Goal: Task Accomplishment & Management: Use online tool/utility

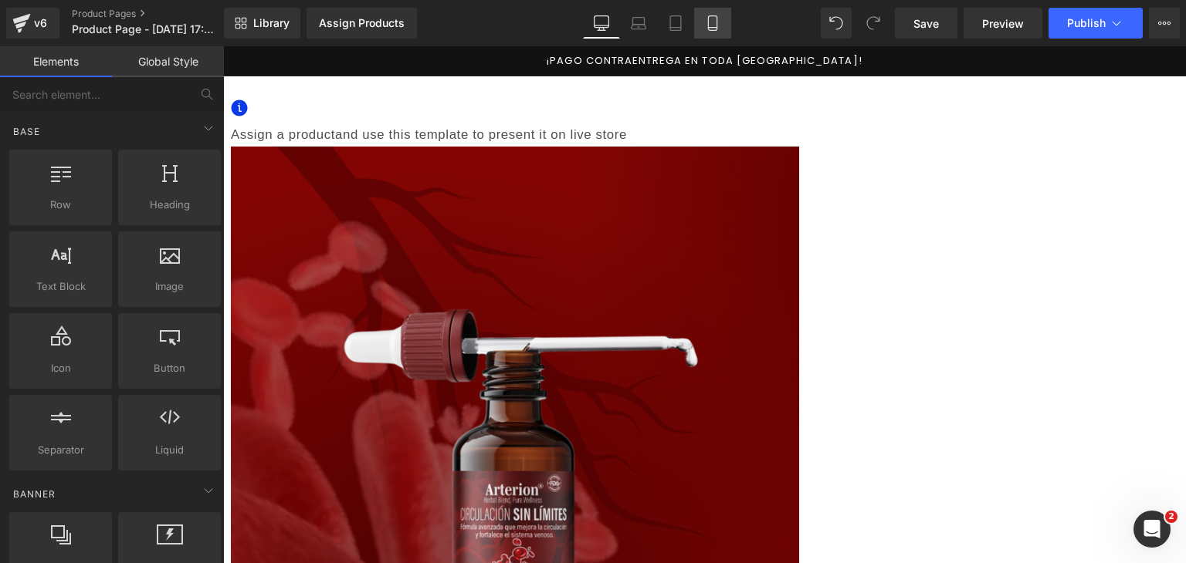
click at [705, 19] on icon at bounding box center [712, 22] width 15 height 15
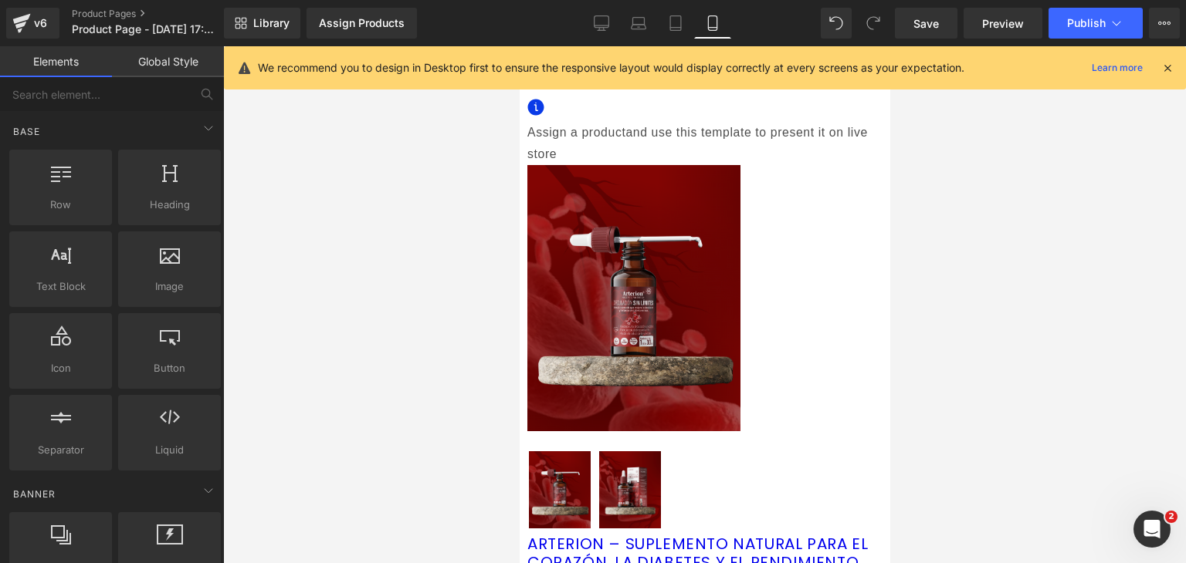
click at [1172, 75] on div at bounding box center [1167, 67] width 12 height 17
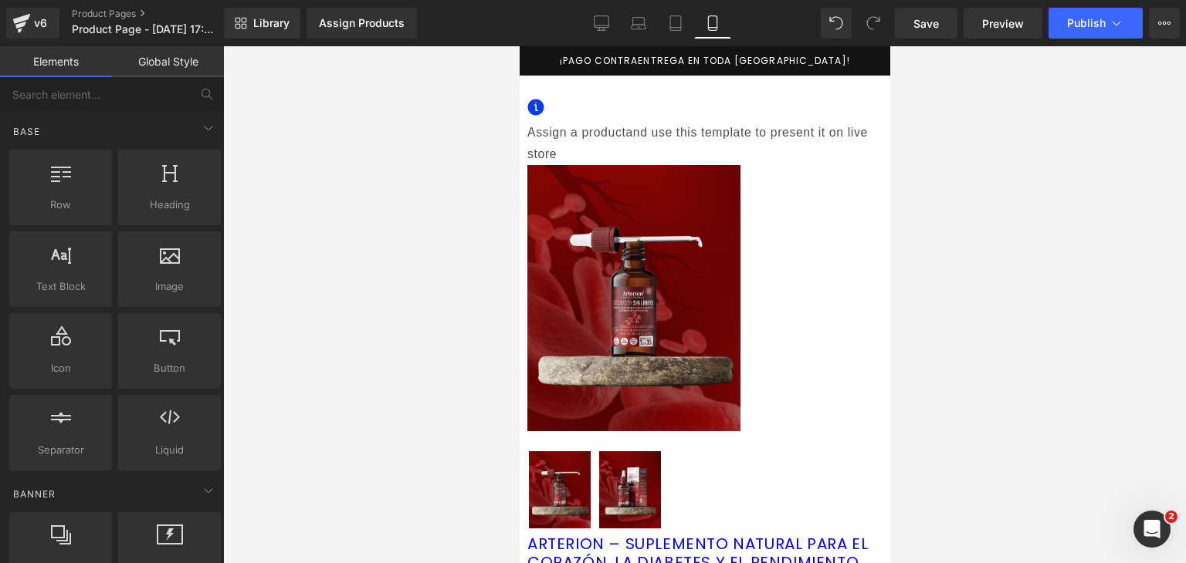
click at [519, 46] on span "Product" at bounding box center [519, 46] width 0 height 0
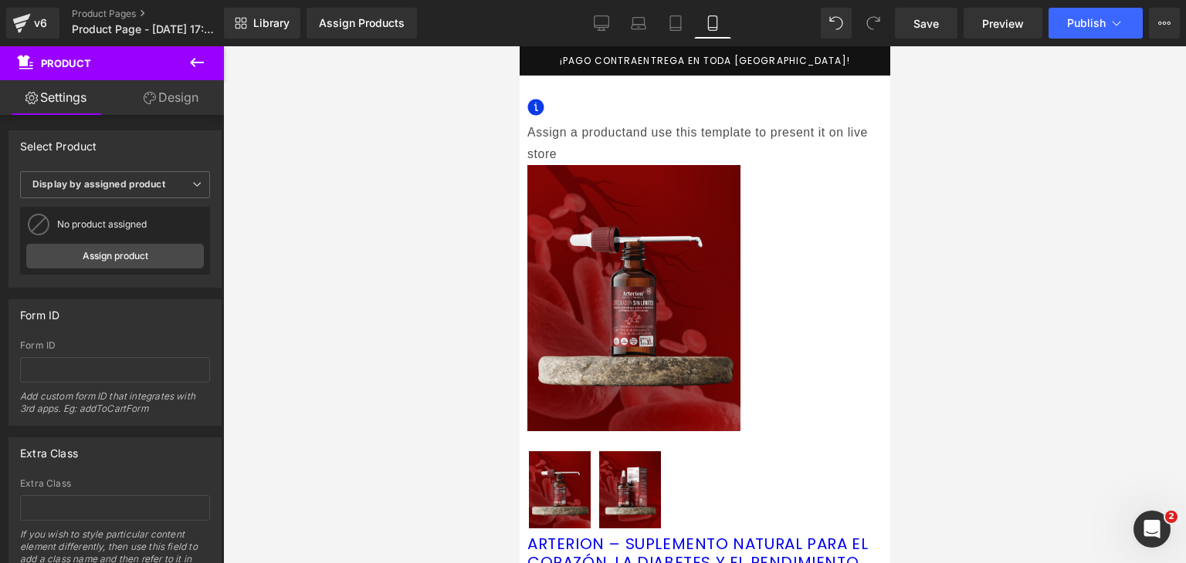
click at [519, 46] on icon at bounding box center [519, 46] width 0 height 0
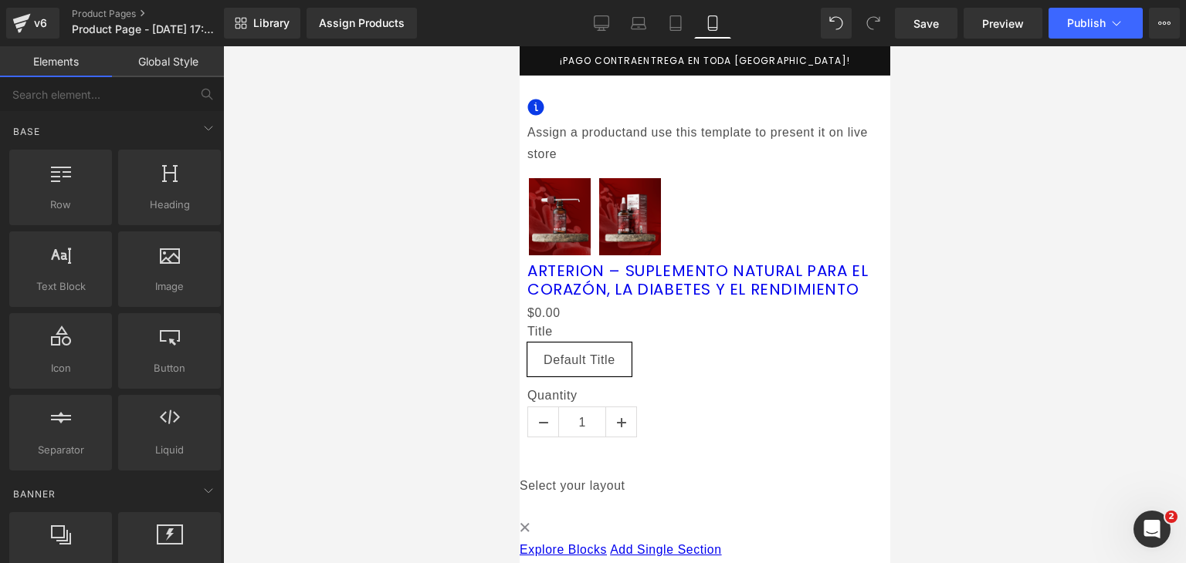
click at [519, 46] on icon at bounding box center [519, 46] width 0 height 0
click at [519, 46] on link at bounding box center [519, 46] width 0 height 0
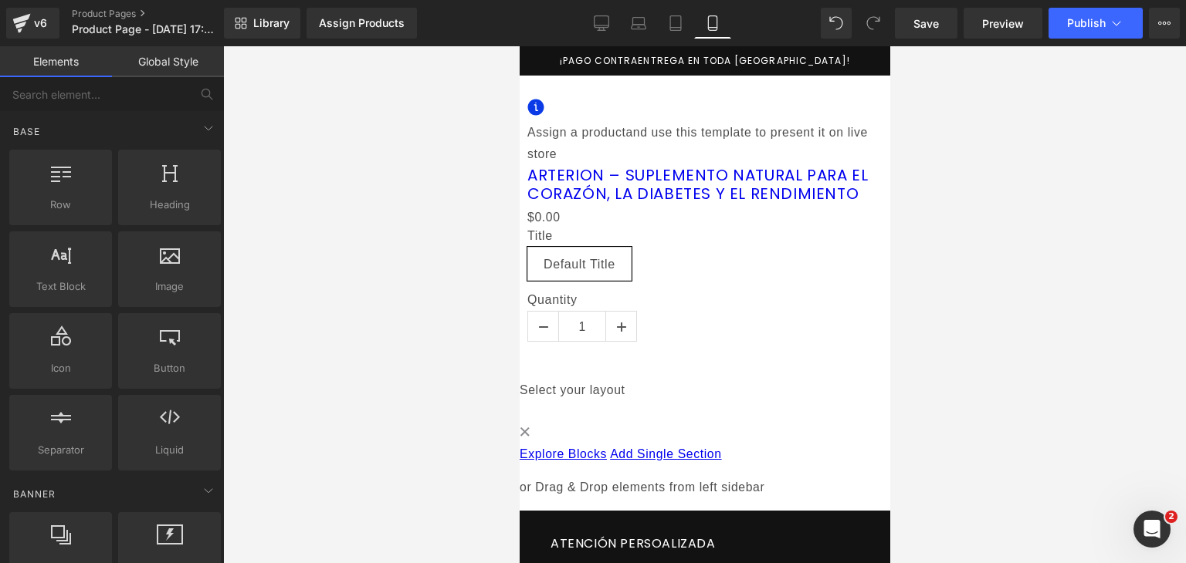
click at [519, 46] on icon at bounding box center [519, 46] width 0 height 0
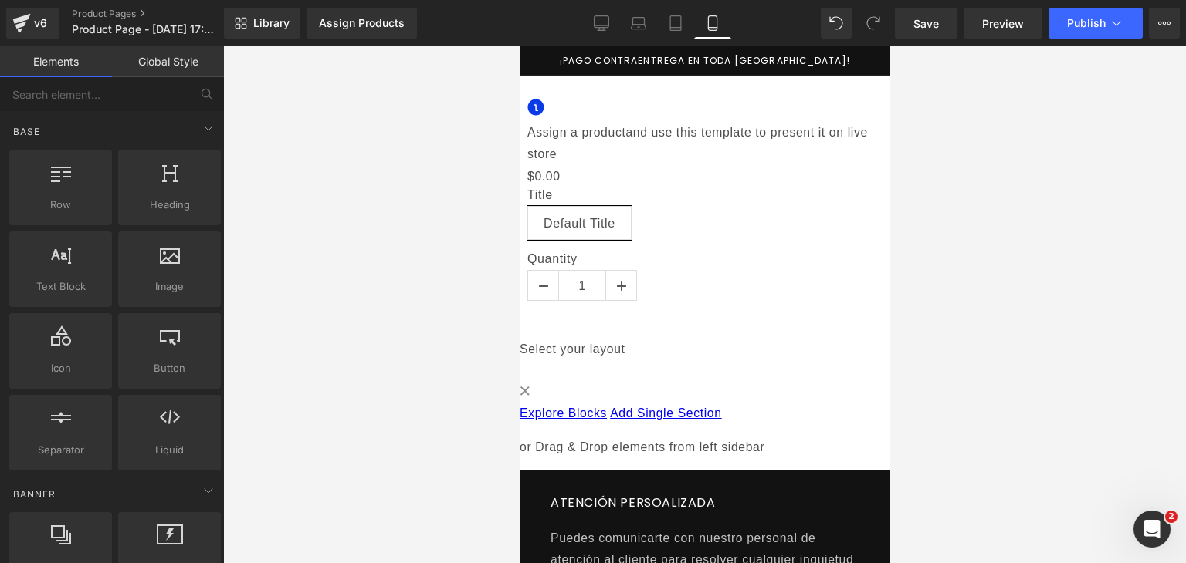
click at [519, 46] on icon at bounding box center [519, 46] width 0 height 0
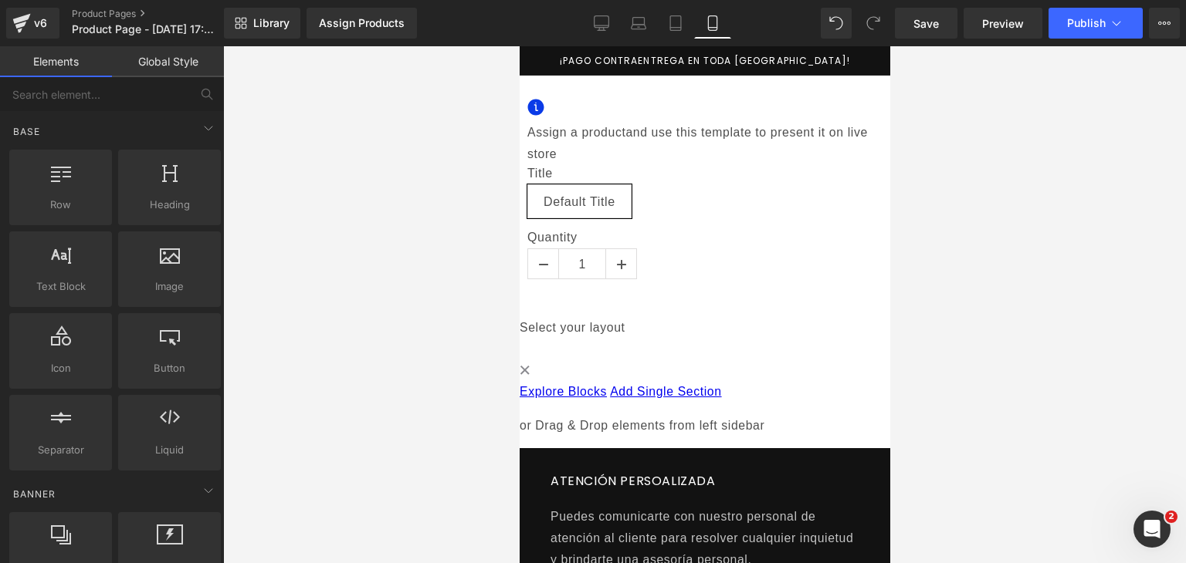
click at [519, 46] on icon at bounding box center [519, 46] width 0 height 0
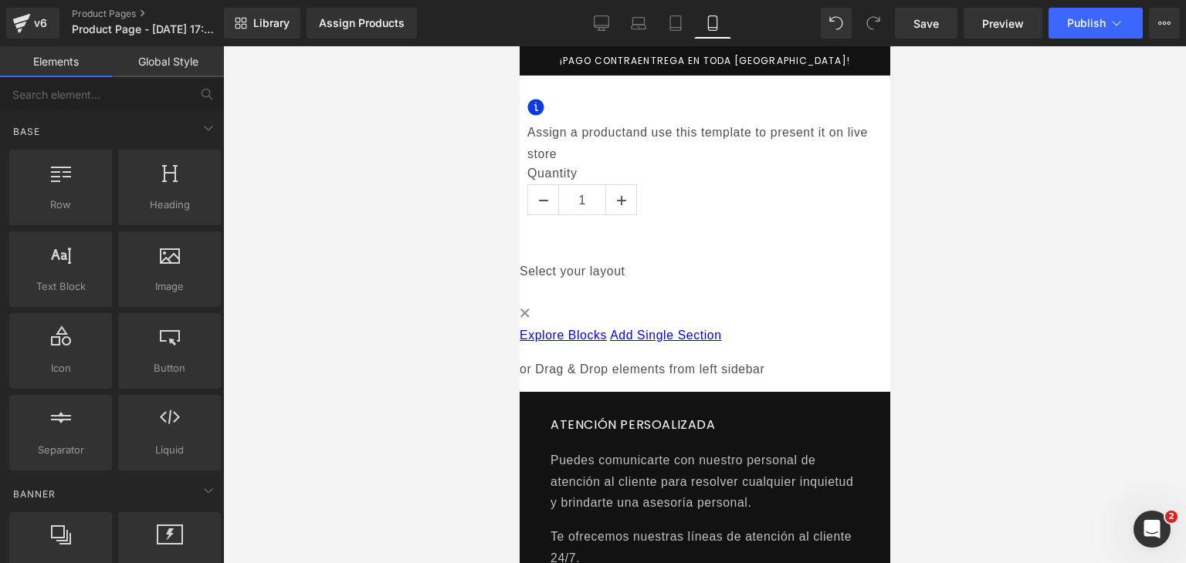
click at [519, 46] on icon at bounding box center [519, 46] width 0 height 0
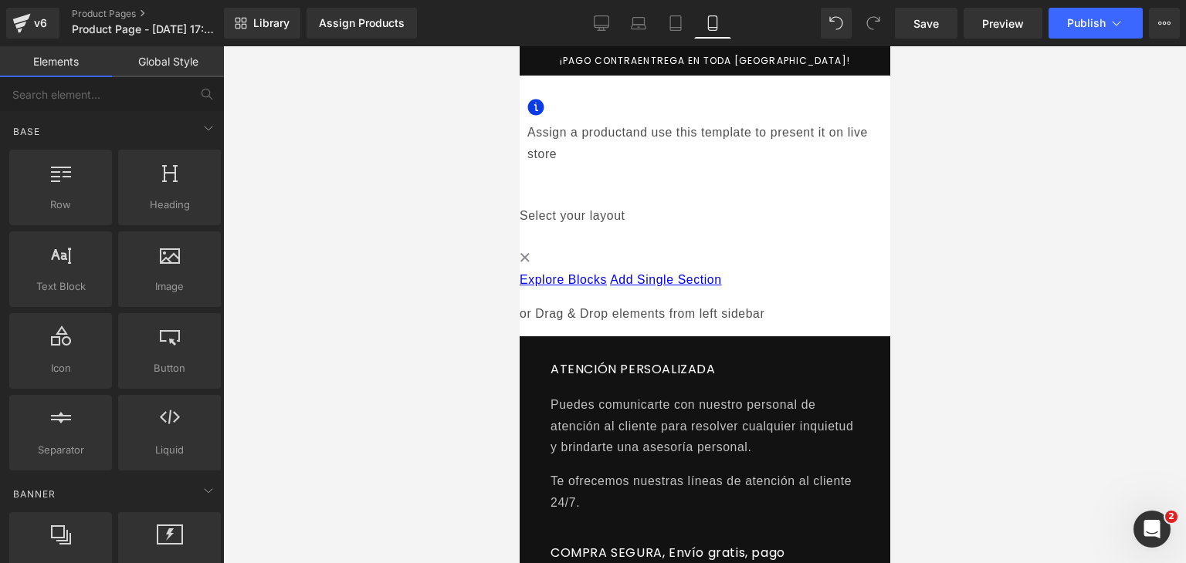
click at [519, 46] on span "Product" at bounding box center [519, 46] width 0 height 0
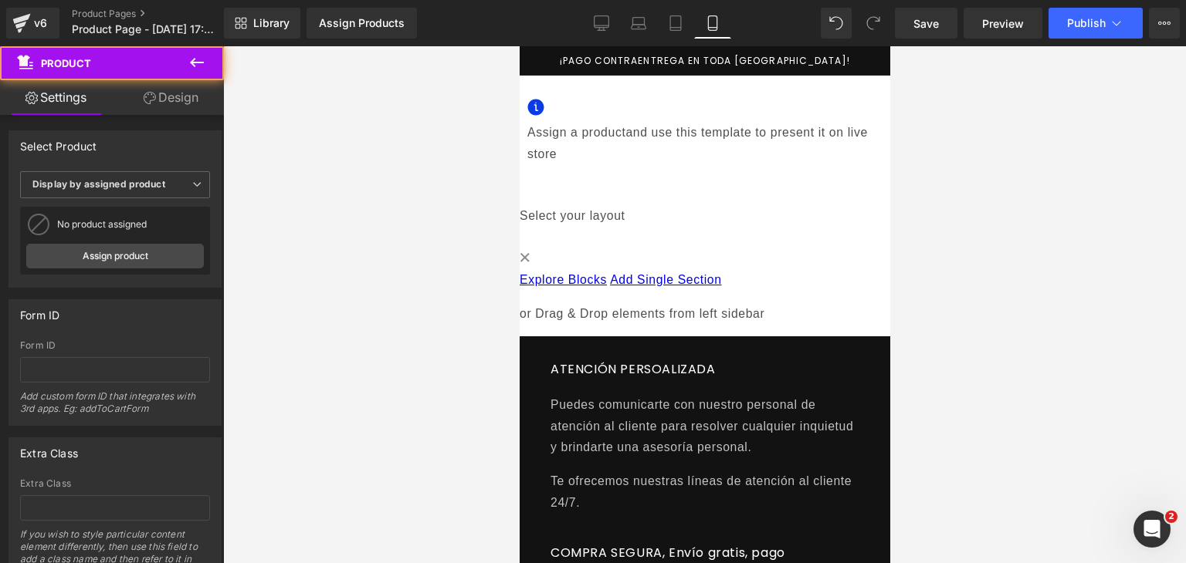
click at [699, 126] on span "Assign a product and use this template to present it on live store" at bounding box center [696, 143] width 340 height 35
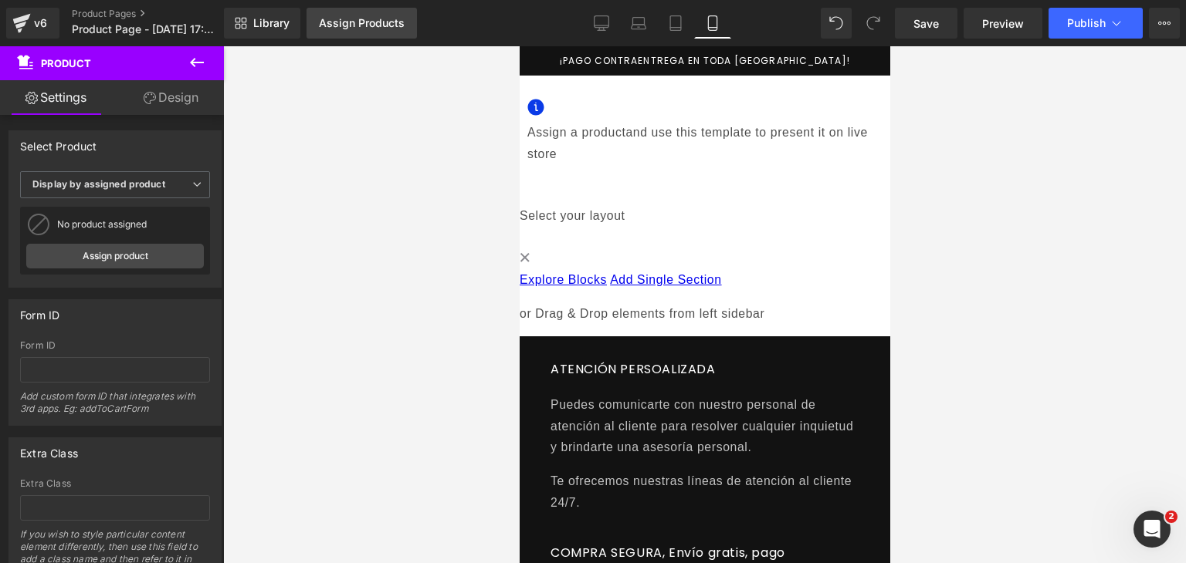
click at [330, 21] on div "Assign Products" at bounding box center [362, 23] width 86 height 12
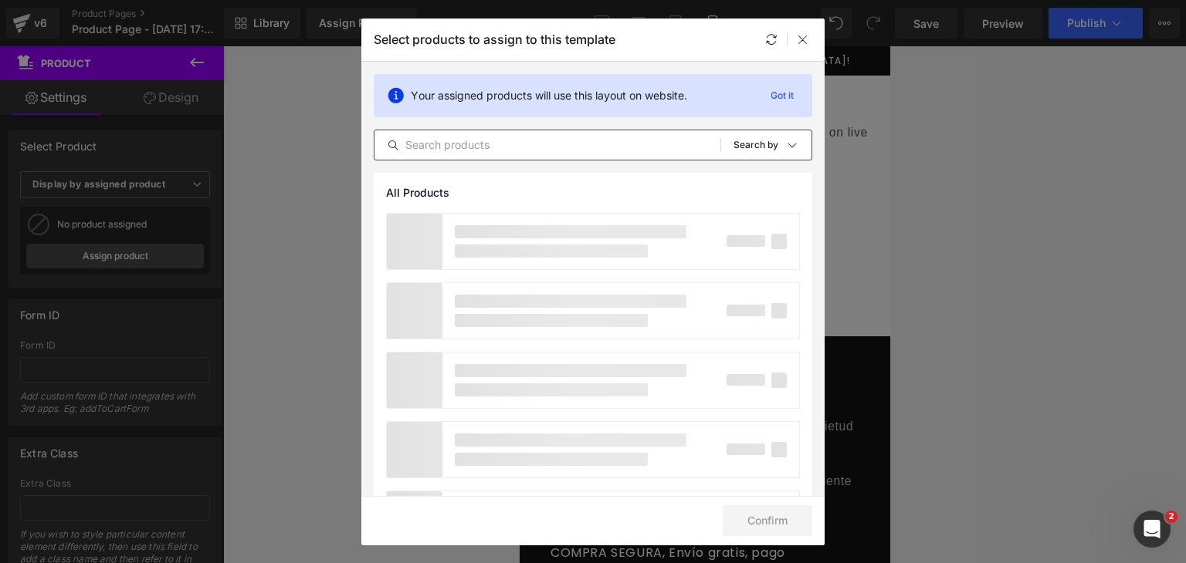
click at [463, 149] on input "text" at bounding box center [547, 145] width 346 height 19
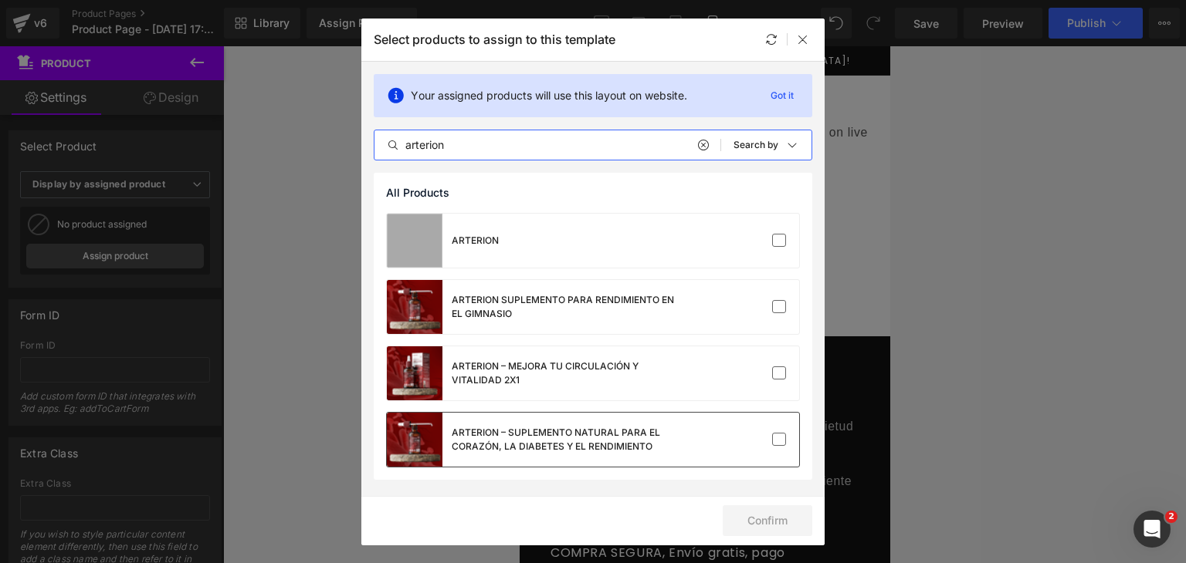
type input "arterion"
click at [613, 427] on div "ARTERION – SUPLEMENTO NATURAL PARA EL CORAZÓN, LA DIABETES Y EL RENDIMIENTO" at bounding box center [568, 440] width 232 height 28
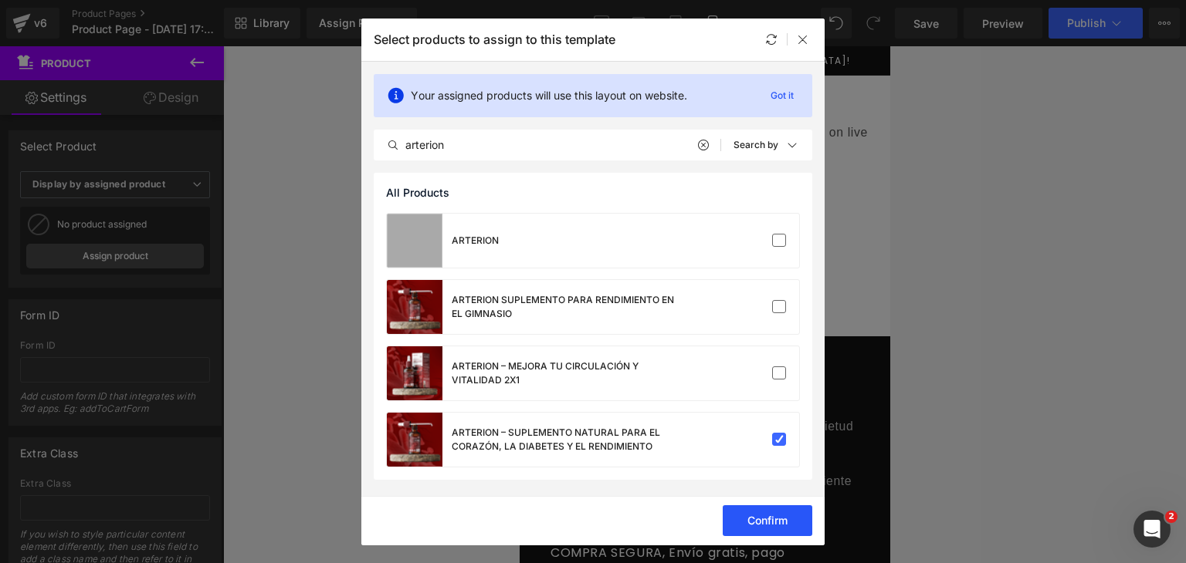
click at [753, 515] on button "Confirm" at bounding box center [767, 521] width 90 height 31
click at [814, 42] on div "Select products to assign to this template" at bounding box center [592, 40] width 463 height 42
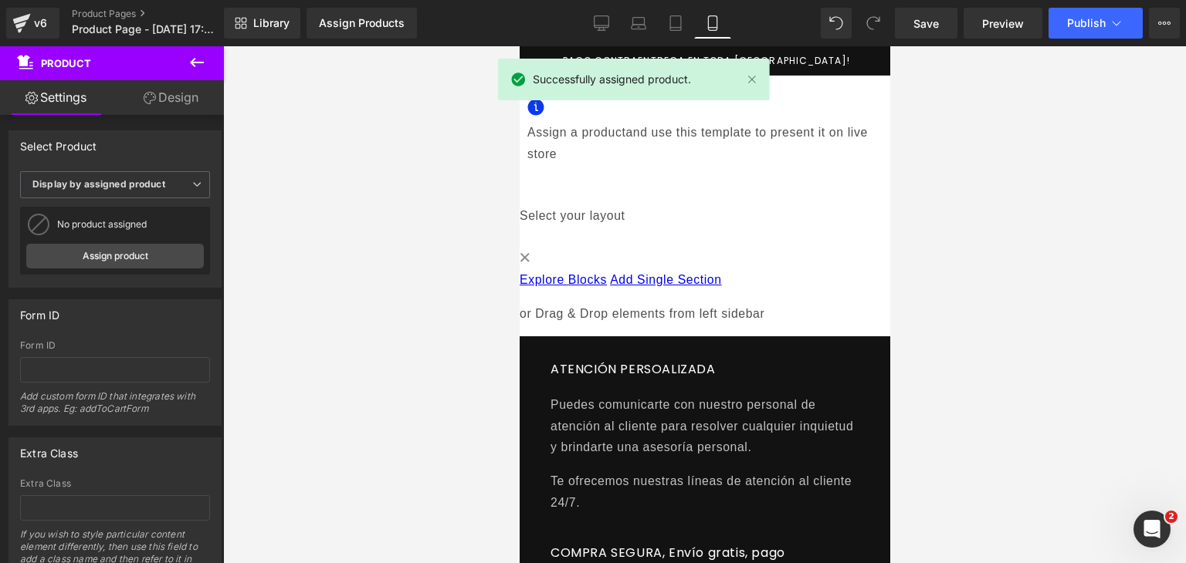
click at [807, 41] on div "Library Assign Products Product Preview Manage assigned products Mobile Desktop…" at bounding box center [705, 23] width 962 height 46
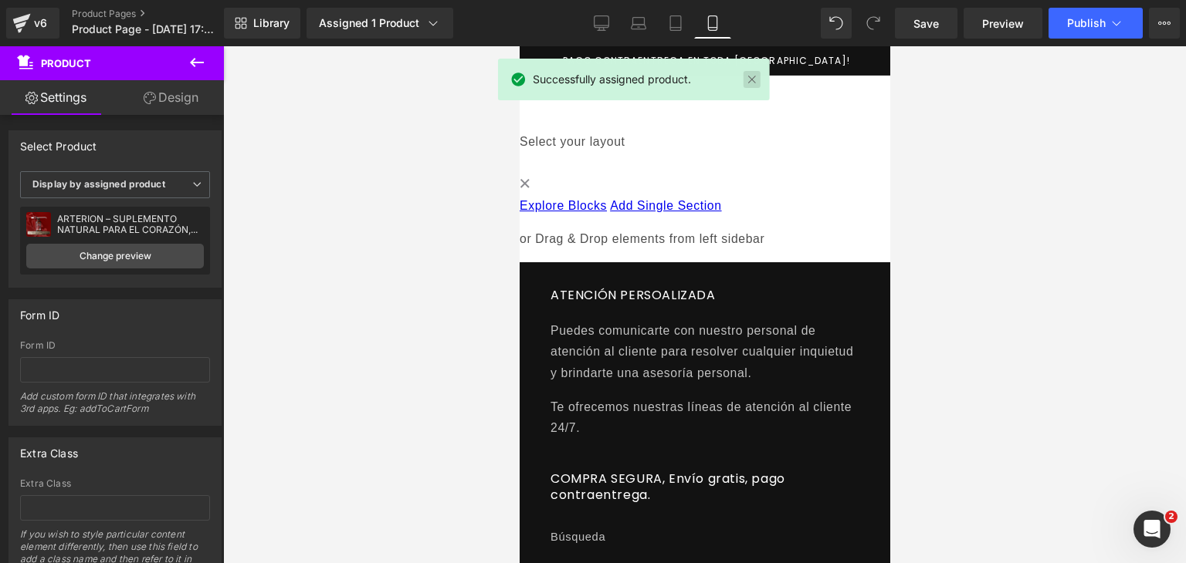
click at [748, 76] on link at bounding box center [751, 79] width 17 height 17
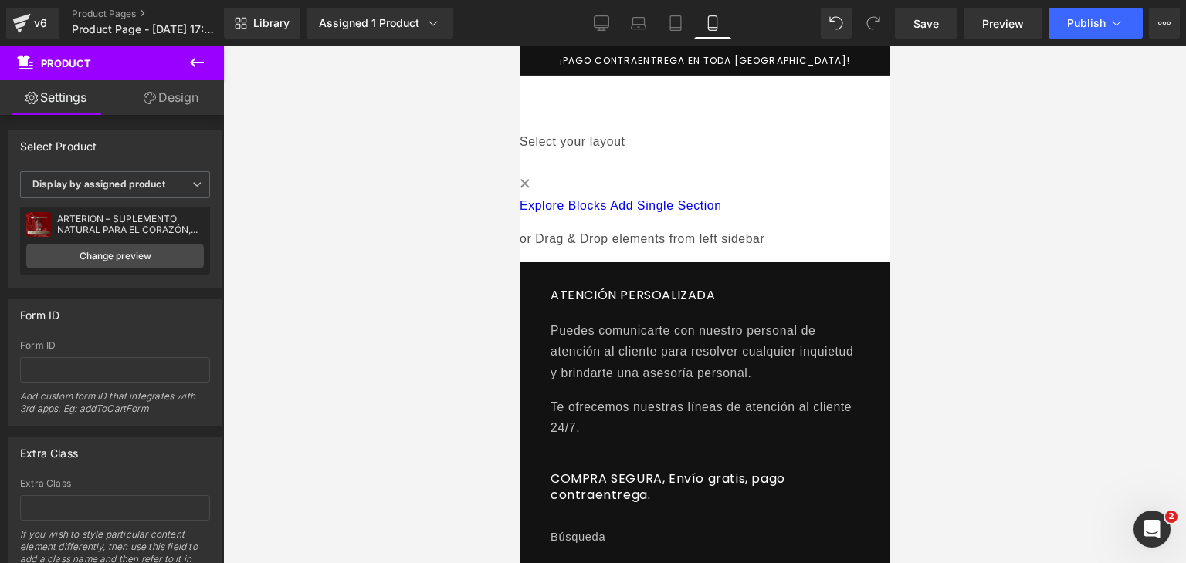
click at [198, 65] on icon at bounding box center [197, 62] width 19 height 19
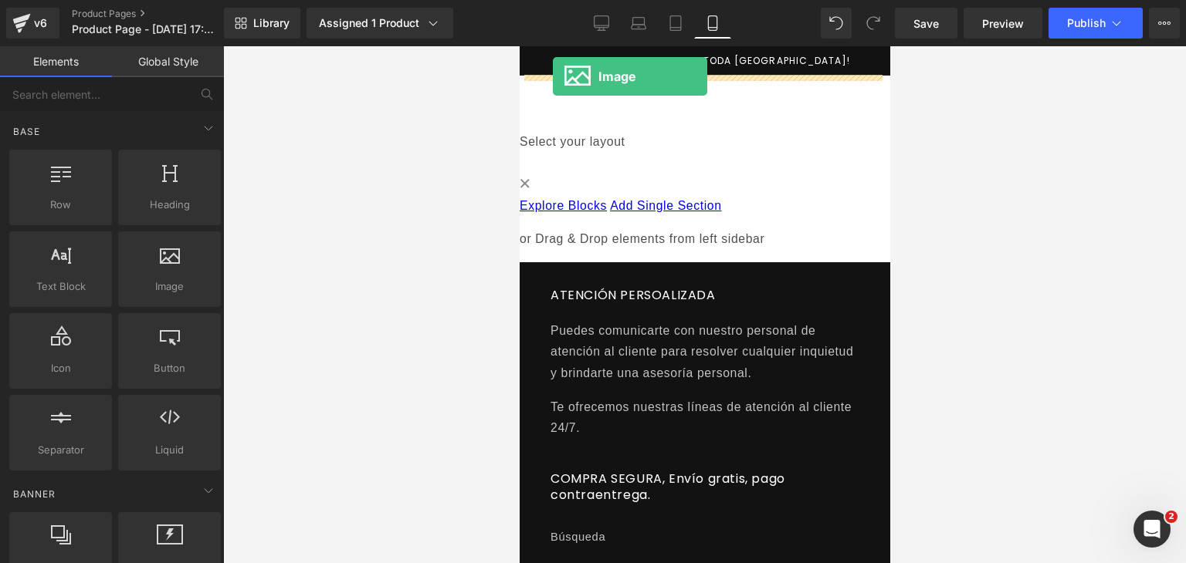
drag, startPoint x: 678, startPoint y: 320, endPoint x: 552, endPoint y: 76, distance: 273.8
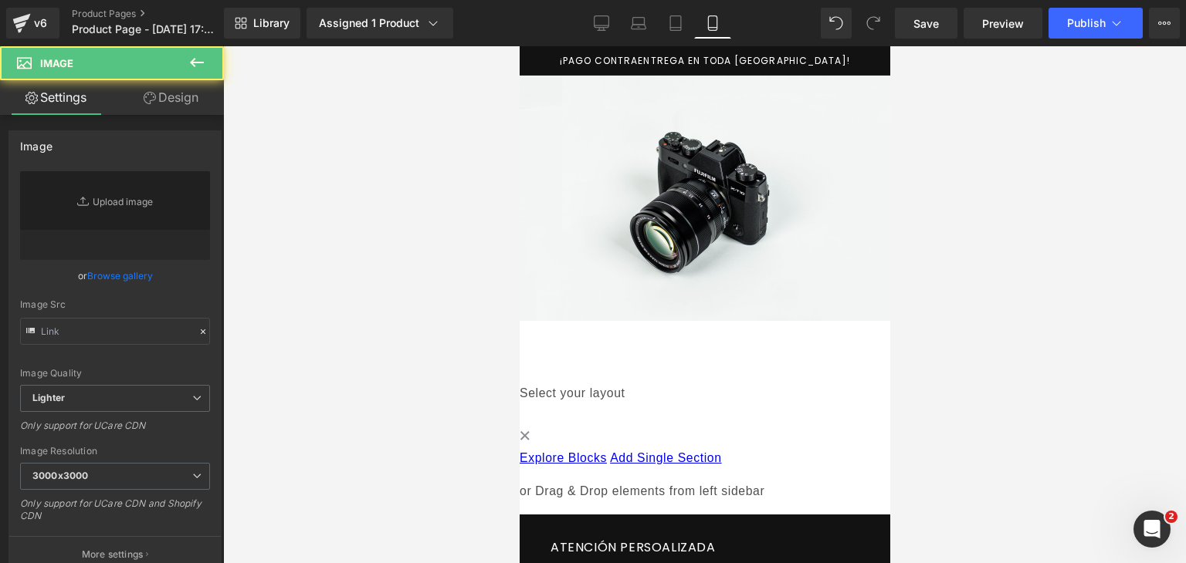
type input "//[DOMAIN_NAME][URL]"
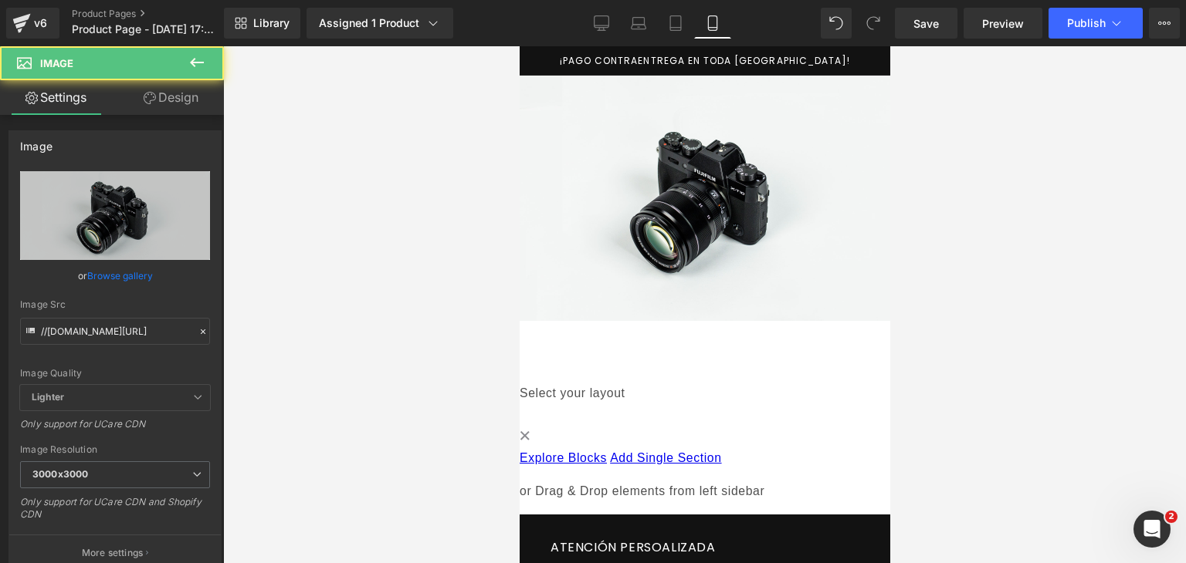
click at [658, 168] on img at bounding box center [704, 198] width 370 height 245
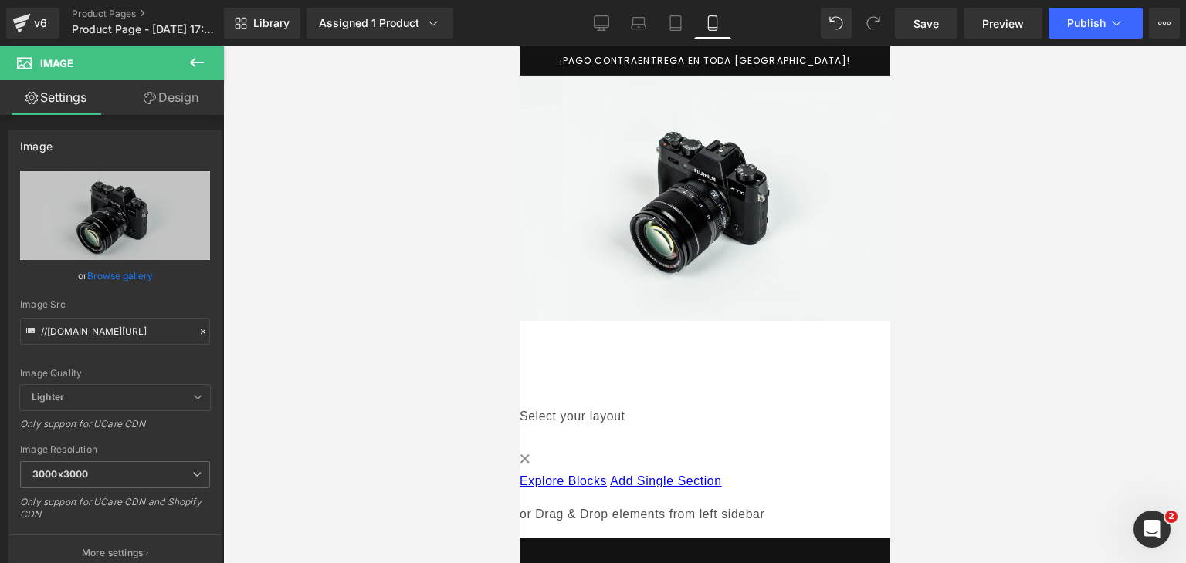
click at [519, 46] on span "Product" at bounding box center [519, 46] width 0 height 0
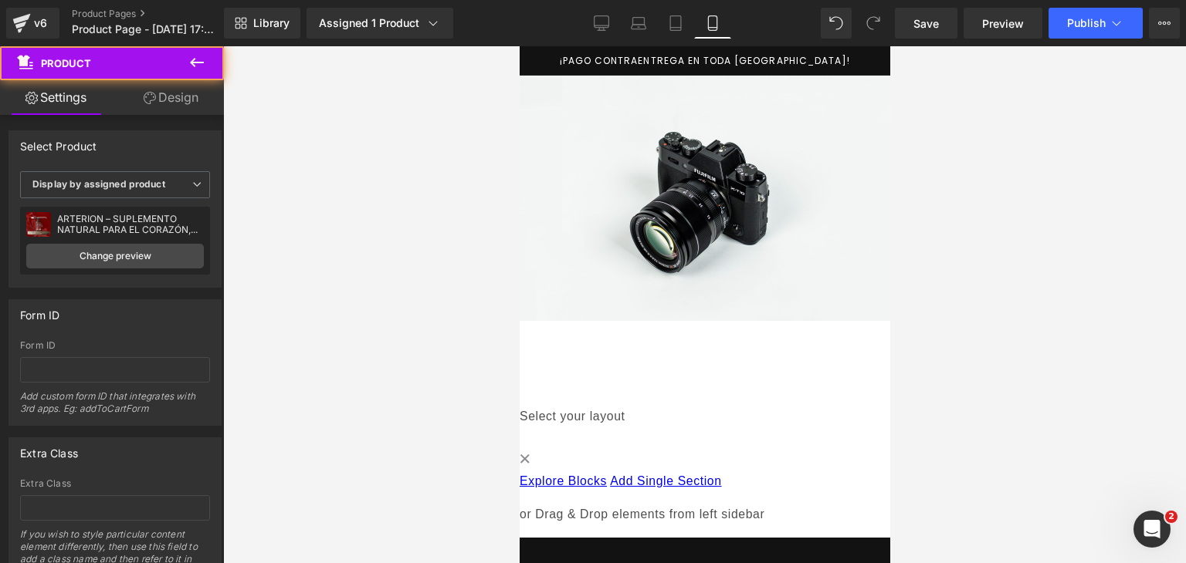
click at [166, 104] on link "Design" at bounding box center [171, 97] width 112 height 35
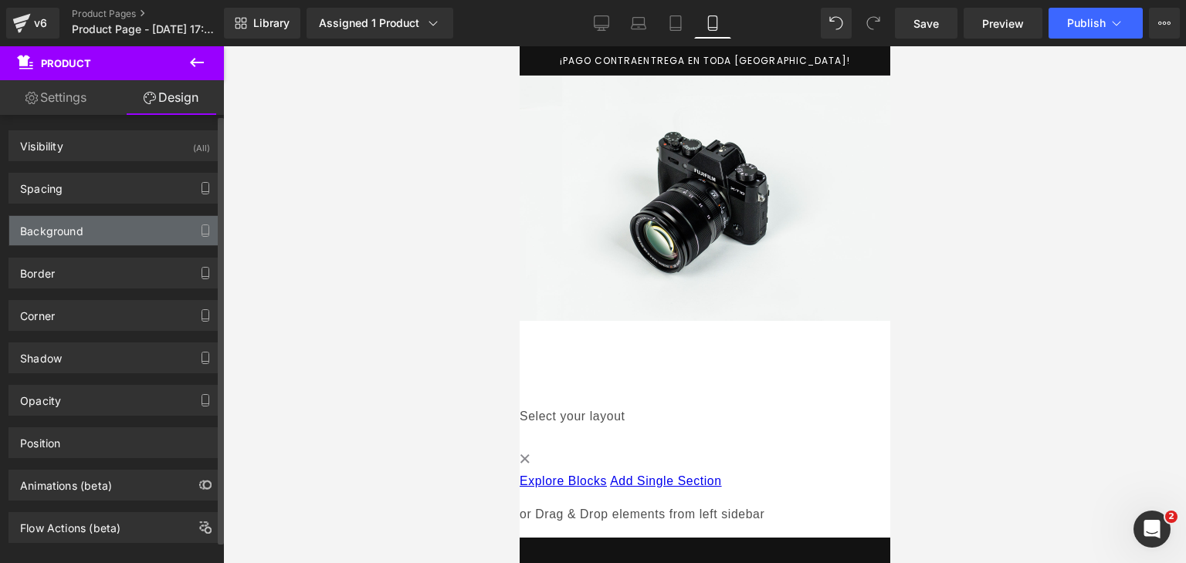
click at [107, 239] on div "Background" at bounding box center [114, 230] width 211 height 29
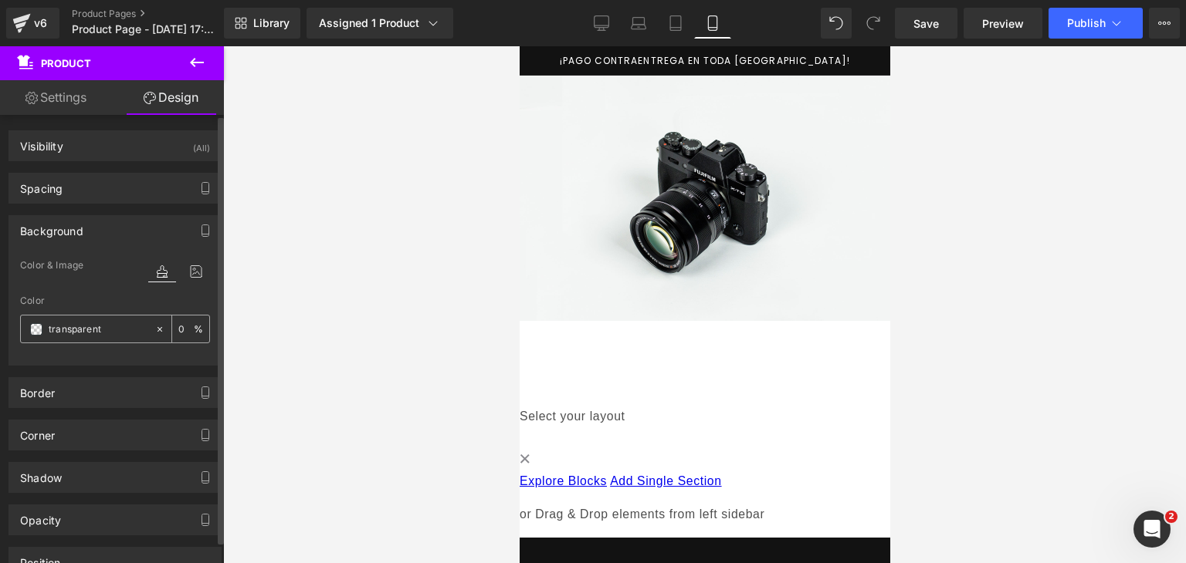
click at [93, 328] on input "transparent" at bounding box center [98, 329] width 99 height 17
type input "5C0"
type input "100"
type input "5C02"
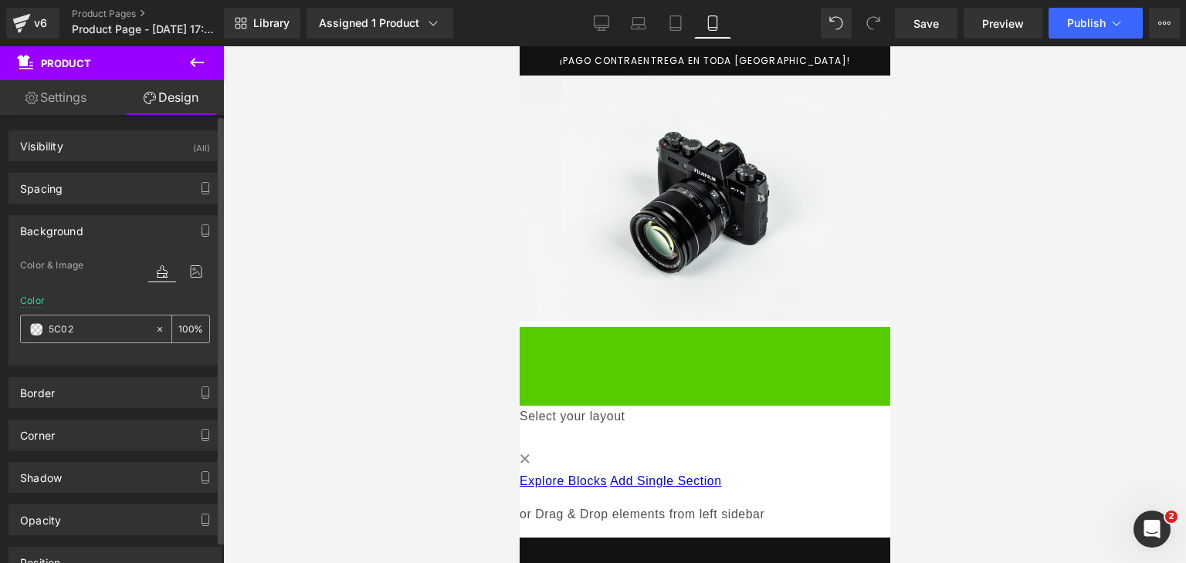
type input "13"
type input "5C020"
type input "0"
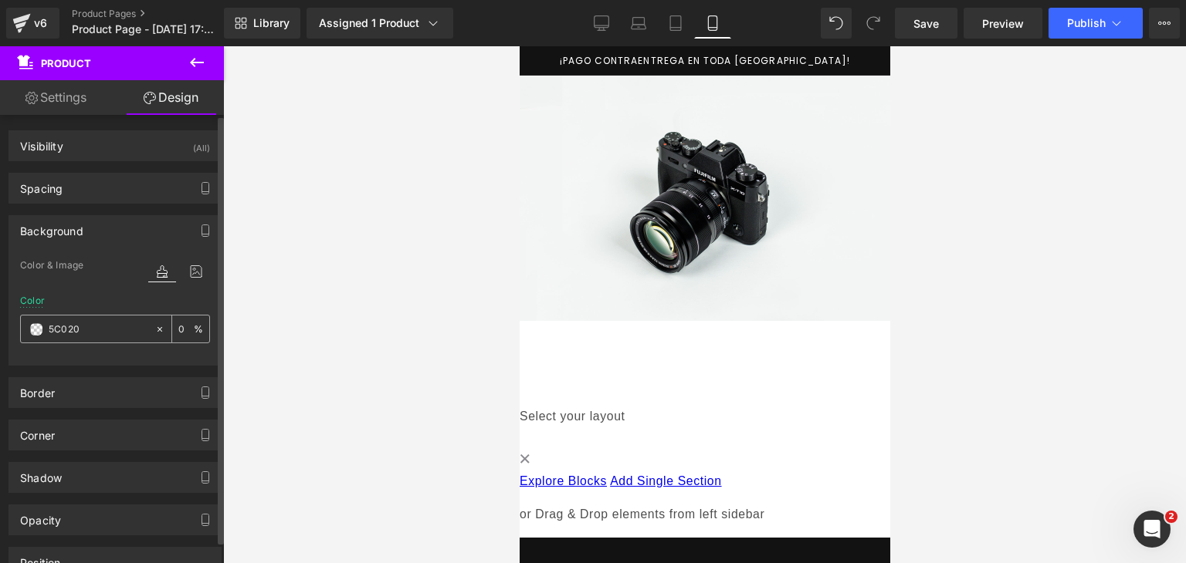
type input "5C0201"
type input "100"
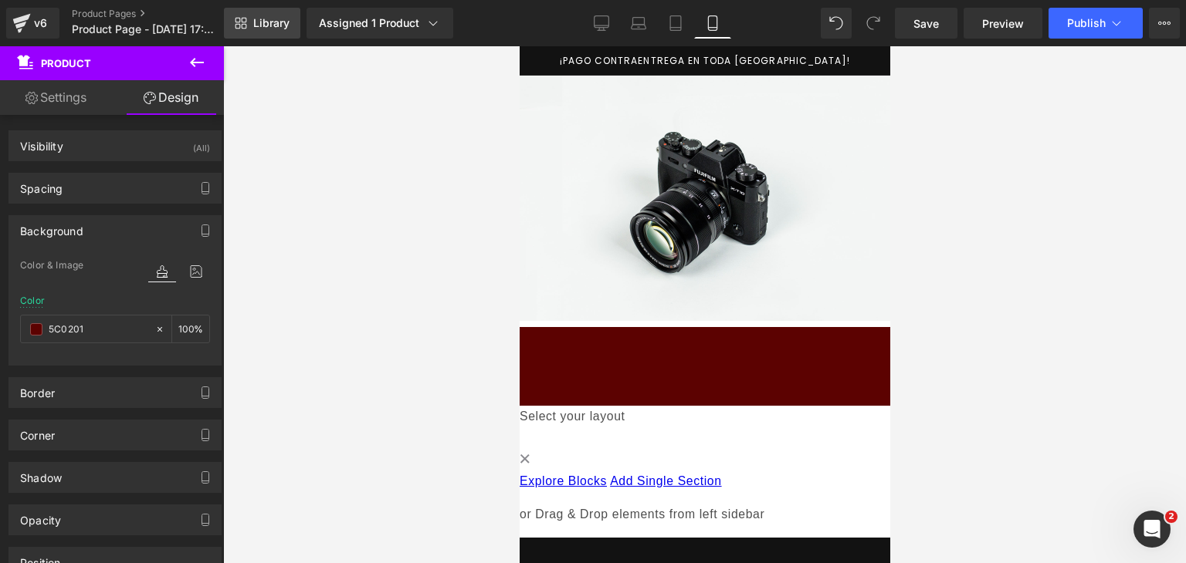
type input "#5c0201"
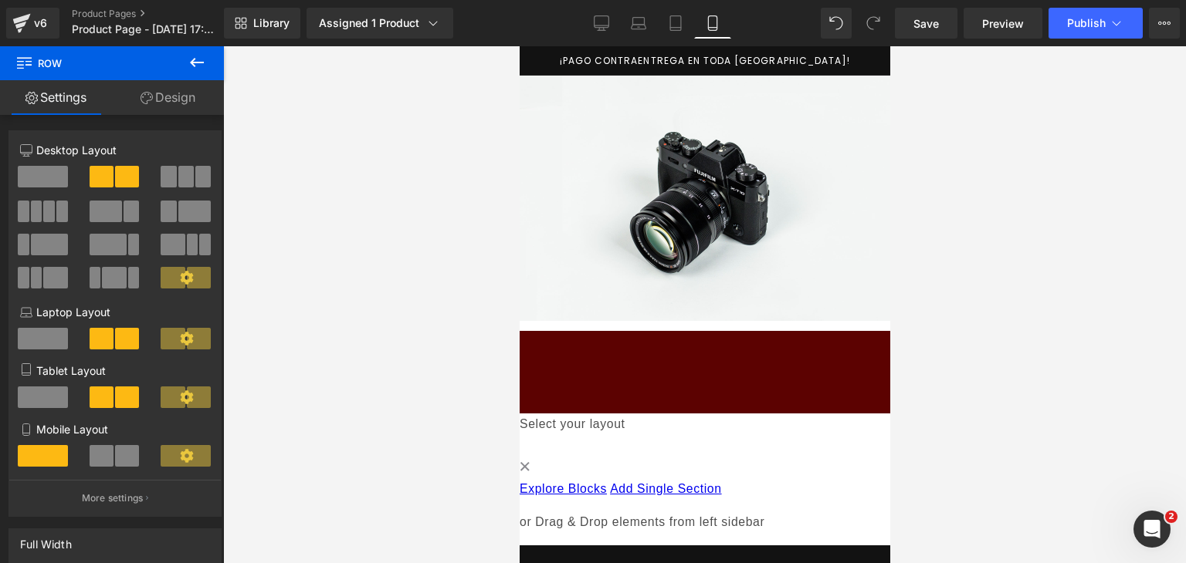
drag, startPoint x: 628, startPoint y: 339, endPoint x: 628, endPoint y: 310, distance: 28.6
click at [628, 310] on div "Image Add To Cart (P) Cart Button Row Product Select your layout" at bounding box center [704, 305] width 370 height 458
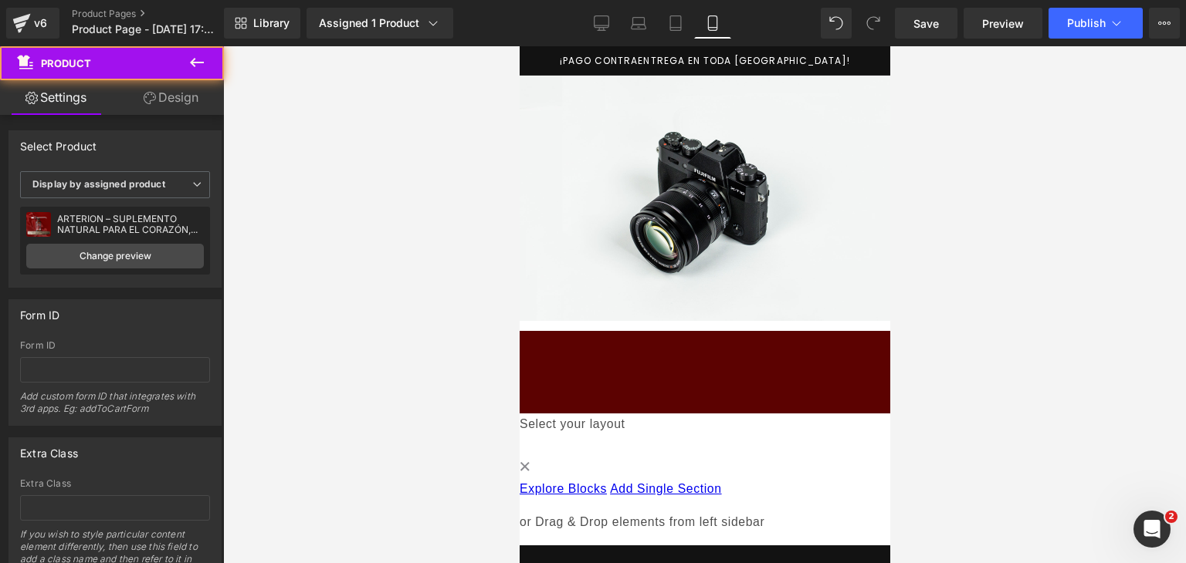
drag, startPoint x: 627, startPoint y: 402, endPoint x: 628, endPoint y: 387, distance: 15.5
click at [628, 398] on div at bounding box center [703, 402] width 355 height 8
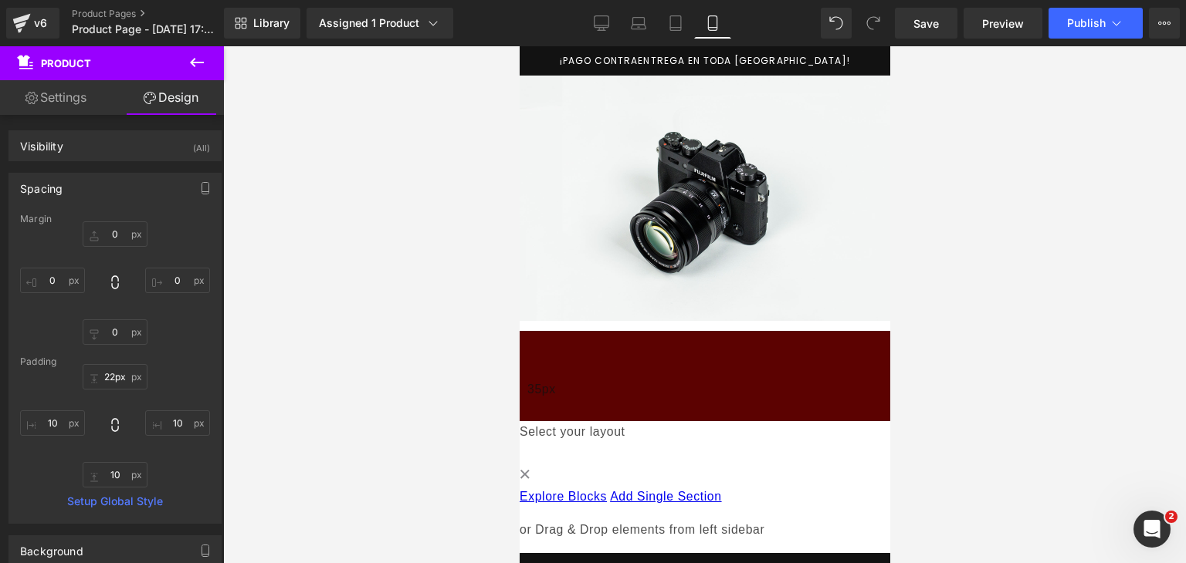
type input "21px"
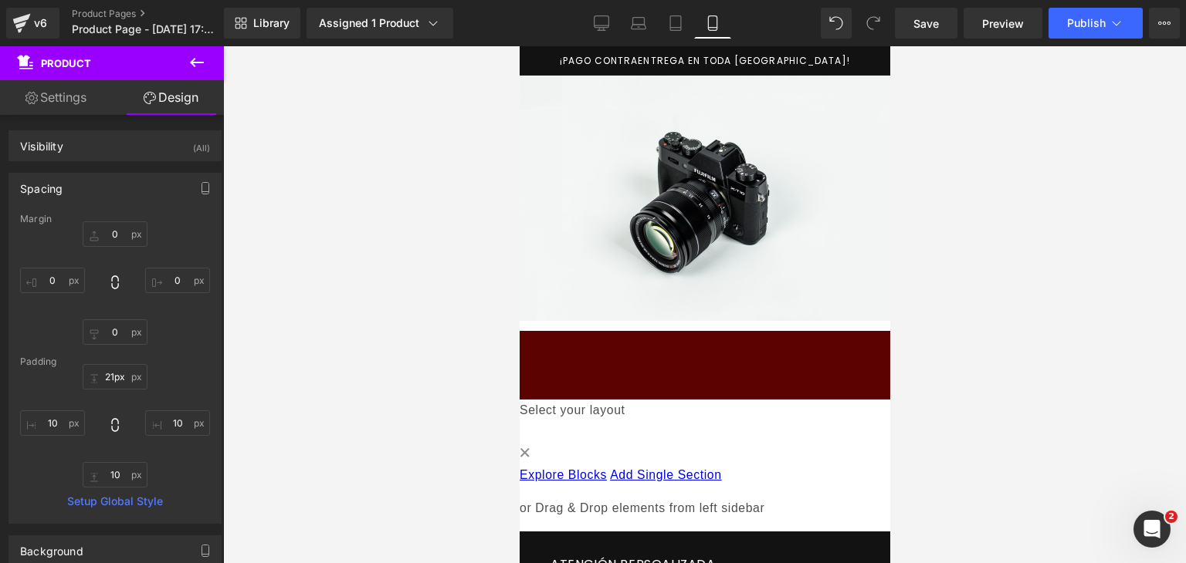
click at [607, 308] on div "Image Add To Cart (P) Cart Button Row Product Select your layout" at bounding box center [704, 298] width 370 height 444
click at [195, 66] on icon at bounding box center [197, 62] width 19 height 19
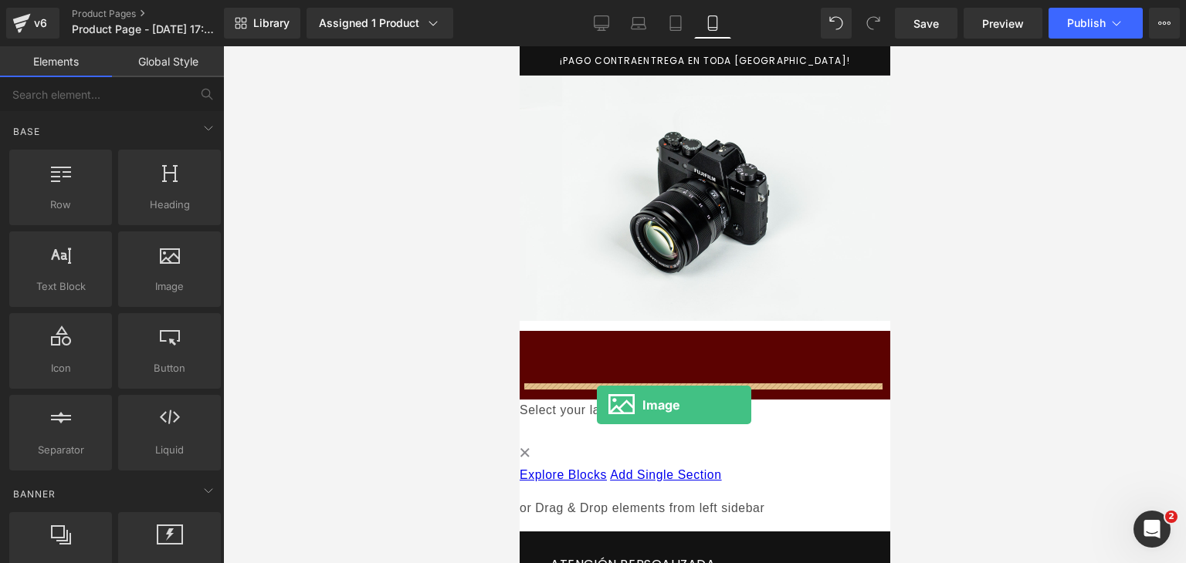
drag, startPoint x: 694, startPoint y: 300, endPoint x: 596, endPoint y: 406, distance: 144.2
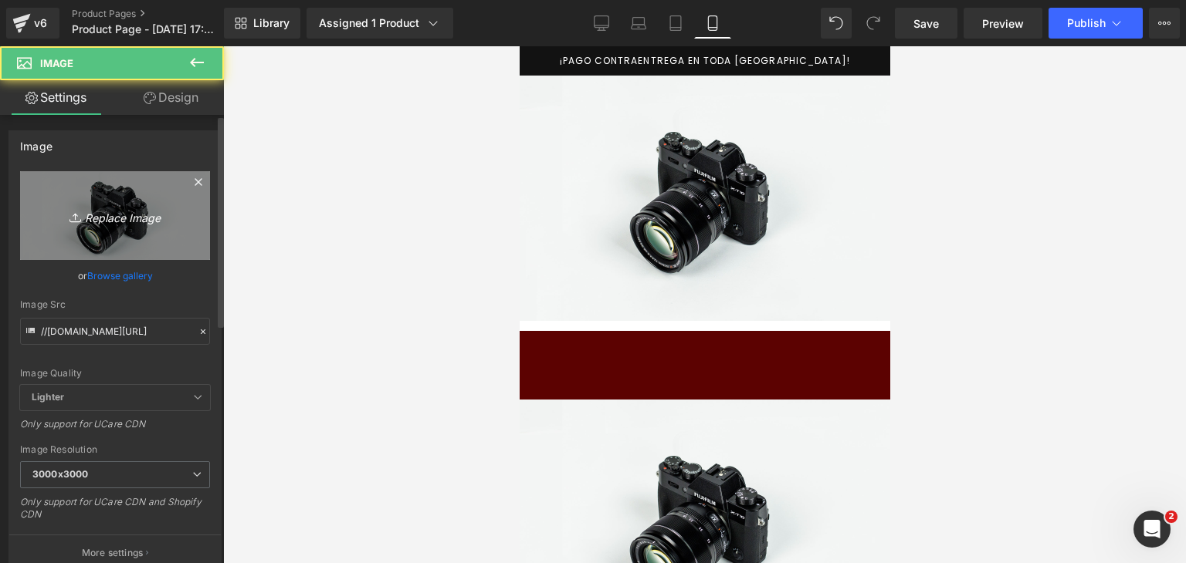
click at [105, 224] on icon "Replace Image" at bounding box center [114, 215] width 123 height 19
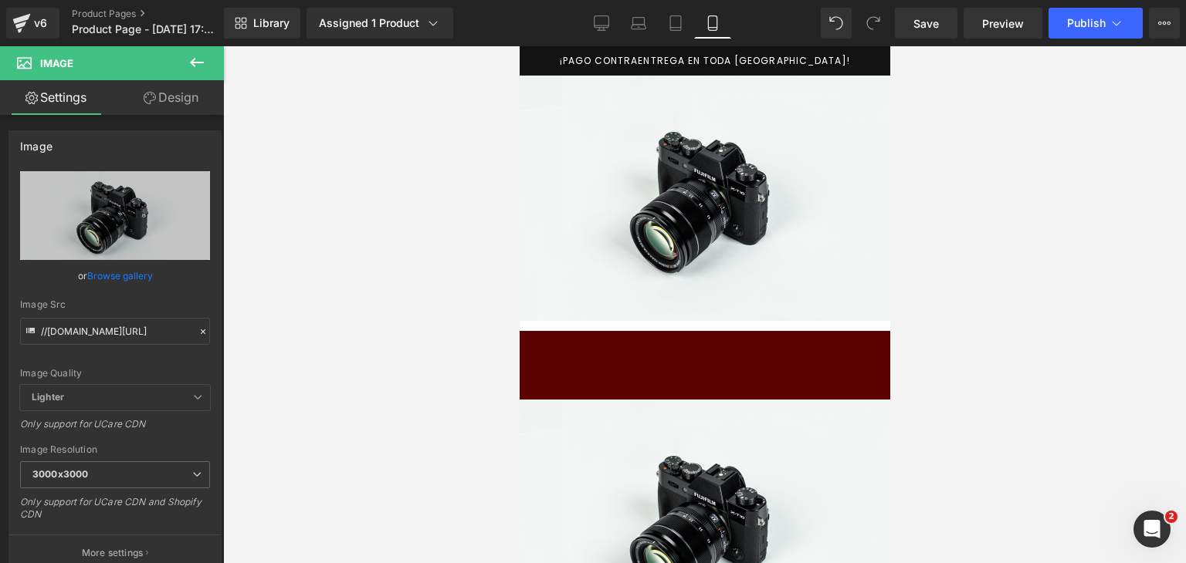
click at [653, 445] on img at bounding box center [704, 522] width 370 height 245
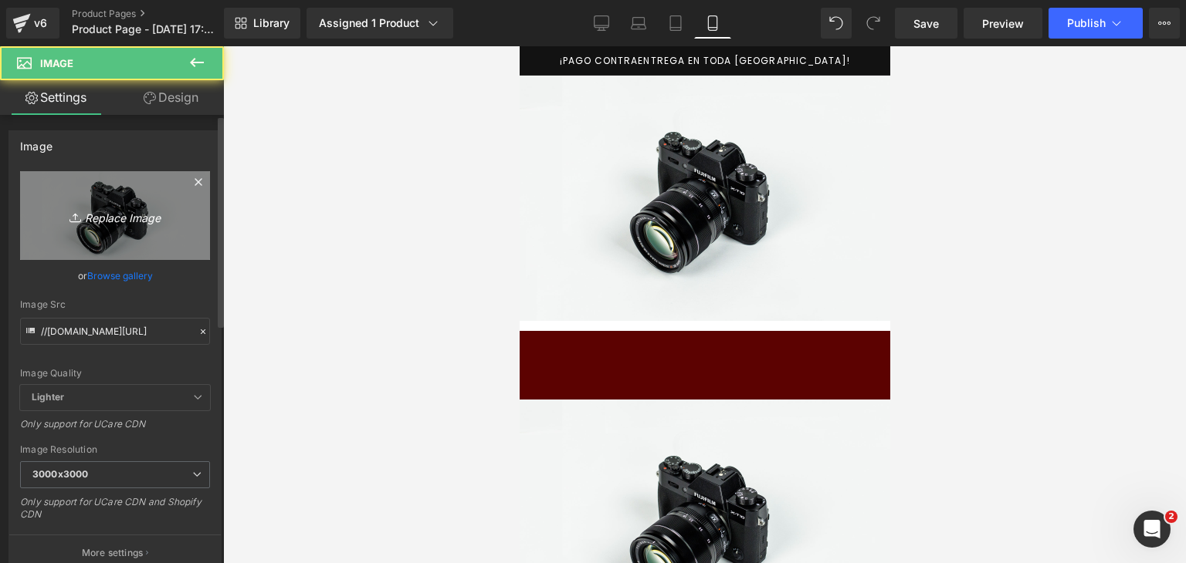
click at [169, 235] on link "Replace Image" at bounding box center [115, 215] width 190 height 89
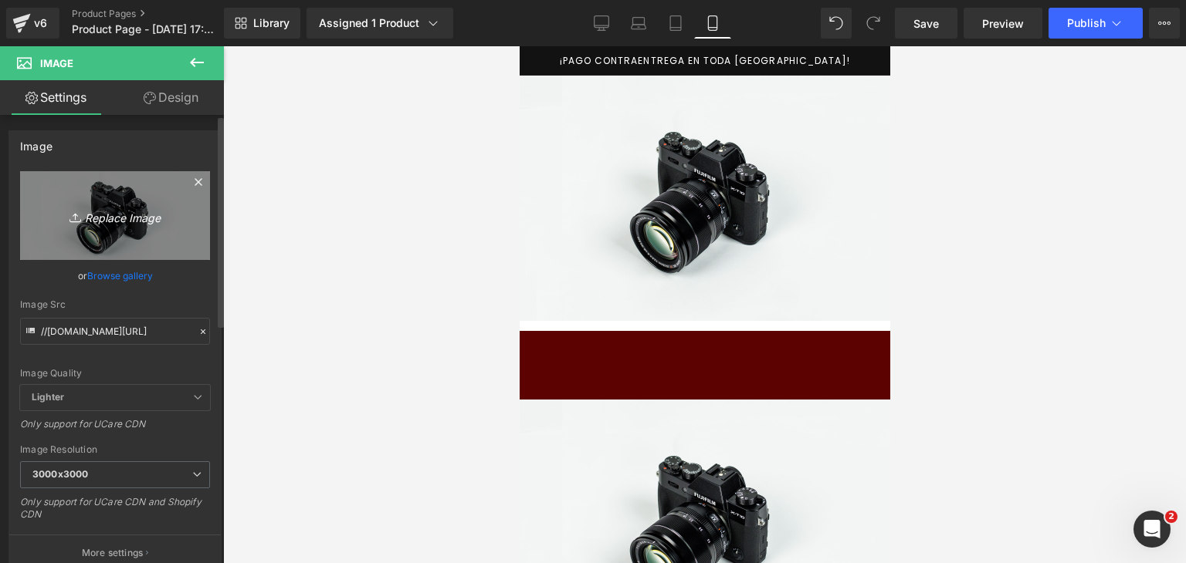
type input "C:\fakepath\ChatGPT Image [DATE], 04_57_49 p.m..png"
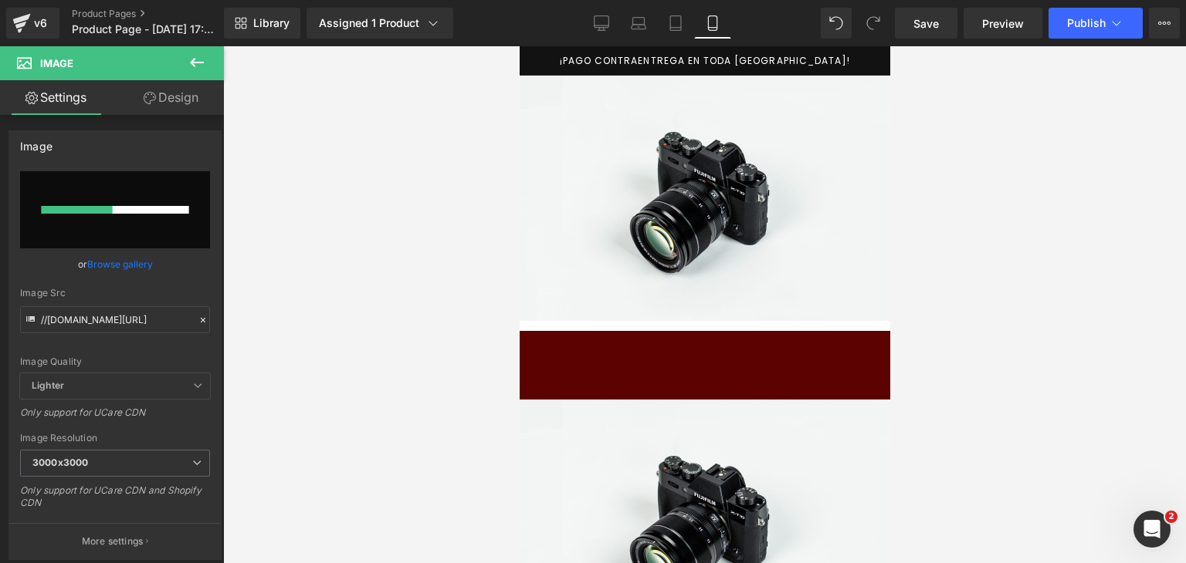
type input "[URL][DOMAIN_NAME][DATE]"
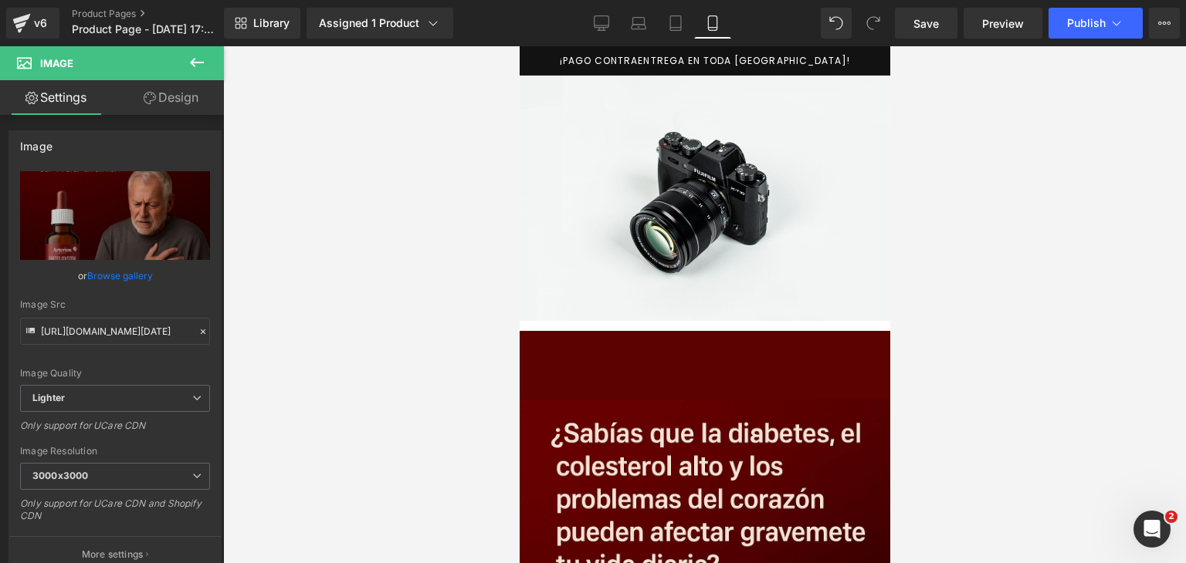
click at [201, 62] on icon at bounding box center [197, 62] width 14 height 9
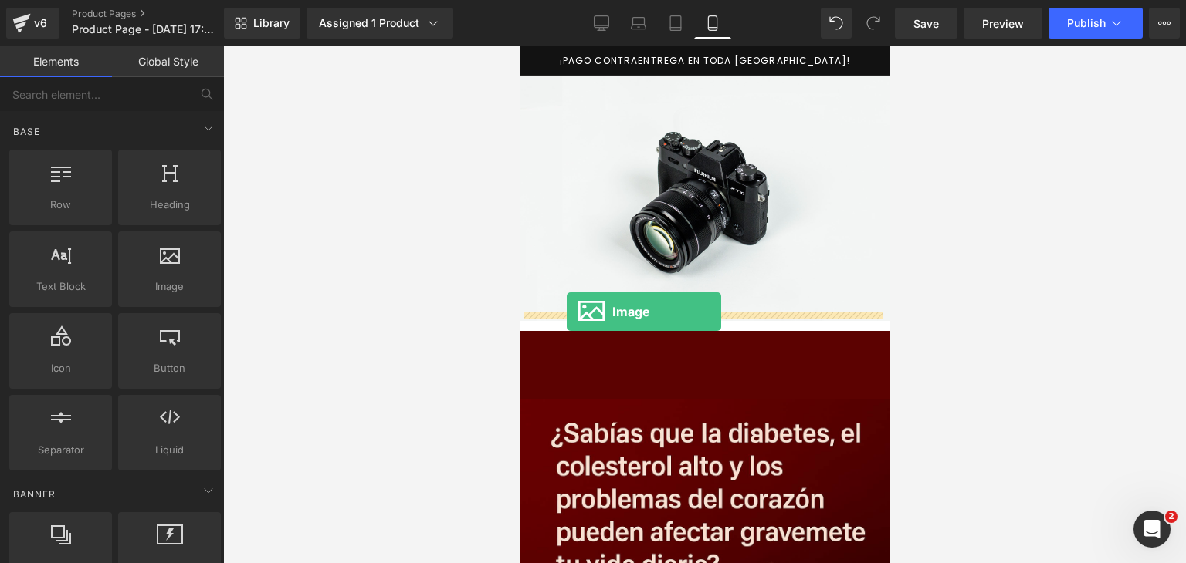
drag, startPoint x: 685, startPoint y: 326, endPoint x: 566, endPoint y: 312, distance: 120.5
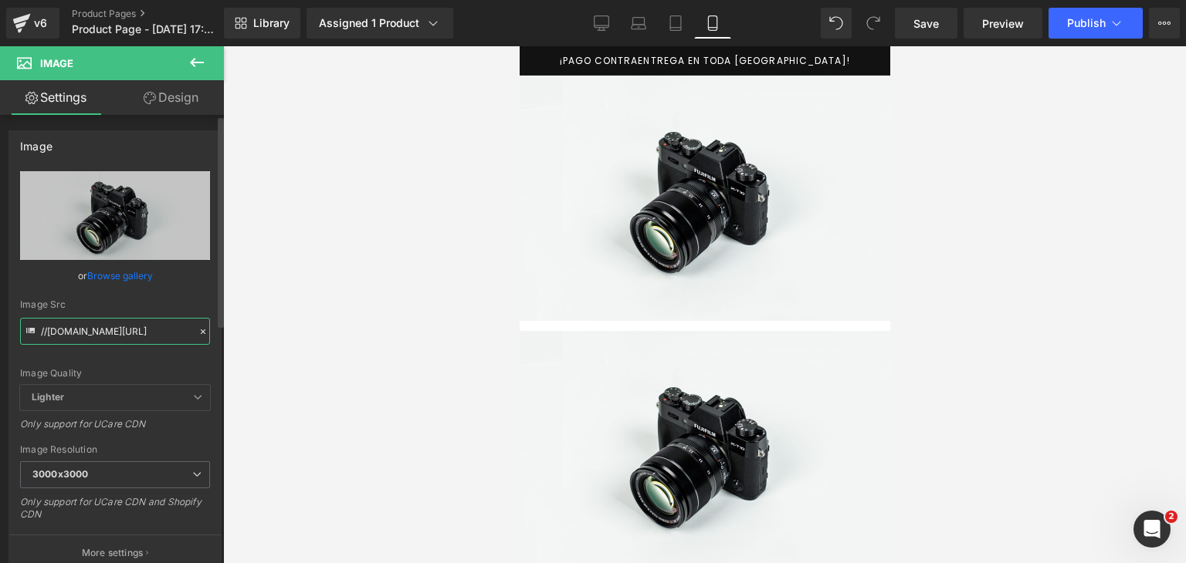
click at [127, 331] on input "//[DOMAIN_NAME][URL]" at bounding box center [115, 331] width 190 height 27
paste input "[URL][DOMAIN_NAME]"
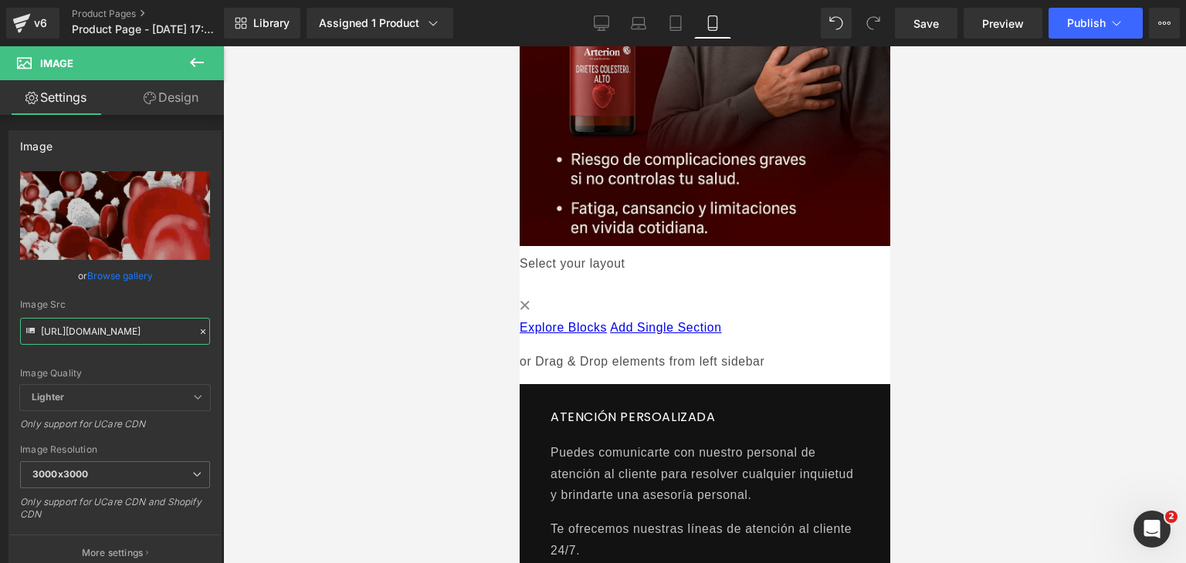
scroll to position [1006, 0]
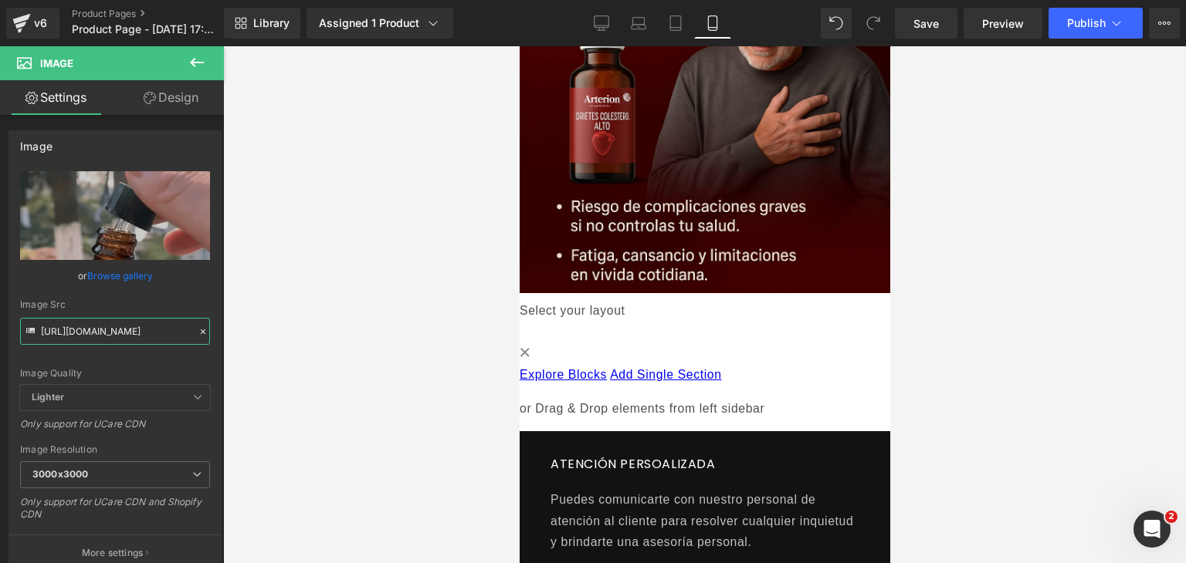
type input "[URL][DOMAIN_NAME]"
click at [195, 65] on icon at bounding box center [197, 62] width 19 height 19
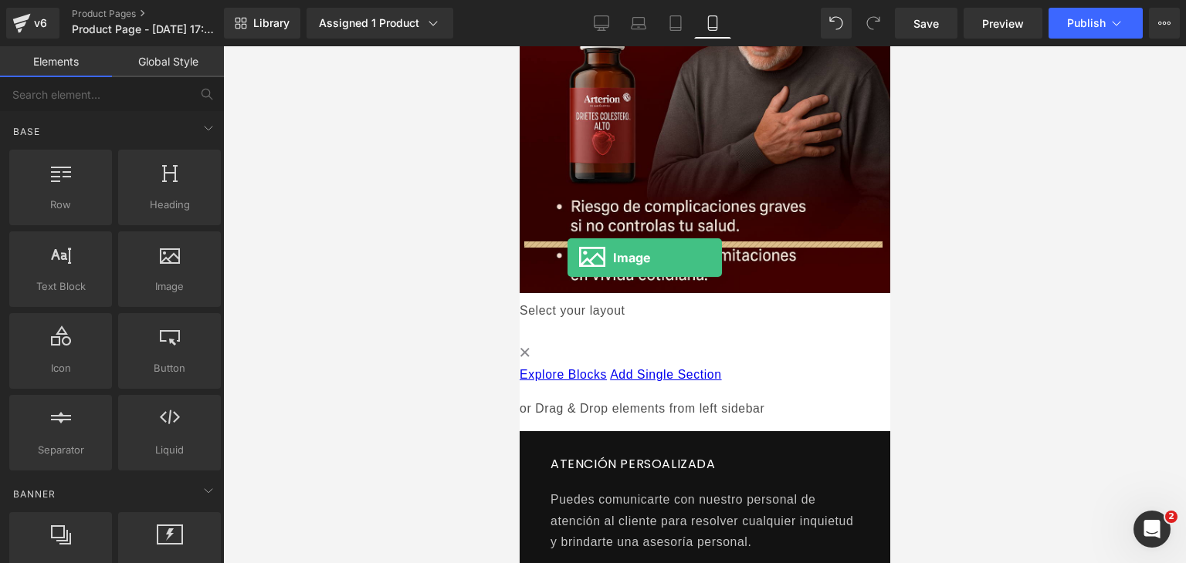
drag, startPoint x: 690, startPoint y: 332, endPoint x: 567, endPoint y: 258, distance: 144.0
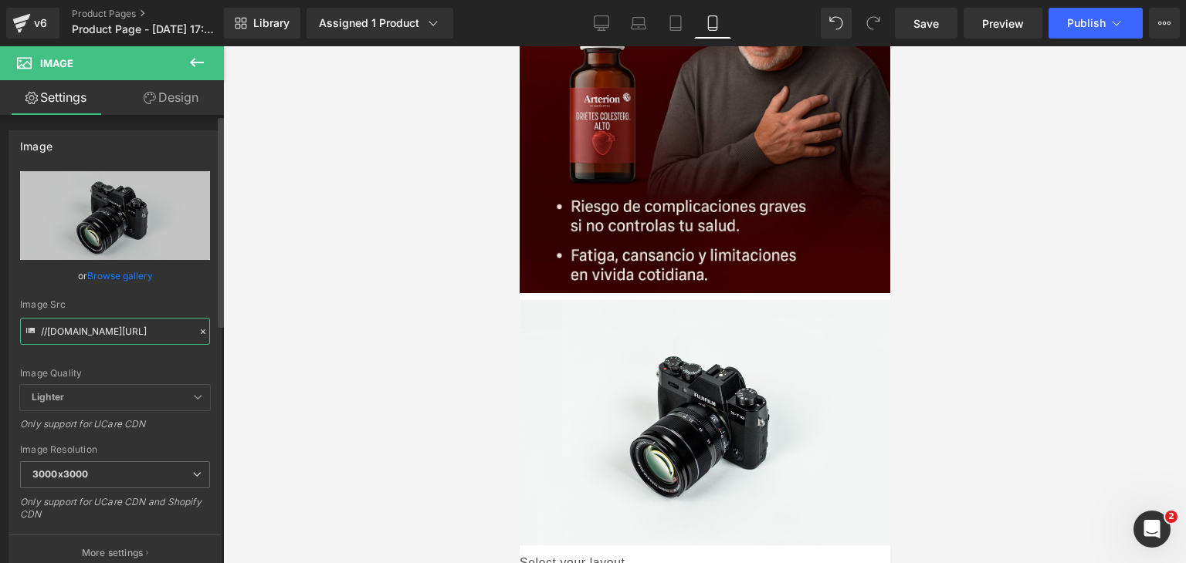
click at [159, 326] on input "//[DOMAIN_NAME][URL]" at bounding box center [115, 331] width 190 height 27
paste input "[URL][DOMAIN_NAME]"
type input "[URL][DOMAIN_NAME]"
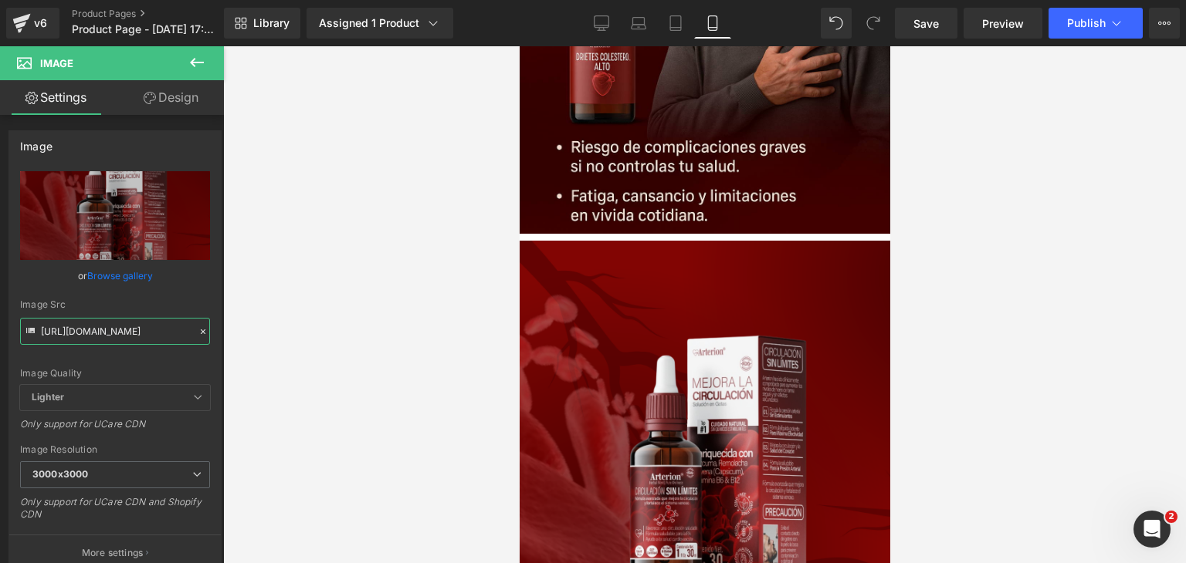
scroll to position [1065, 0]
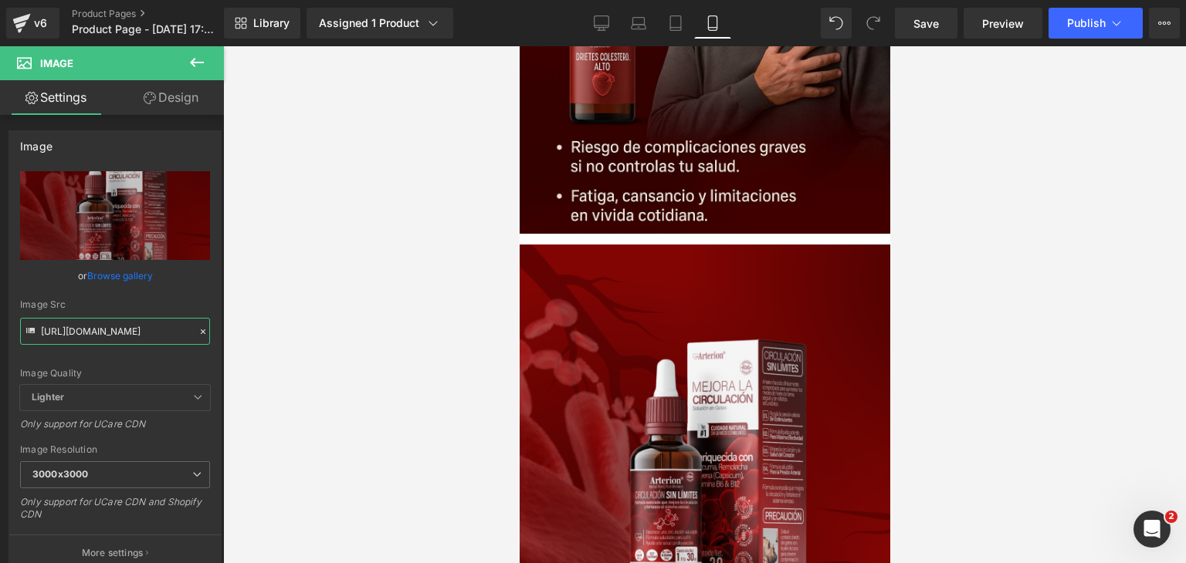
drag, startPoint x: 728, startPoint y: 181, endPoint x: 672, endPoint y: 167, distance: 58.0
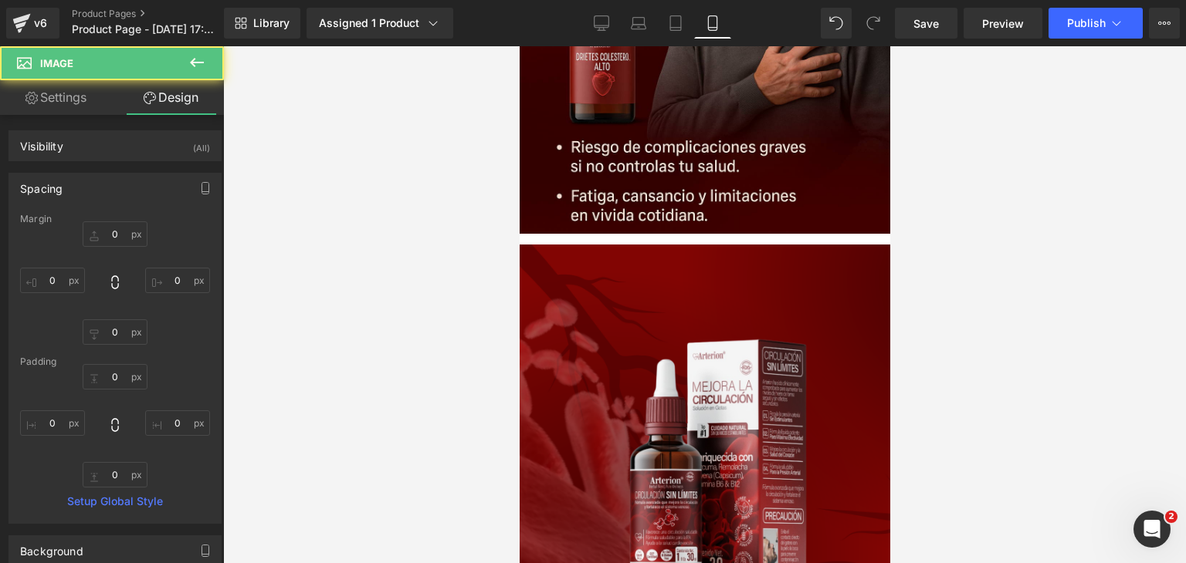
type input "0"
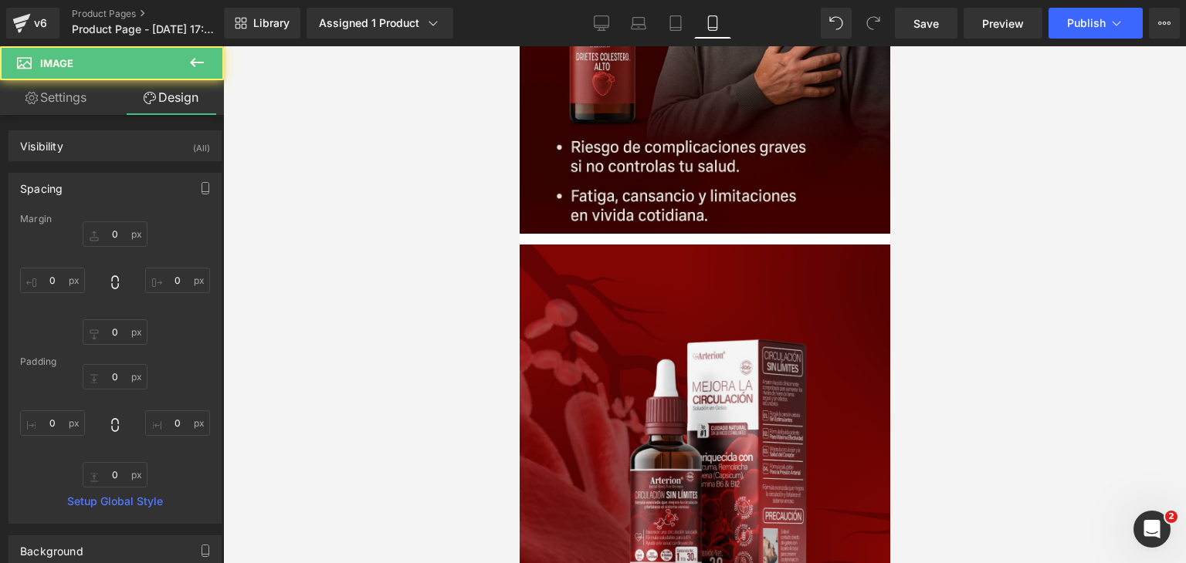
type input "0"
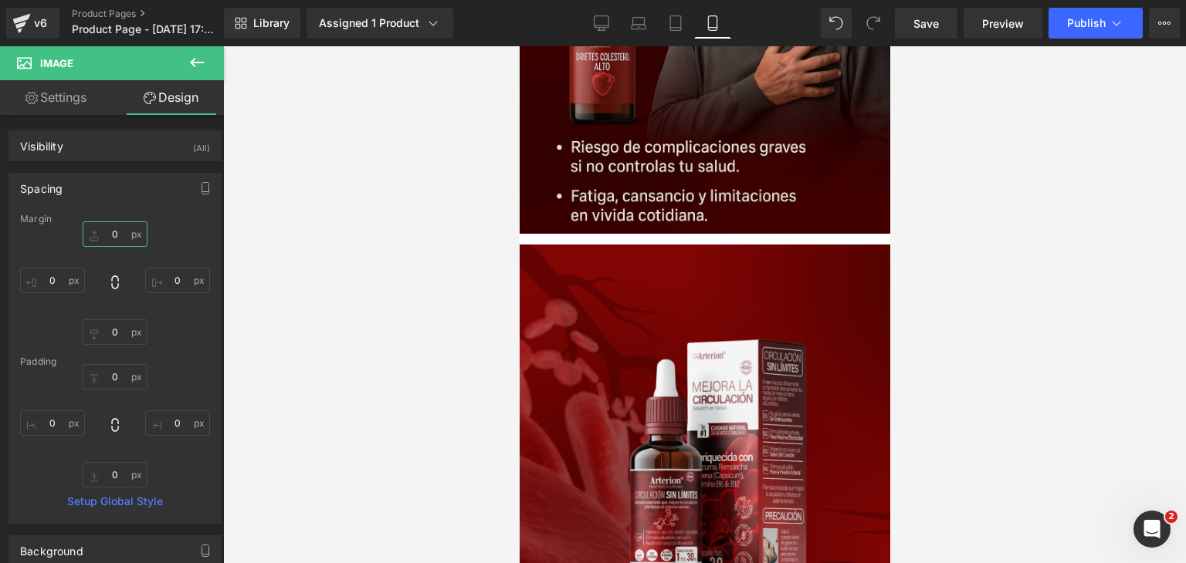
click at [117, 235] on input "0" at bounding box center [115, 234] width 65 height 25
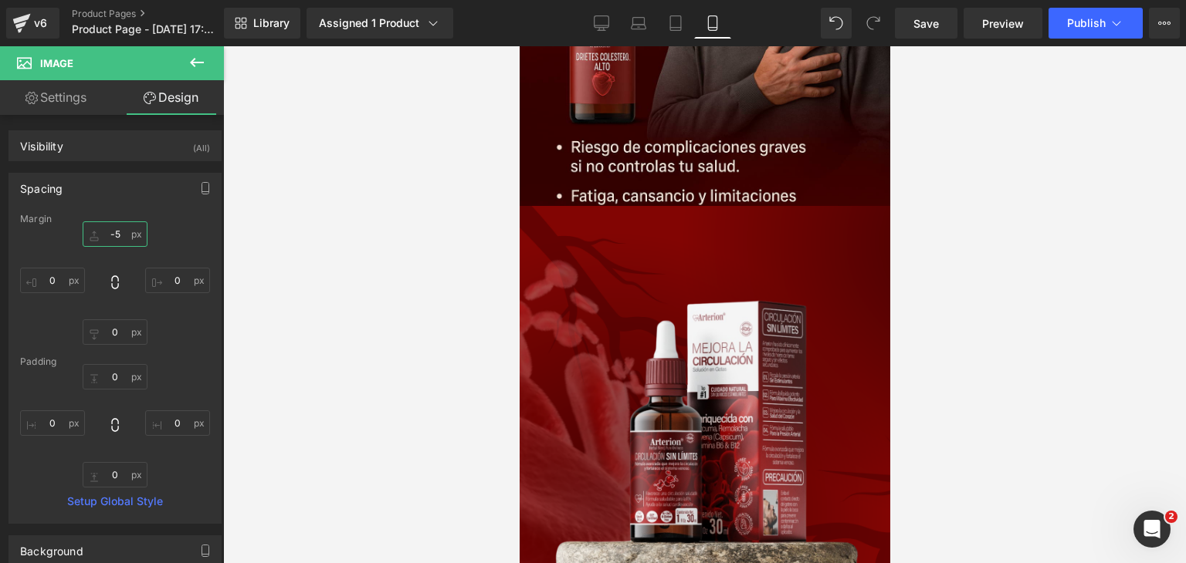
type input "-"
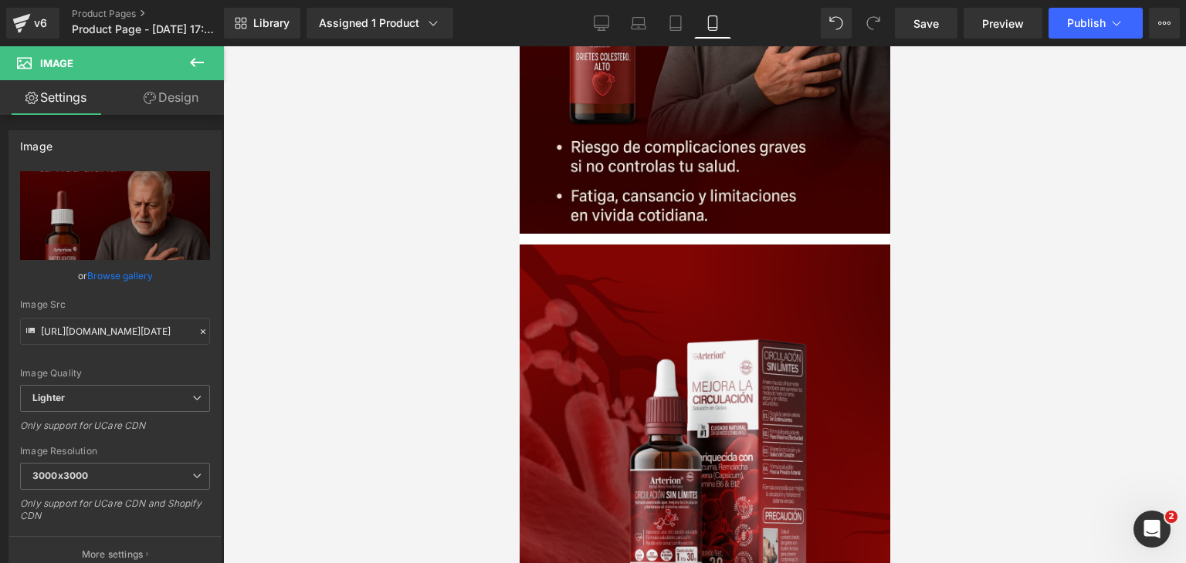
click at [137, 95] on link "Design" at bounding box center [171, 97] width 112 height 35
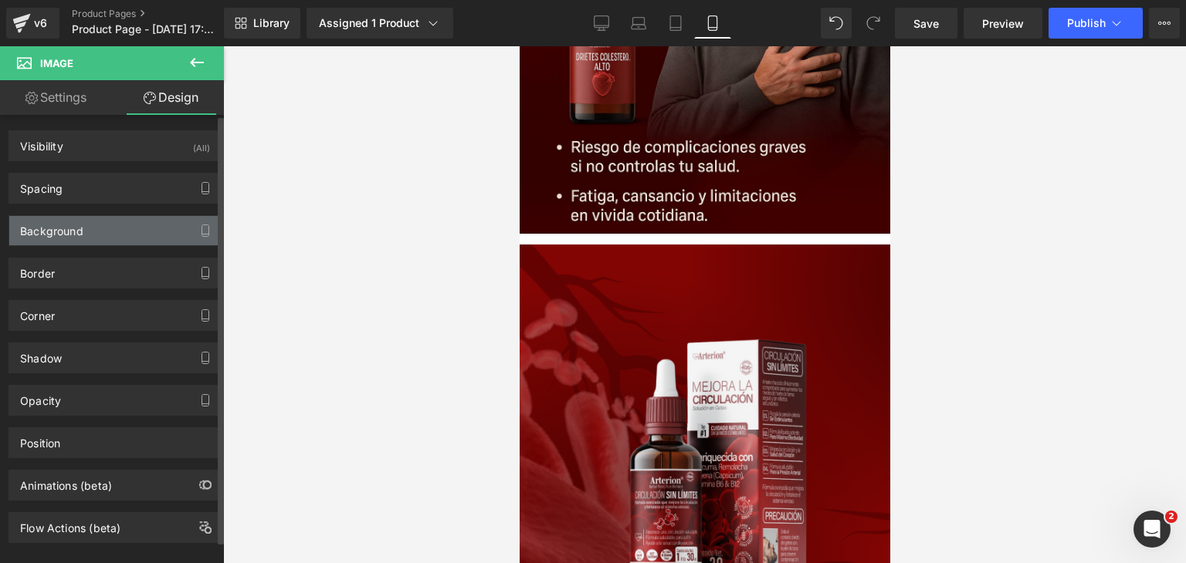
type input "0"
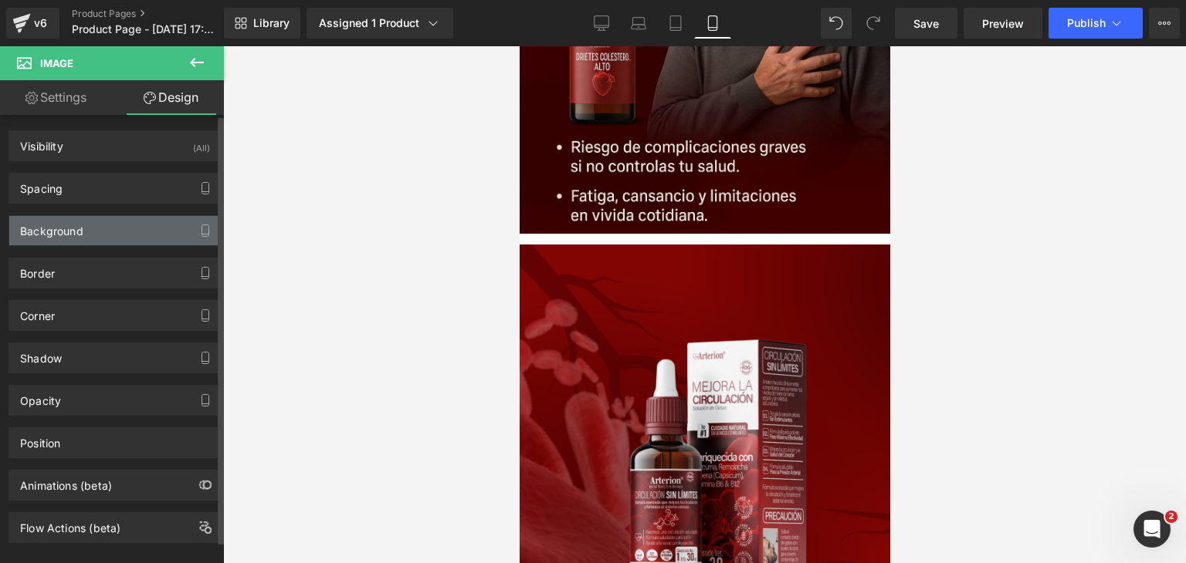
type input "0"
type input "transparent"
type input "0"
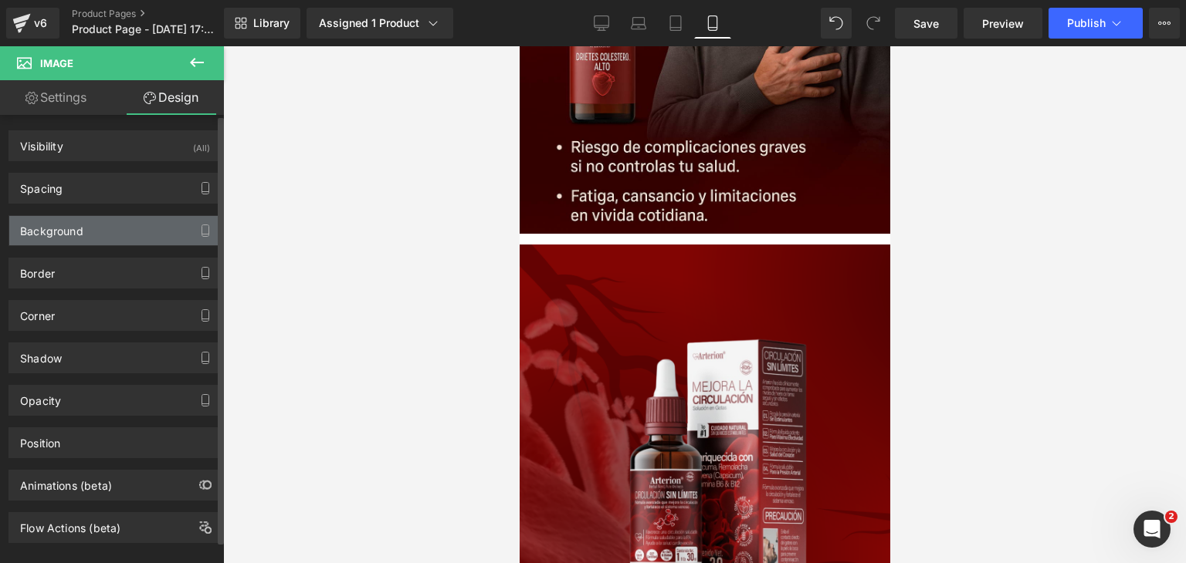
click at [96, 226] on div "Background" at bounding box center [114, 230] width 211 height 29
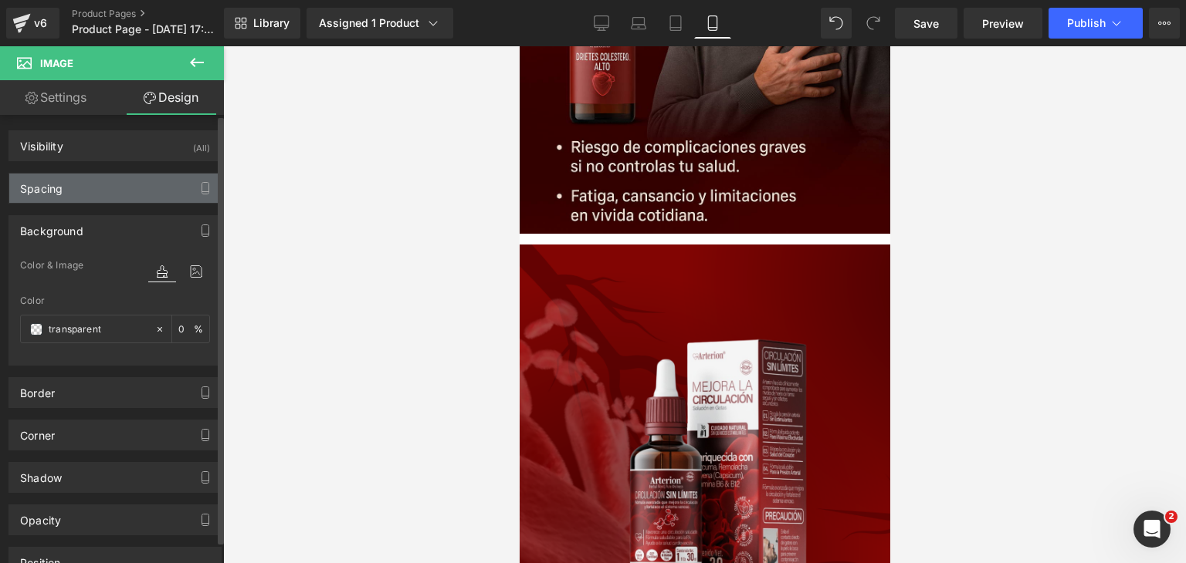
click at [84, 191] on div "Spacing" at bounding box center [114, 188] width 211 height 29
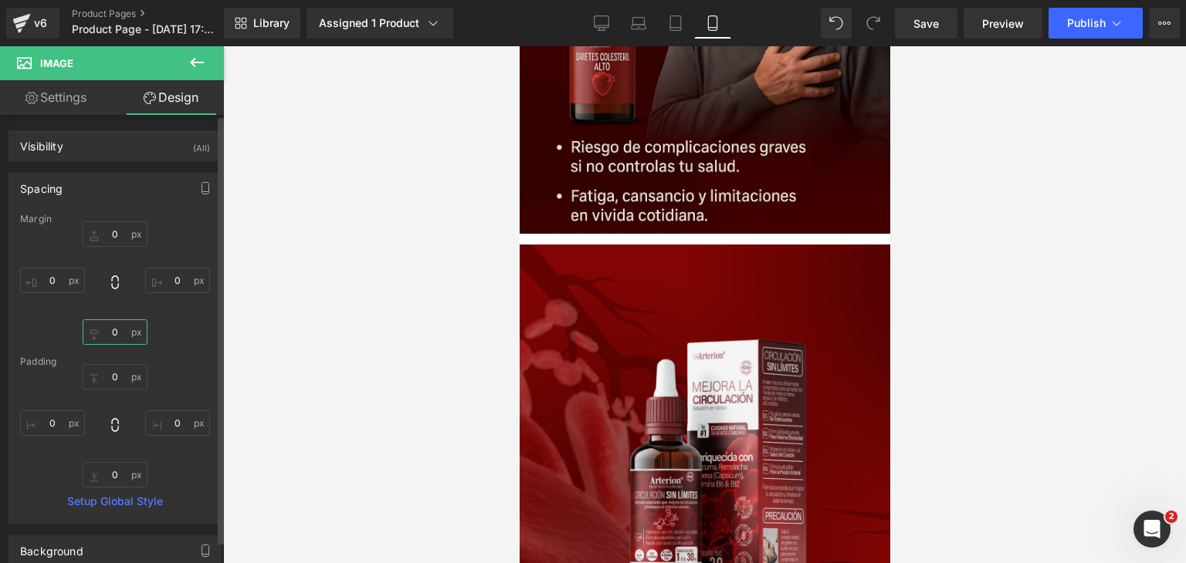
click at [113, 327] on input "0" at bounding box center [115, 332] width 65 height 25
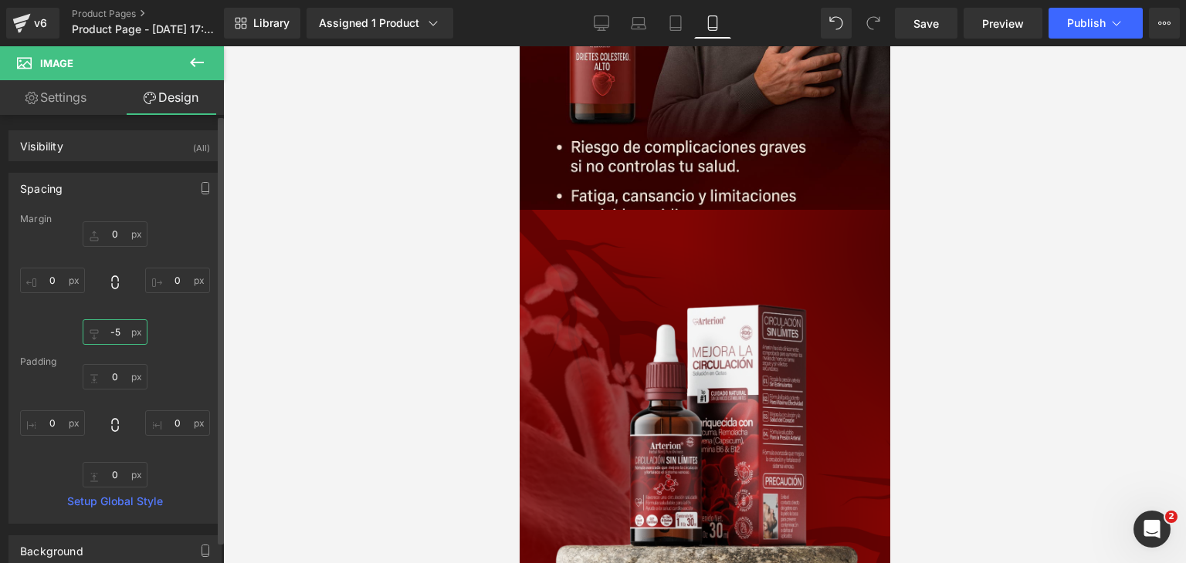
type input "-"
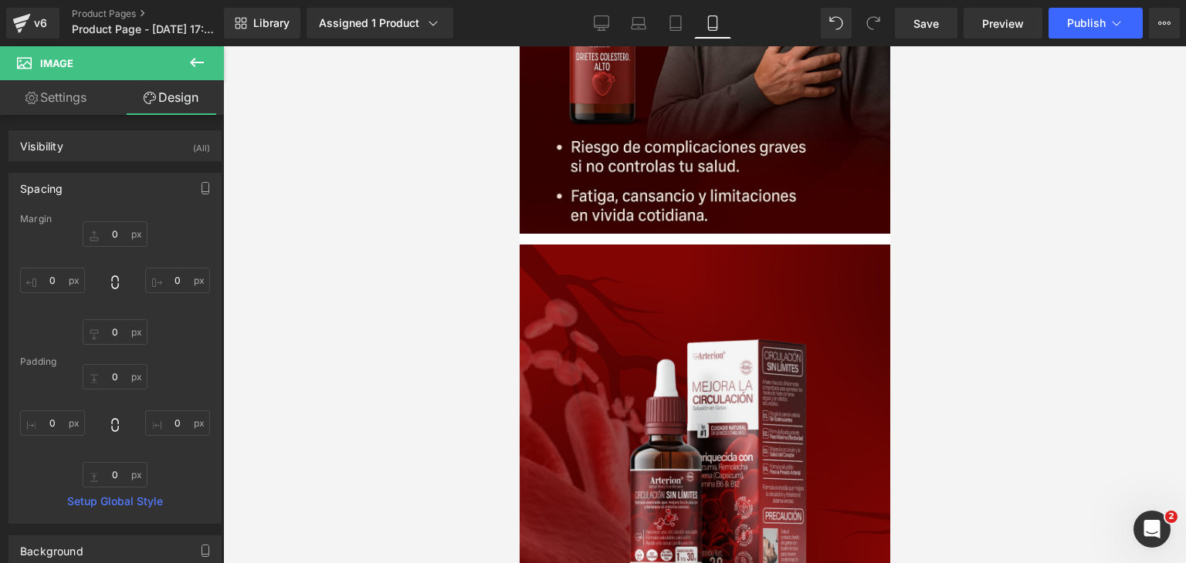
click at [925, 269] on div at bounding box center [704, 304] width 963 height 517
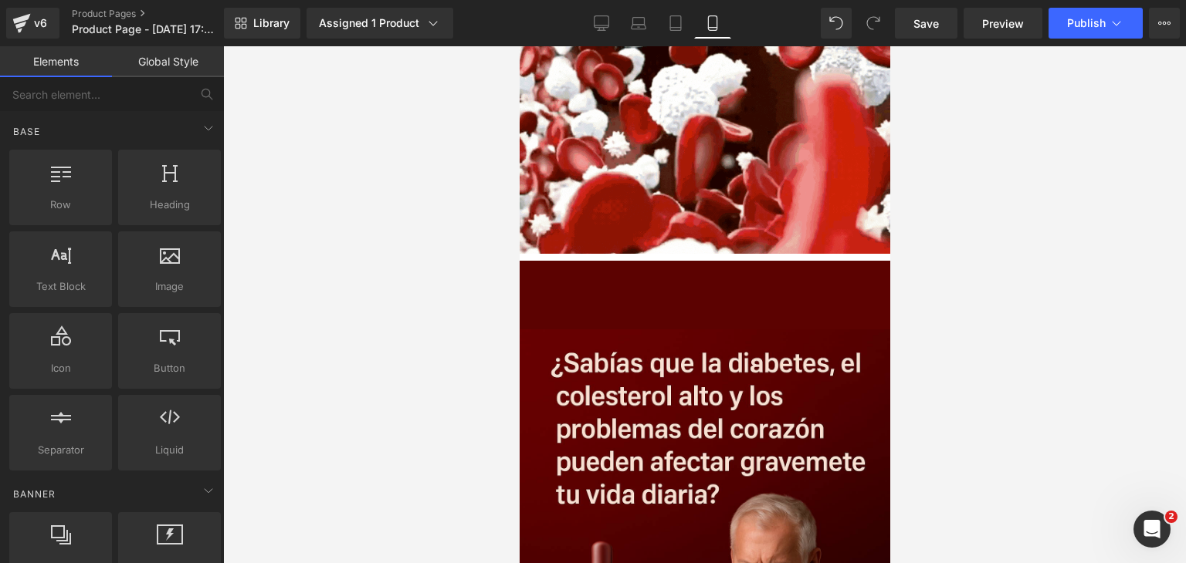
scroll to position [428, 0]
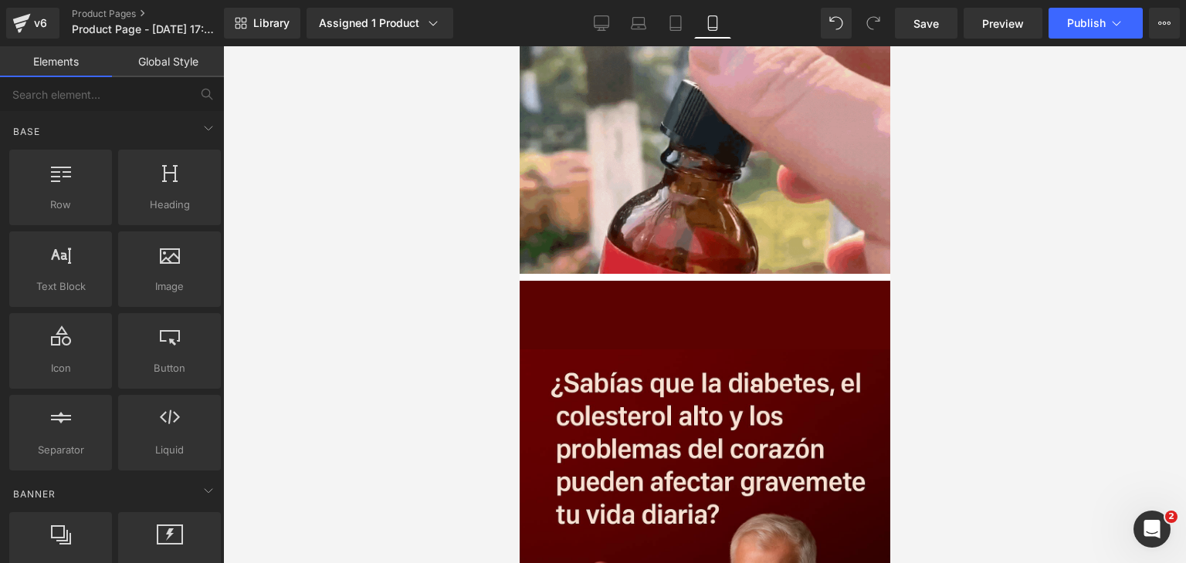
click at [519, 46] on icon at bounding box center [519, 46] width 0 height 0
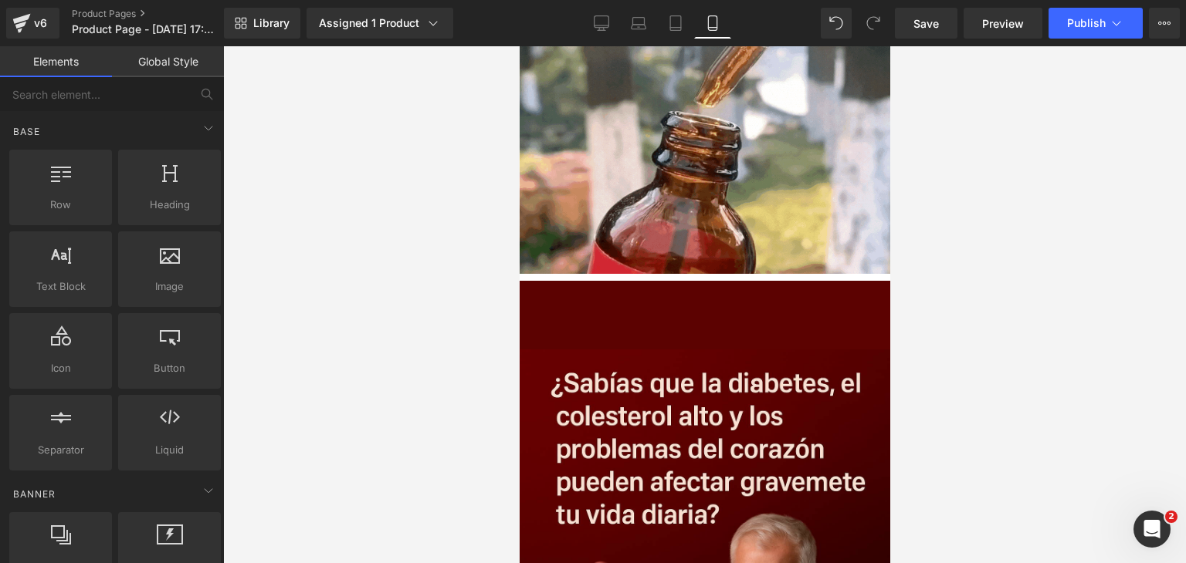
click at [519, 46] on icon at bounding box center [519, 46] width 0 height 0
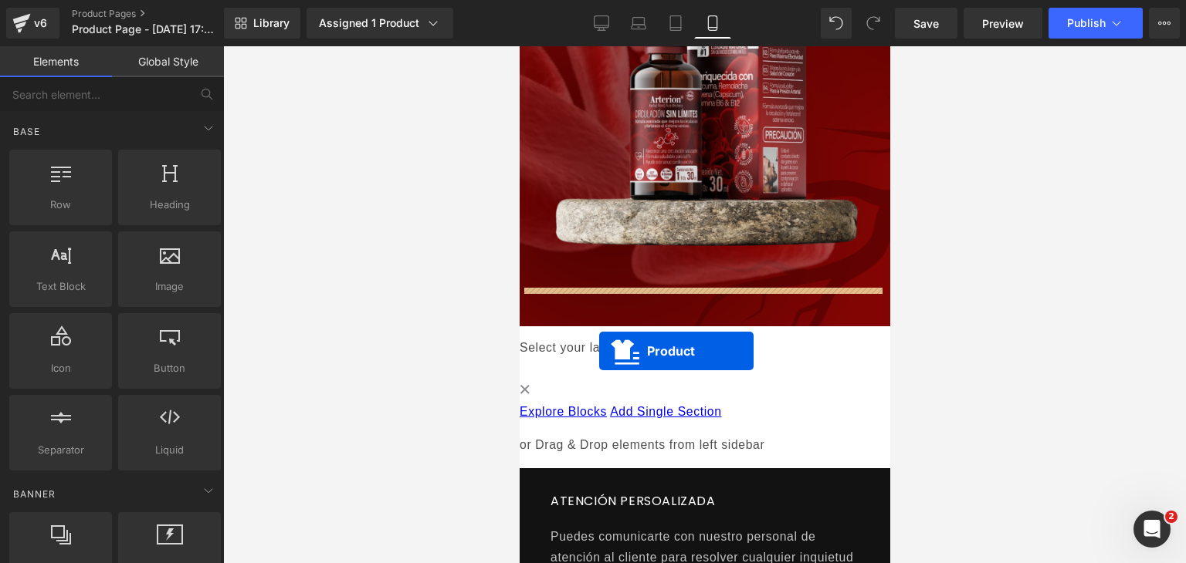
drag, startPoint x: 637, startPoint y: 326, endPoint x: 596, endPoint y: 346, distance: 45.6
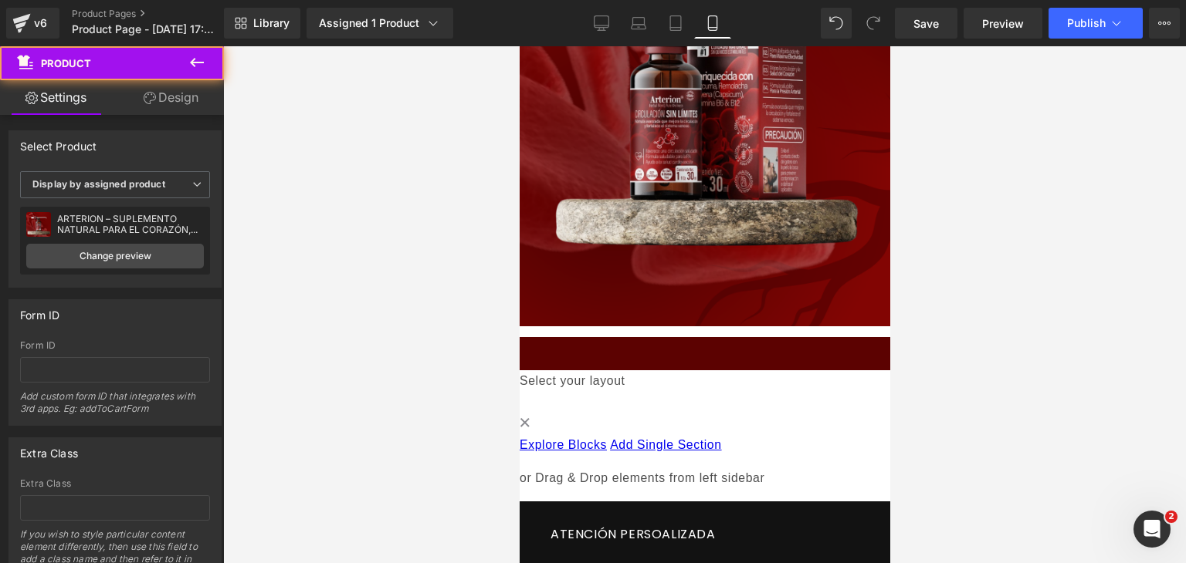
scroll to position [1408, 0]
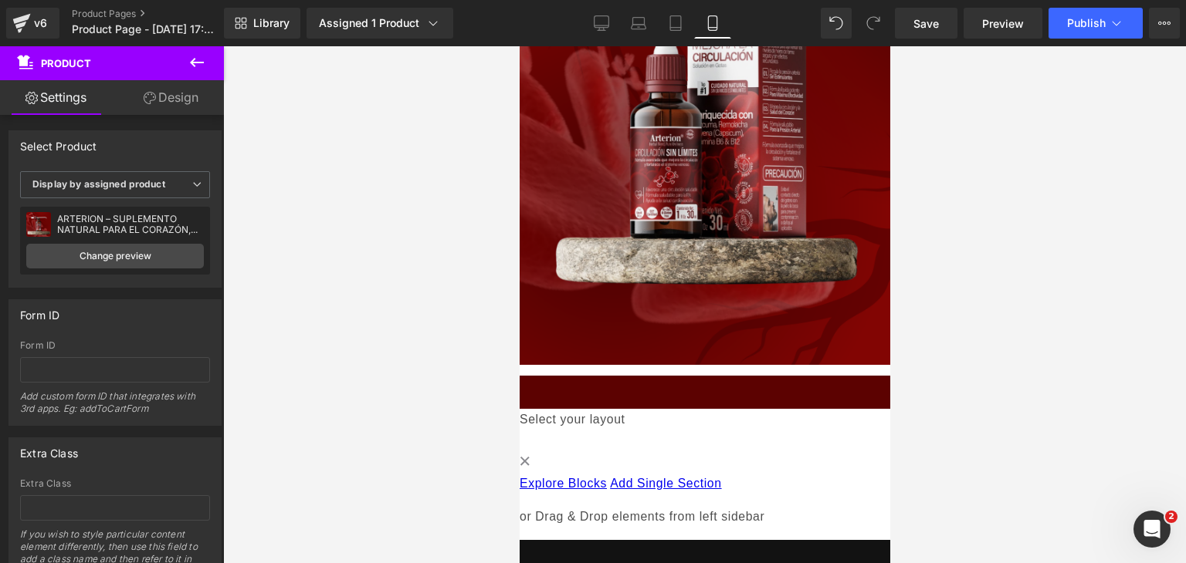
click at [205, 66] on icon at bounding box center [197, 62] width 19 height 19
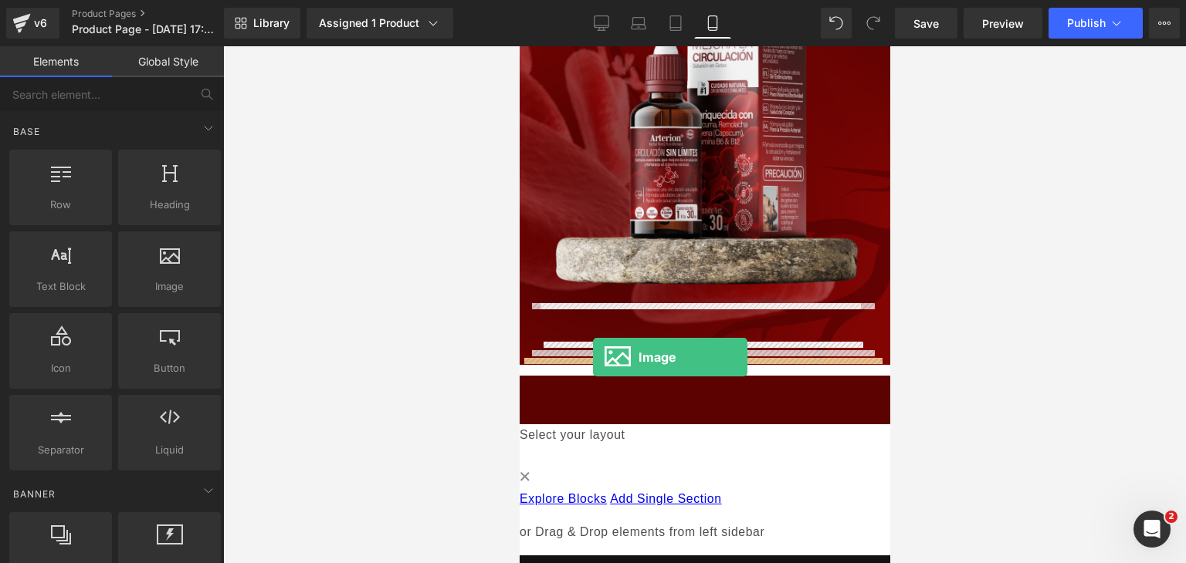
drag, startPoint x: 682, startPoint y: 306, endPoint x: 590, endPoint y: 357, distance: 105.3
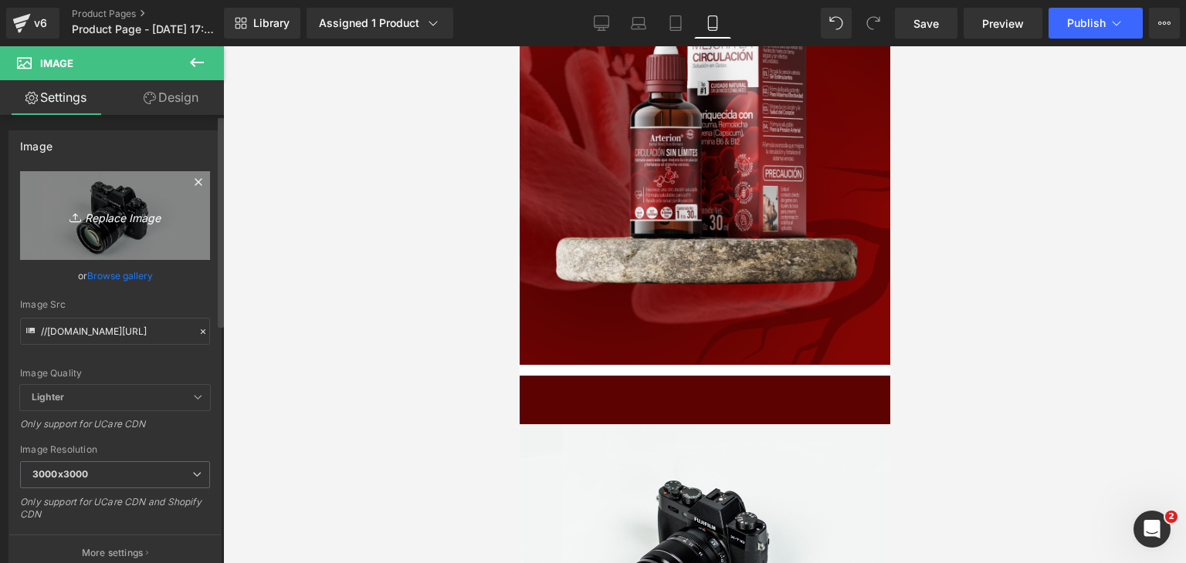
click at [175, 215] on link "Replace Image" at bounding box center [115, 215] width 190 height 89
type input "C:\fakepath\ChatGPT Image [DATE], 04_57_33 p.m..png"
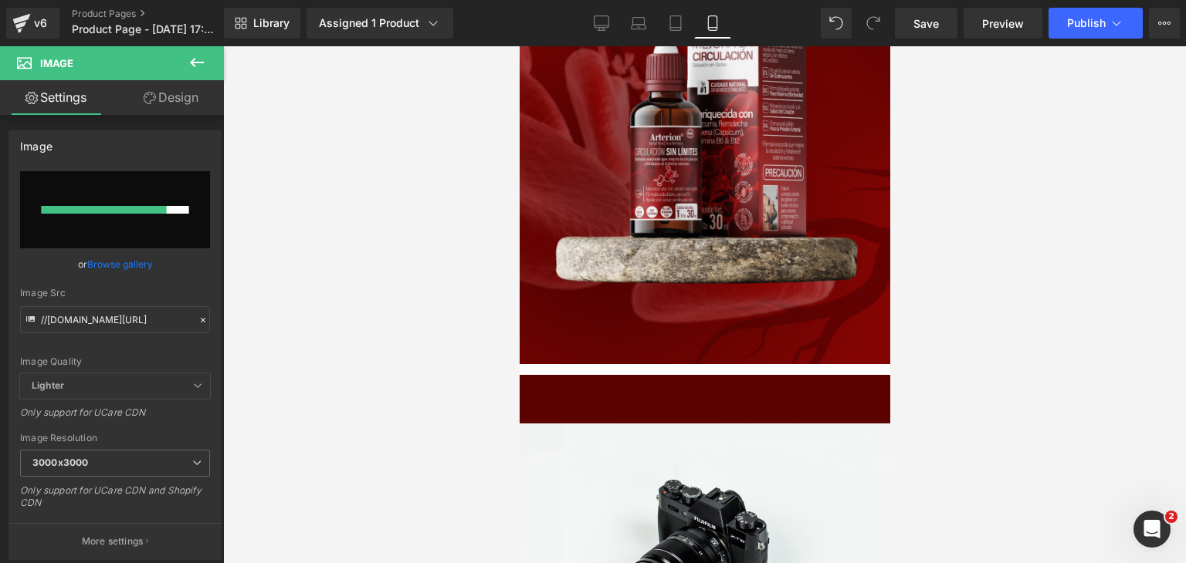
scroll to position [1409, 0]
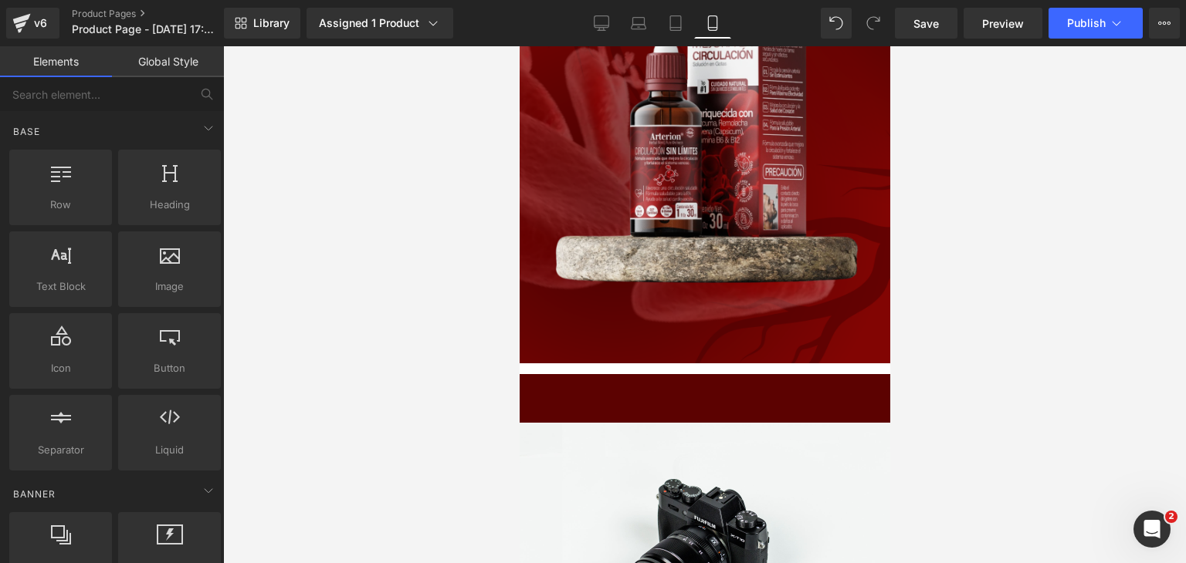
click at [920, 262] on div at bounding box center [704, 304] width 963 height 517
click at [929, 29] on span "Save" at bounding box center [925, 23] width 25 height 16
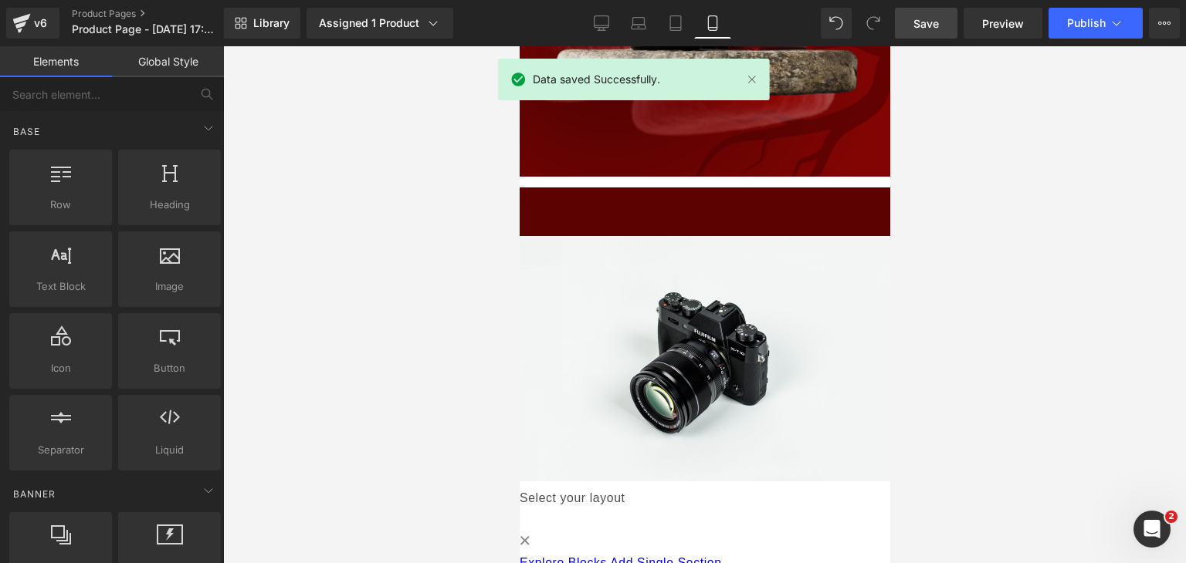
scroll to position [1614, 0]
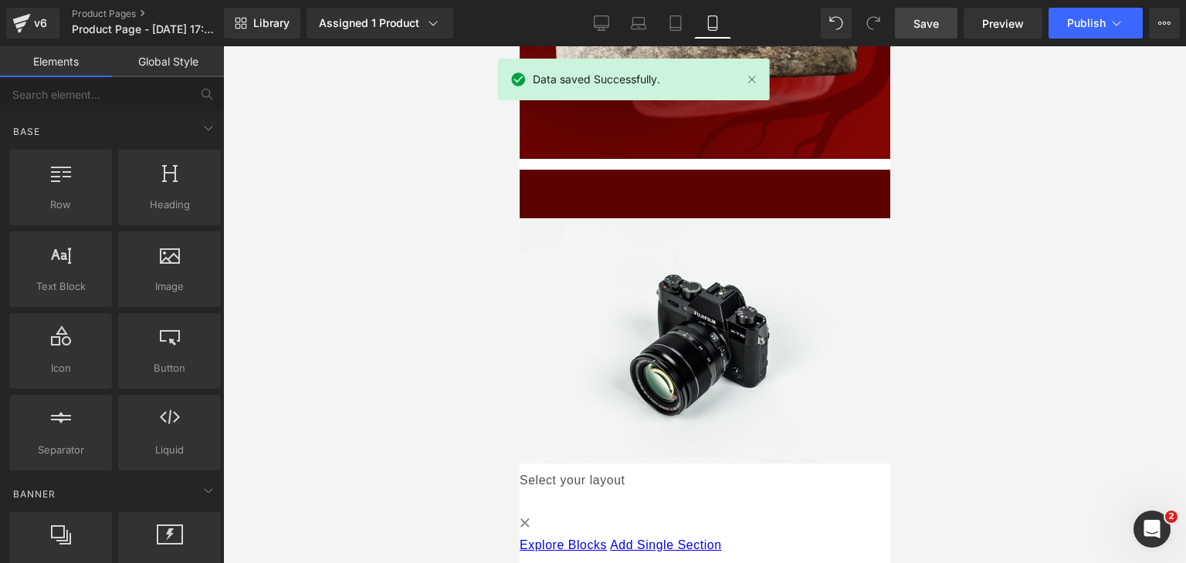
click at [769, 246] on img at bounding box center [704, 340] width 370 height 245
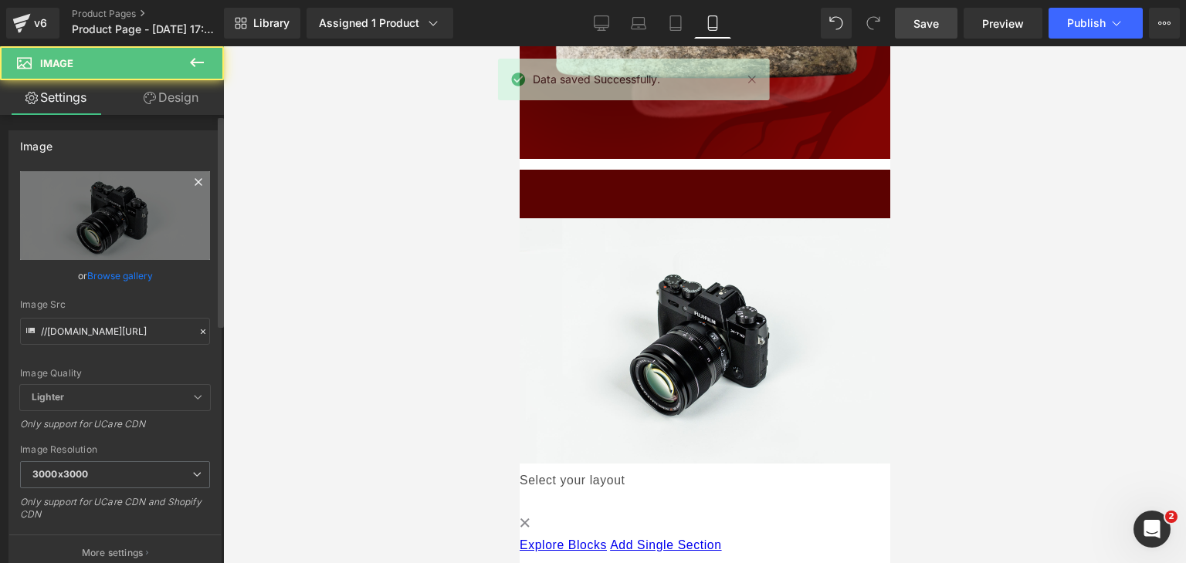
click at [187, 195] on link at bounding box center [198, 184] width 23 height 23
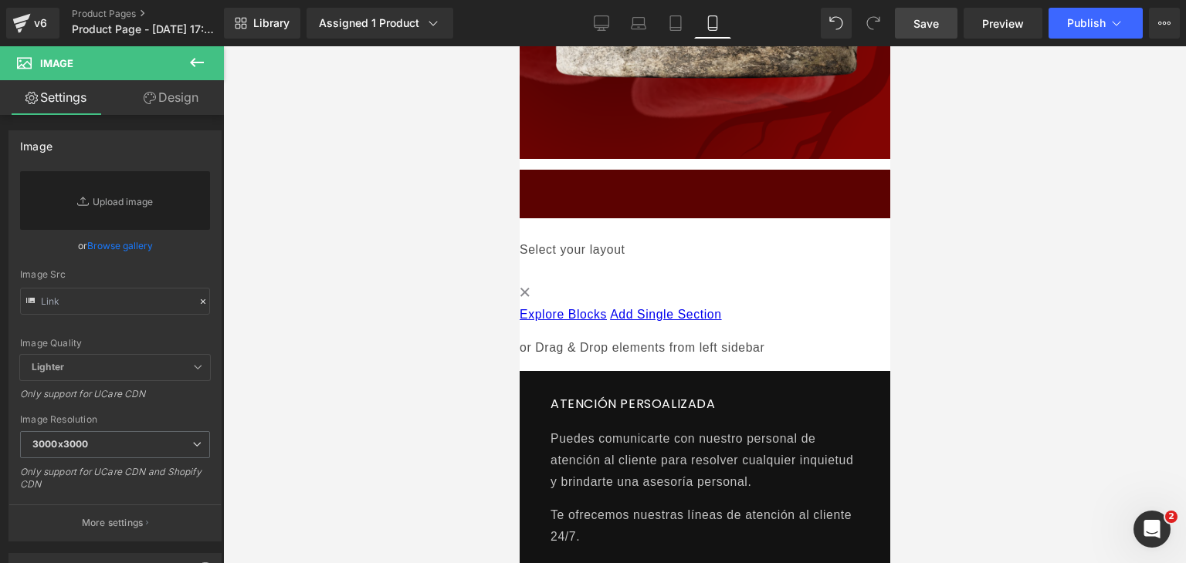
click at [197, 66] on icon at bounding box center [197, 62] width 19 height 19
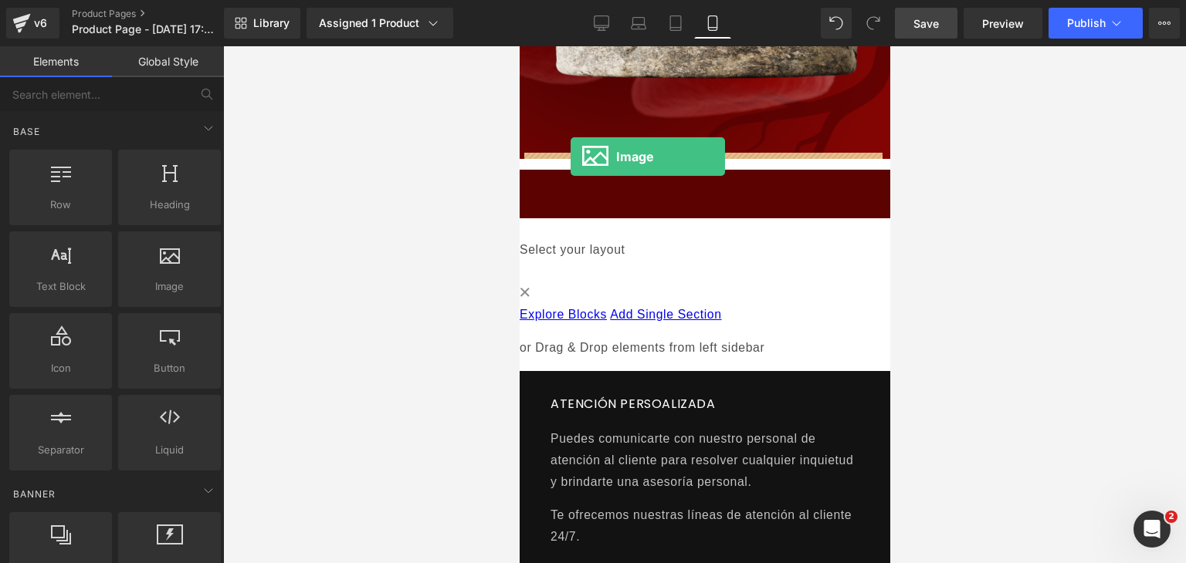
drag, startPoint x: 692, startPoint y: 303, endPoint x: 570, endPoint y: 157, distance: 190.7
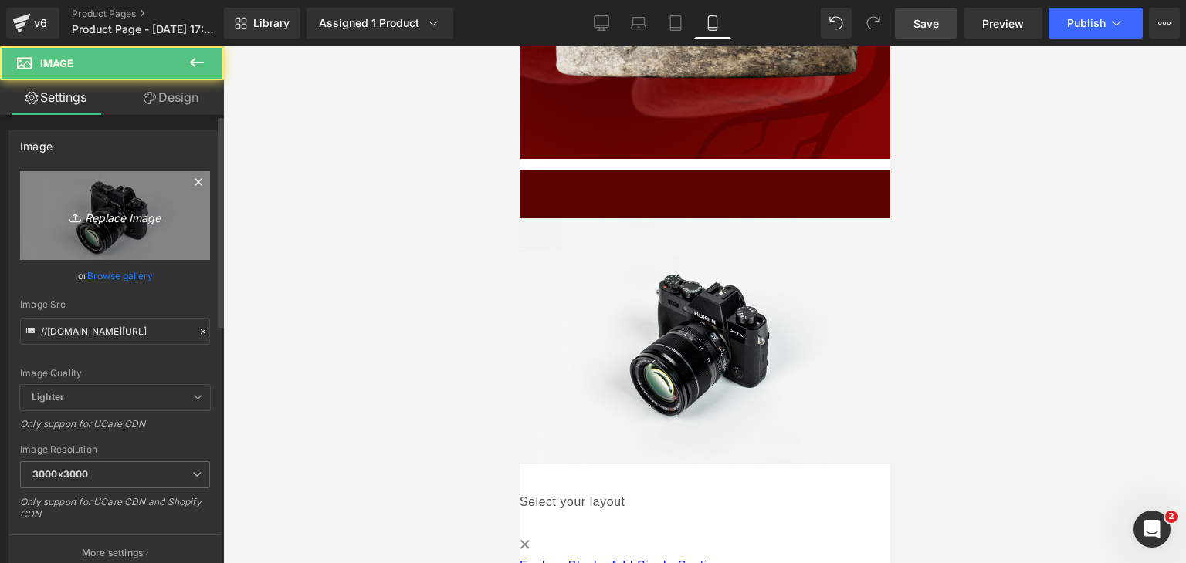
click at [161, 206] on icon "Replace Image" at bounding box center [114, 215] width 123 height 19
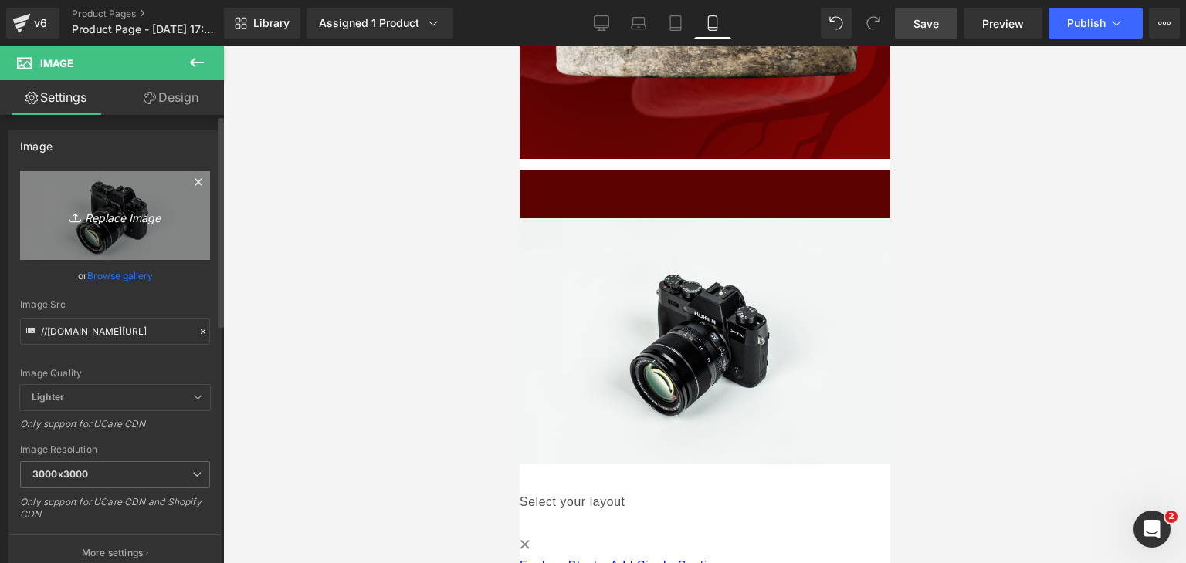
type input "C:\fakepath\ChatGPT Image [DATE], 04_57_33 p.m..png"
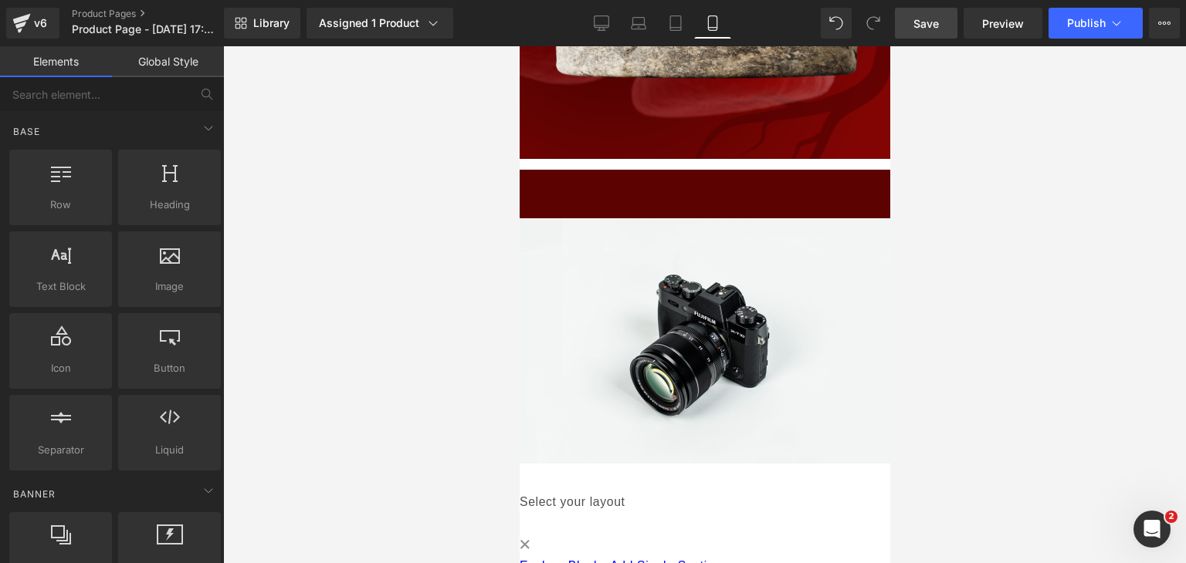
click at [929, 232] on div at bounding box center [704, 304] width 963 height 517
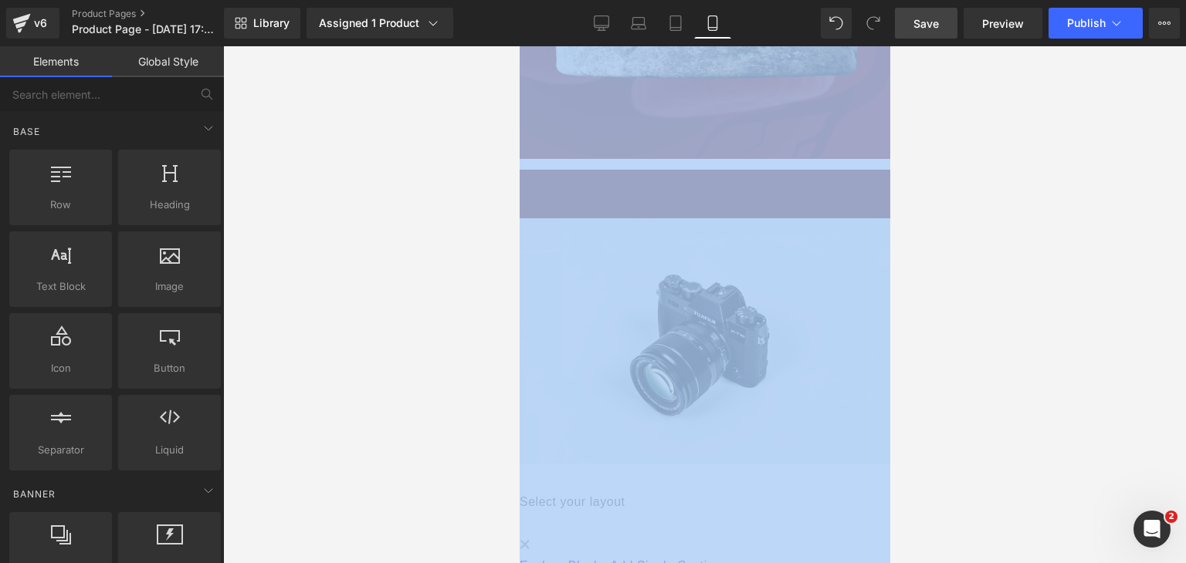
click at [929, 232] on div at bounding box center [704, 304] width 963 height 517
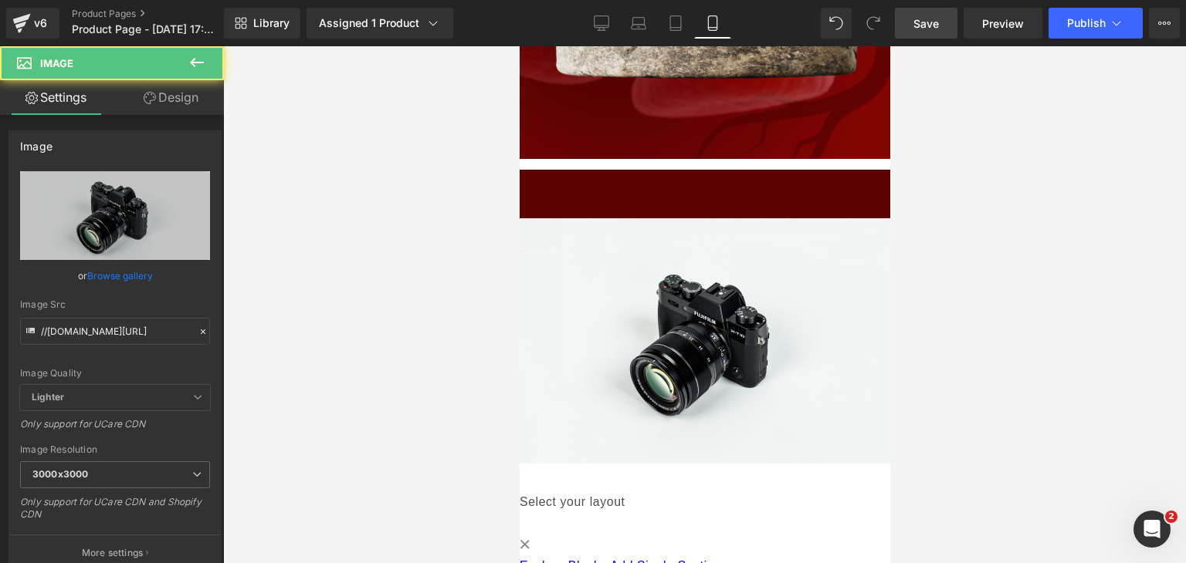
click at [706, 218] on img at bounding box center [704, 340] width 370 height 245
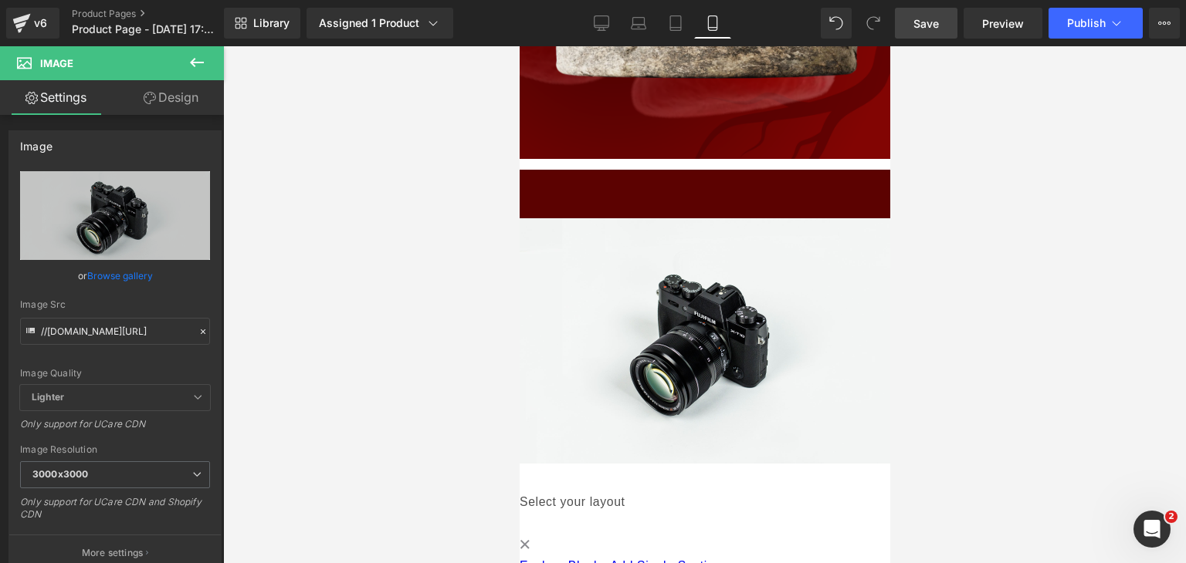
click at [519, 46] on icon at bounding box center [519, 46] width 0 height 0
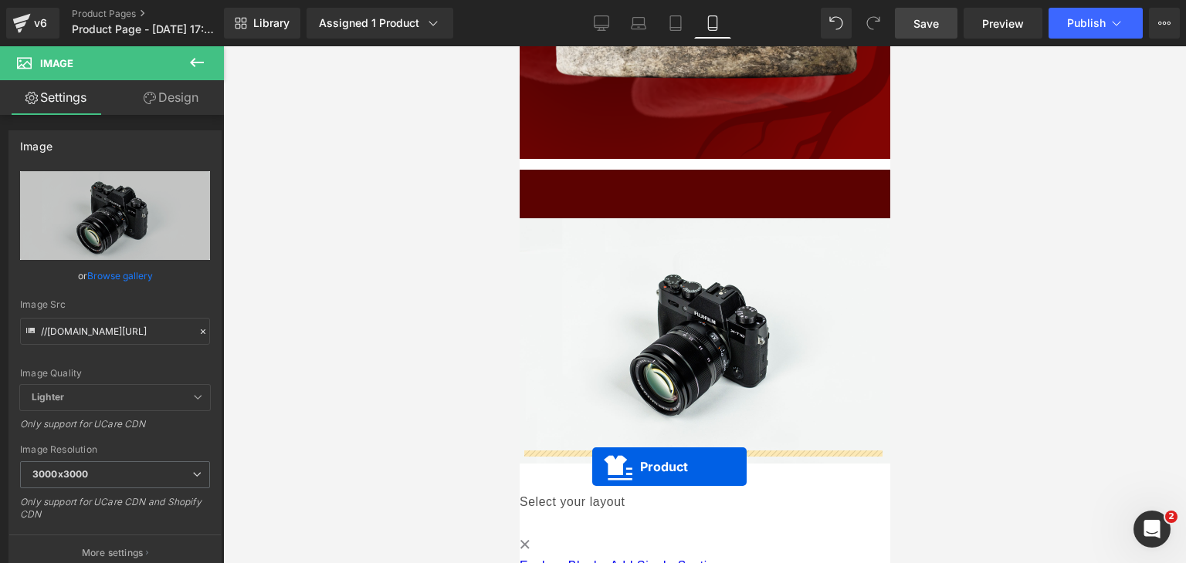
drag, startPoint x: 638, startPoint y: 164, endPoint x: 591, endPoint y: 465, distance: 303.8
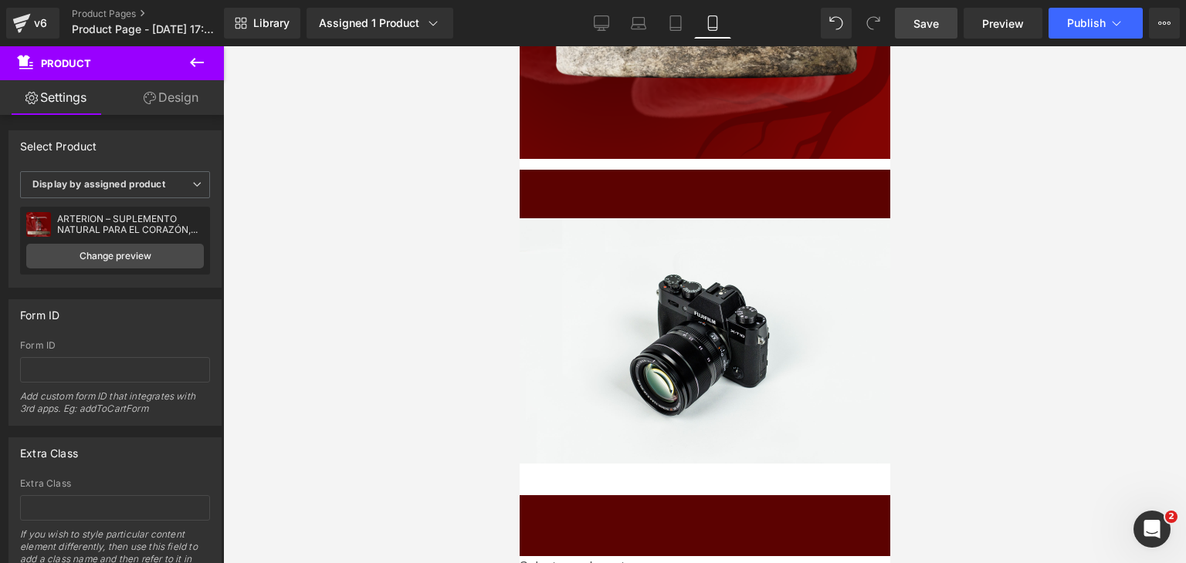
click at [519, 46] on icon at bounding box center [519, 46] width 0 height 0
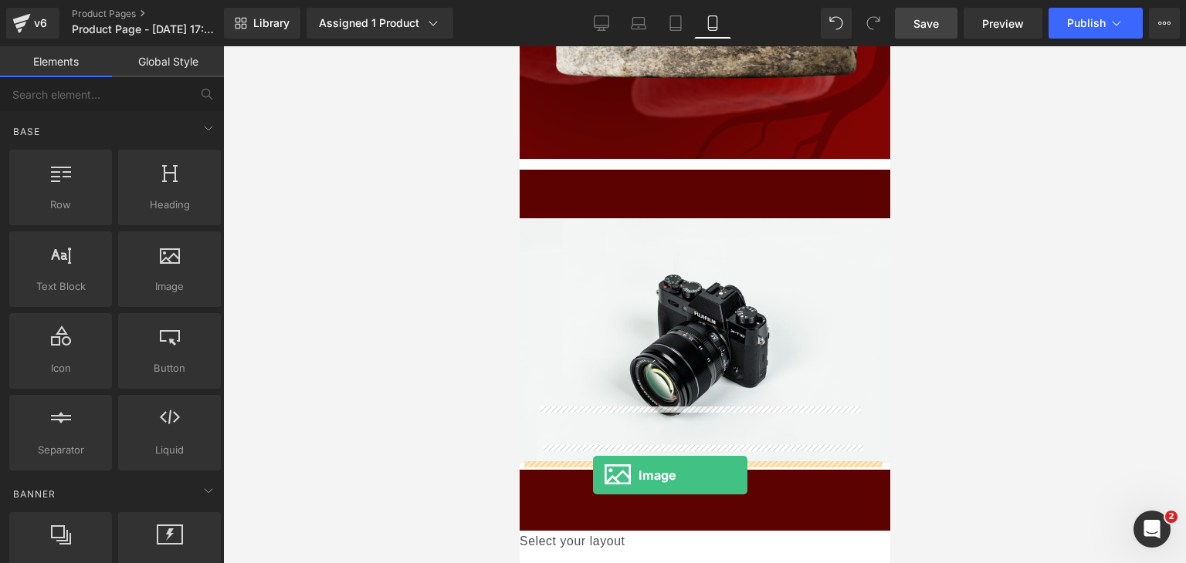
drag, startPoint x: 701, startPoint y: 320, endPoint x: 592, endPoint y: 476, distance: 190.1
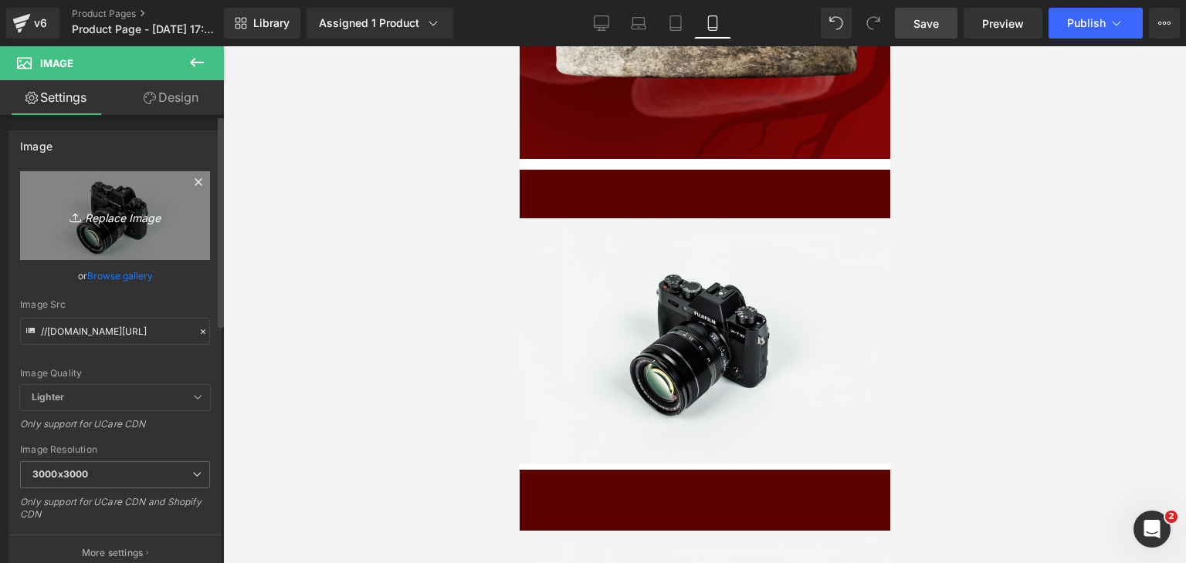
click at [137, 233] on link "Replace Image" at bounding box center [115, 215] width 190 height 89
type input "C:\fakepath\ChatGPT Image [DATE], 04_57_38 p.m..png"
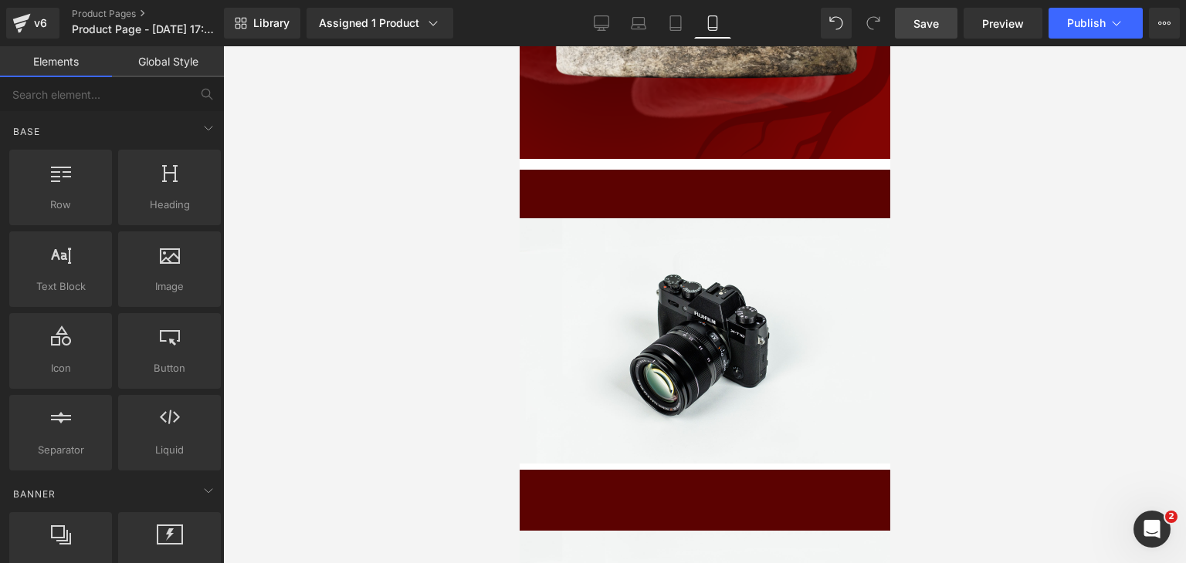
click at [949, 236] on div at bounding box center [704, 304] width 963 height 517
click at [923, 25] on span "Save" at bounding box center [925, 23] width 25 height 16
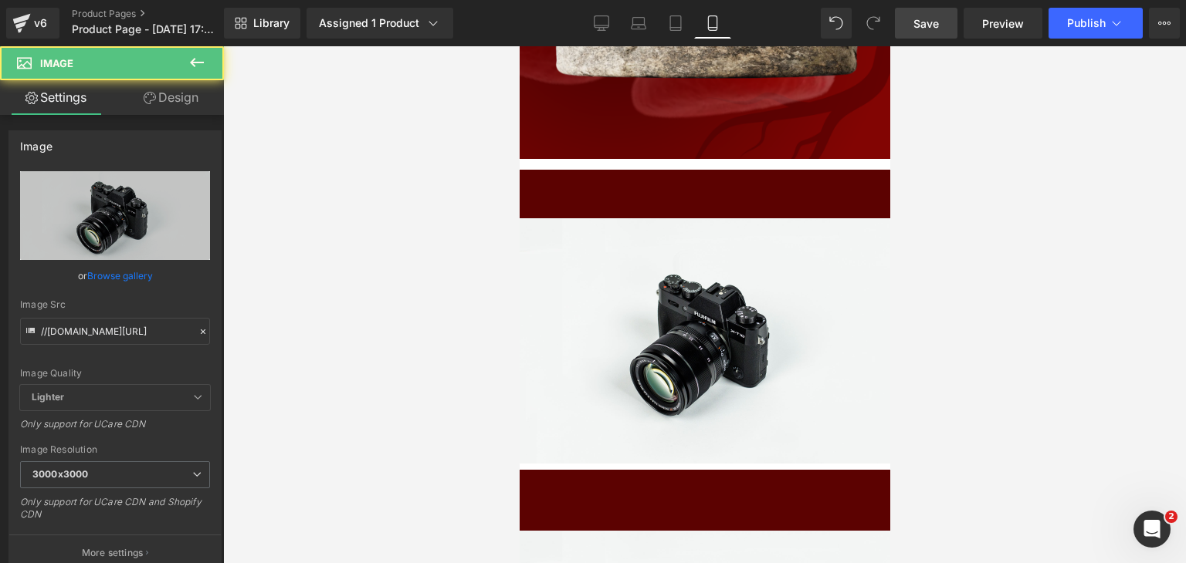
click at [712, 255] on img at bounding box center [704, 340] width 370 height 245
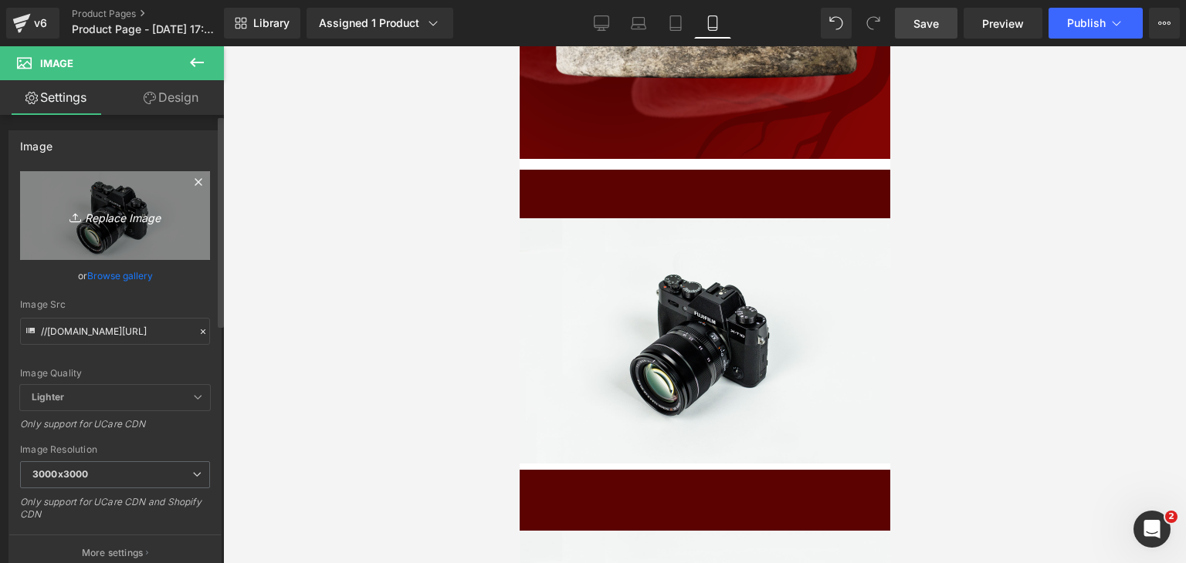
click at [134, 231] on link "Replace Image" at bounding box center [115, 215] width 190 height 89
type input "C:\fakepath\ChatGPT Image [DATE], 04_57_33 p.m..png"
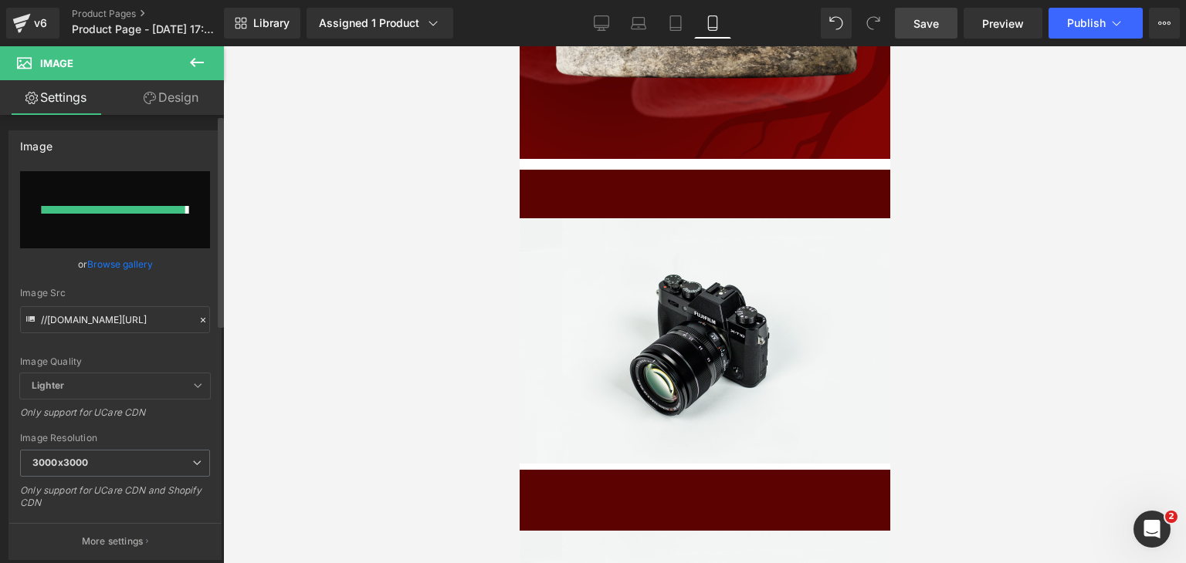
type input "[URL][DOMAIN_NAME][DATE]"
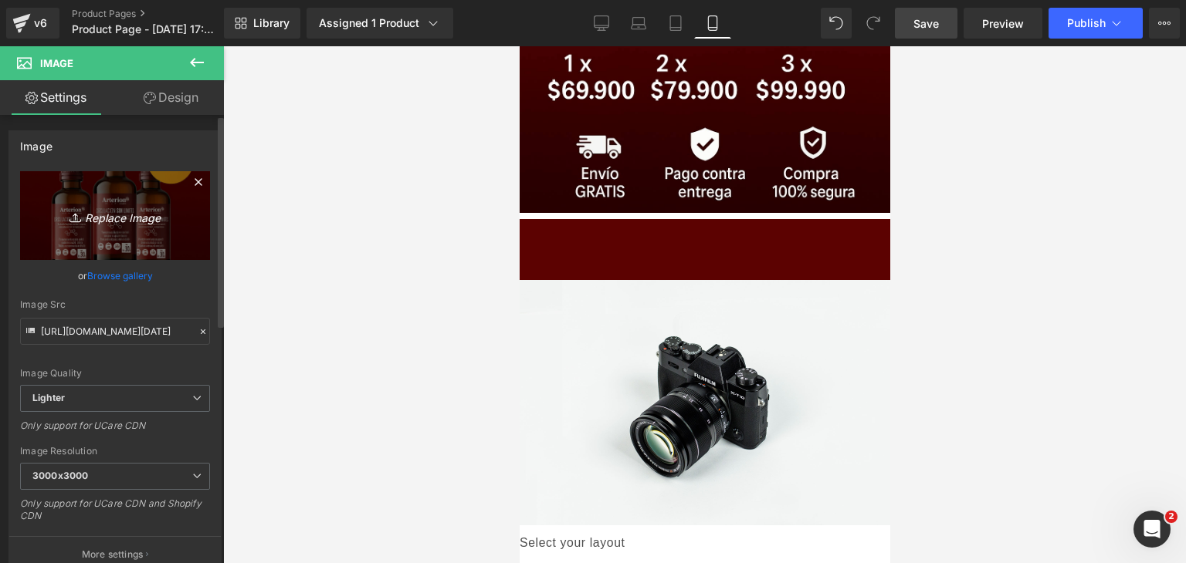
scroll to position [2176, 0]
click at [652, 374] on img at bounding box center [704, 401] width 370 height 245
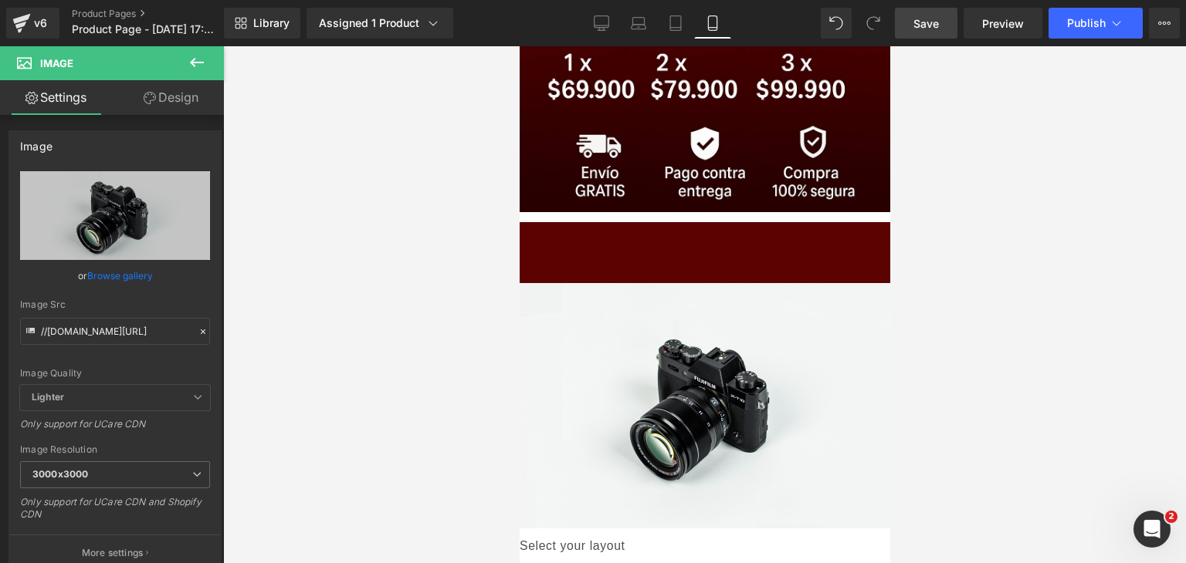
click at [519, 46] on icon at bounding box center [519, 46] width 0 height 0
click at [519, 46] on link at bounding box center [519, 46] width 0 height 0
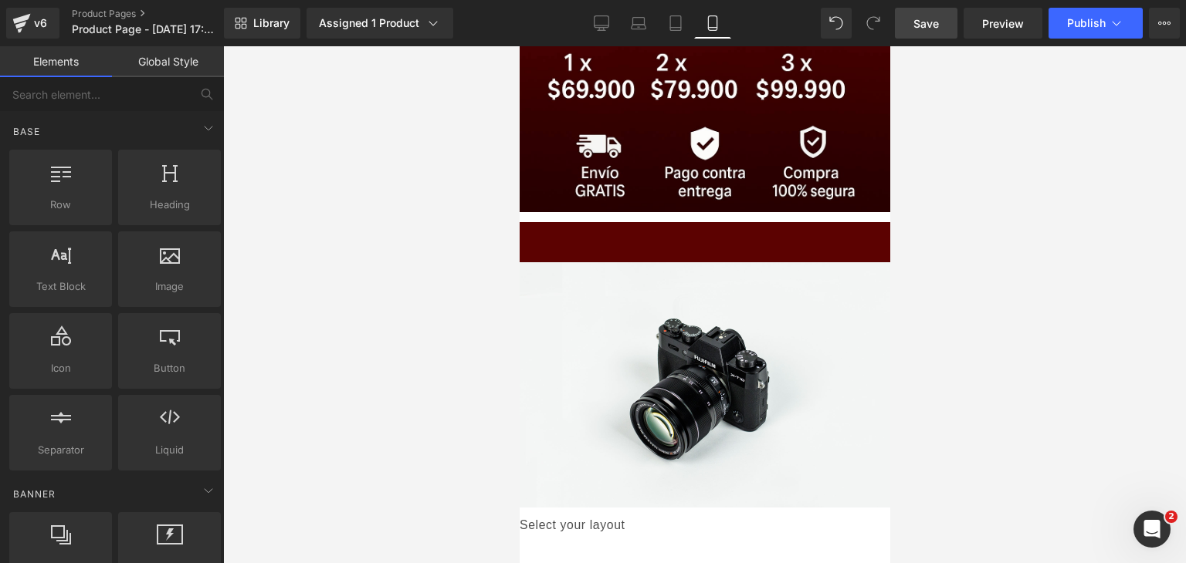
click at [526, 239] on span at bounding box center [526, 239] width 0 height 0
click at [519, 46] on link at bounding box center [519, 46] width 0 height 0
click at [519, 46] on icon at bounding box center [519, 46] width 0 height 0
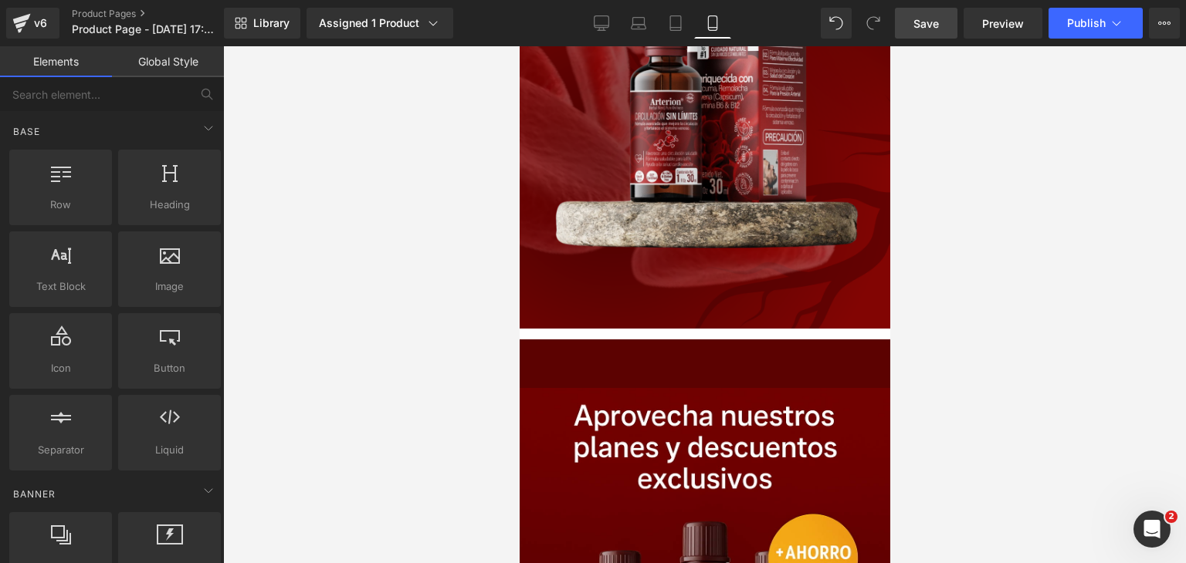
scroll to position [1443, 0]
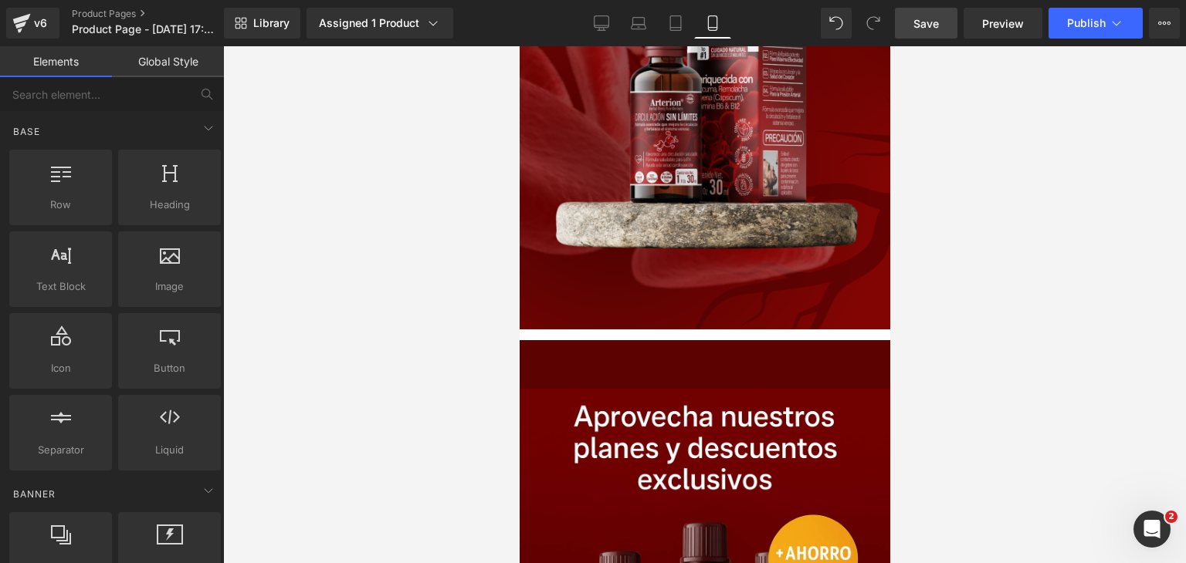
click at [519, 46] on icon at bounding box center [519, 46] width 0 height 0
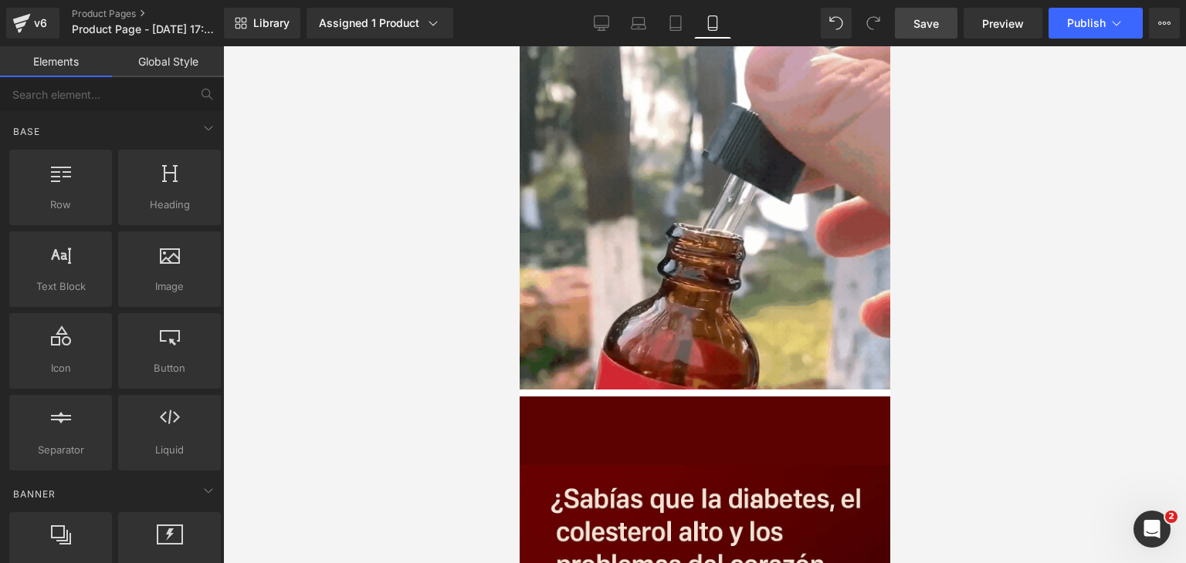
scroll to position [307, 0]
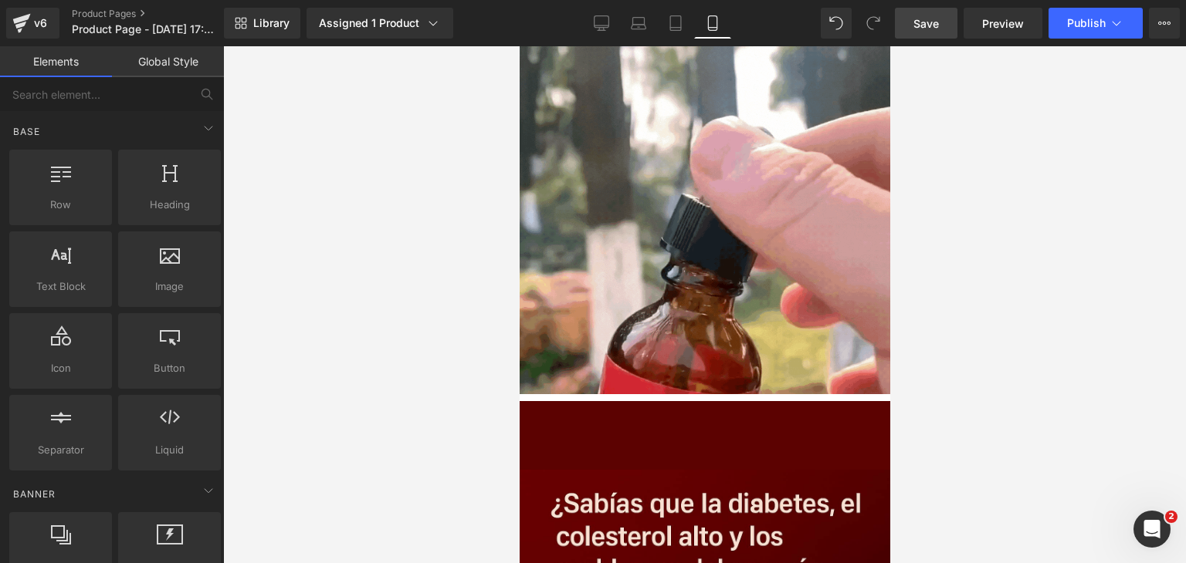
click at [519, 46] on icon at bounding box center [519, 46] width 0 height 0
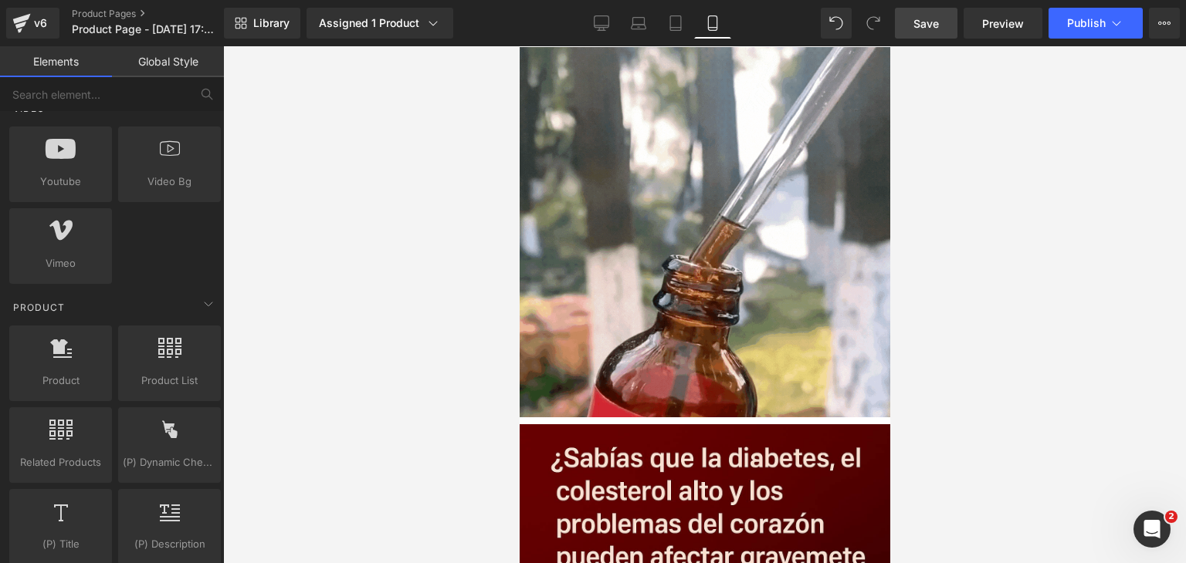
scroll to position [1142, 0]
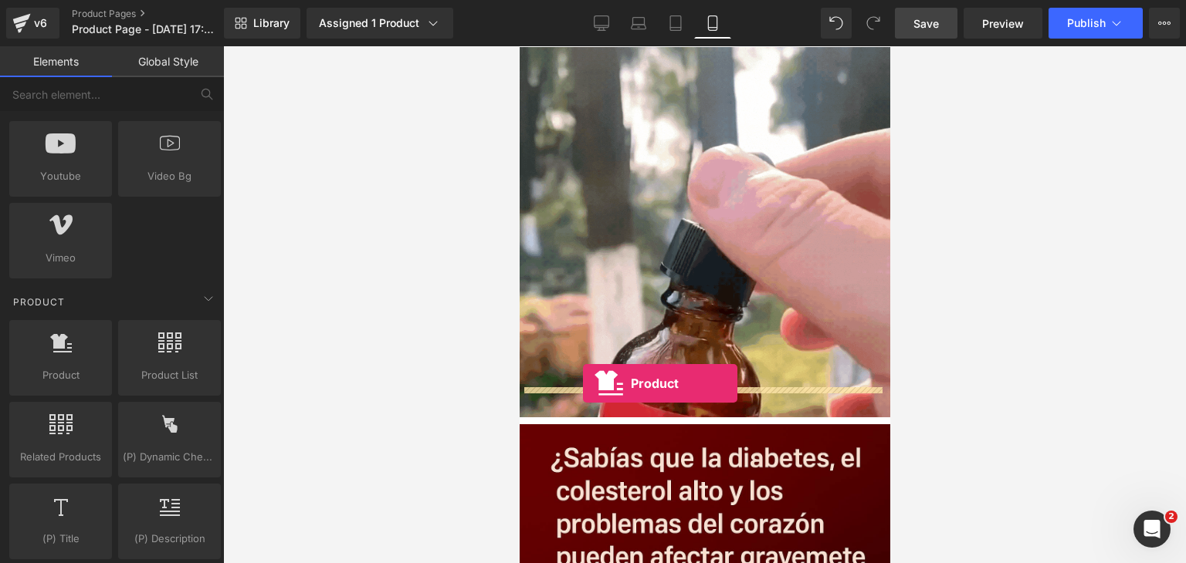
drag, startPoint x: 594, startPoint y: 389, endPoint x: 582, endPoint y: 384, distance: 12.8
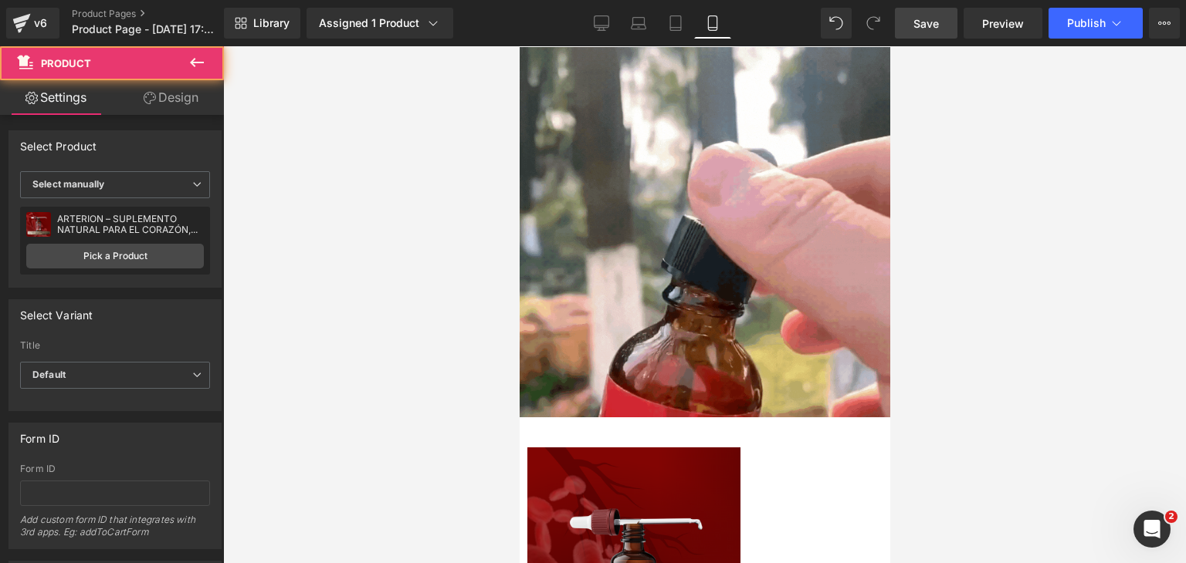
click at [519, 46] on span "Product" at bounding box center [519, 46] width 0 height 0
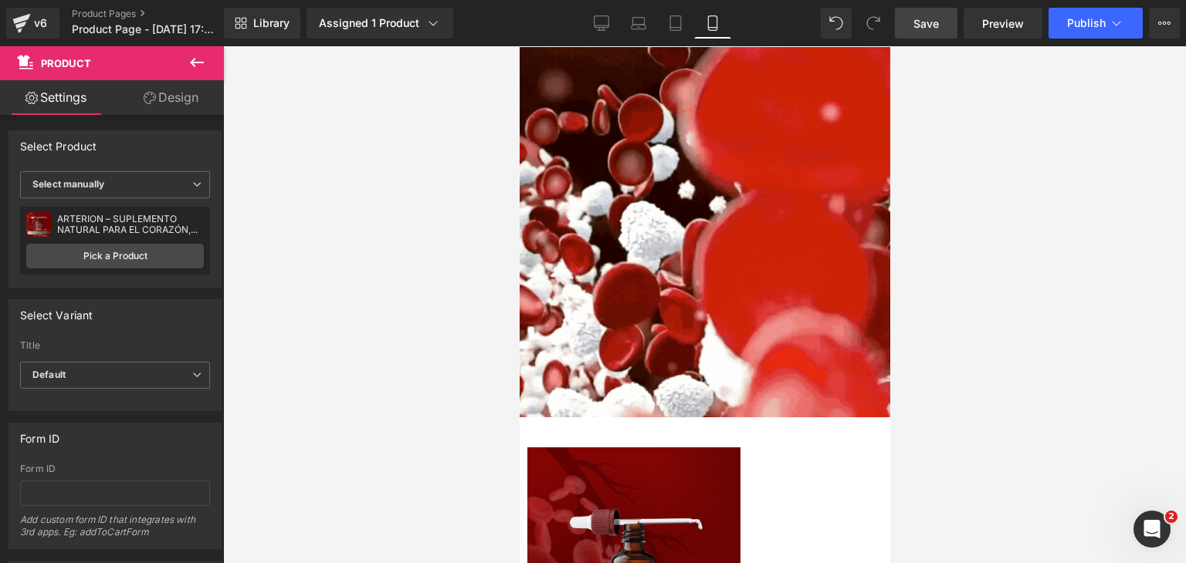
click at [175, 90] on link "Design" at bounding box center [171, 97] width 112 height 35
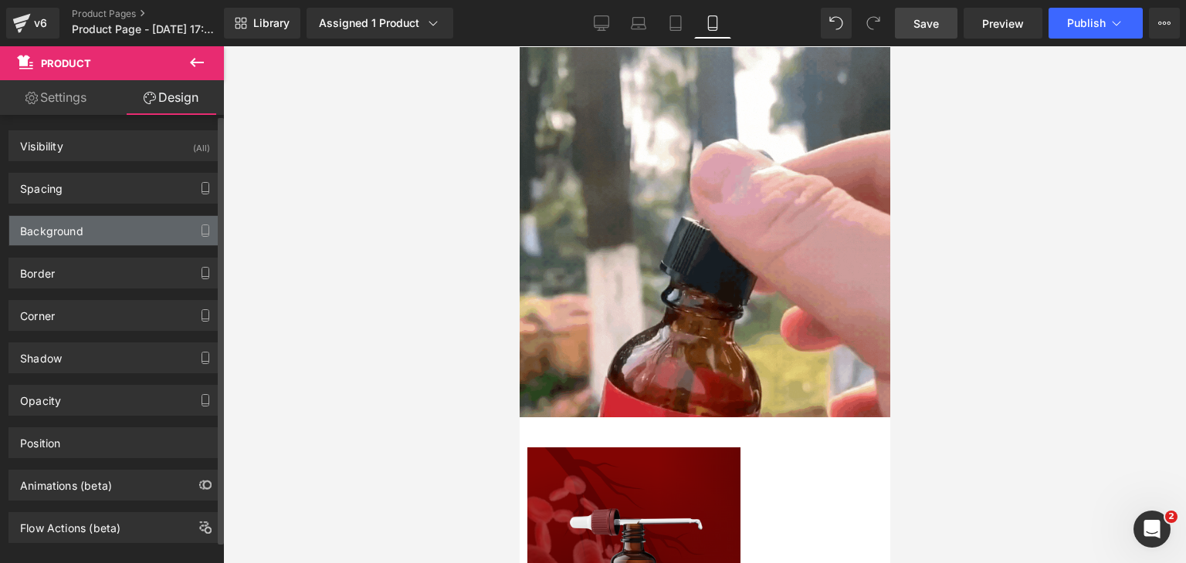
type input "transparent"
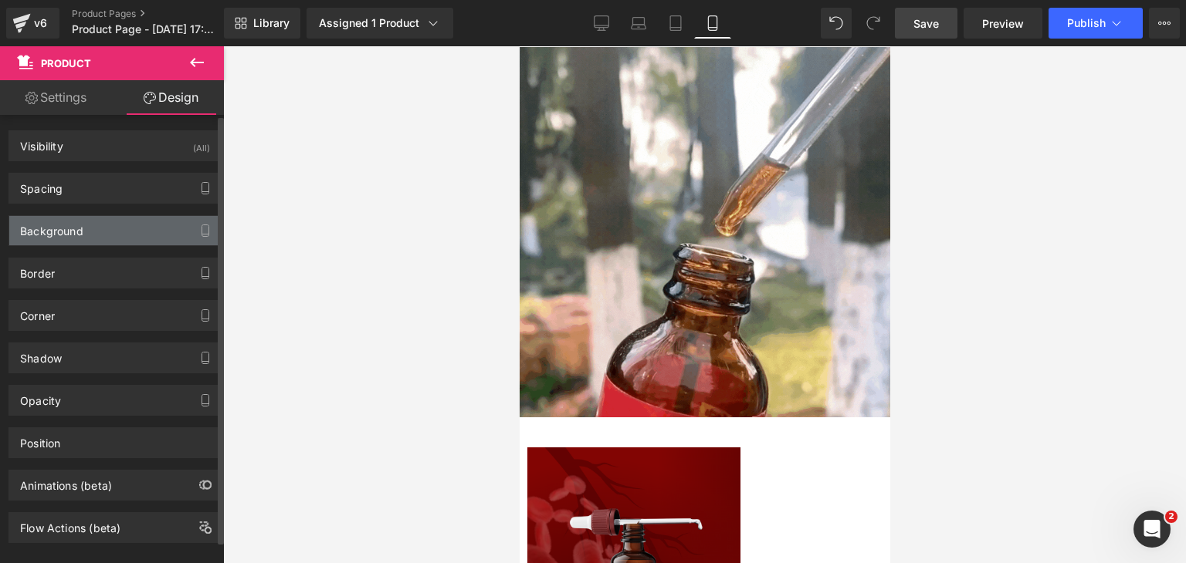
type input "0"
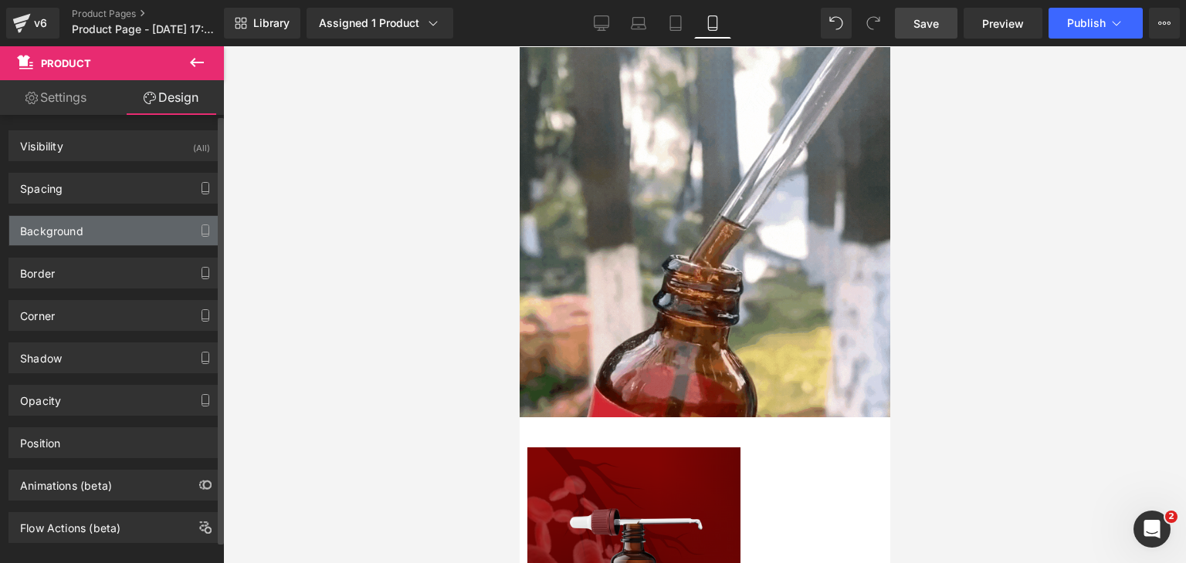
click at [154, 228] on div "Background" at bounding box center [114, 230] width 211 height 29
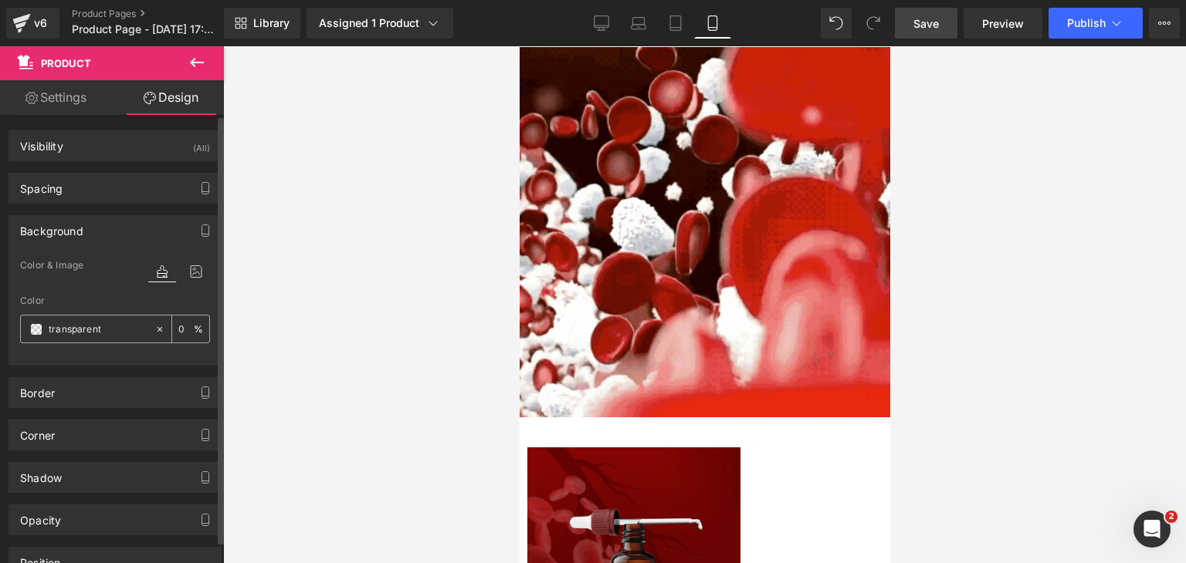
click at [97, 322] on input "transparent" at bounding box center [98, 329] width 99 height 17
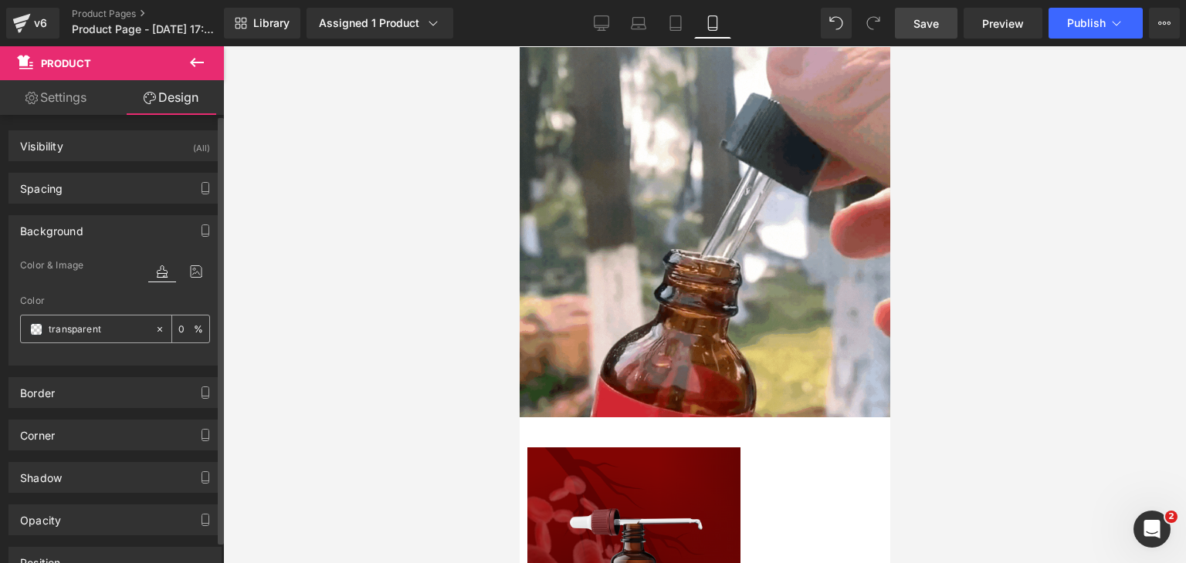
click at [97, 322] on input "transparent" at bounding box center [98, 329] width 99 height 17
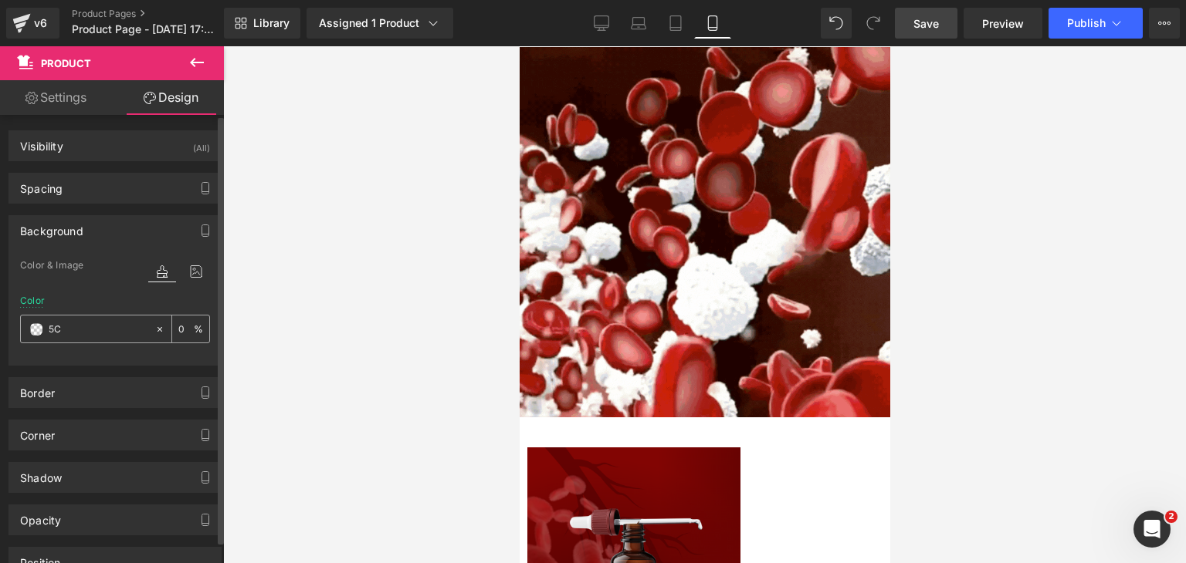
type input "5C0"
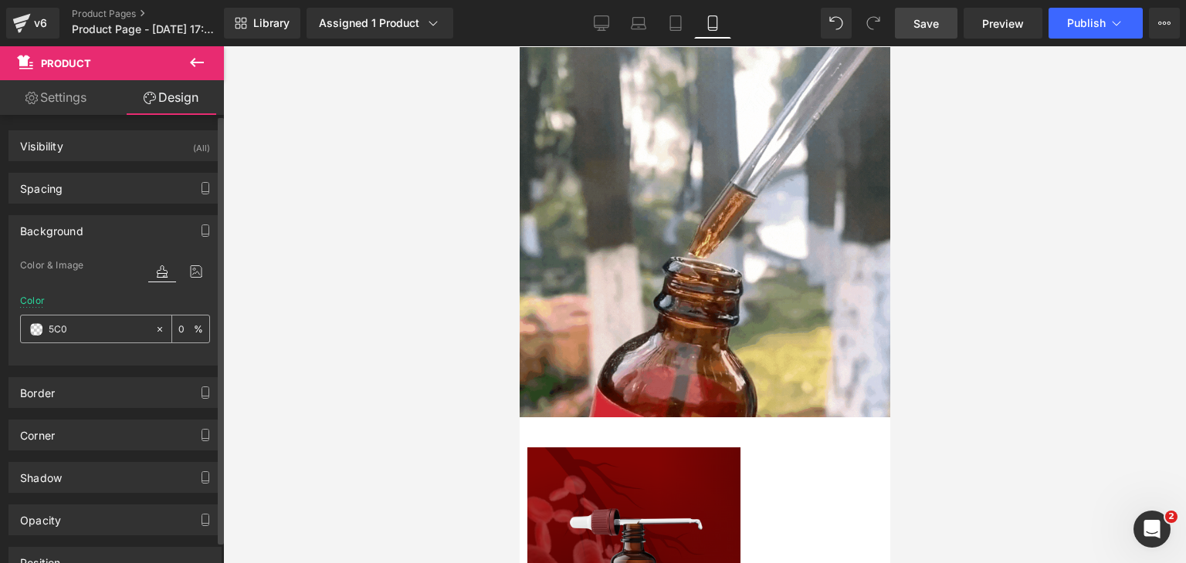
type input "100"
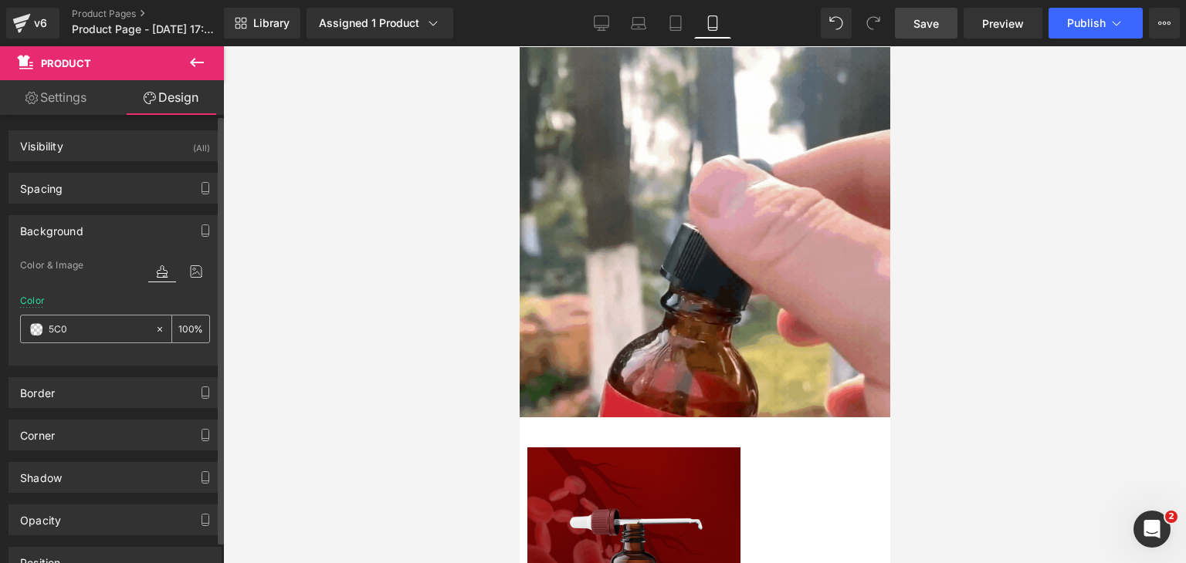
type input "5C02"
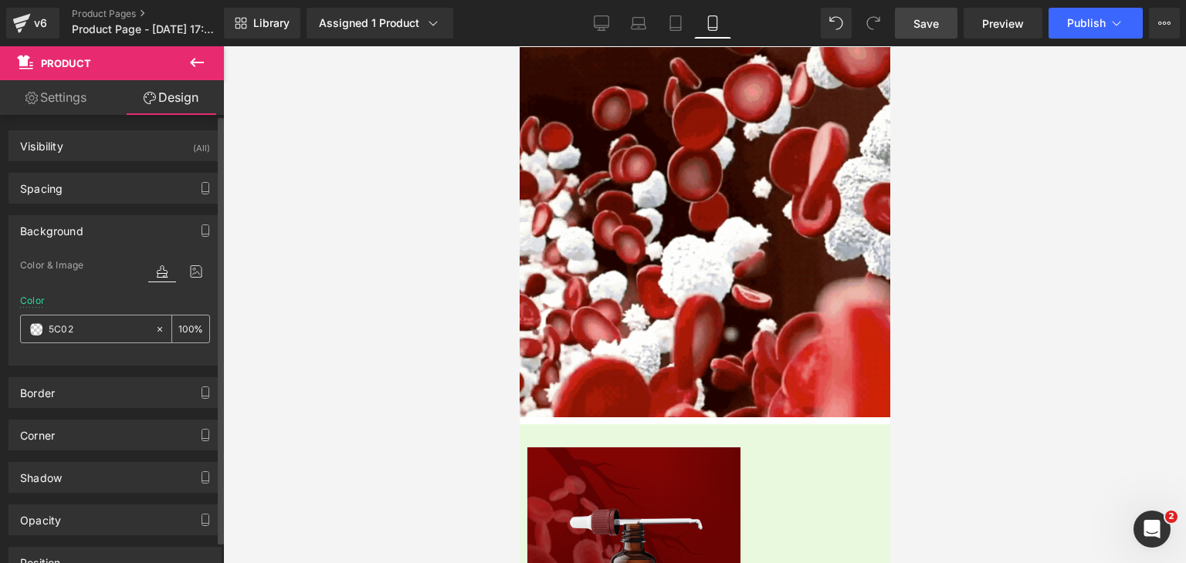
type input "13"
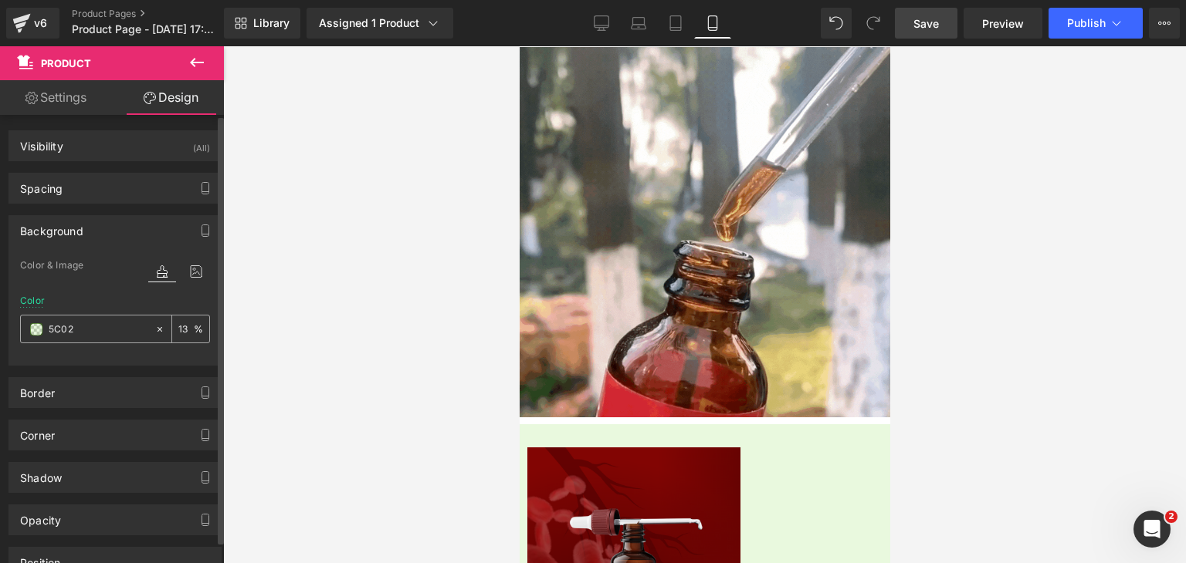
type input "5C020"
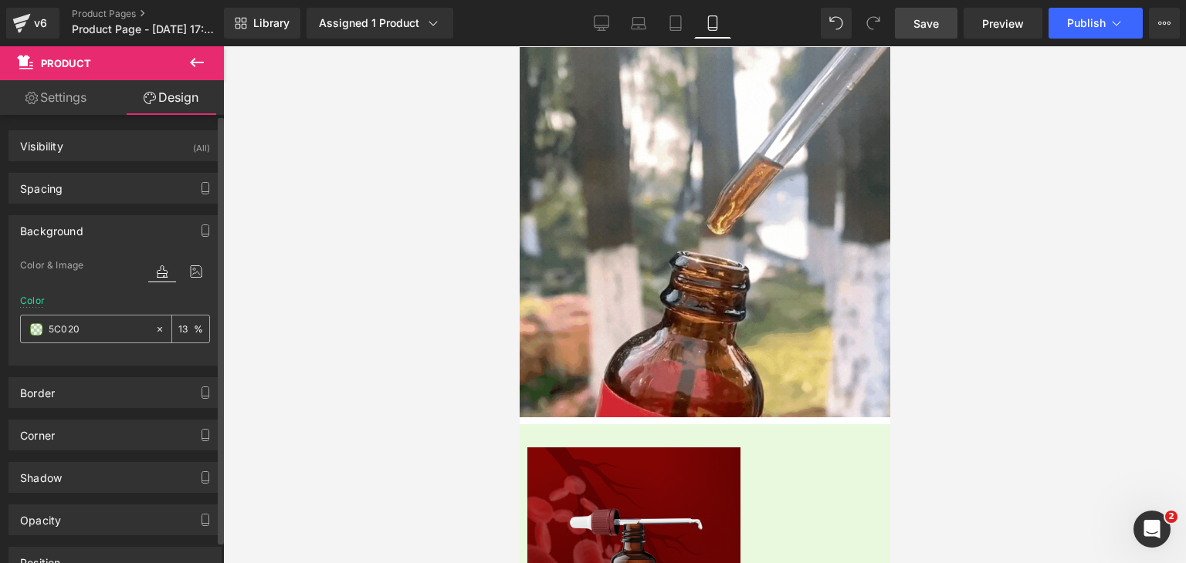
type input "0"
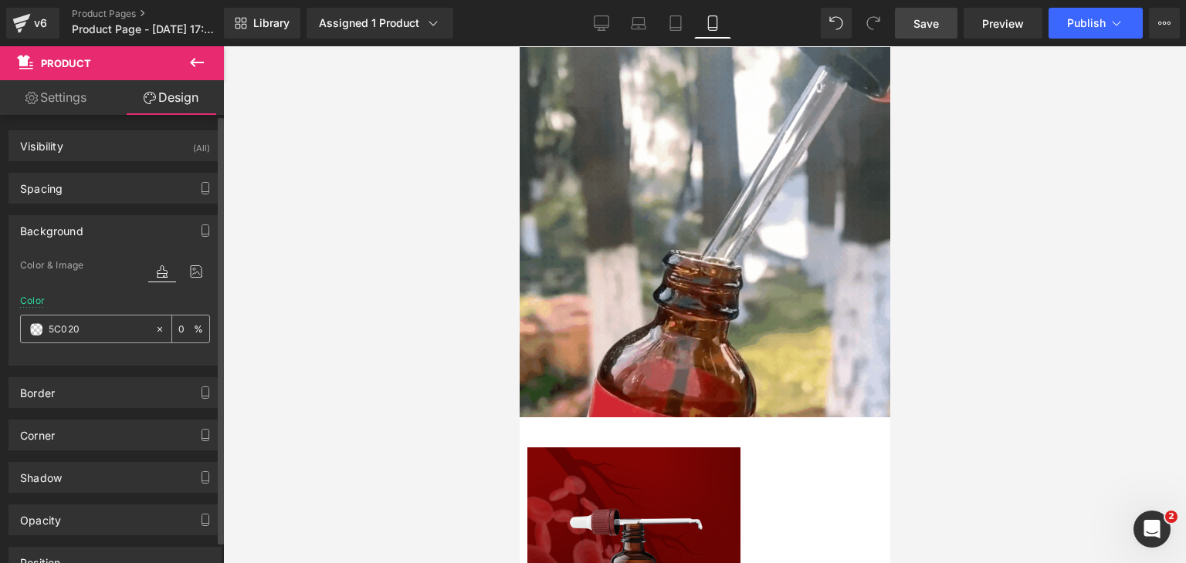
type input "5C0201"
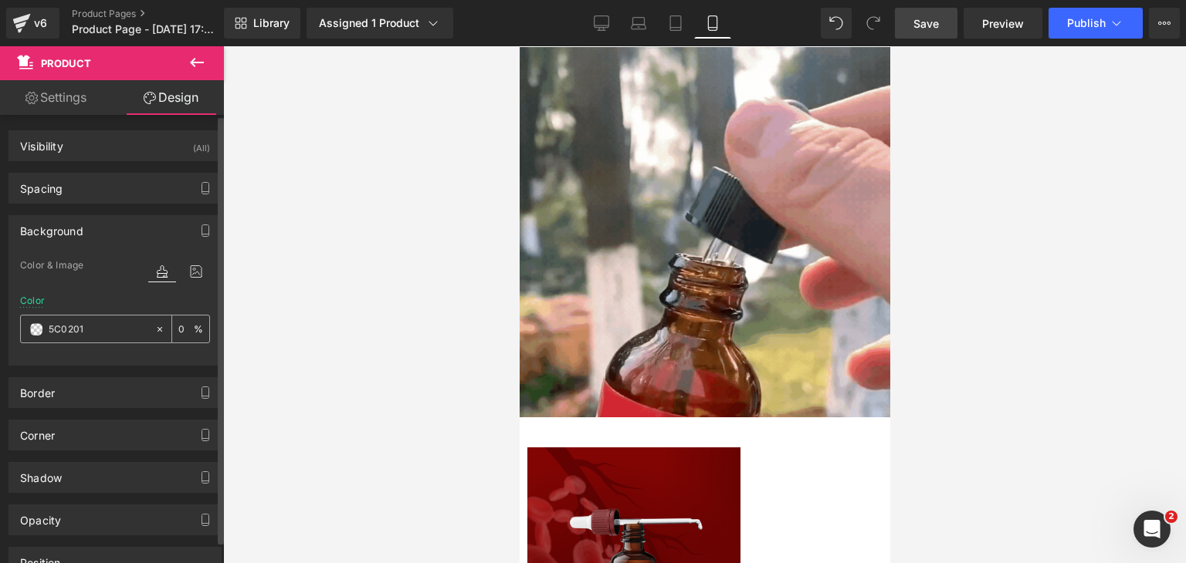
type input "100"
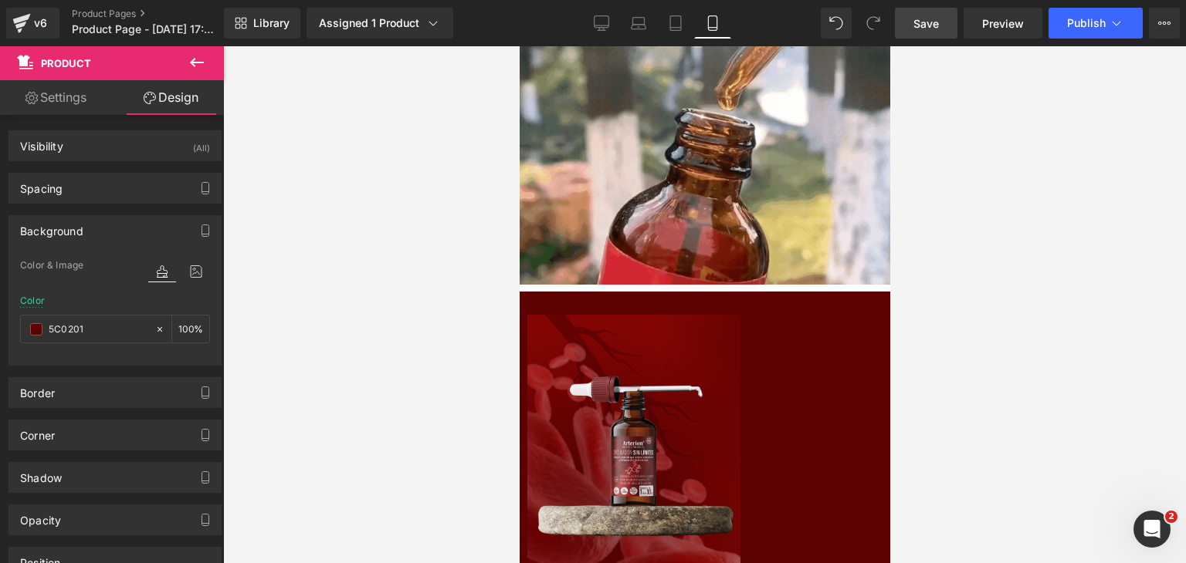
scroll to position [438, 0]
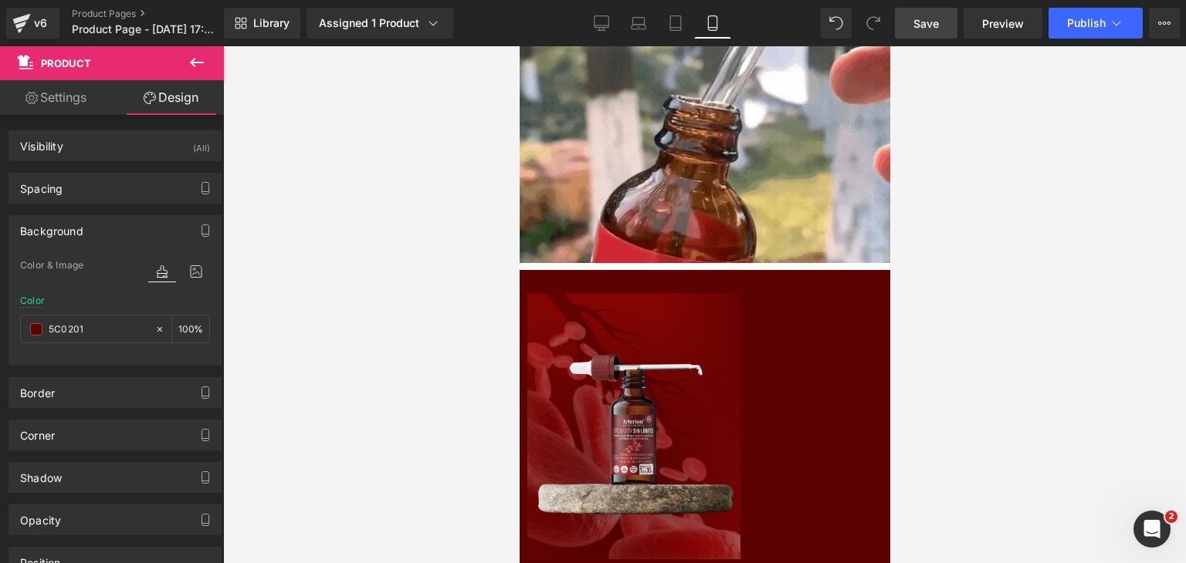
click at [721, 384] on div "Sale Off (P) Image" at bounding box center [703, 429] width 355 height 273
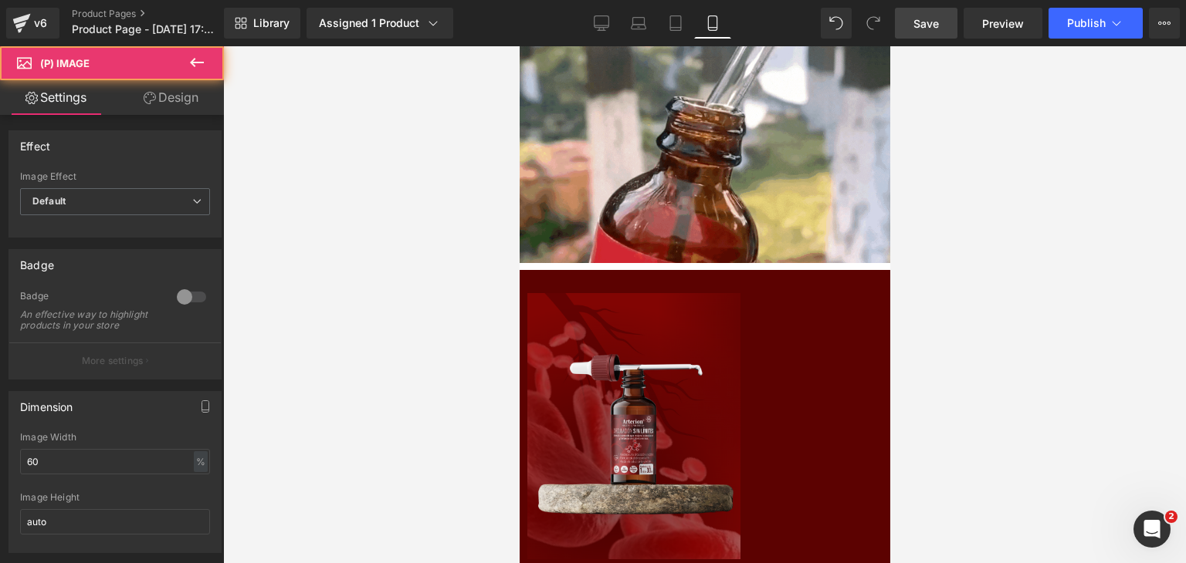
click at [519, 46] on icon at bounding box center [519, 46] width 0 height 0
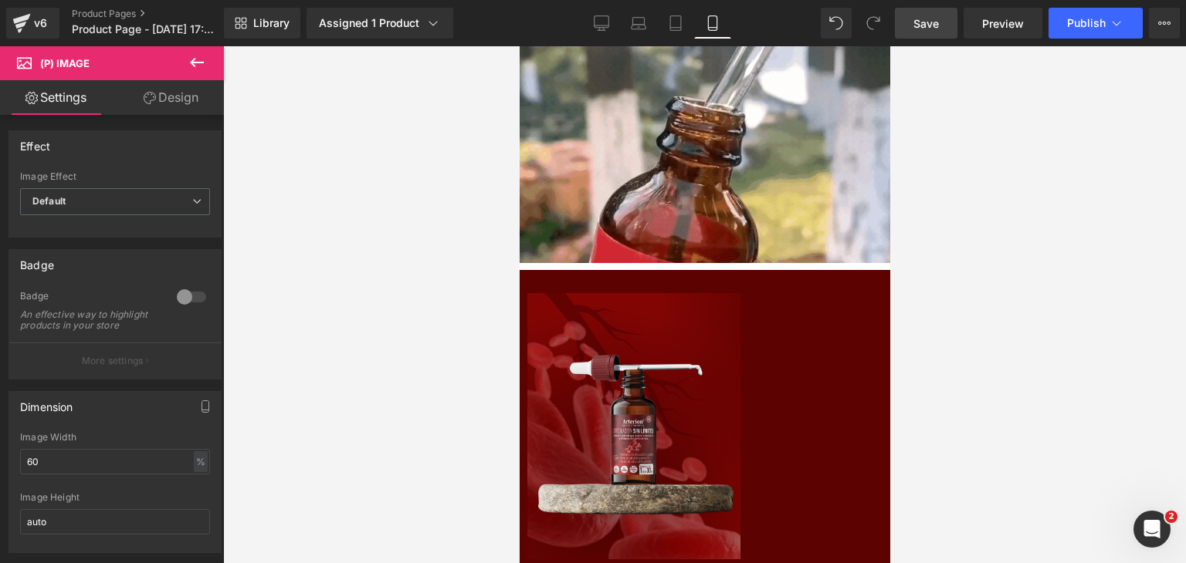
click at [519, 46] on icon at bounding box center [519, 46] width 0 height 0
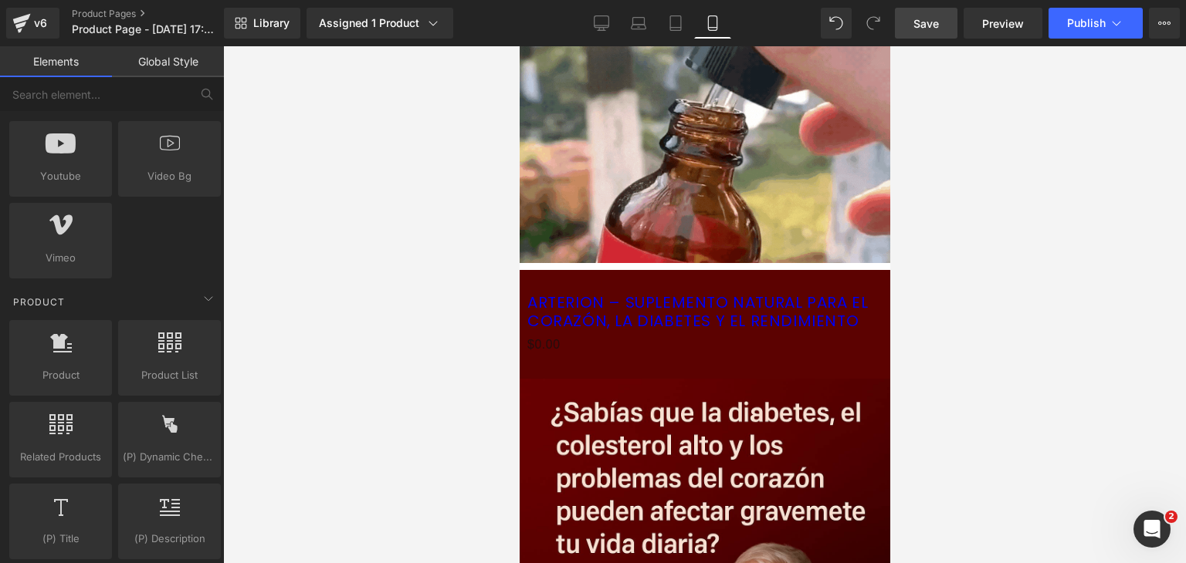
click at [519, 46] on icon at bounding box center [519, 46] width 0 height 0
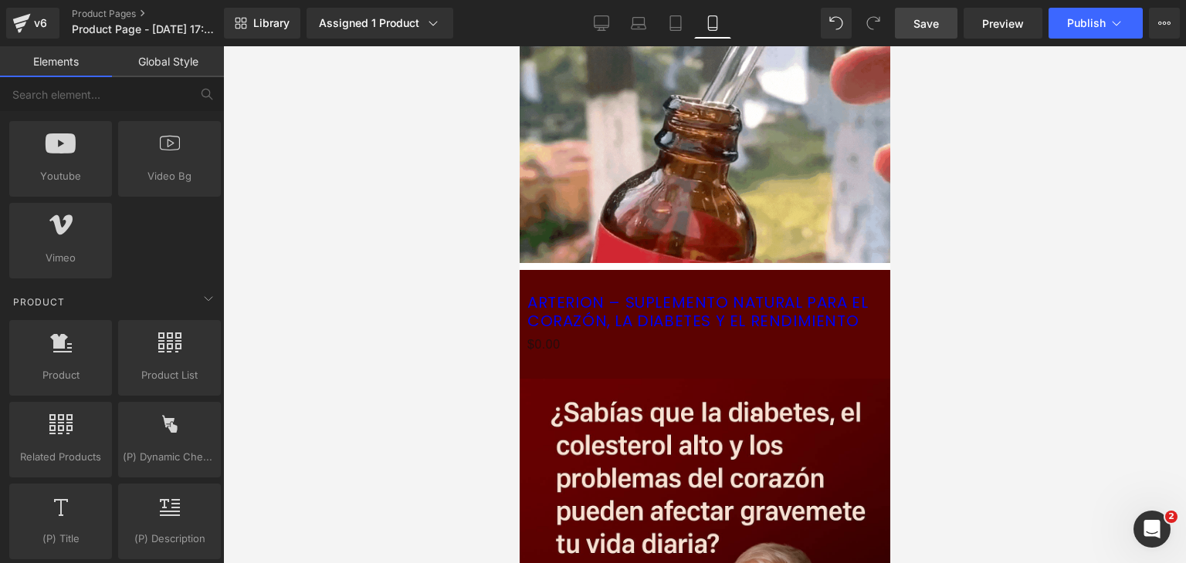
click at [519, 46] on icon at bounding box center [519, 46] width 0 height 0
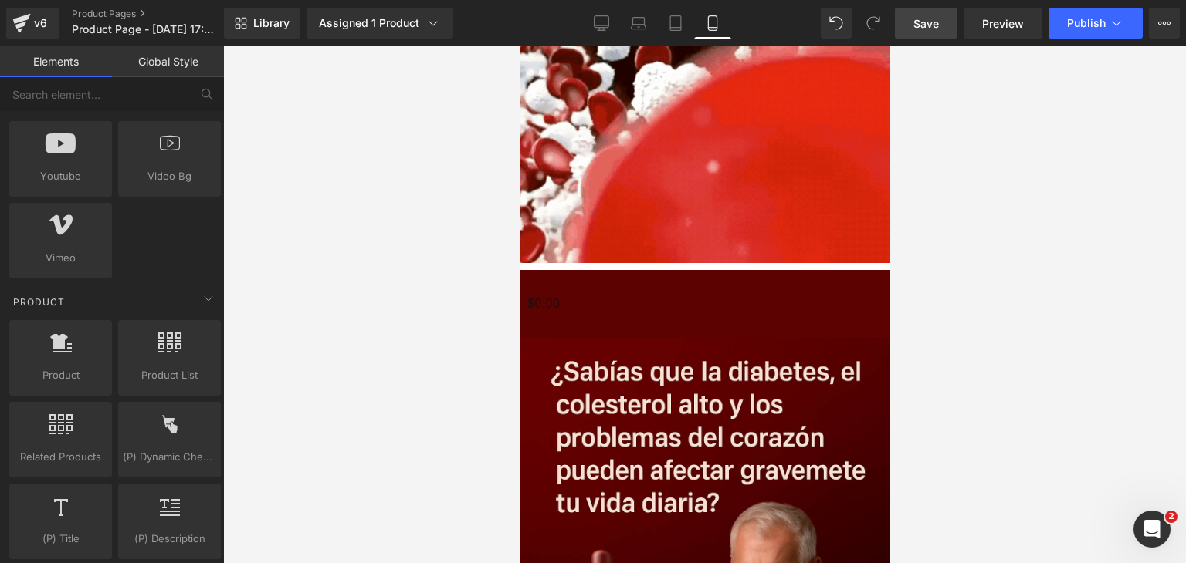
click at [519, 46] on icon at bounding box center [519, 46] width 0 height 0
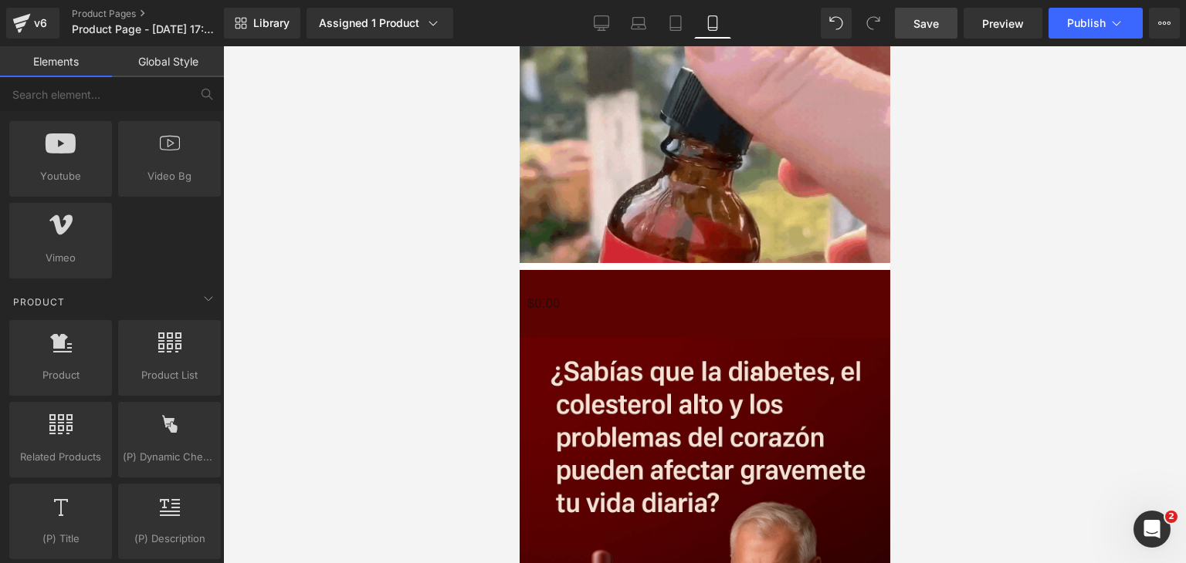
click at [519, 46] on icon at bounding box center [519, 46] width 0 height 0
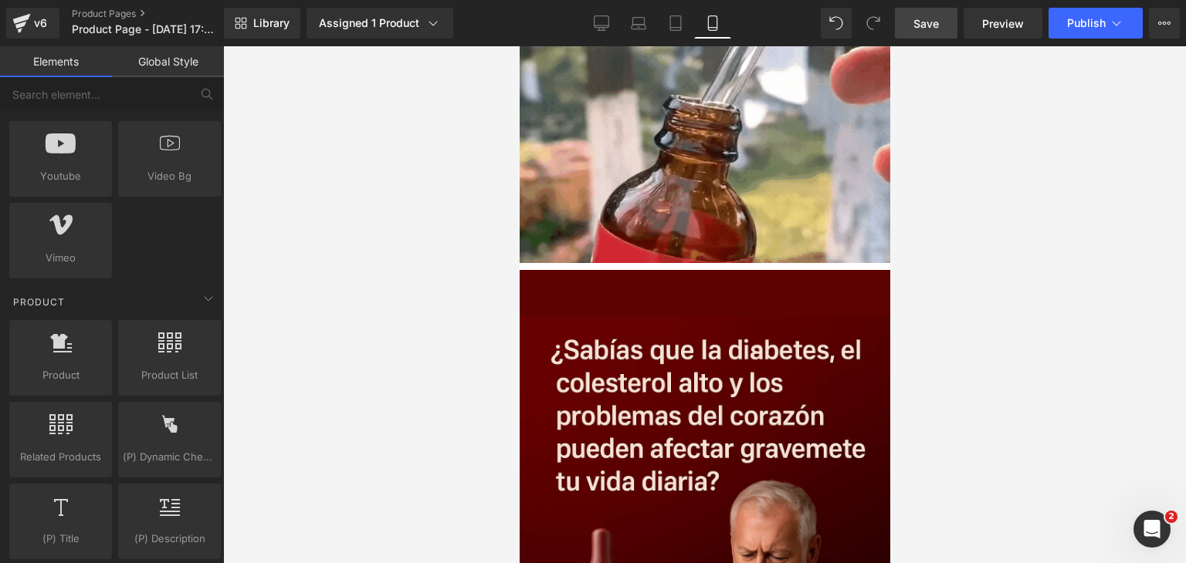
click at [519, 46] on icon at bounding box center [519, 46] width 0 height 0
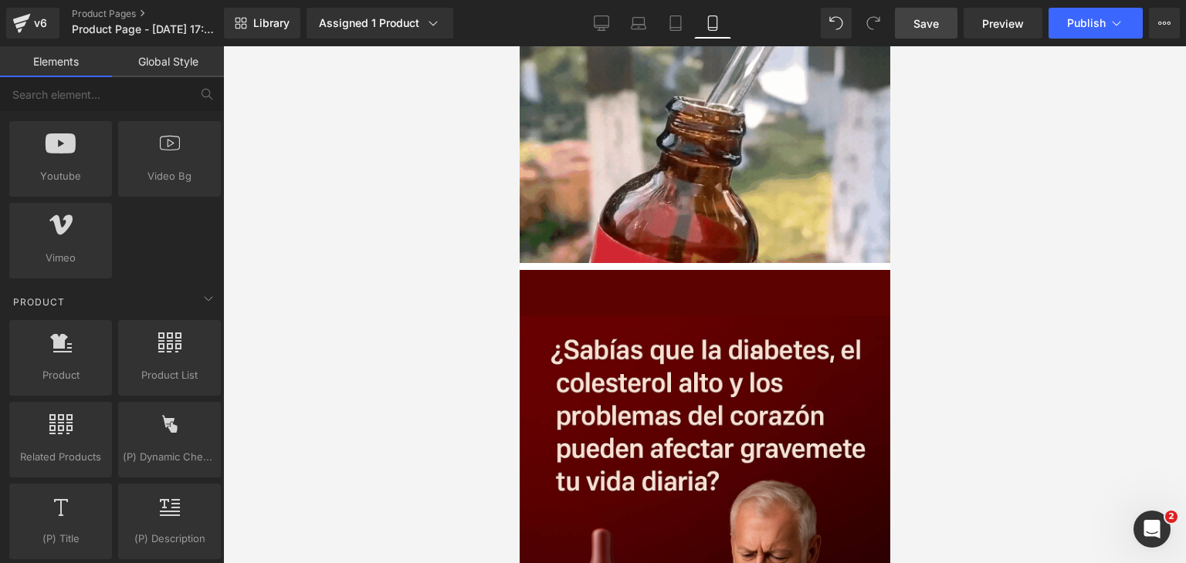
click at [519, 46] on icon at bounding box center [519, 46] width 0 height 0
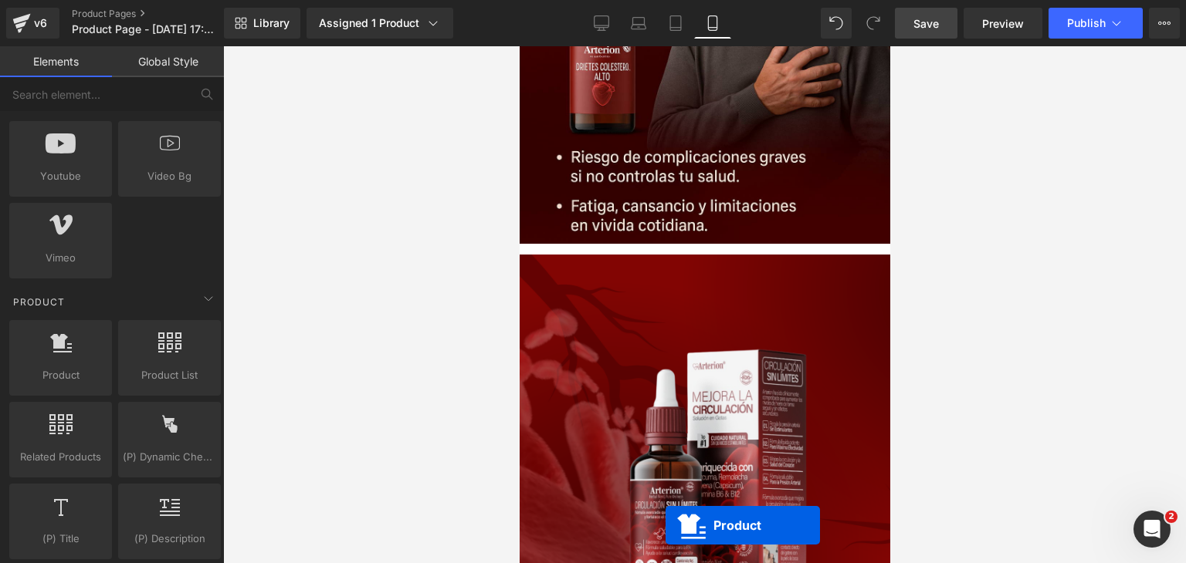
scroll to position [1102, 0]
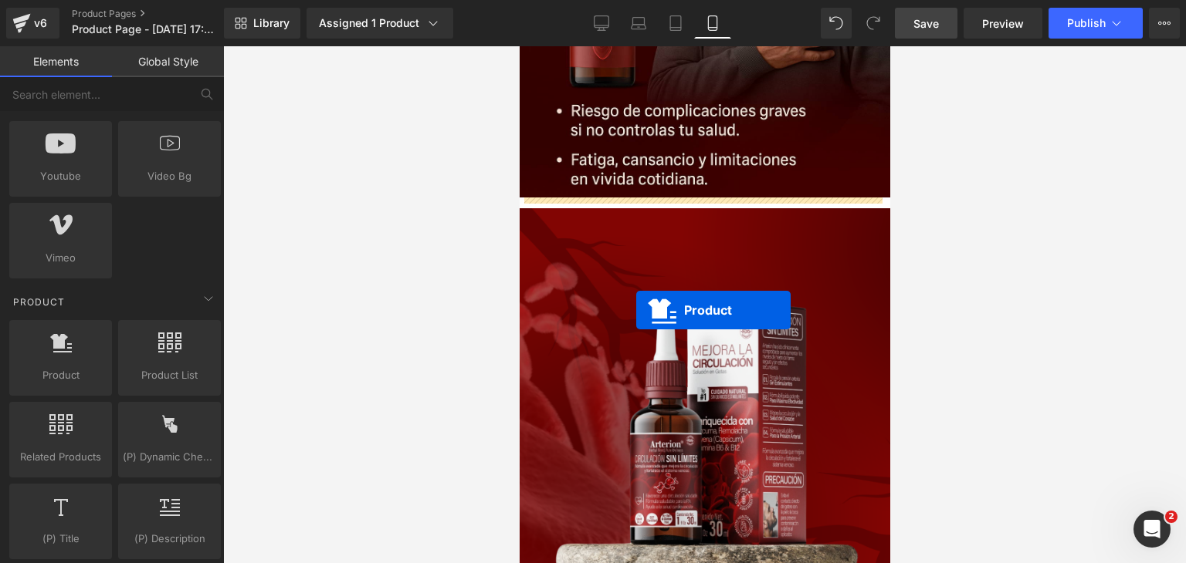
drag, startPoint x: 660, startPoint y: 330, endPoint x: 634, endPoint y: 303, distance: 38.2
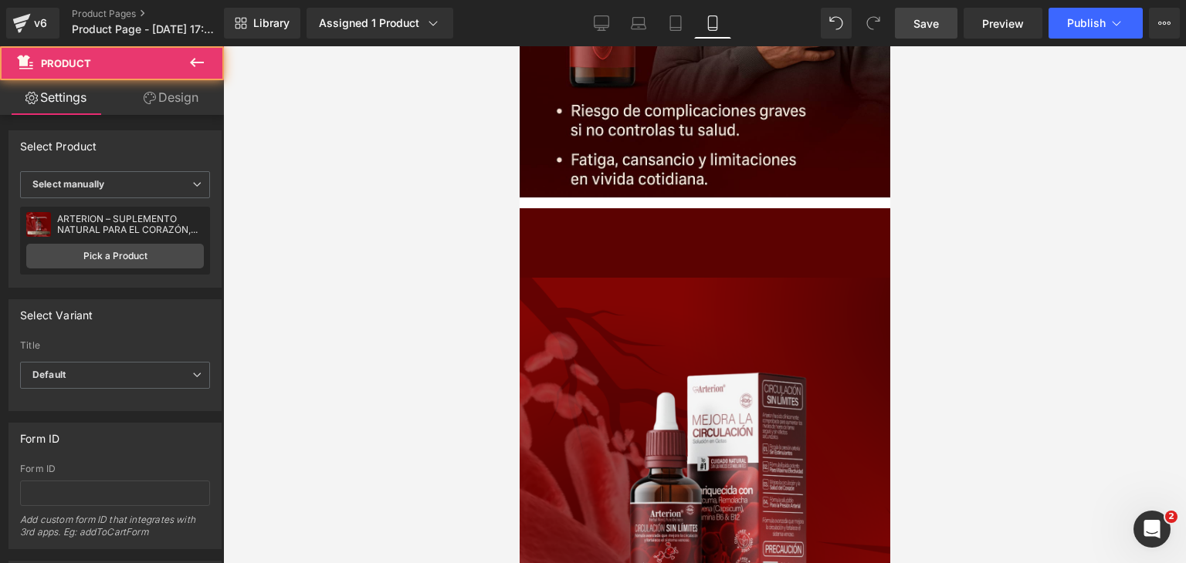
scroll to position [1063, 0]
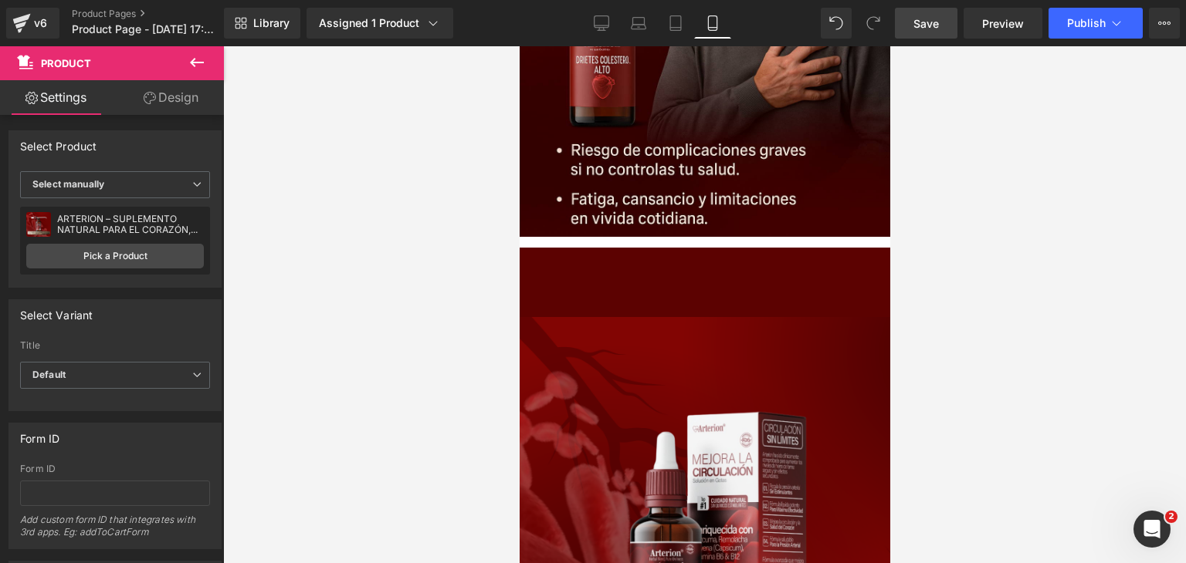
click at [519, 46] on icon at bounding box center [519, 46] width 0 height 0
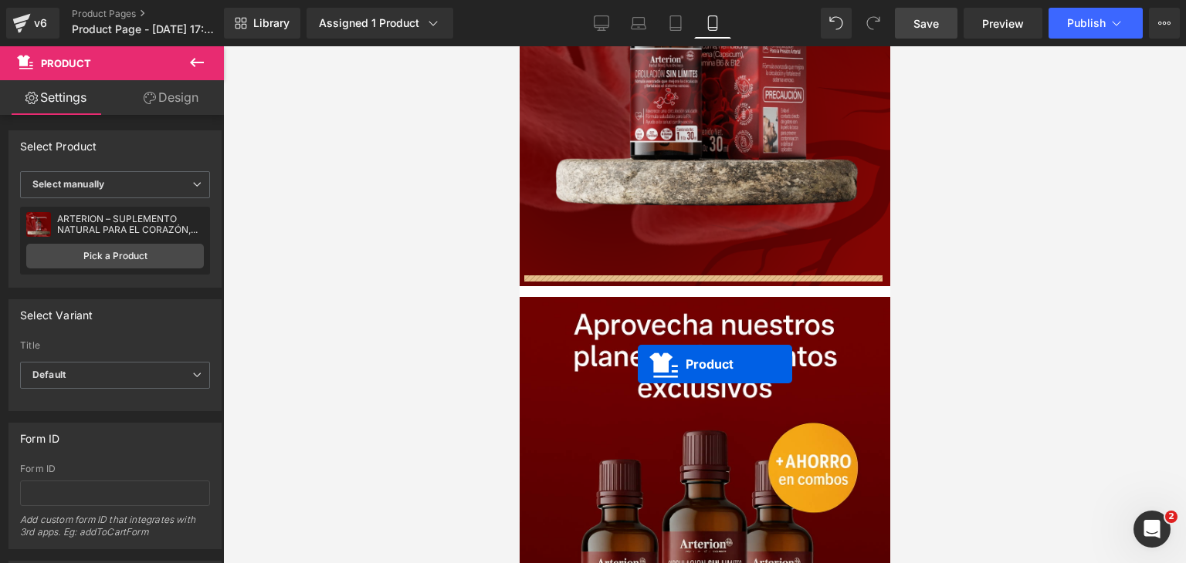
drag, startPoint x: 661, startPoint y: 296, endPoint x: 624, endPoint y: 328, distance: 49.2
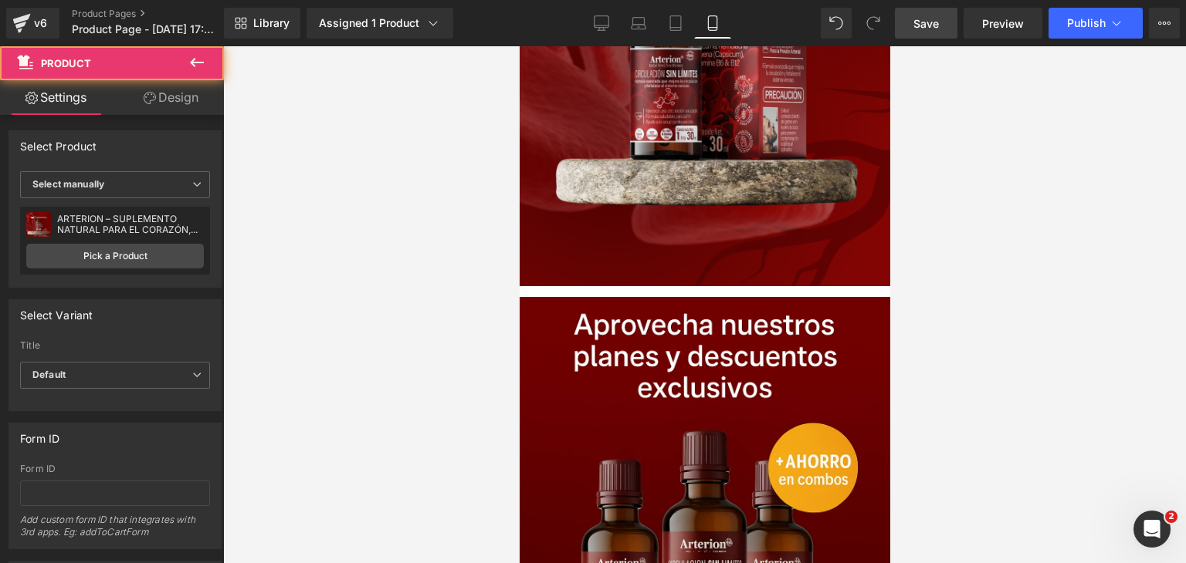
scroll to position [1519, 0]
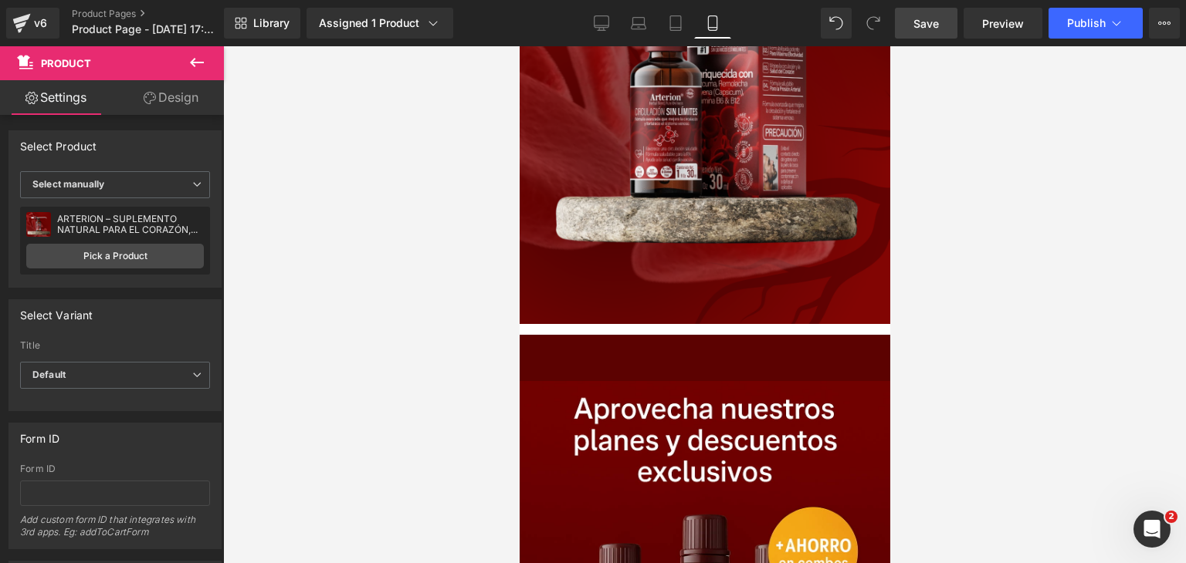
click at [519, 46] on icon at bounding box center [519, 46] width 0 height 0
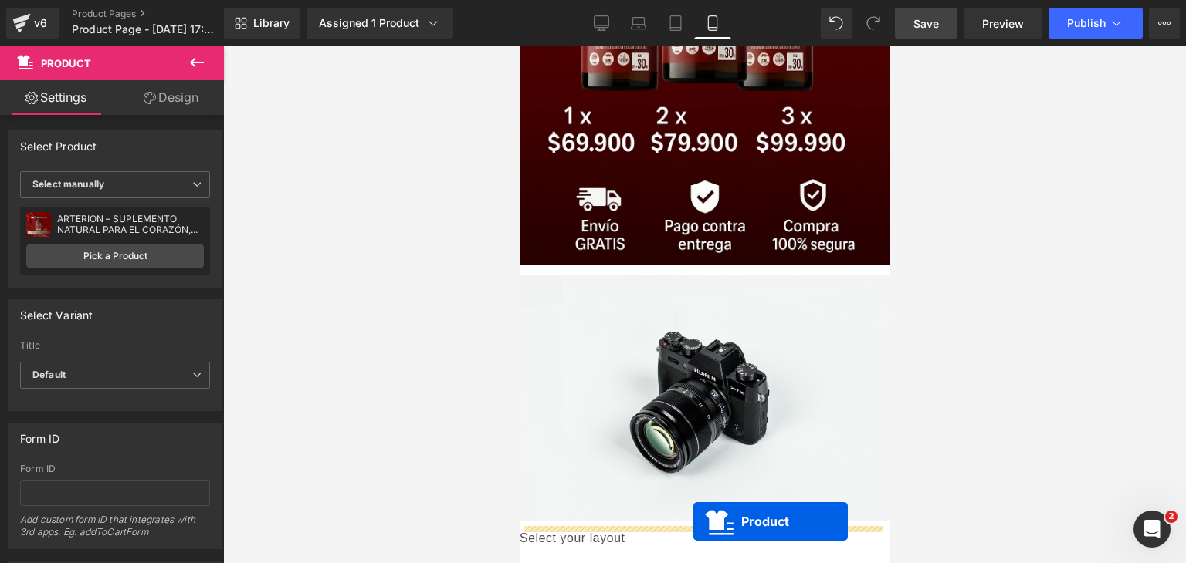
scroll to position [2229, 0]
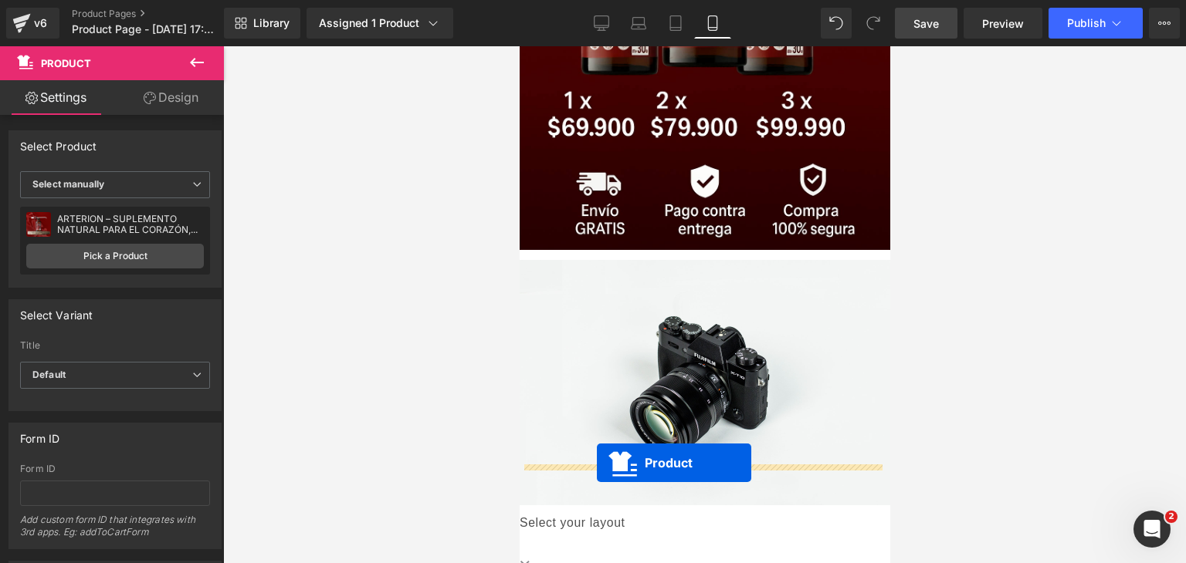
drag, startPoint x: 661, startPoint y: 372, endPoint x: 596, endPoint y: 463, distance: 111.8
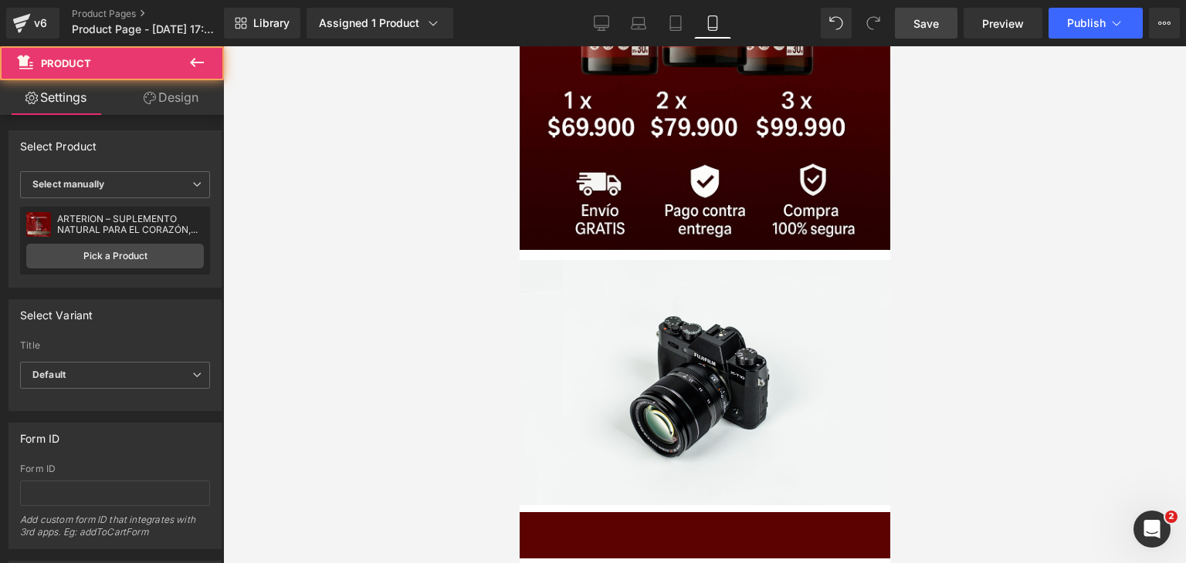
scroll to position [2191, 0]
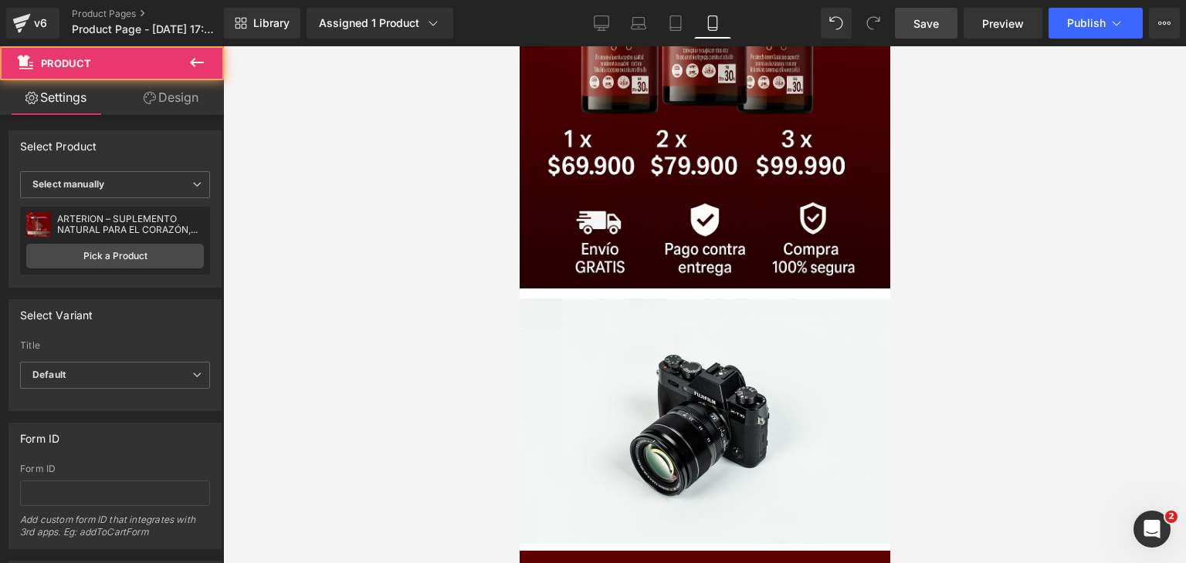
click at [621, 315] on img at bounding box center [704, 421] width 370 height 245
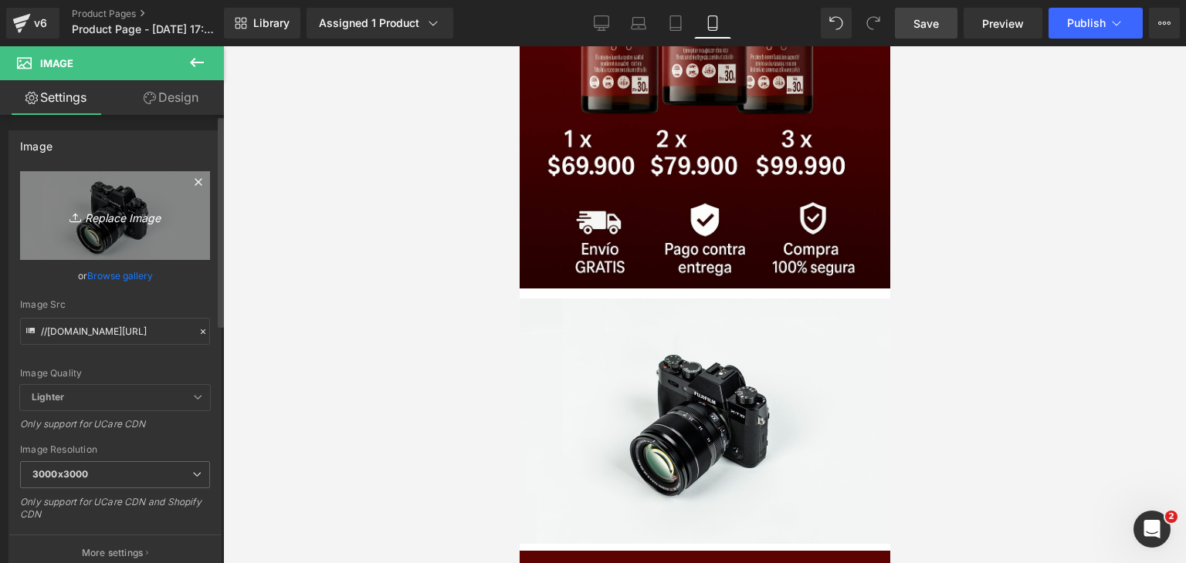
click at [198, 226] on link "Replace Image" at bounding box center [115, 215] width 190 height 89
type input "C:\fakepath\ChatGPT Image [DATE], 04_57_38 p.m..png"
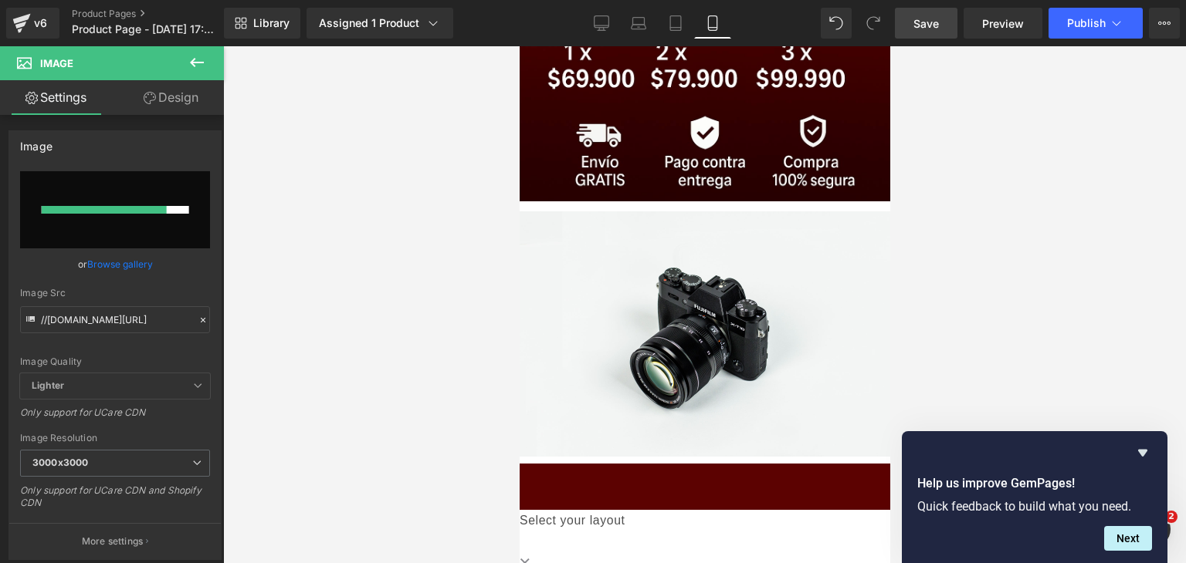
scroll to position [2299, 0]
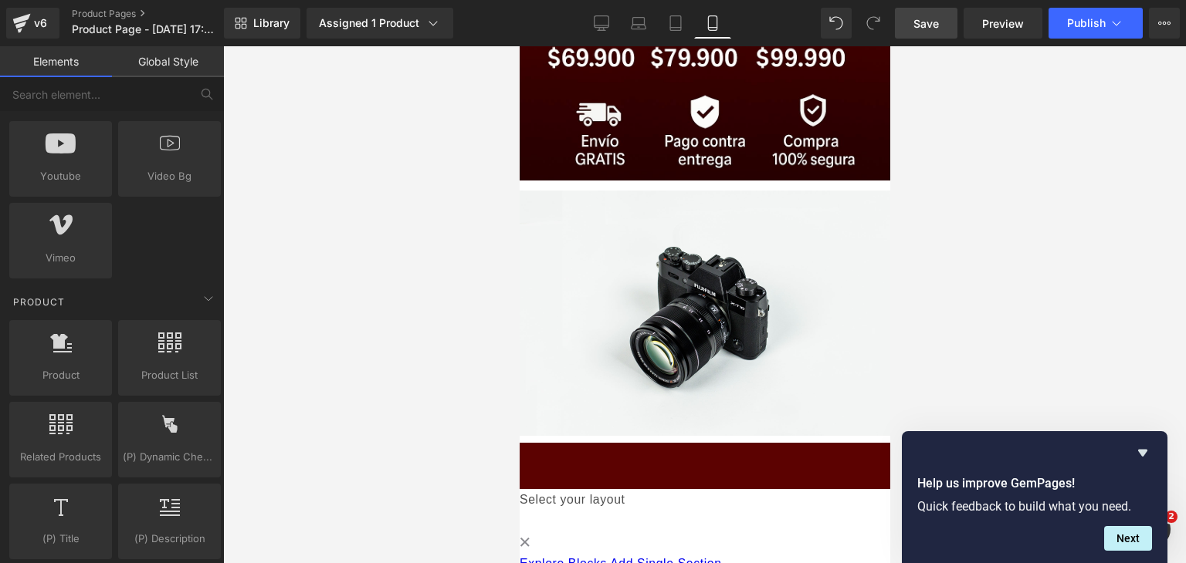
click at [975, 245] on div at bounding box center [704, 304] width 963 height 517
click at [922, 31] on span "Save" at bounding box center [925, 23] width 25 height 16
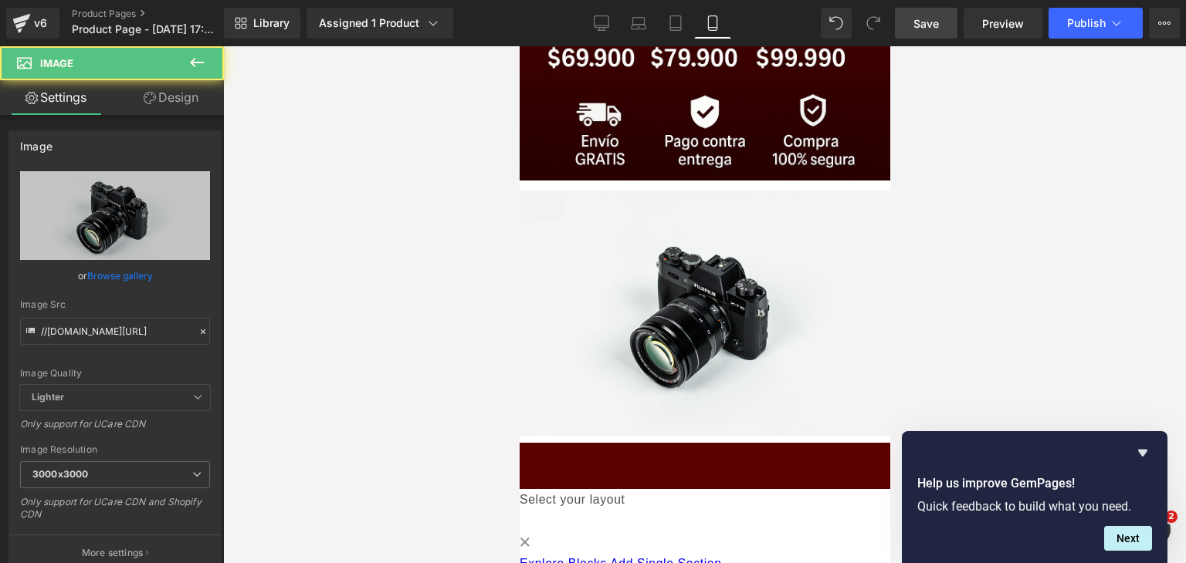
click at [752, 228] on img at bounding box center [704, 313] width 370 height 245
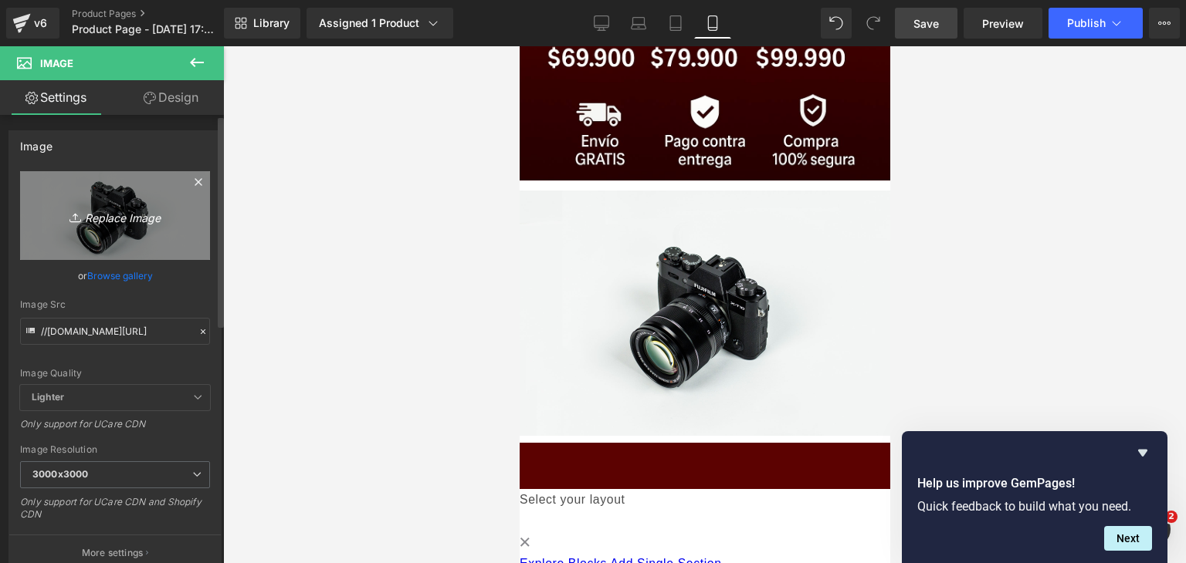
click at [148, 221] on icon "Replace Image" at bounding box center [114, 215] width 123 height 19
type input "C:\fakepath\ChatGPT Image [DATE], 04_57_38 p.m..png"
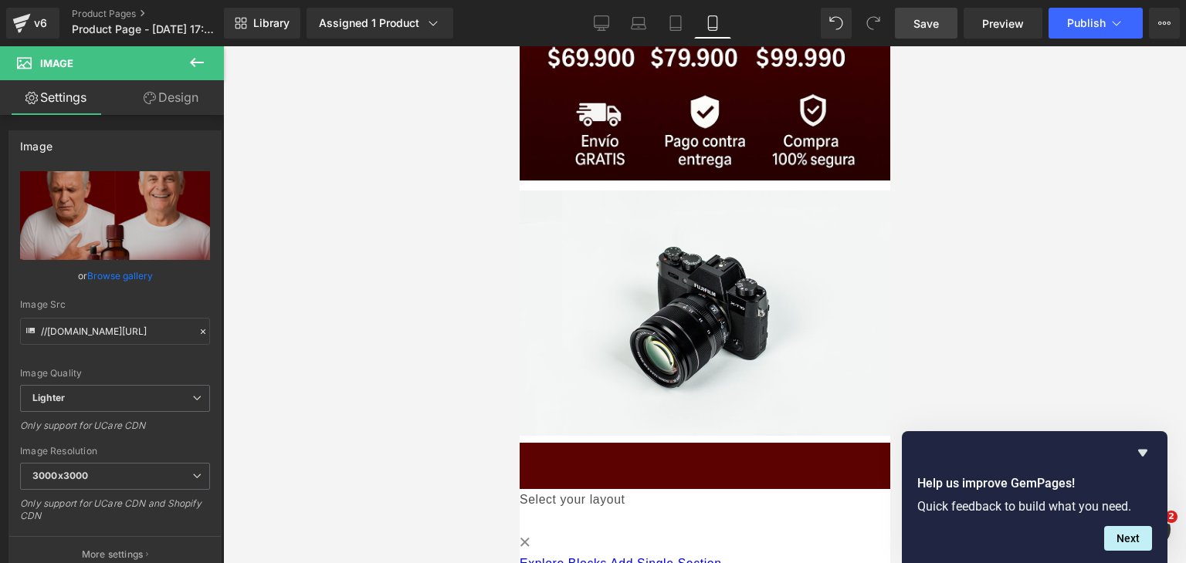
type input "[URL][DOMAIN_NAME][DATE]"
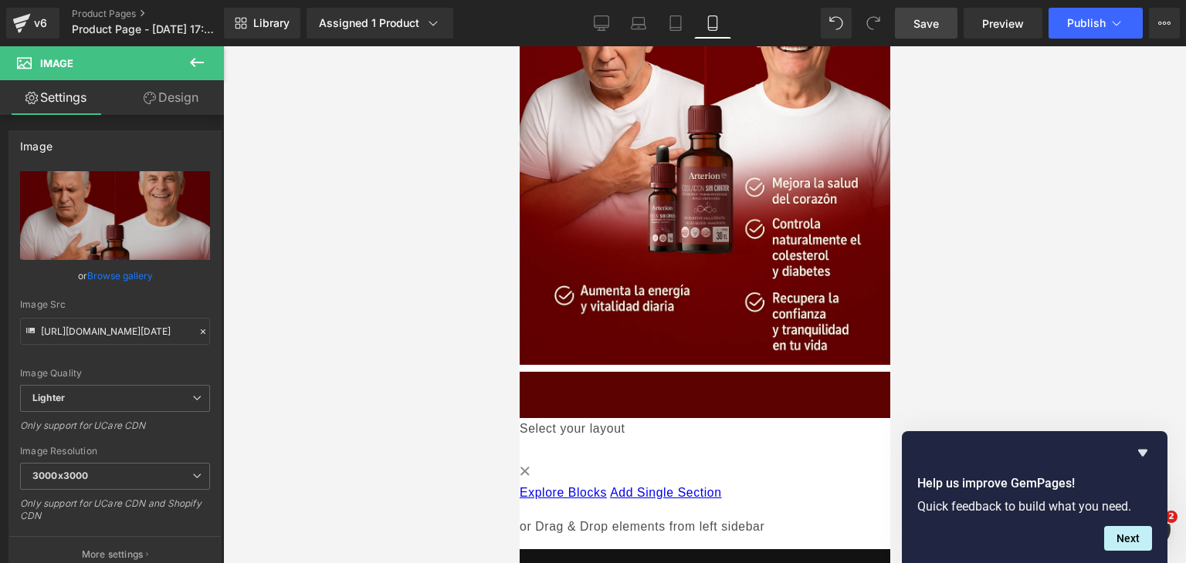
scroll to position [2680, 0]
click at [193, 59] on icon at bounding box center [197, 62] width 14 height 9
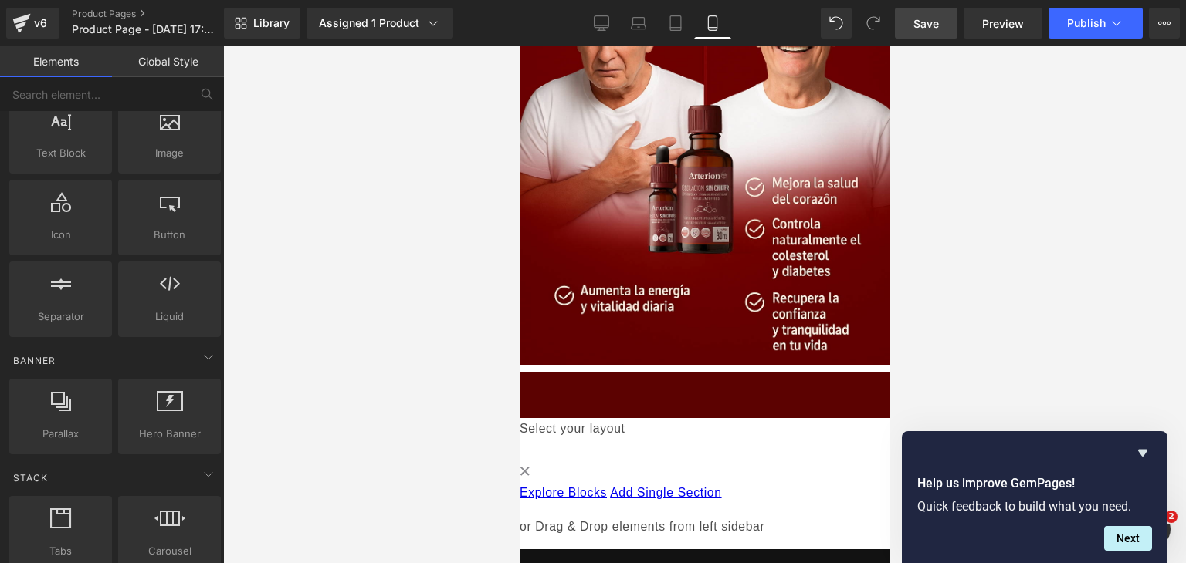
scroll to position [0, 0]
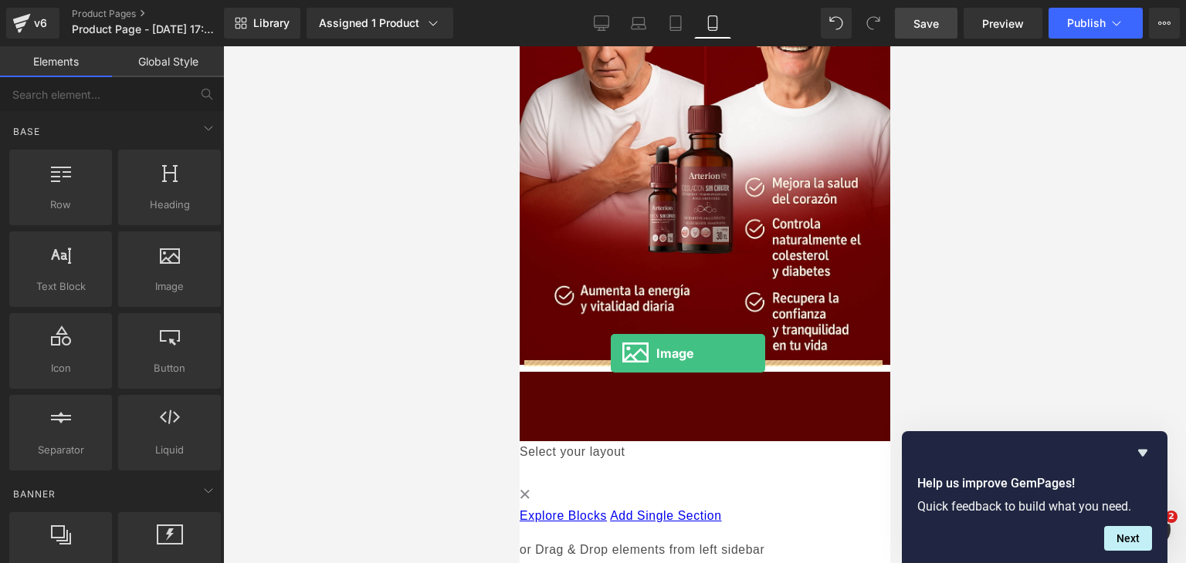
drag, startPoint x: 687, startPoint y: 326, endPoint x: 610, endPoint y: 355, distance: 82.3
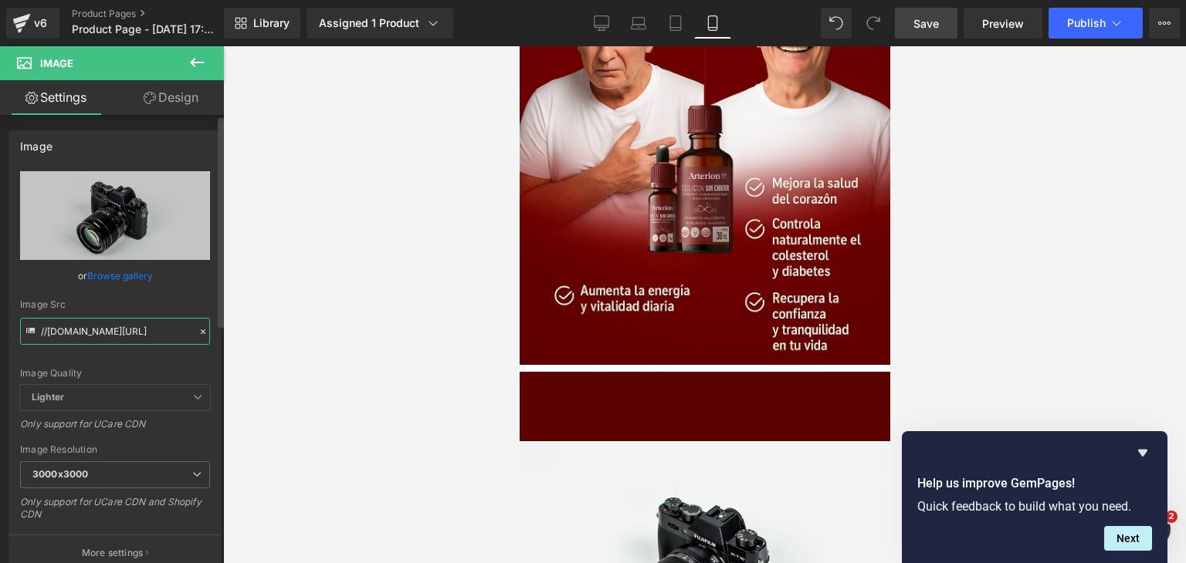
click at [179, 330] on input "//[DOMAIN_NAME][URL]" at bounding box center [115, 331] width 190 height 27
paste input "[URL][DOMAIN_NAME]"
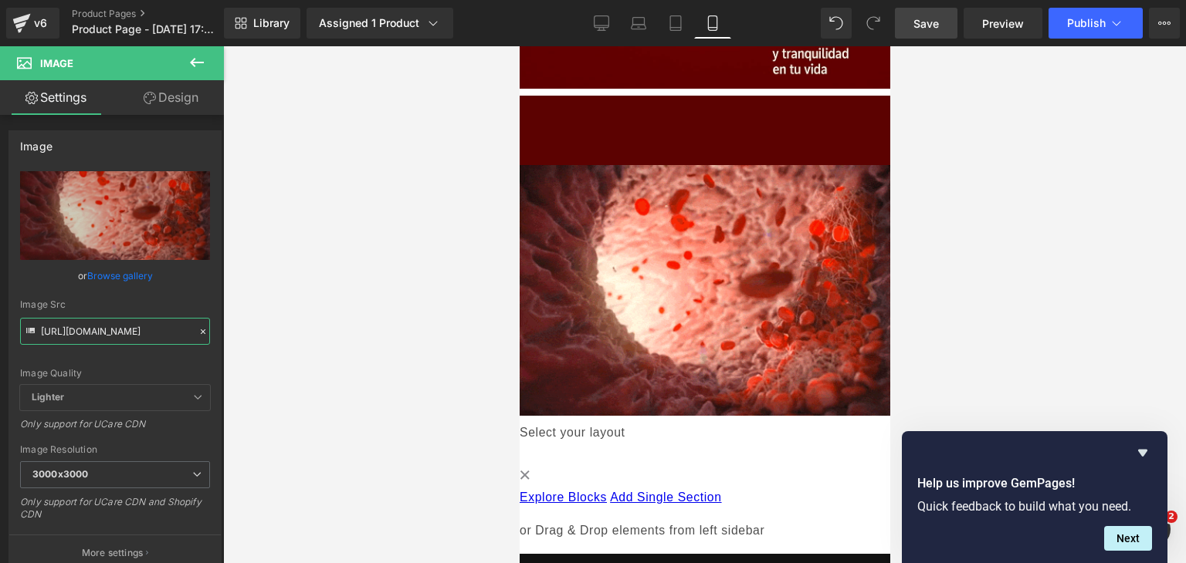
scroll to position [2958, 0]
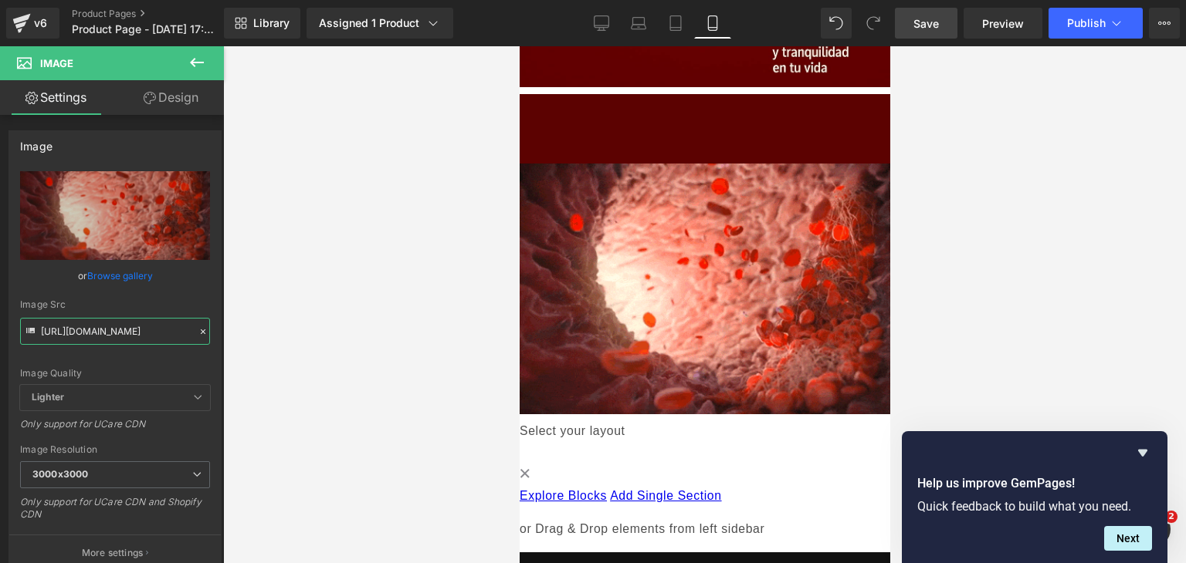
type input "[URL][DOMAIN_NAME]"
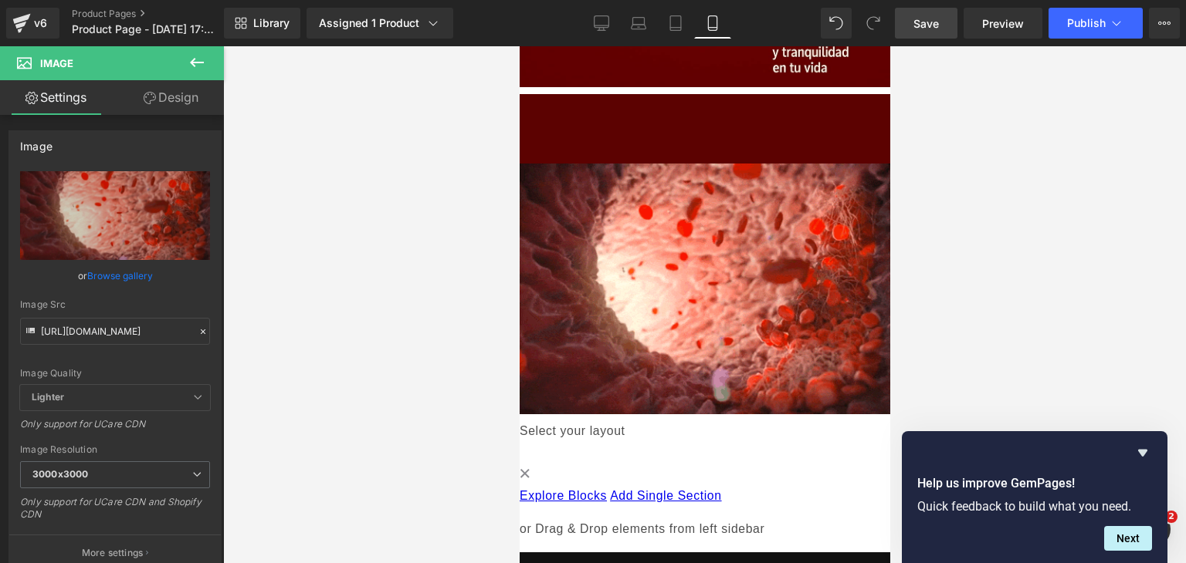
scroll to position [0, 0]
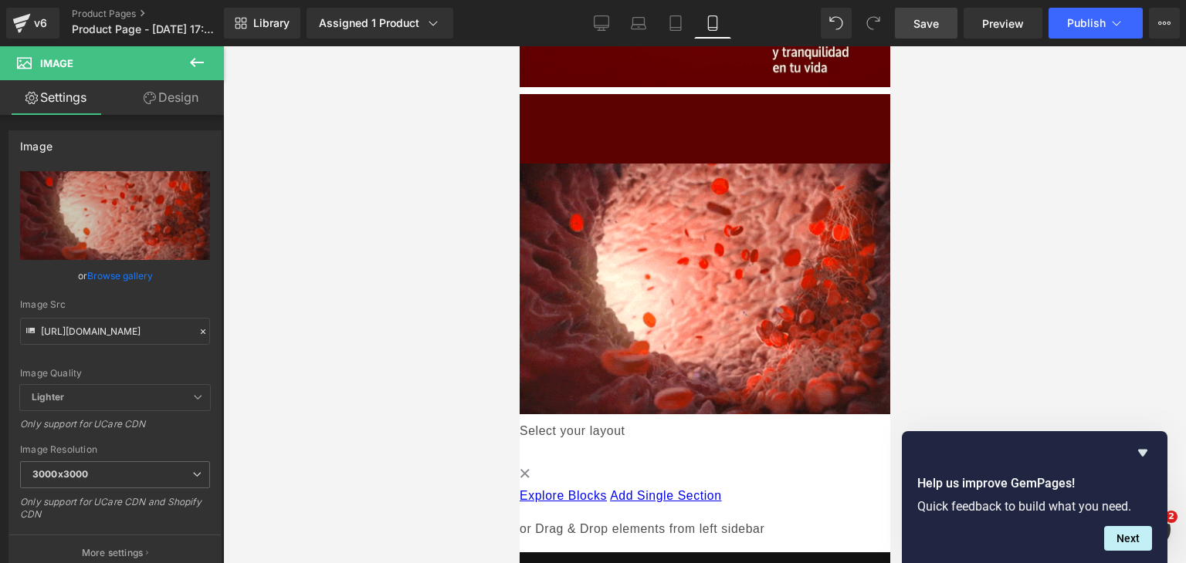
click at [207, 42] on div "v6 Product Pages Product Page - [DATE] 17:04:22" at bounding box center [112, 23] width 224 height 46
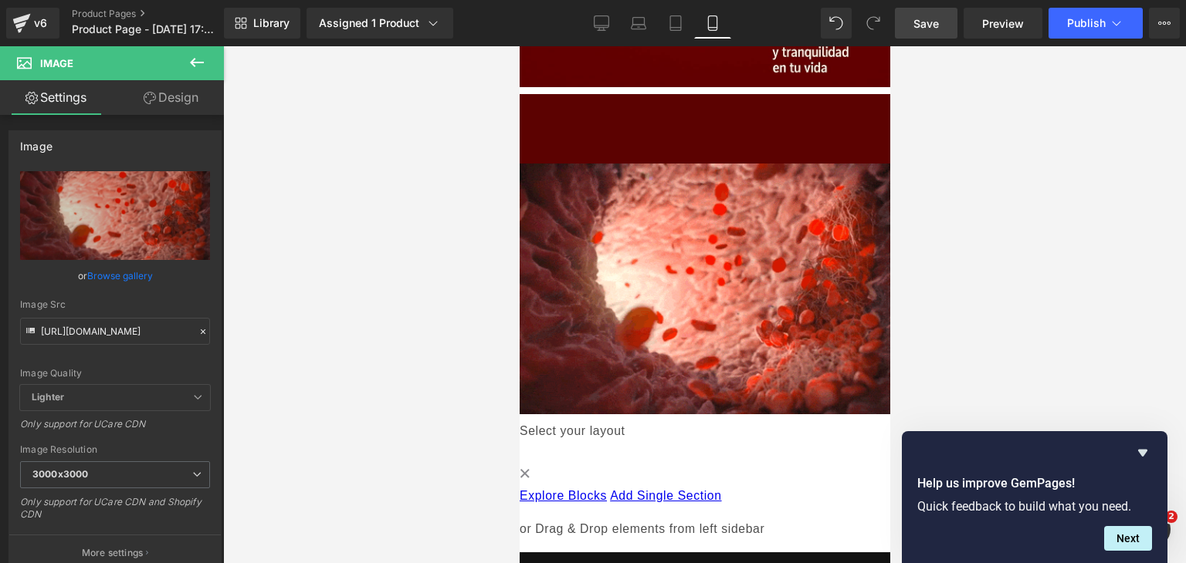
click at [201, 59] on icon at bounding box center [197, 62] width 19 height 19
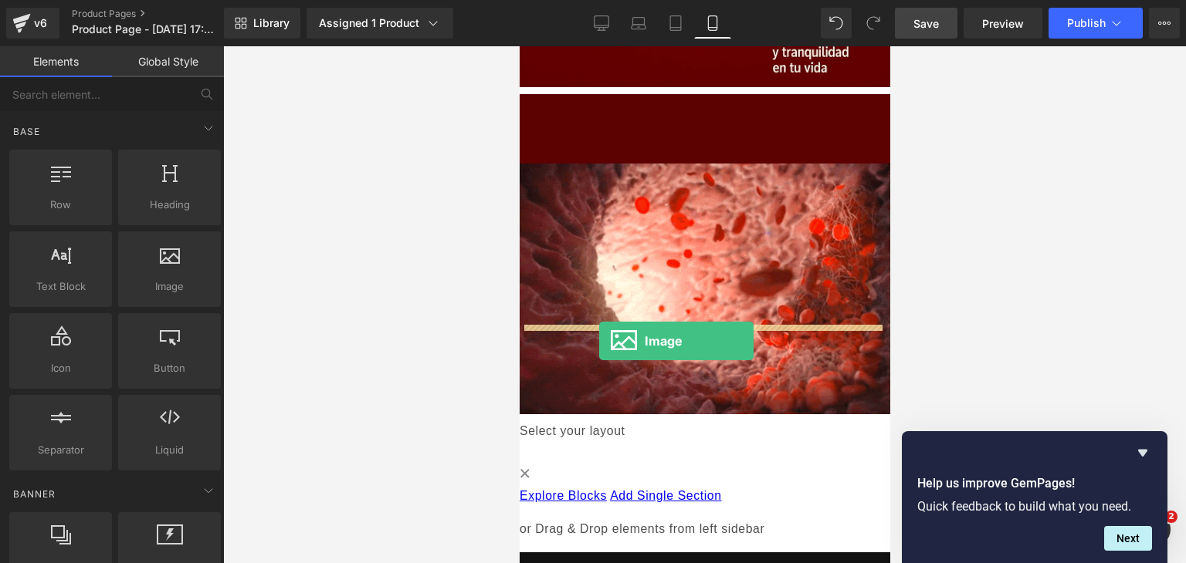
drag, startPoint x: 692, startPoint y: 310, endPoint x: 598, endPoint y: 342, distance: 98.6
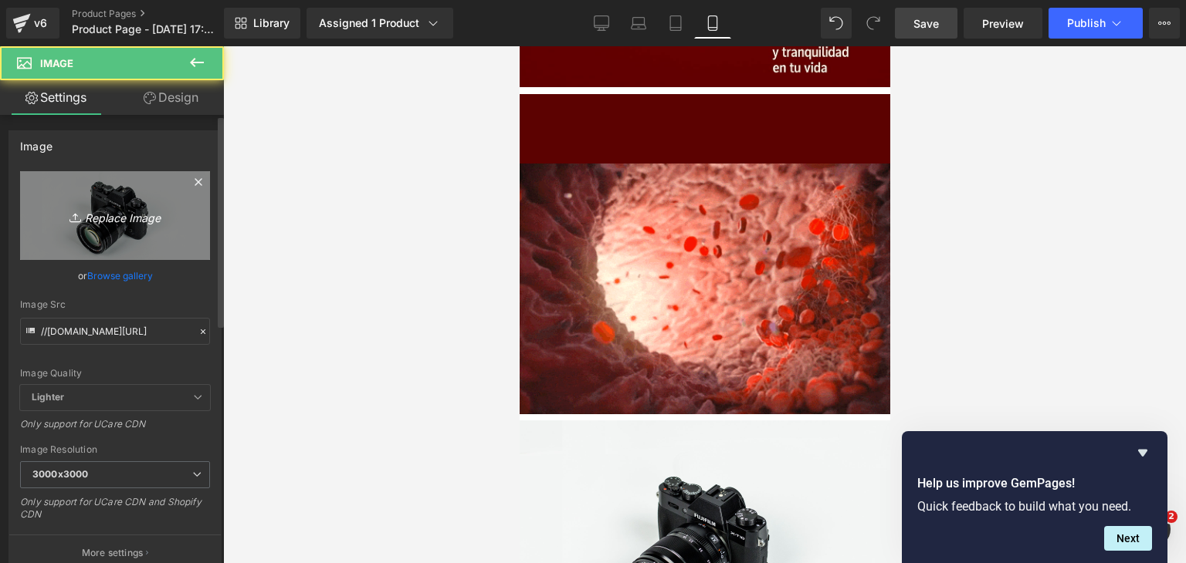
click at [161, 195] on link "Replace Image" at bounding box center [115, 215] width 190 height 89
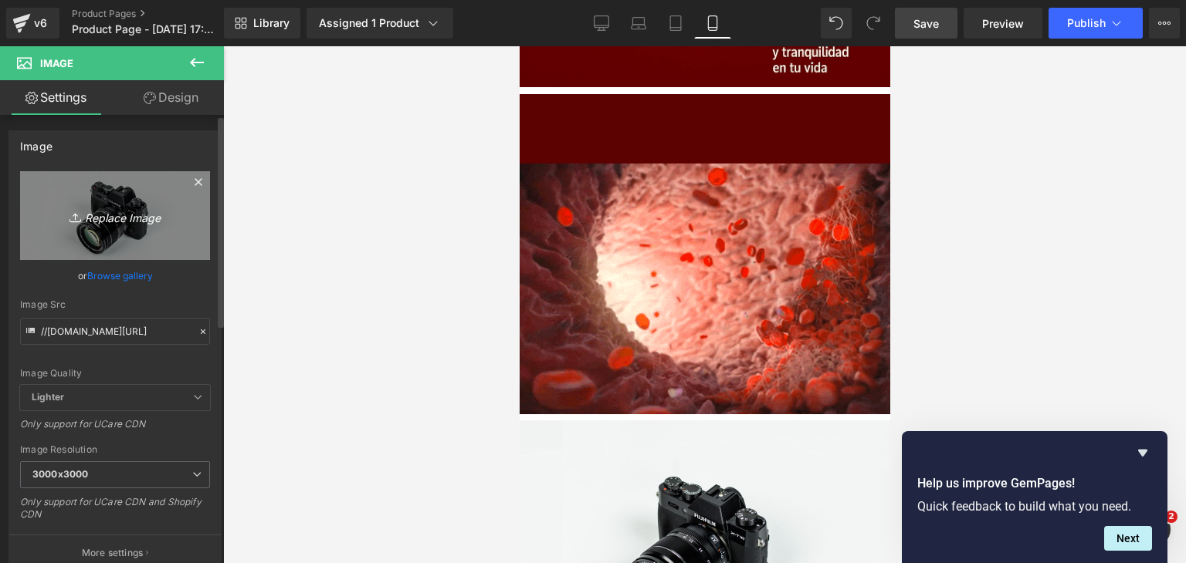
type input "C:\fakepath\ChatGPT Image [DATE], 04_57_47 p.m..png"
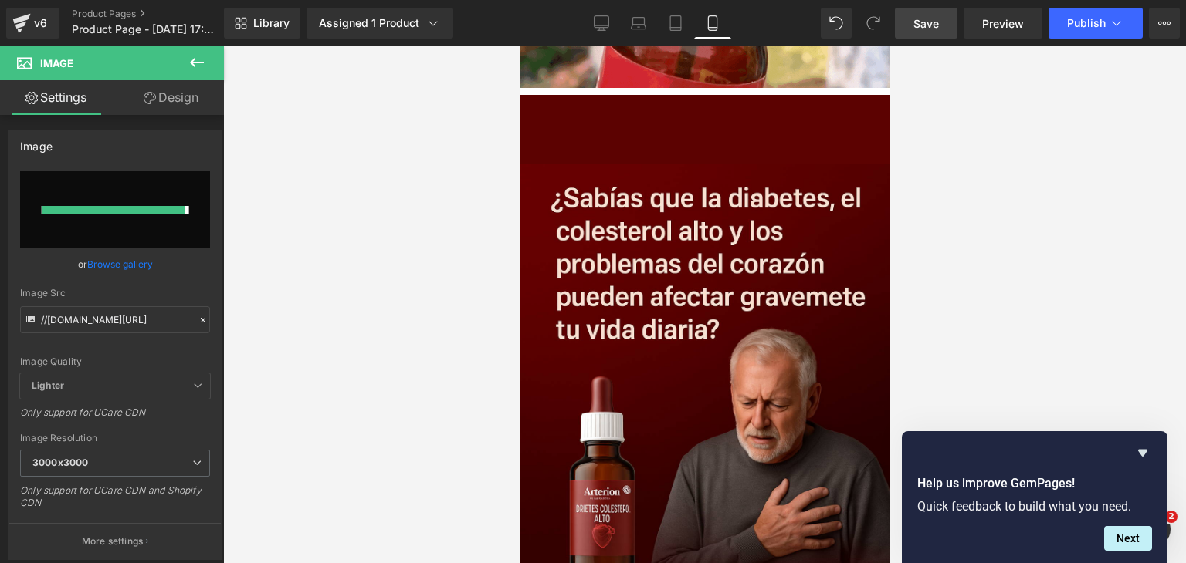
type input "[URL][DOMAIN_NAME][DATE]"
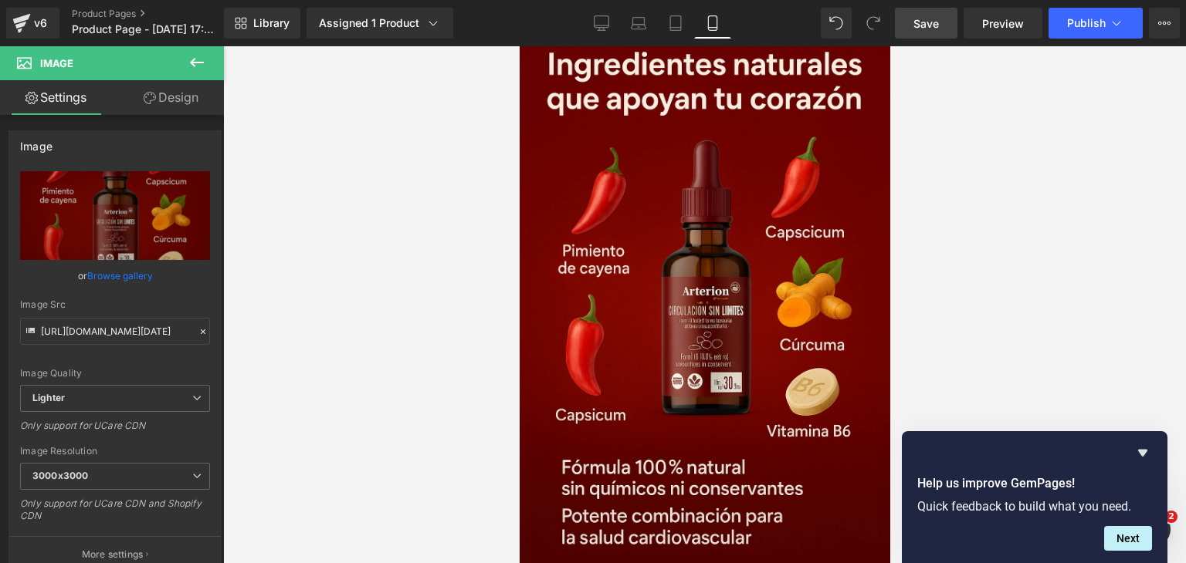
scroll to position [3398, 0]
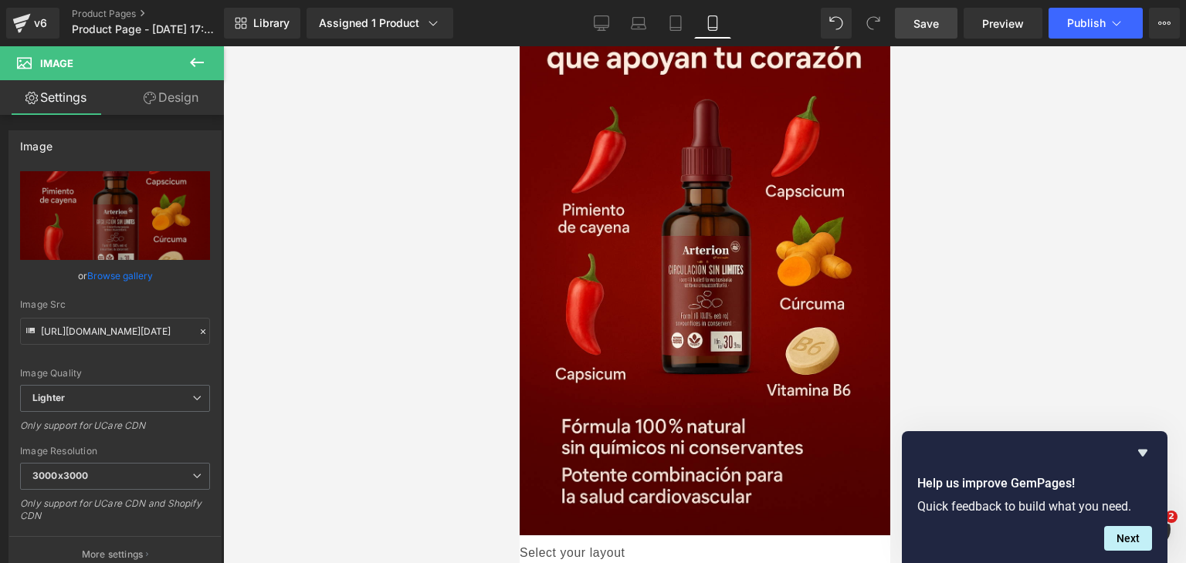
click at [199, 59] on icon at bounding box center [197, 62] width 19 height 19
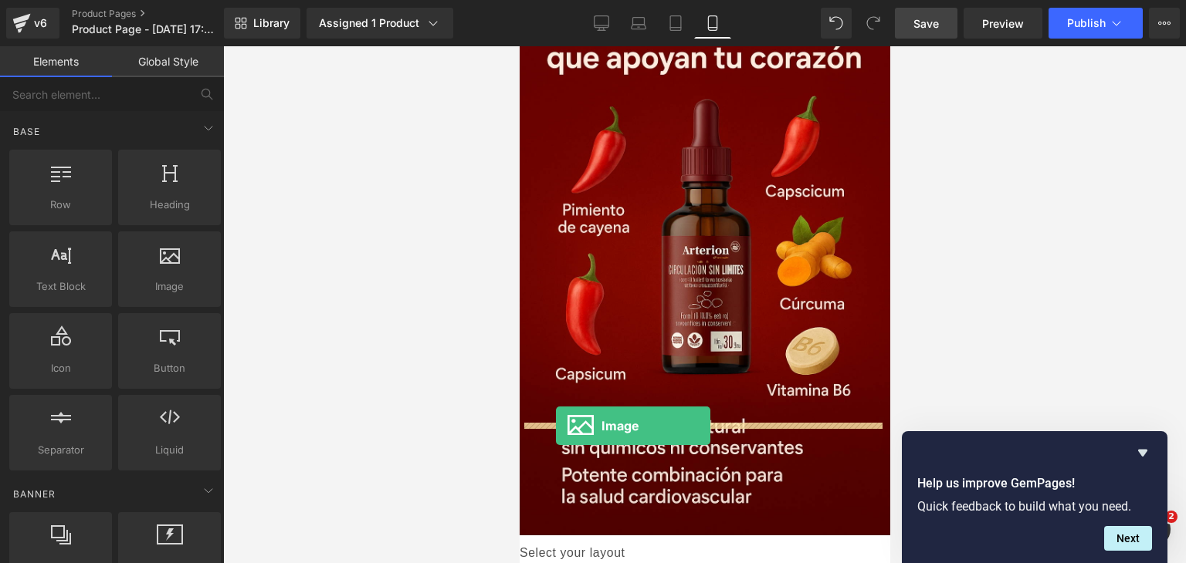
drag, startPoint x: 695, startPoint y: 322, endPoint x: 555, endPoint y: 427, distance: 174.7
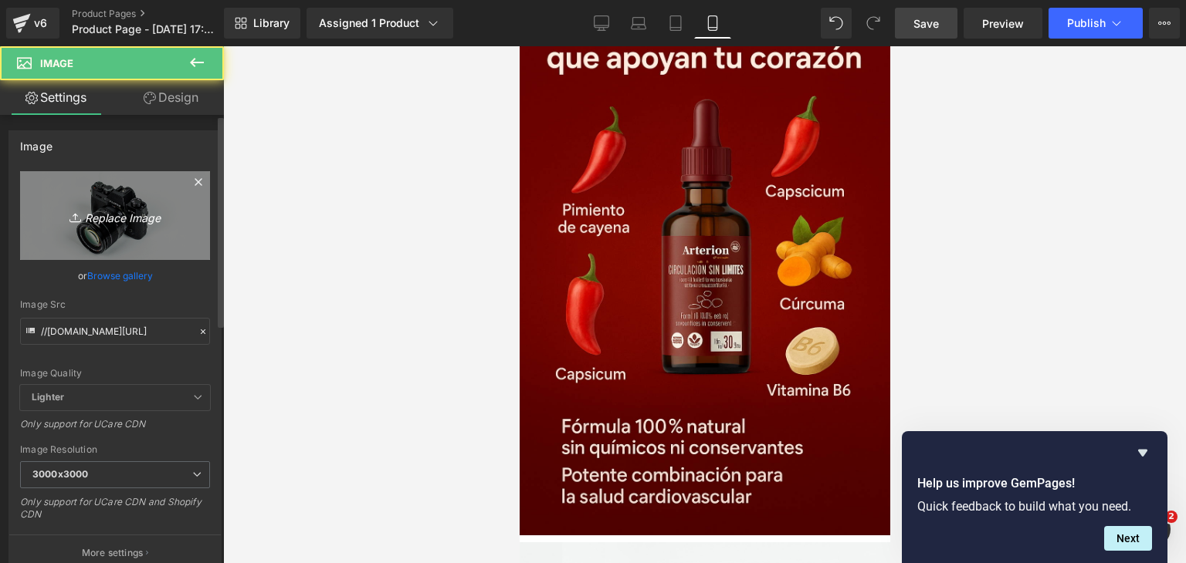
click at [123, 206] on icon "Replace Image" at bounding box center [114, 215] width 123 height 19
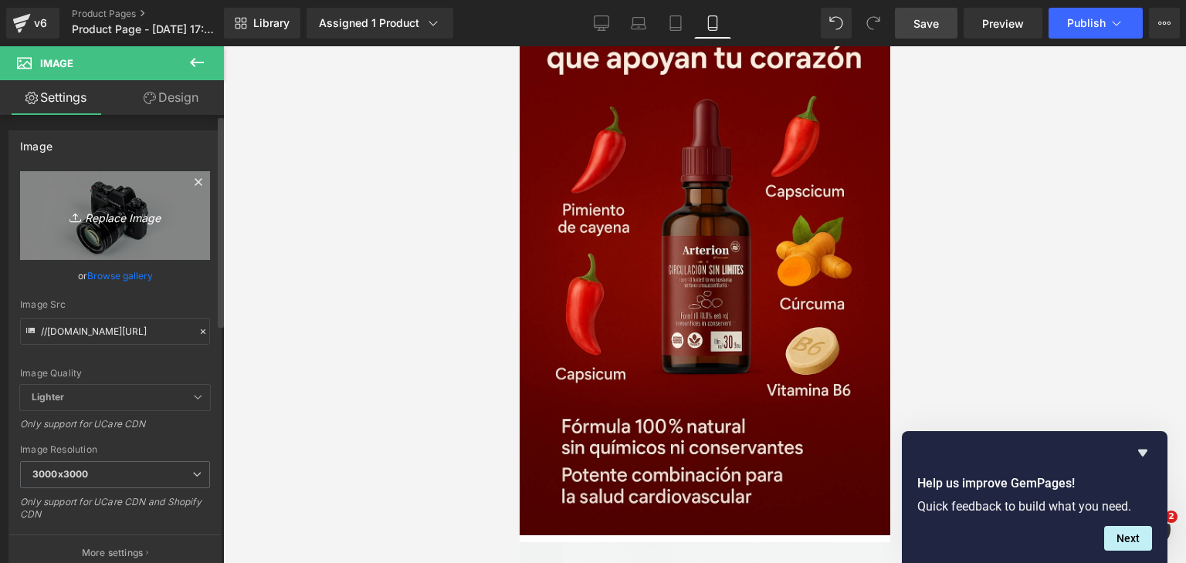
type input "C:\fakepath\ChatGPT Image [DATE], 04_57_41 p.m..png"
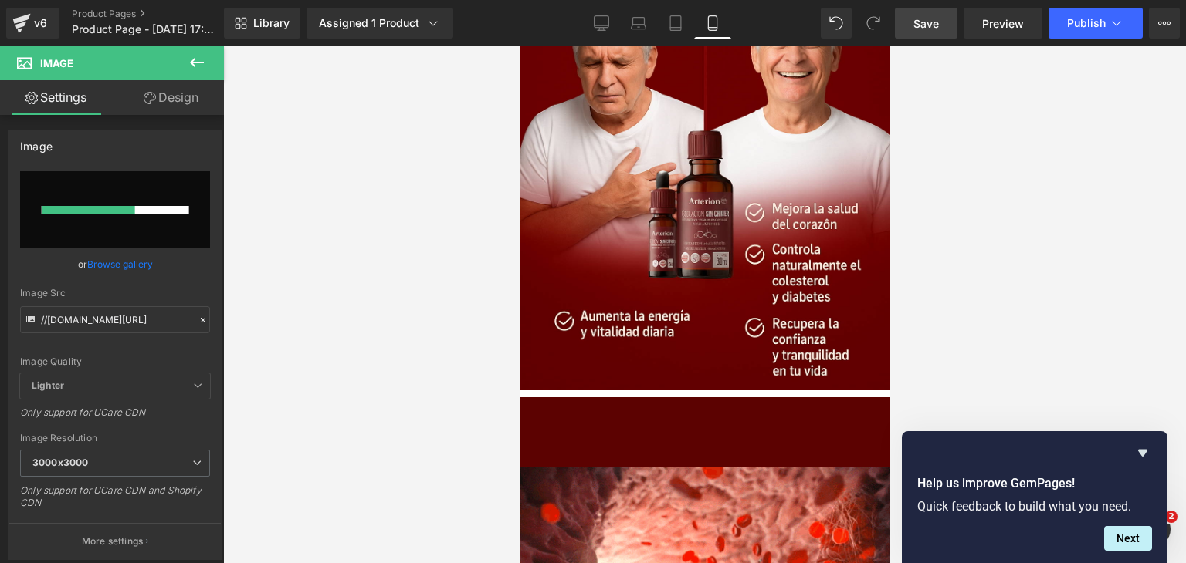
scroll to position [2657, 0]
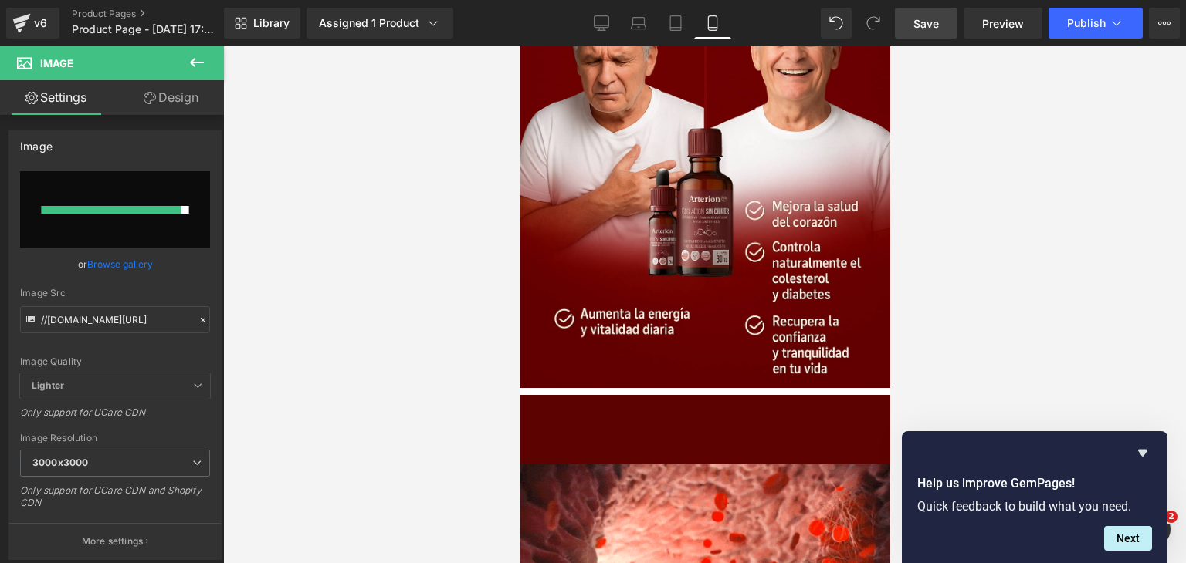
click at [903, 16] on link "Save" at bounding box center [926, 23] width 63 height 31
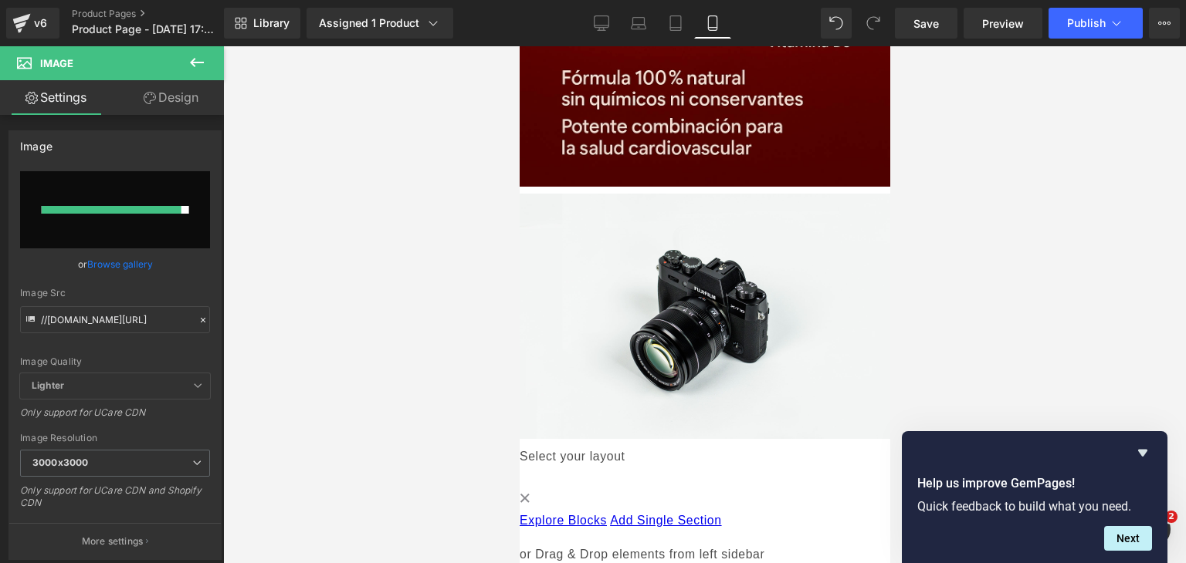
scroll to position [3751, 0]
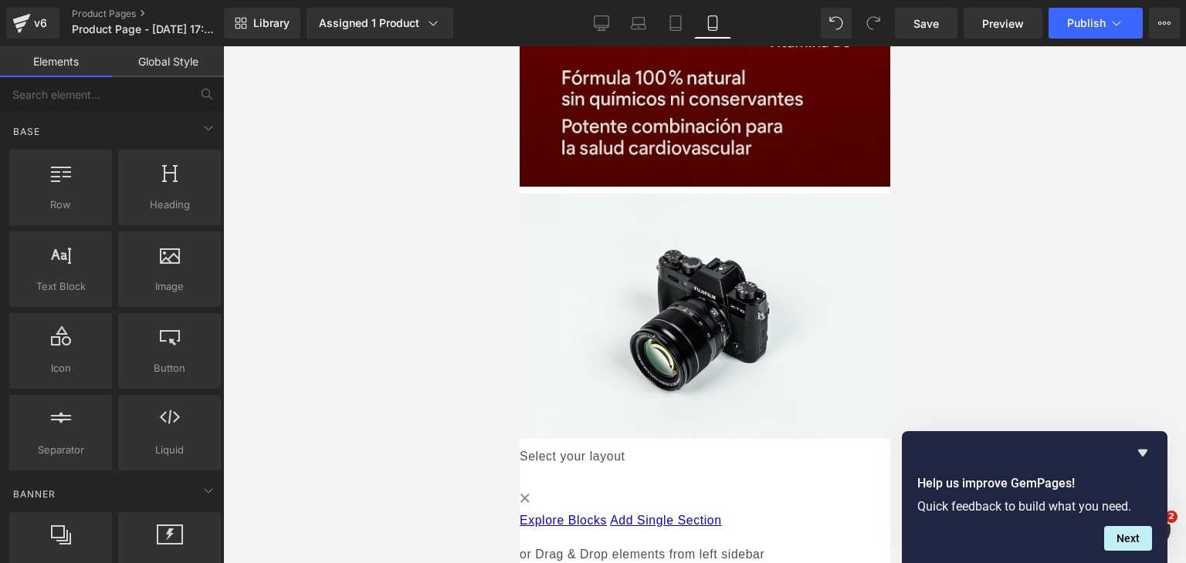
click at [935, 263] on div at bounding box center [704, 304] width 963 height 517
click at [1141, 455] on icon "Hide survey" at bounding box center [1142, 453] width 19 height 19
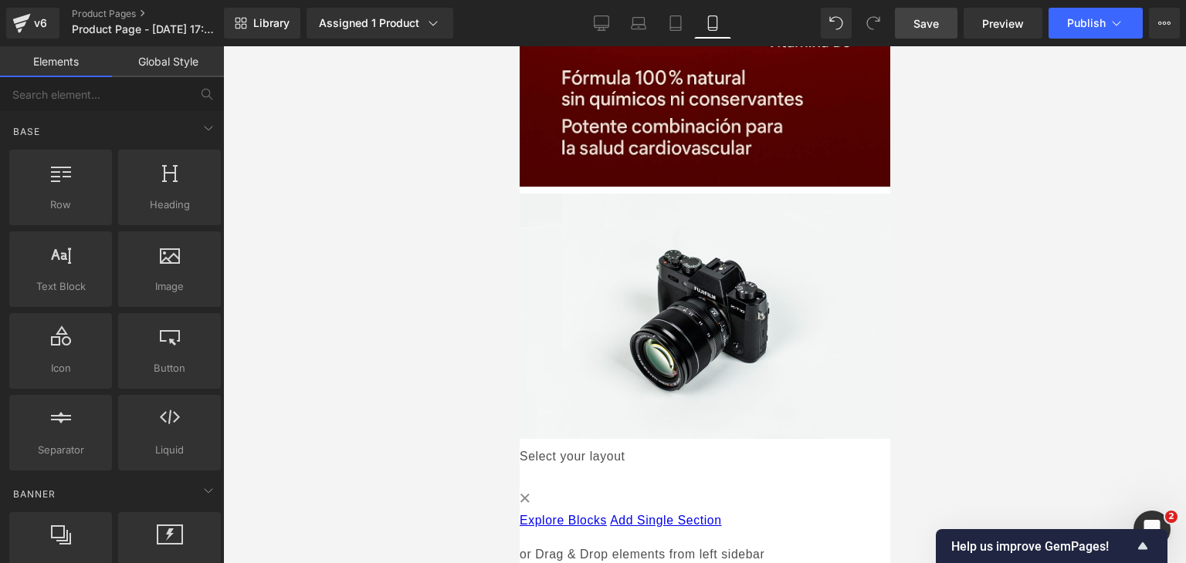
click at [928, 22] on span "Save" at bounding box center [925, 23] width 25 height 16
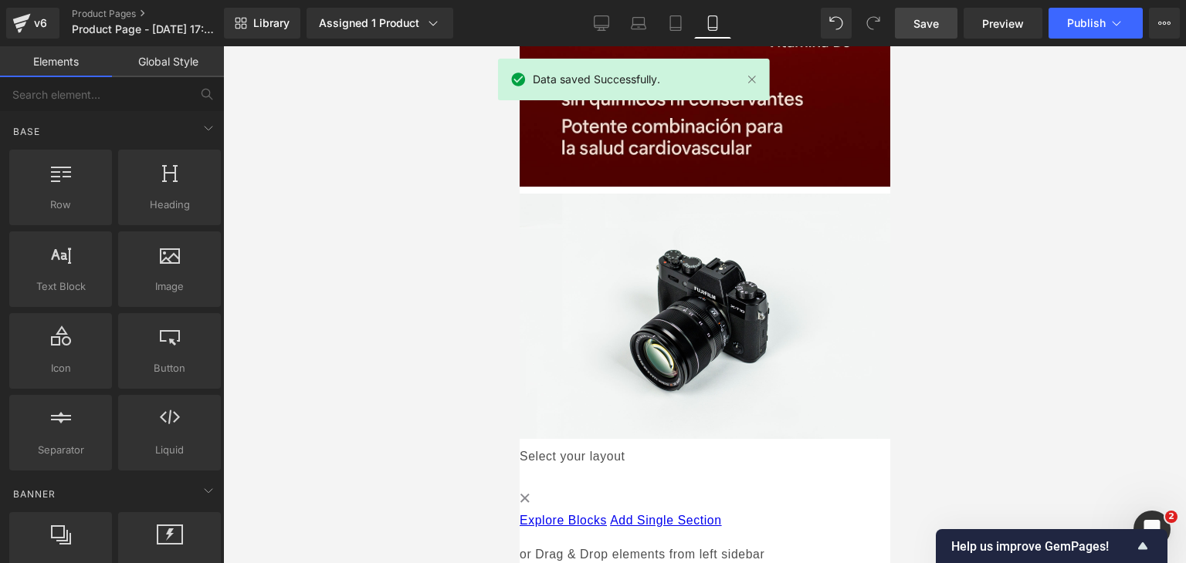
click at [712, 194] on img at bounding box center [704, 316] width 370 height 245
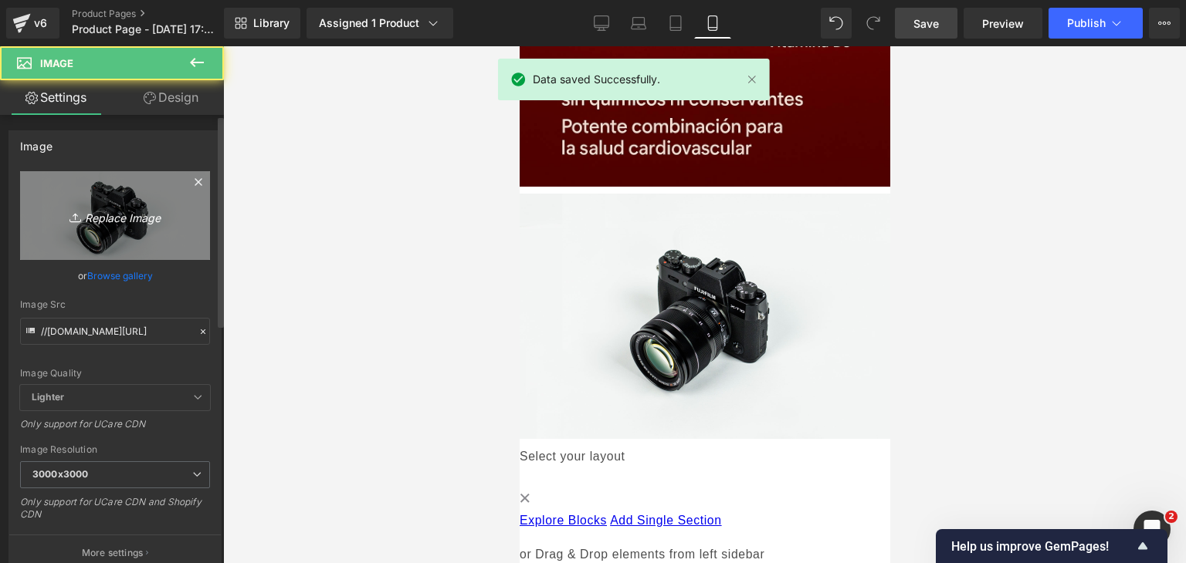
click at [157, 211] on icon "Replace Image" at bounding box center [114, 215] width 123 height 19
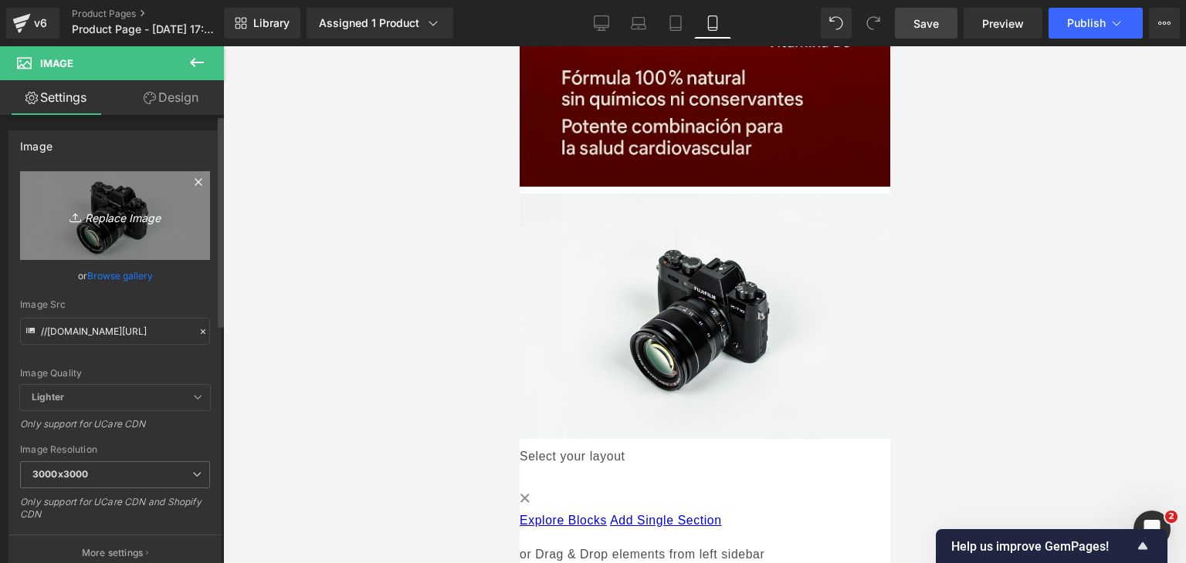
type input "C:\fakepath\ChatGPT Image [DATE], 04_57_41 p.m..png"
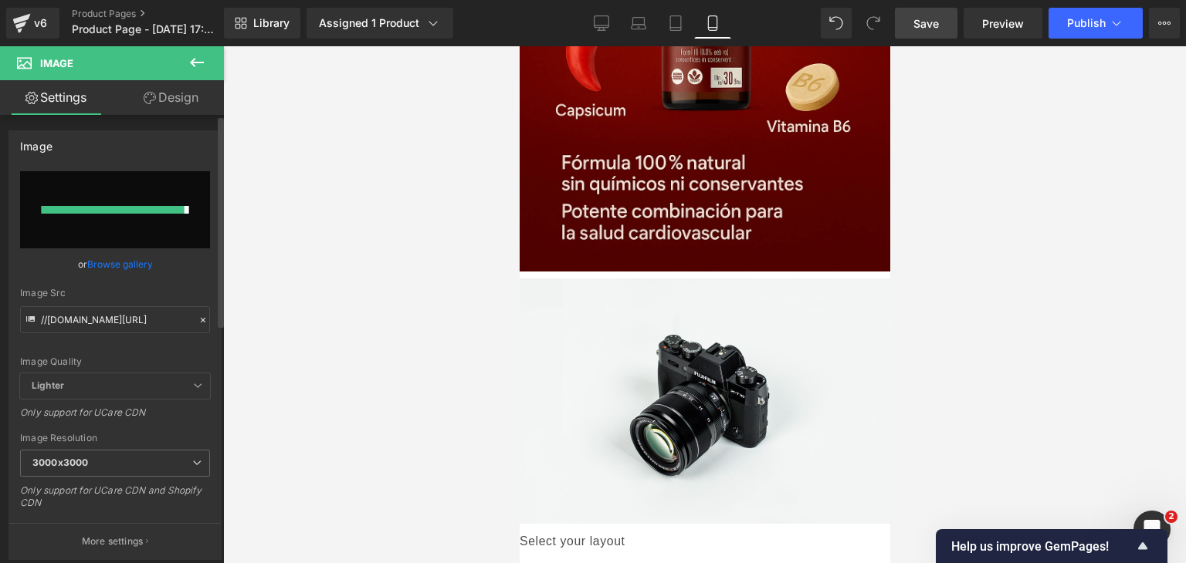
type input "[URL][DOMAIN_NAME][DATE]"
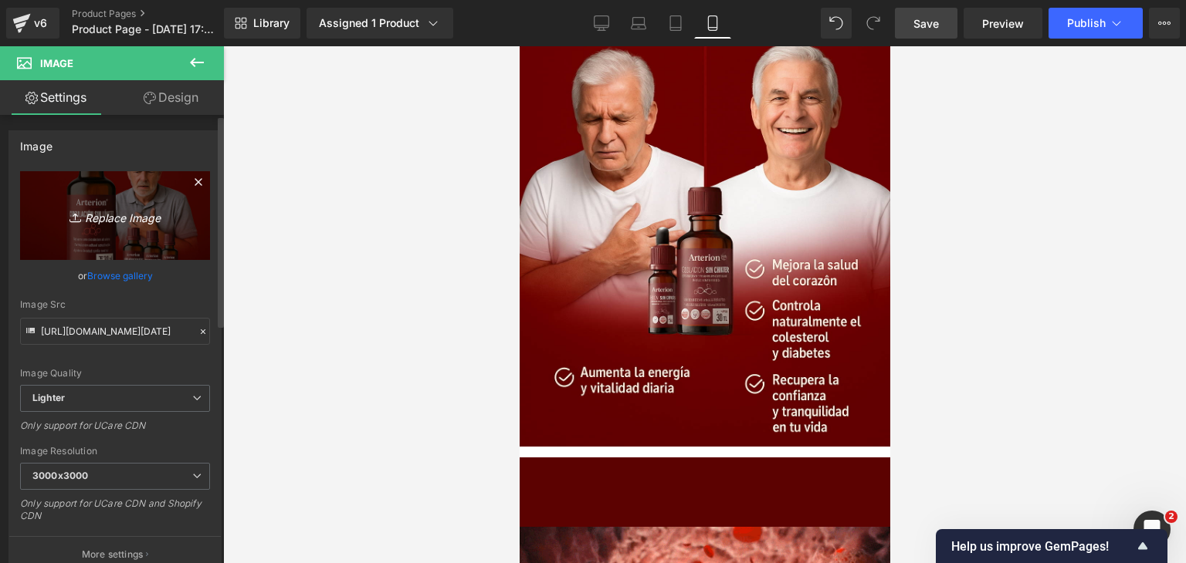
scroll to position [2584, 0]
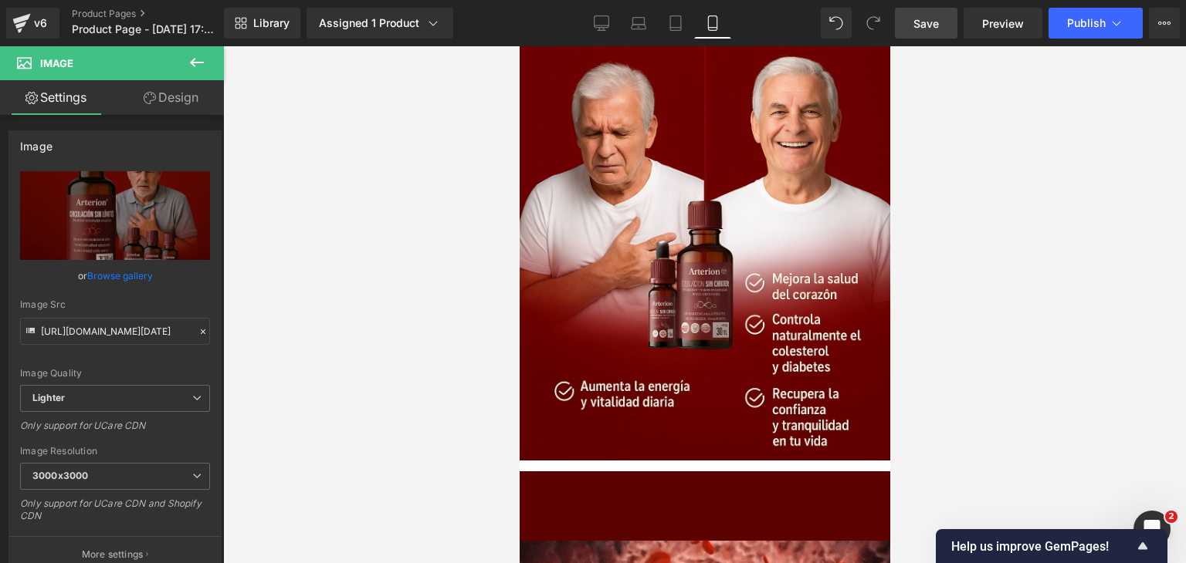
click at [519, 46] on icon at bounding box center [519, 46] width 0 height 0
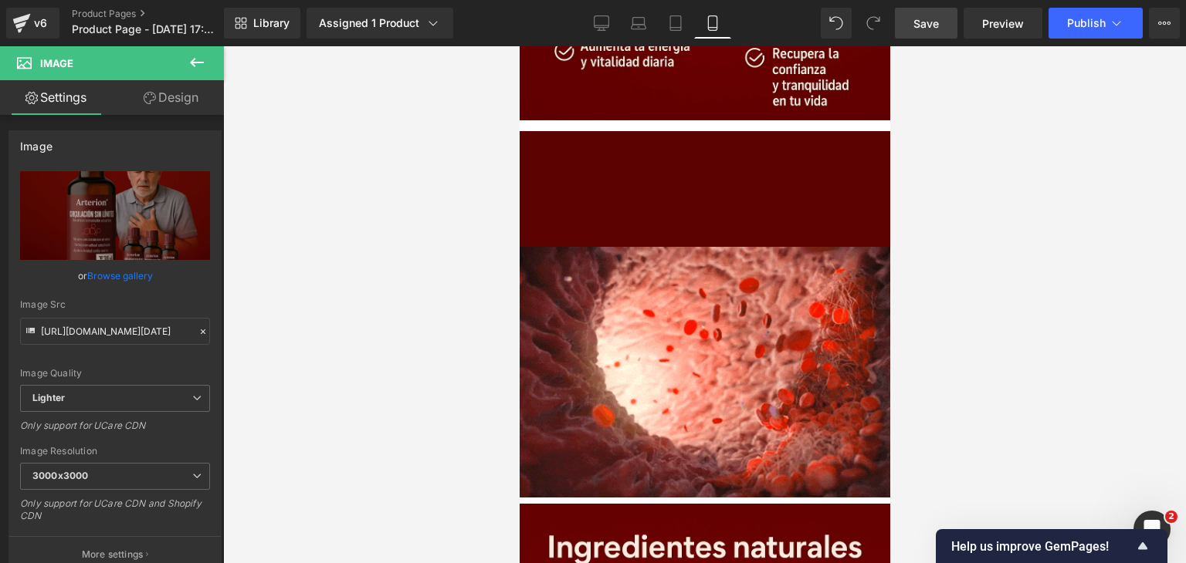
scroll to position [2933, 0]
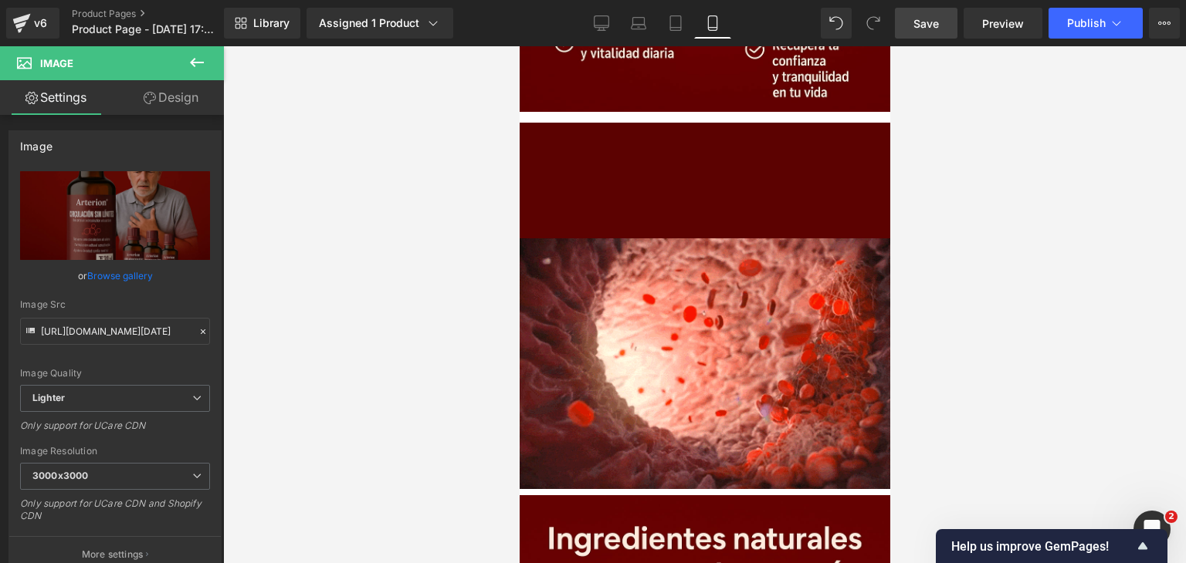
click at [658, 192] on div "Add To Cart (P) Cart Button Product" at bounding box center [704, 215] width 370 height 46
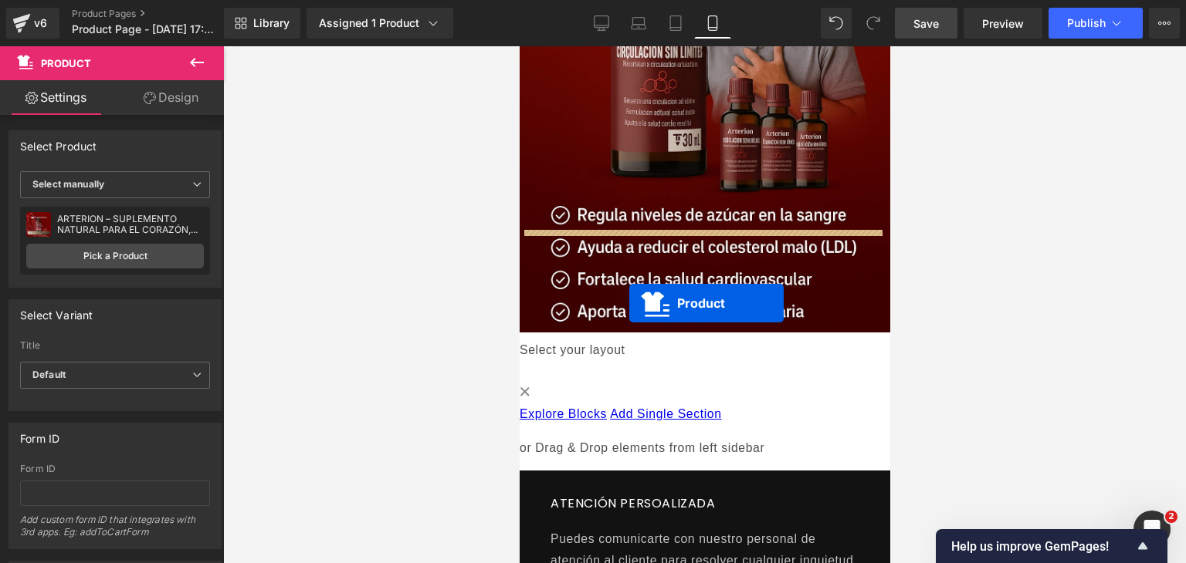
drag, startPoint x: 658, startPoint y: 119, endPoint x: 620, endPoint y: 289, distance: 174.9
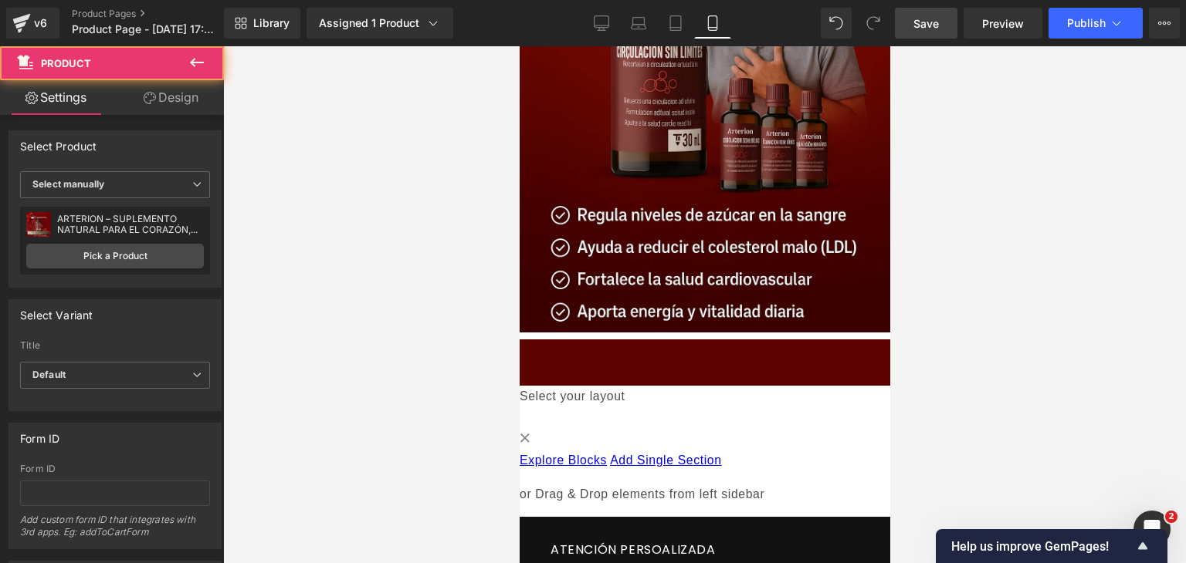
scroll to position [4129, 0]
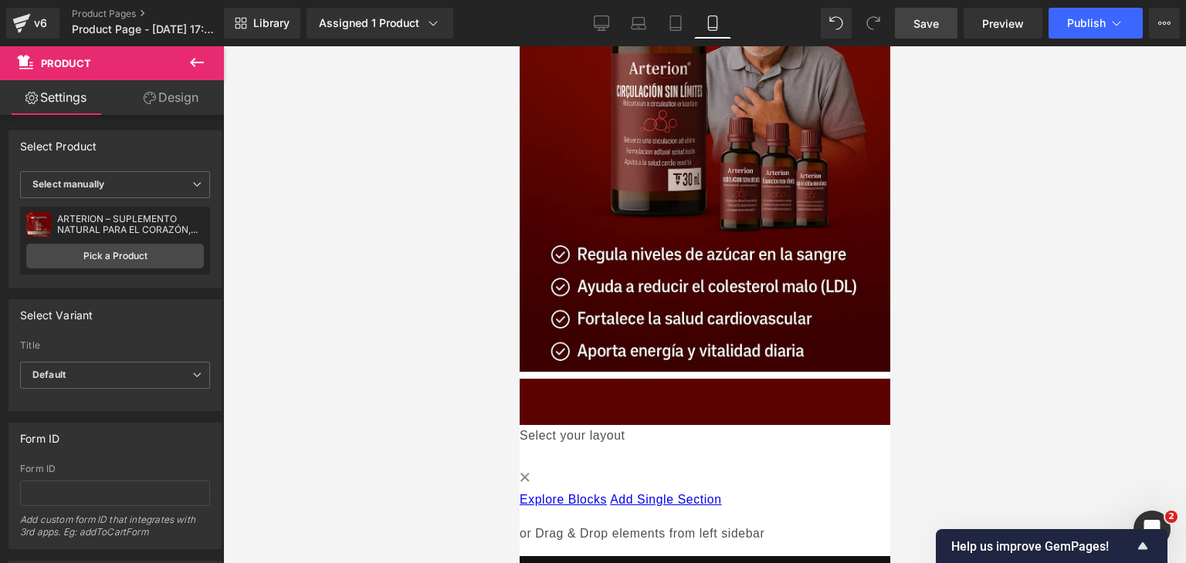
click at [207, 62] on button at bounding box center [197, 63] width 54 height 34
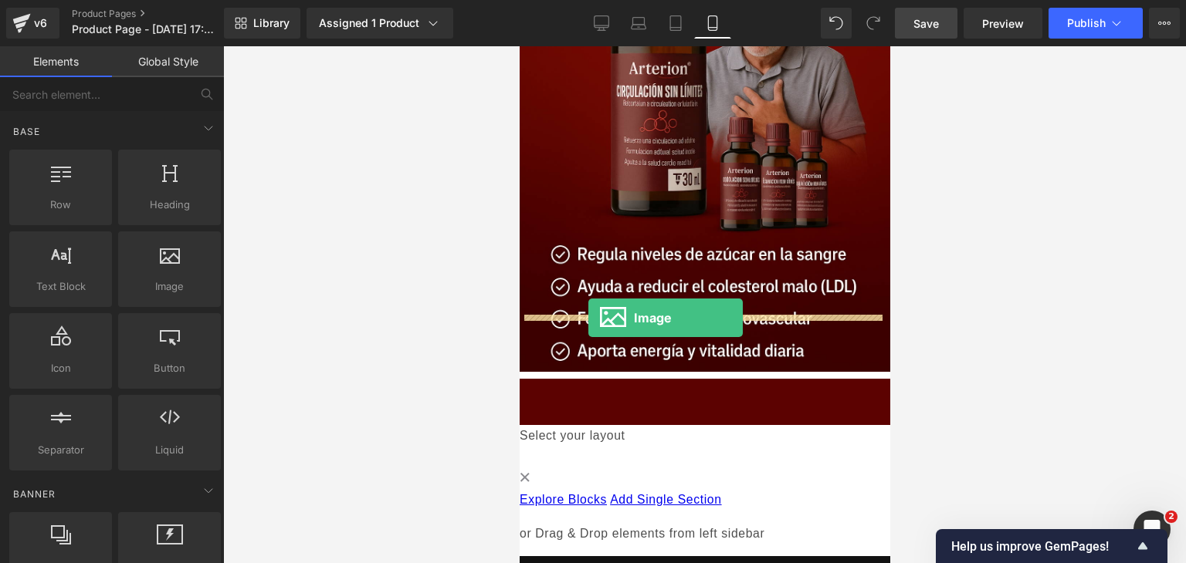
drag, startPoint x: 704, startPoint y: 310, endPoint x: 586, endPoint y: 319, distance: 118.4
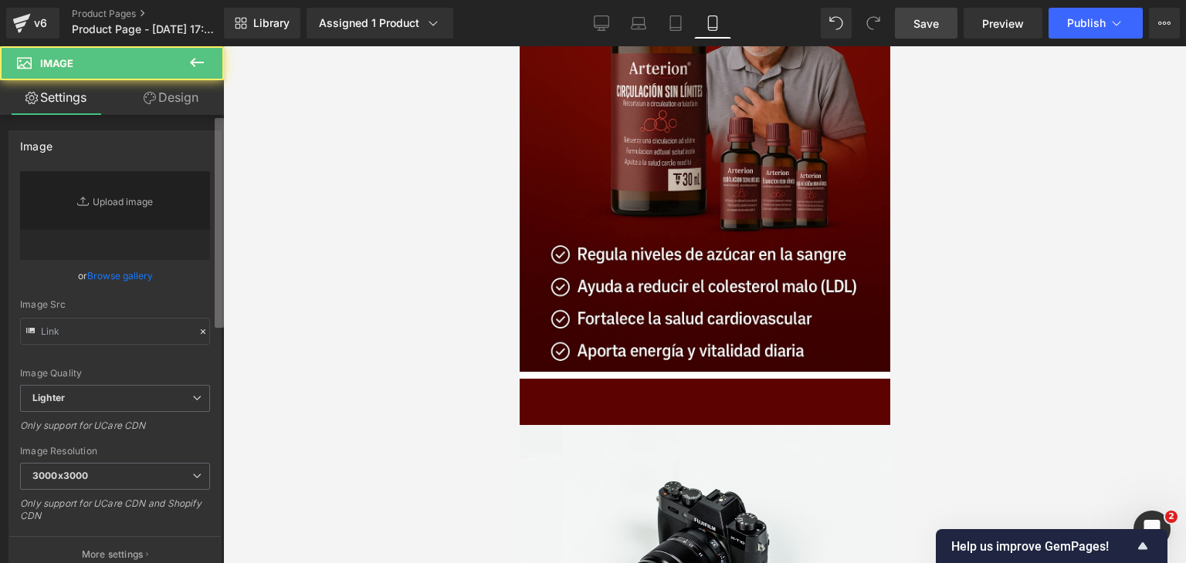
type input "//[DOMAIN_NAME][URL]"
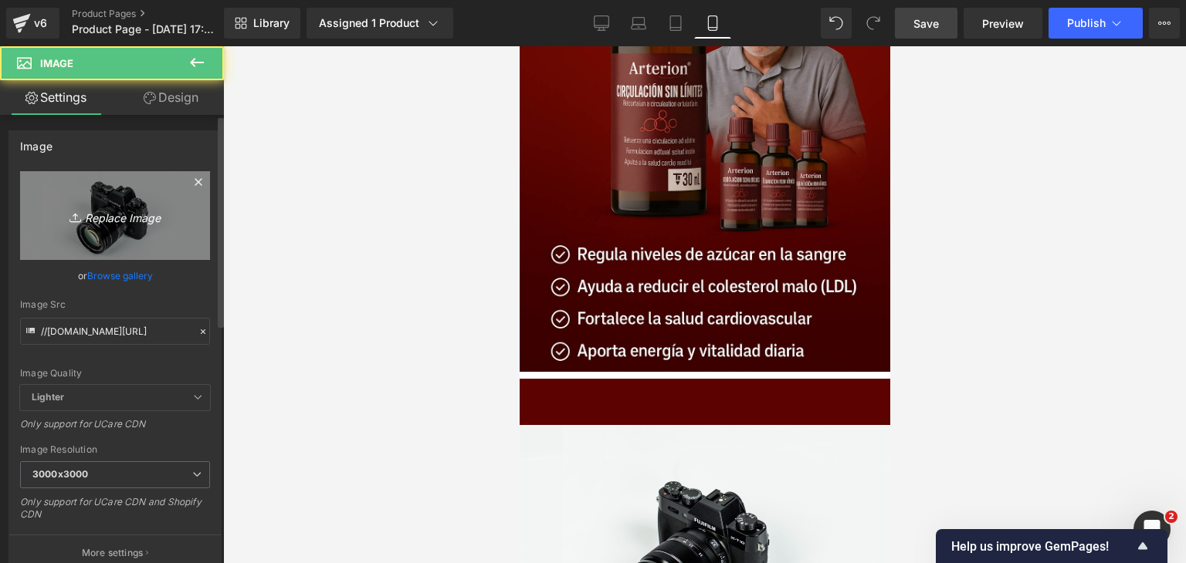
click at [162, 198] on link "Replace Image" at bounding box center [115, 215] width 190 height 89
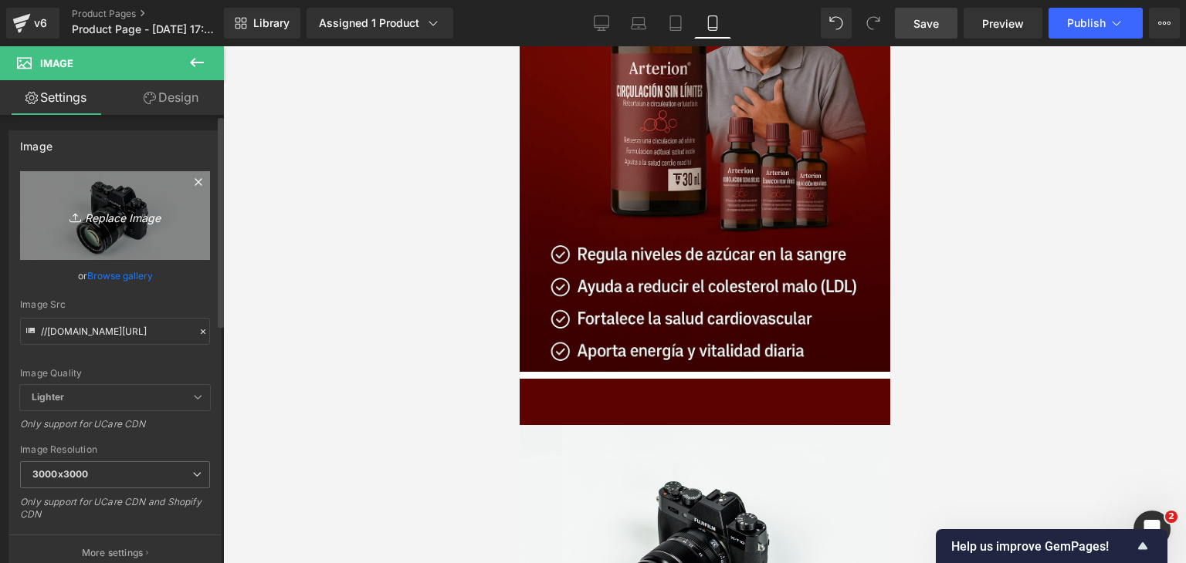
type input "C:\fakepath\WhatsApp Image [DATE] 5.04.05 PM.jpeg"
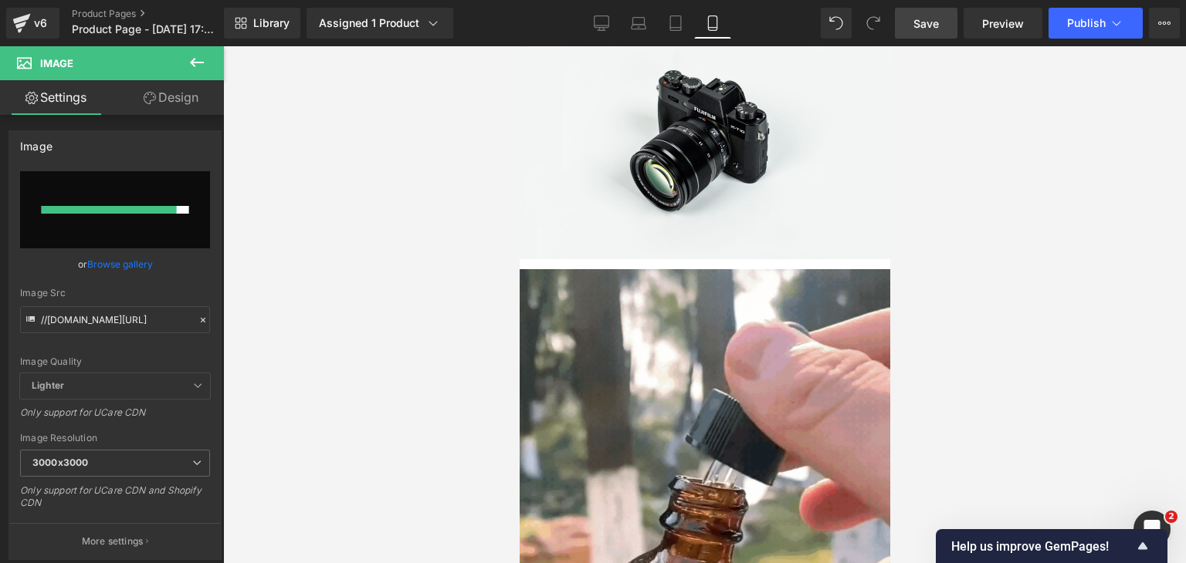
scroll to position [0, 0]
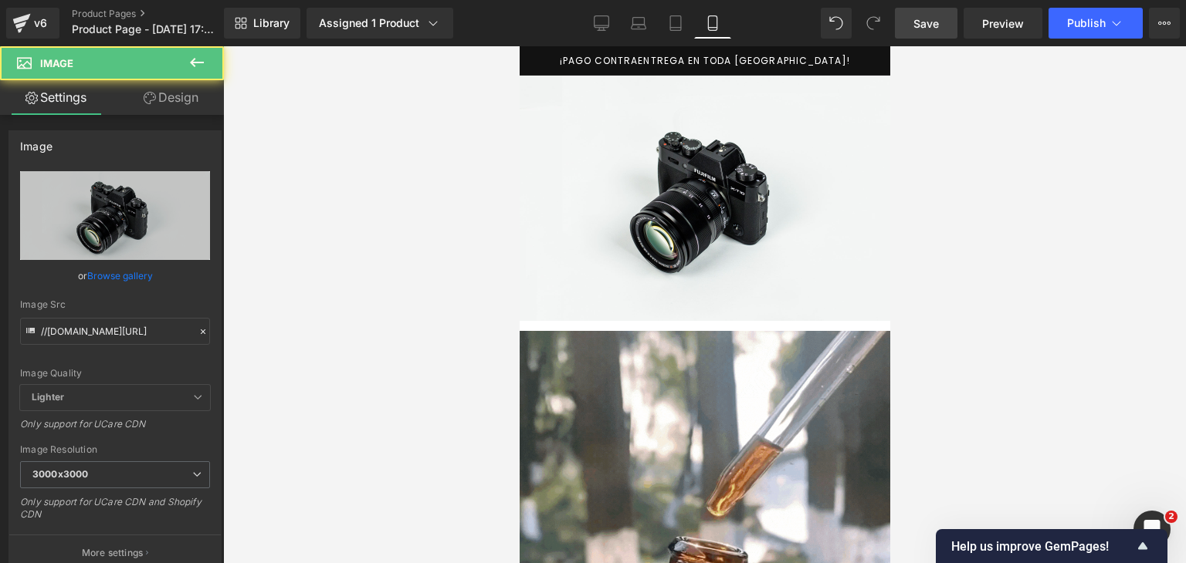
click at [648, 255] on img at bounding box center [704, 198] width 370 height 245
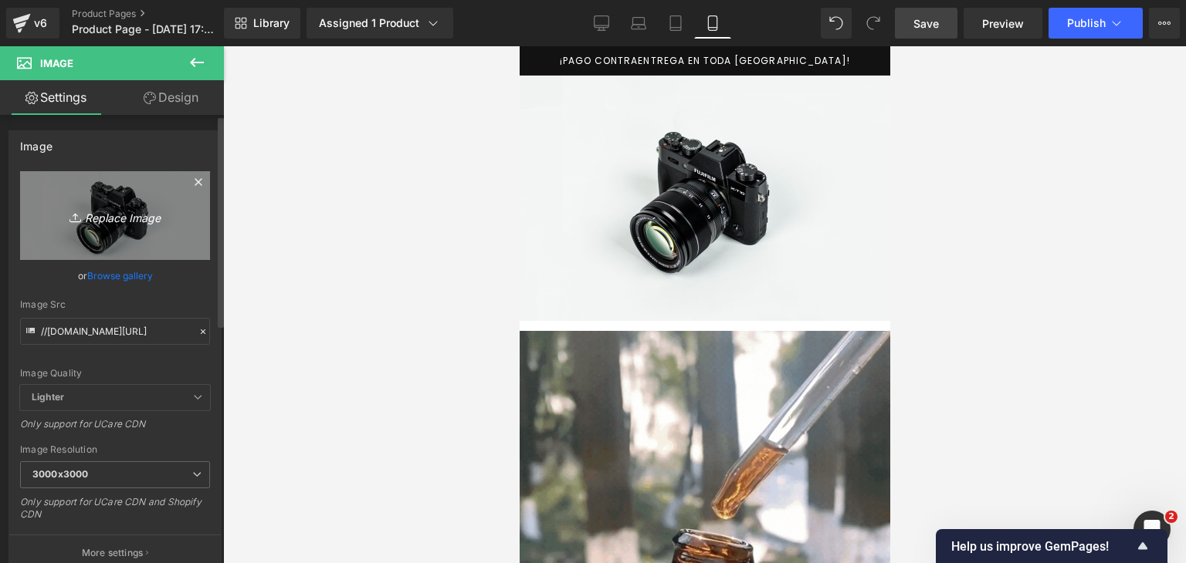
click at [138, 214] on icon "Replace Image" at bounding box center [114, 215] width 123 height 19
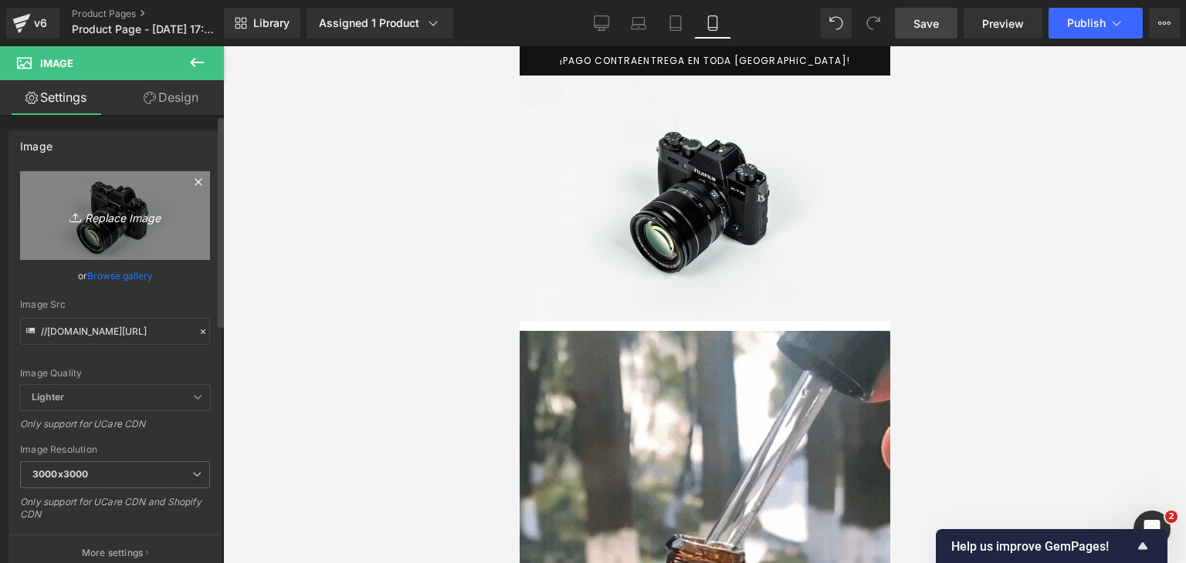
type input "C:\fakepath\ChatGPT Image [DATE], 05_19_28 p.m..png"
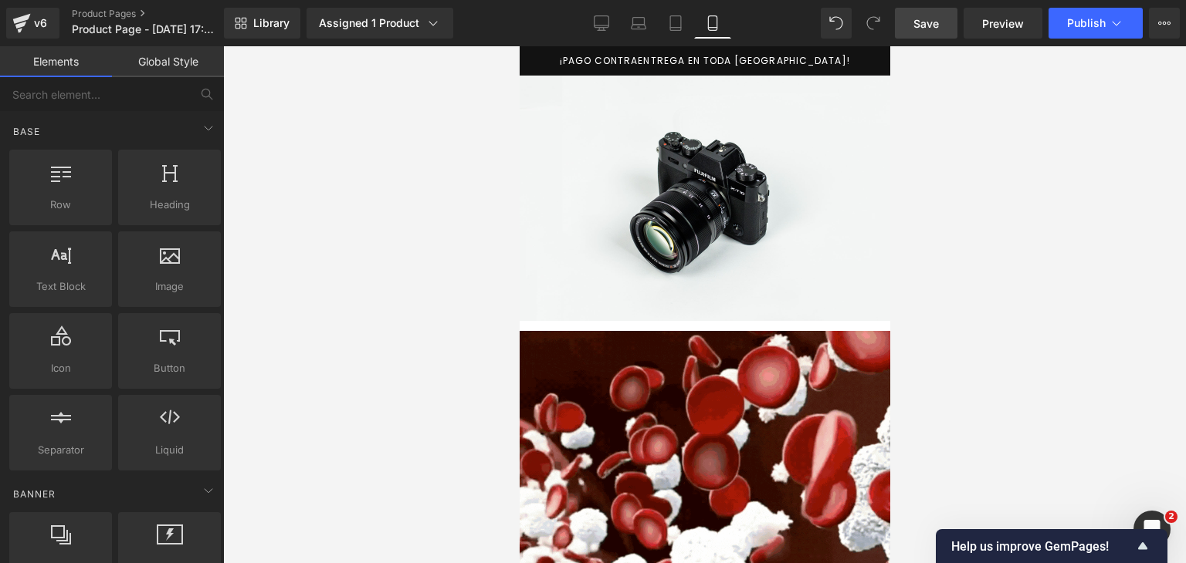
click at [943, 152] on div at bounding box center [704, 304] width 963 height 517
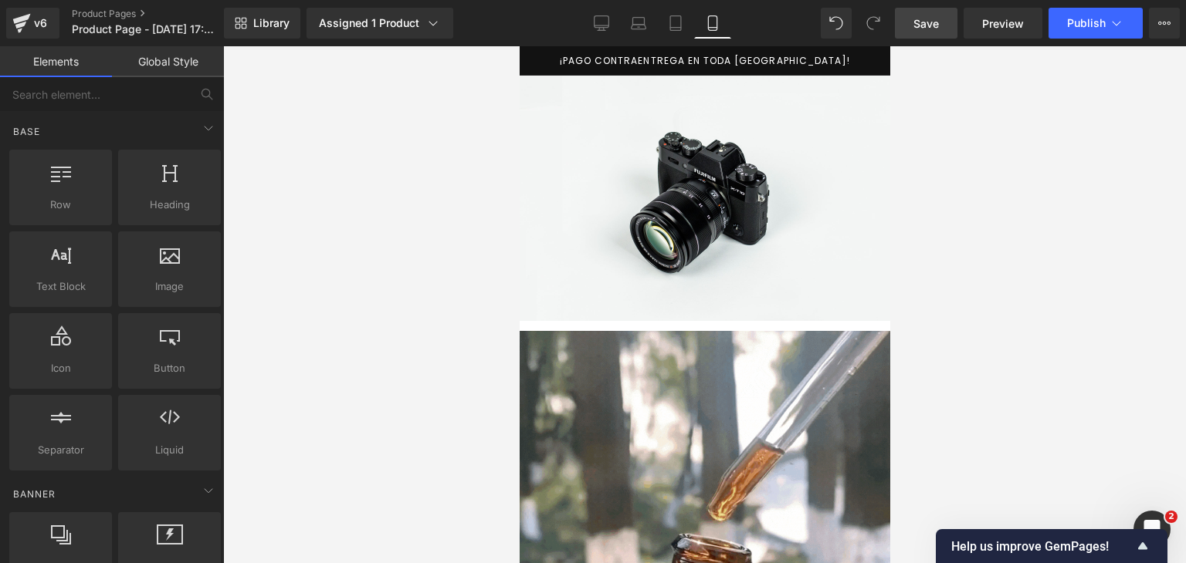
click at [918, 23] on span "Save" at bounding box center [925, 23] width 25 height 16
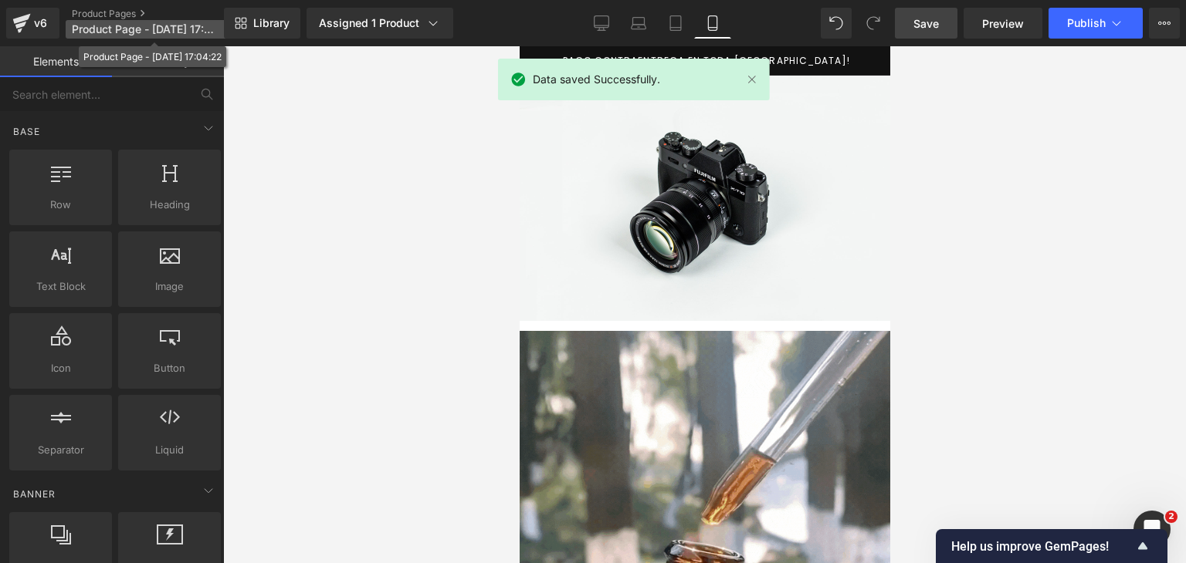
click at [211, 29] on span "Product Page - [DATE] 17:04:22" at bounding box center [146, 29] width 148 height 12
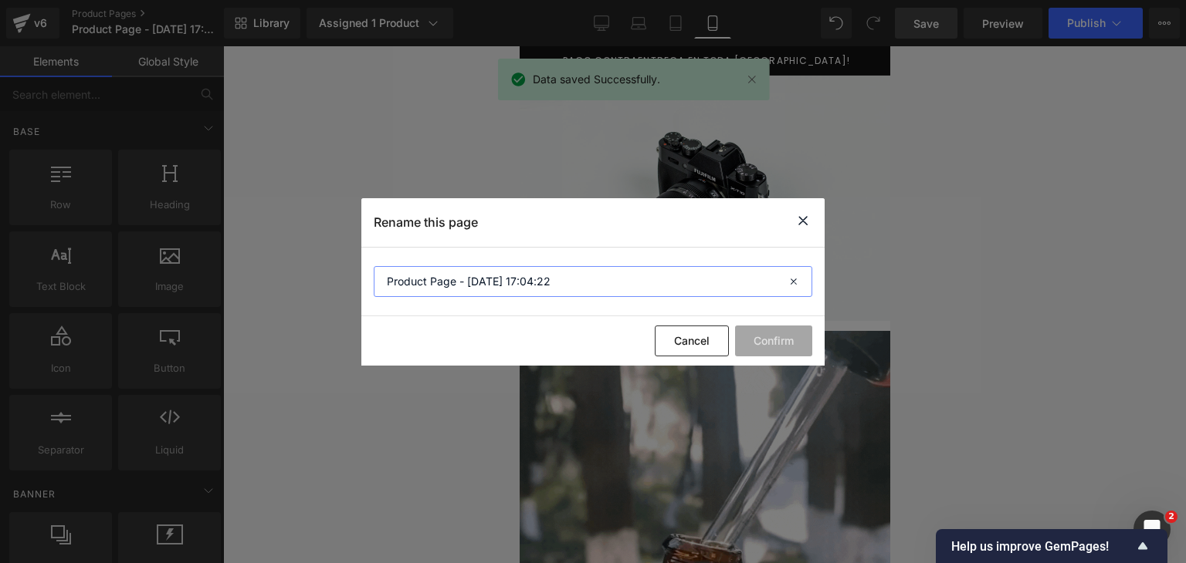
click at [495, 284] on input "Product Page - [DATE] 17:04:22" at bounding box center [593, 281] width 438 height 31
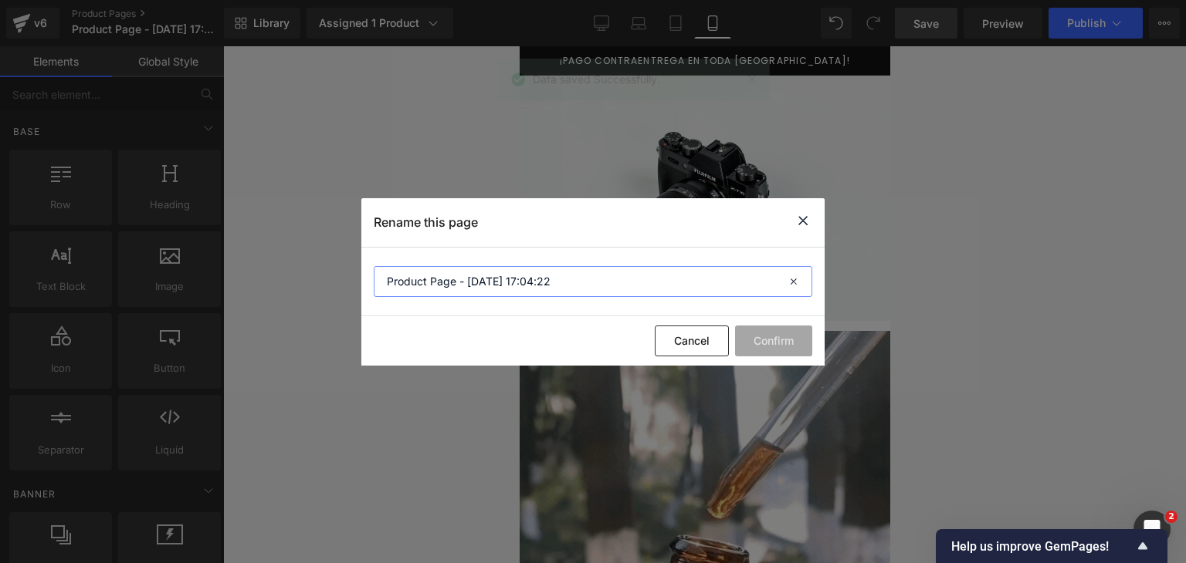
click at [495, 284] on input "Product Page - [DATE] 17:04:22" at bounding box center [593, 281] width 438 height 31
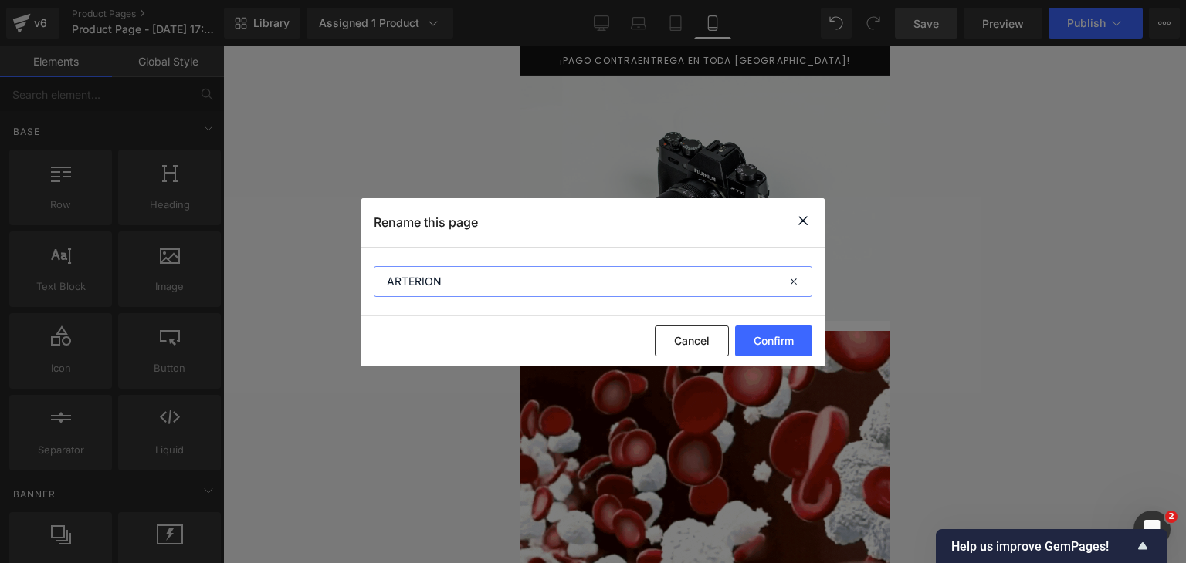
type input "ARTERION"
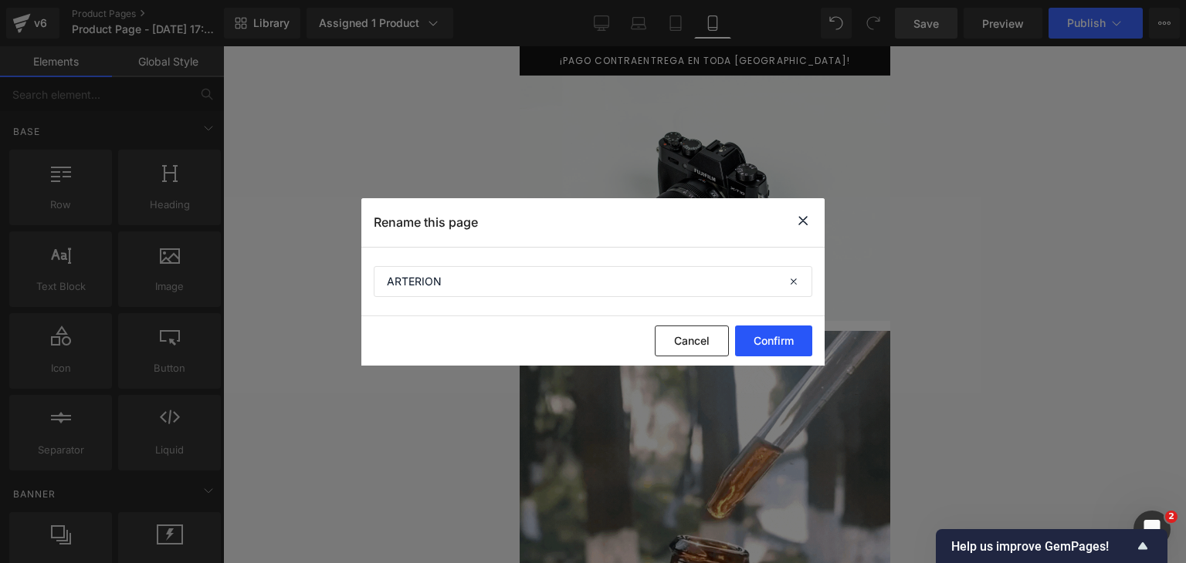
click at [779, 327] on button "Confirm" at bounding box center [773, 341] width 77 height 31
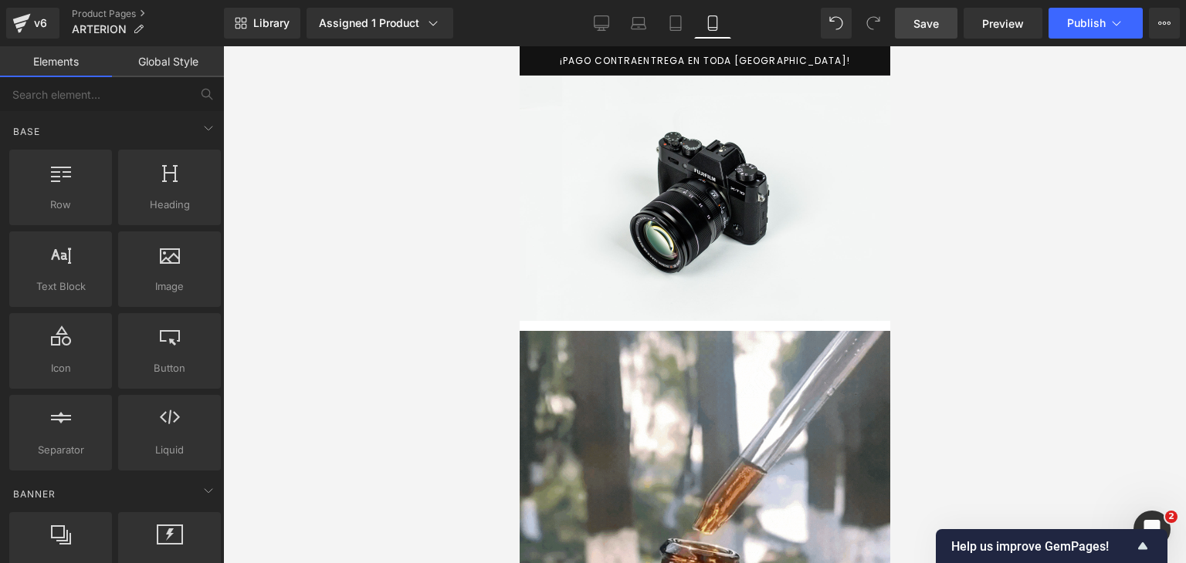
click at [661, 196] on img at bounding box center [704, 198] width 370 height 245
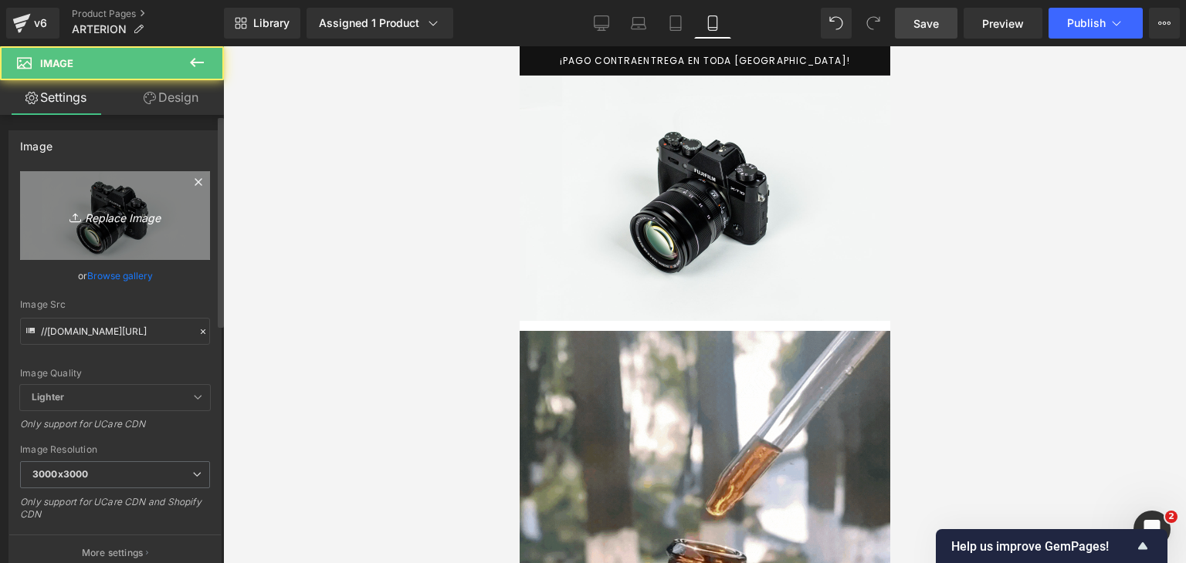
click at [114, 186] on link "Replace Image" at bounding box center [115, 215] width 190 height 89
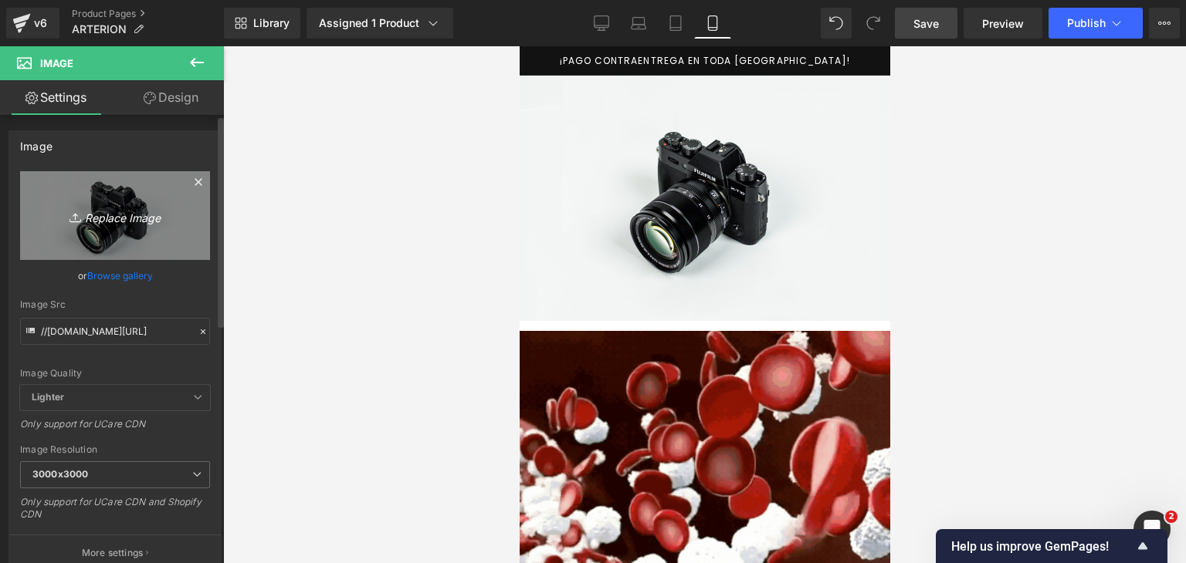
type input "C:\fakepath\ChatGPT Image [DATE], 05_19_28 p.m..png"
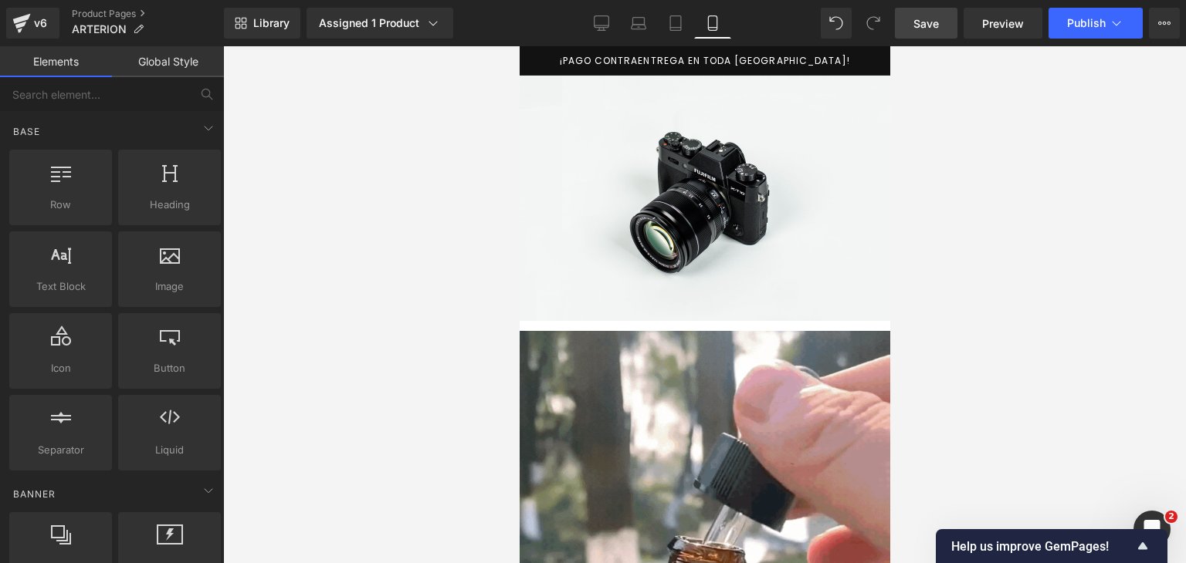
click at [991, 245] on div at bounding box center [704, 304] width 963 height 517
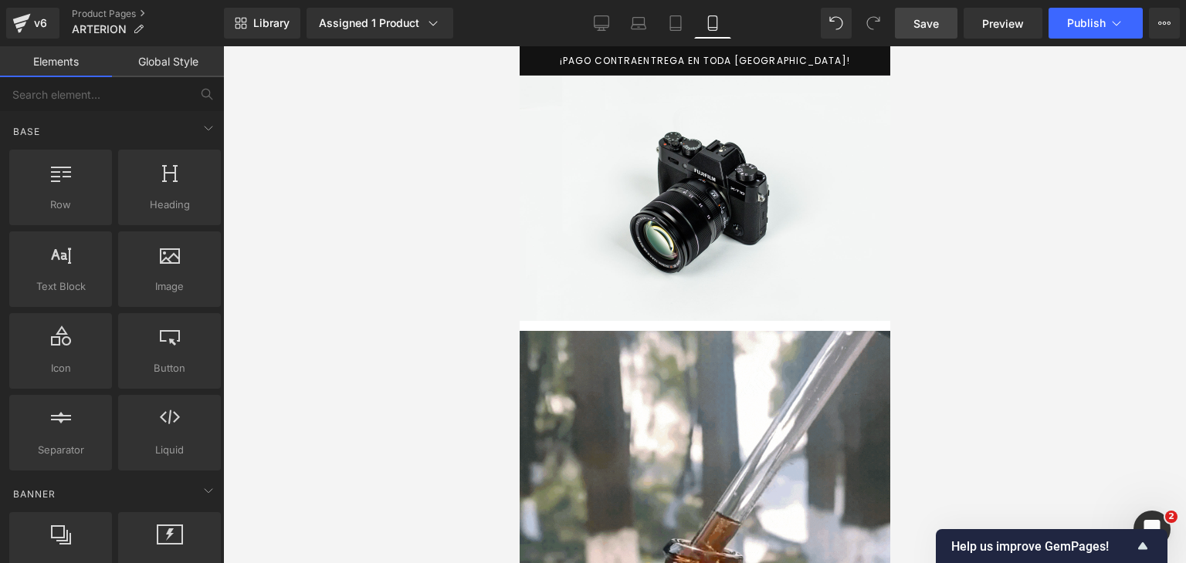
click at [861, 232] on img at bounding box center [704, 198] width 370 height 245
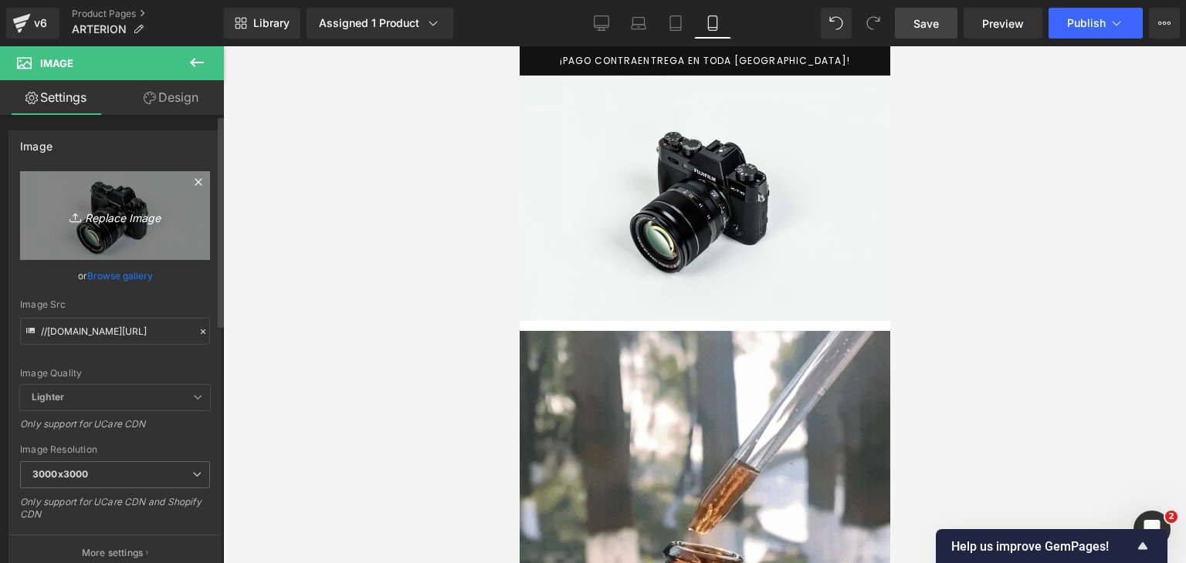
click at [83, 218] on icon "Replace Image" at bounding box center [114, 215] width 123 height 19
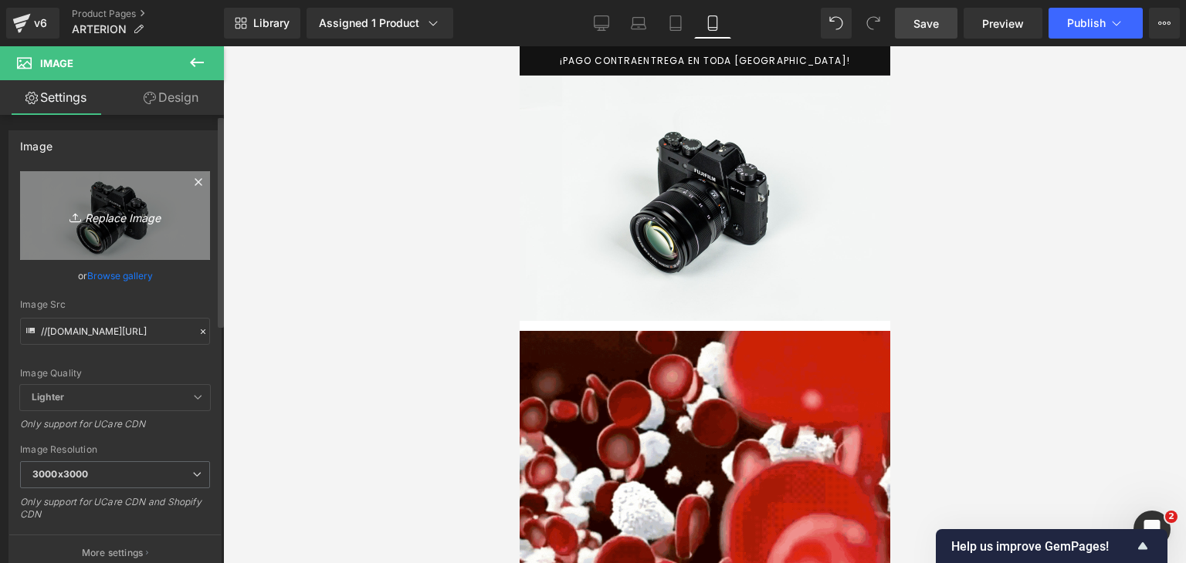
type input "C:\fakepath\ChatGPT Image [DATE], 05_19_28 p.m..png"
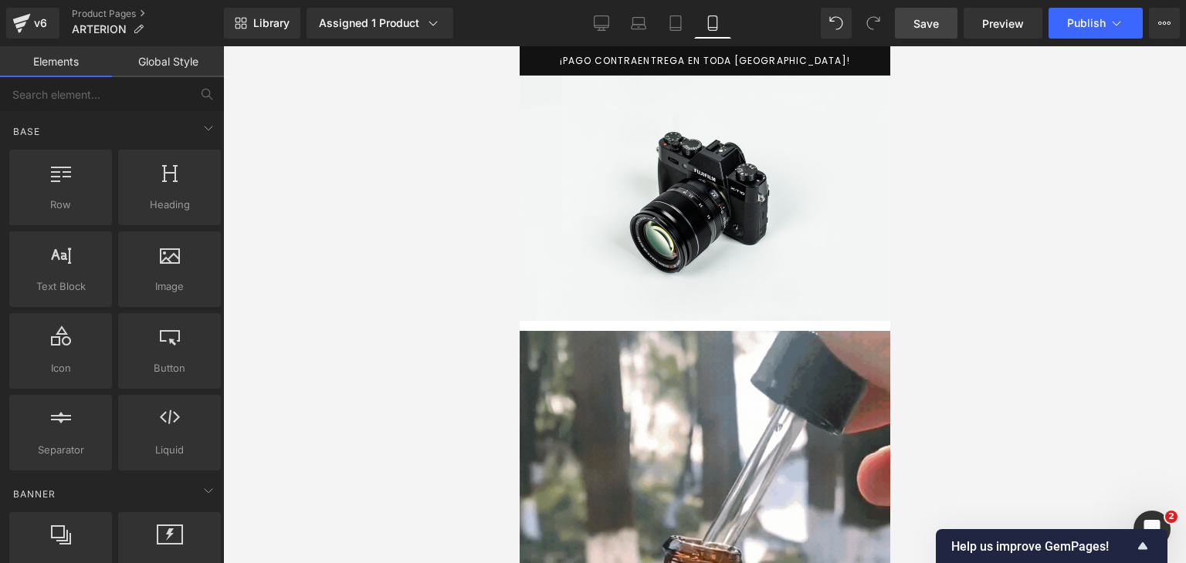
click at [352, 371] on div at bounding box center [704, 304] width 963 height 517
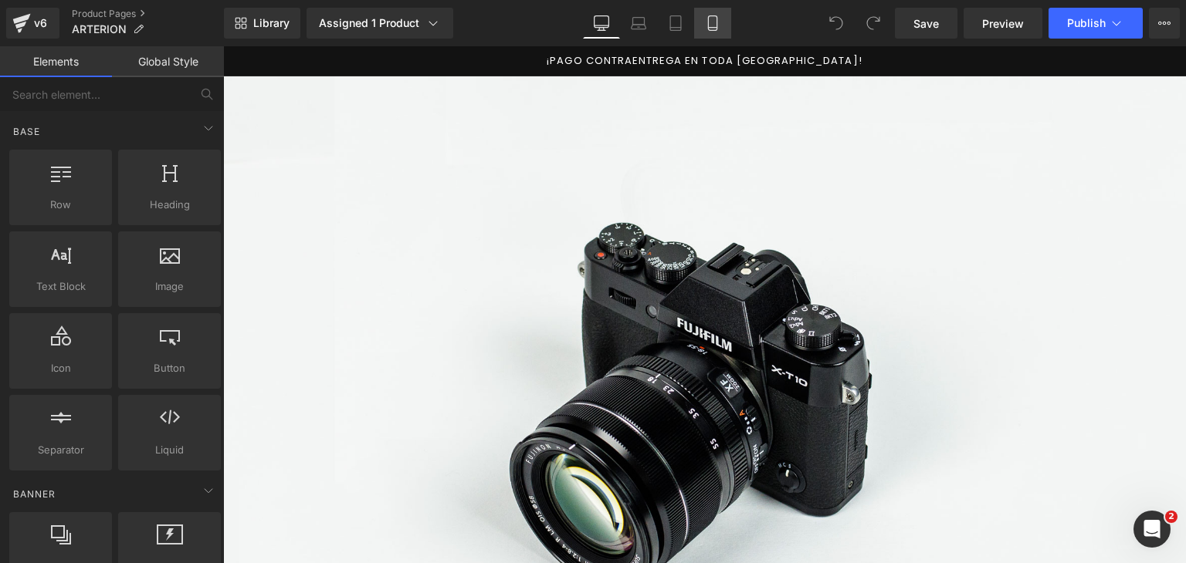
click at [705, 20] on icon at bounding box center [712, 22] width 15 height 15
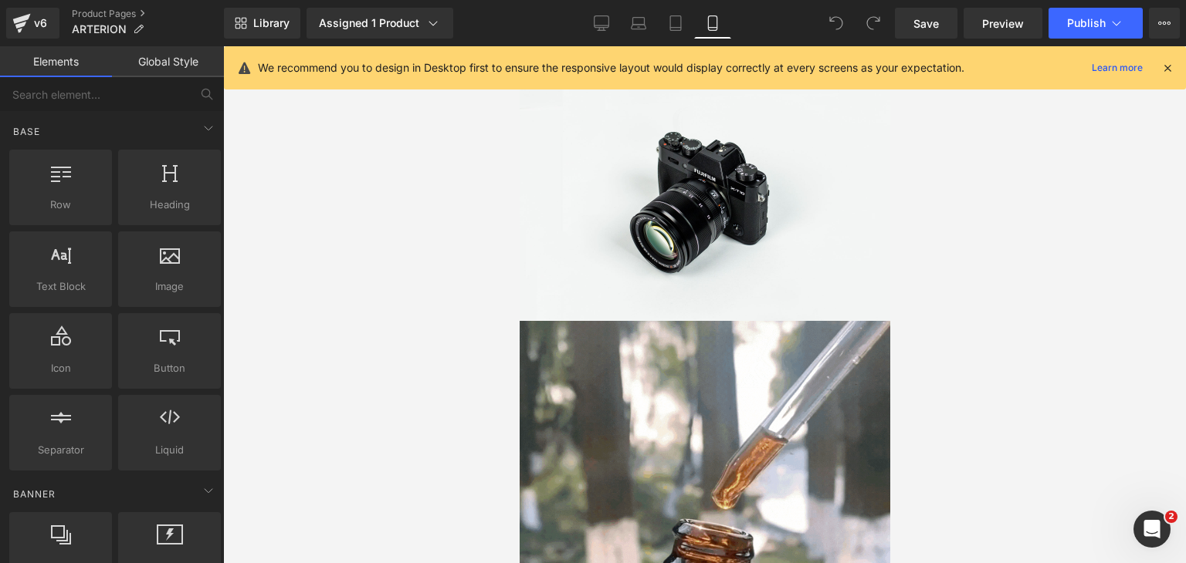
click at [1162, 72] on icon at bounding box center [1167, 68] width 14 height 14
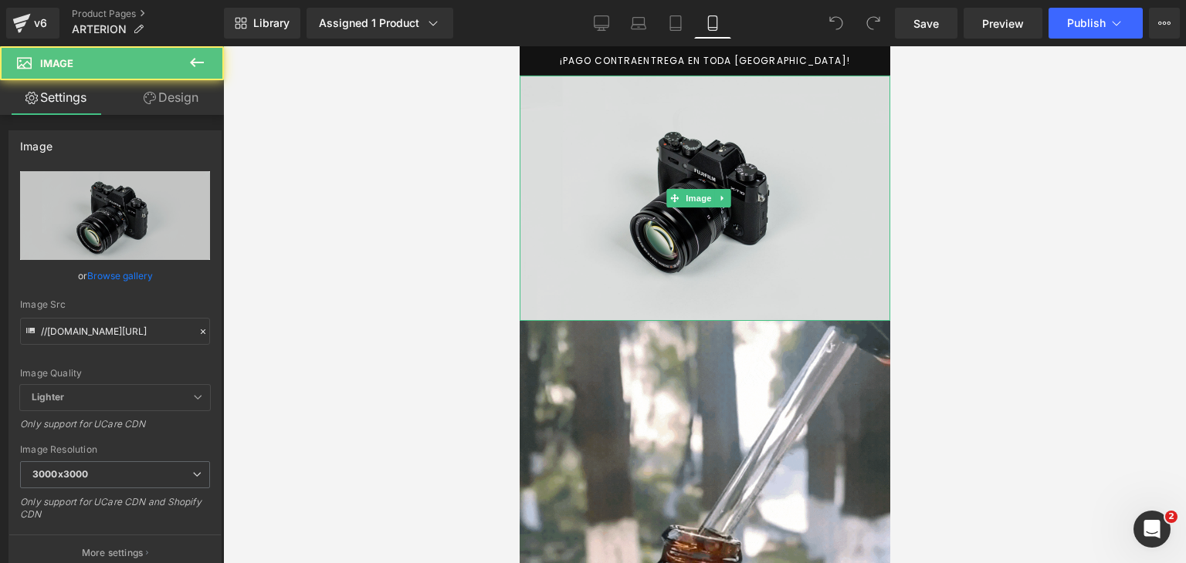
click at [783, 200] on img at bounding box center [704, 198] width 370 height 245
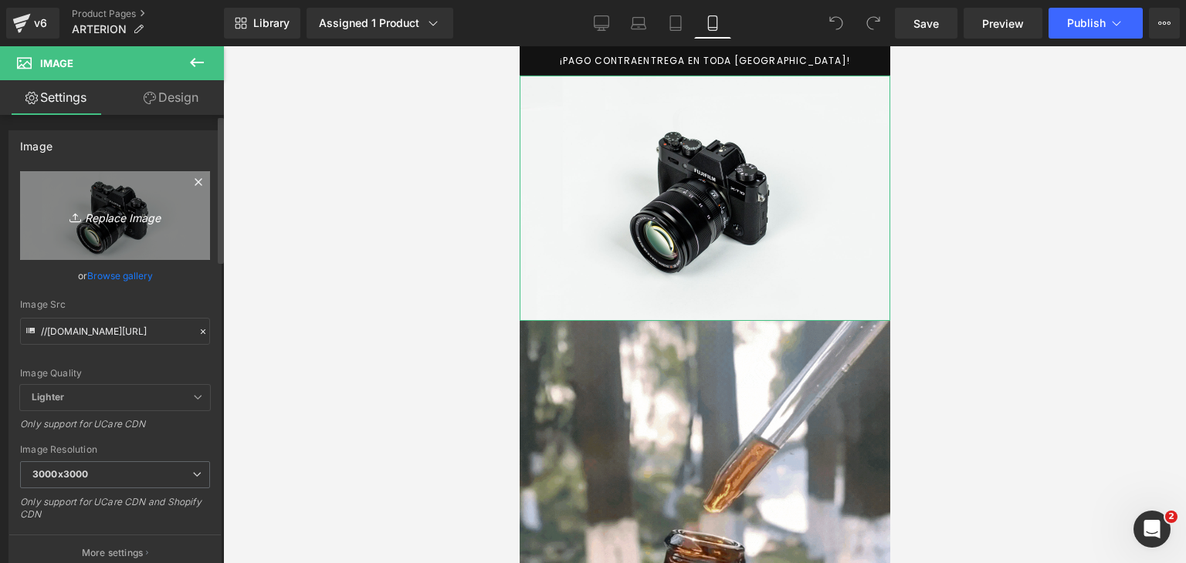
click at [164, 217] on icon "Replace Image" at bounding box center [114, 215] width 123 height 19
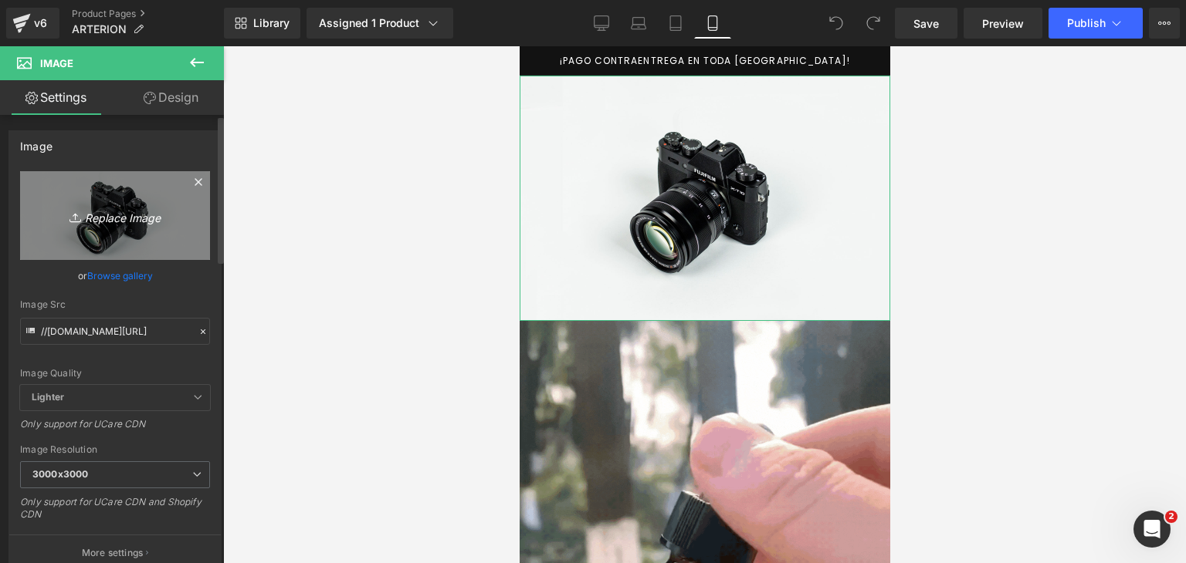
type input "C:\fakepath\ChatGPT Image [DATE], 05_19_28 p.m..png"
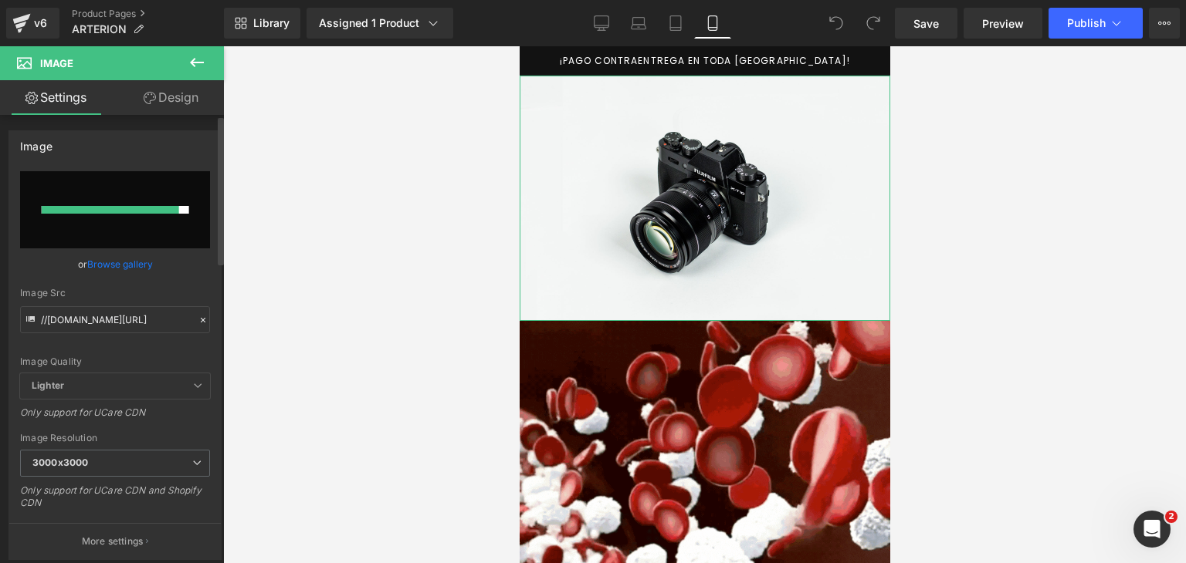
type input "https://ucarecdn.com/14ddd5a2-34e4-4703-9b89-99b7fa472df6/-/format/auto/-/previ…"
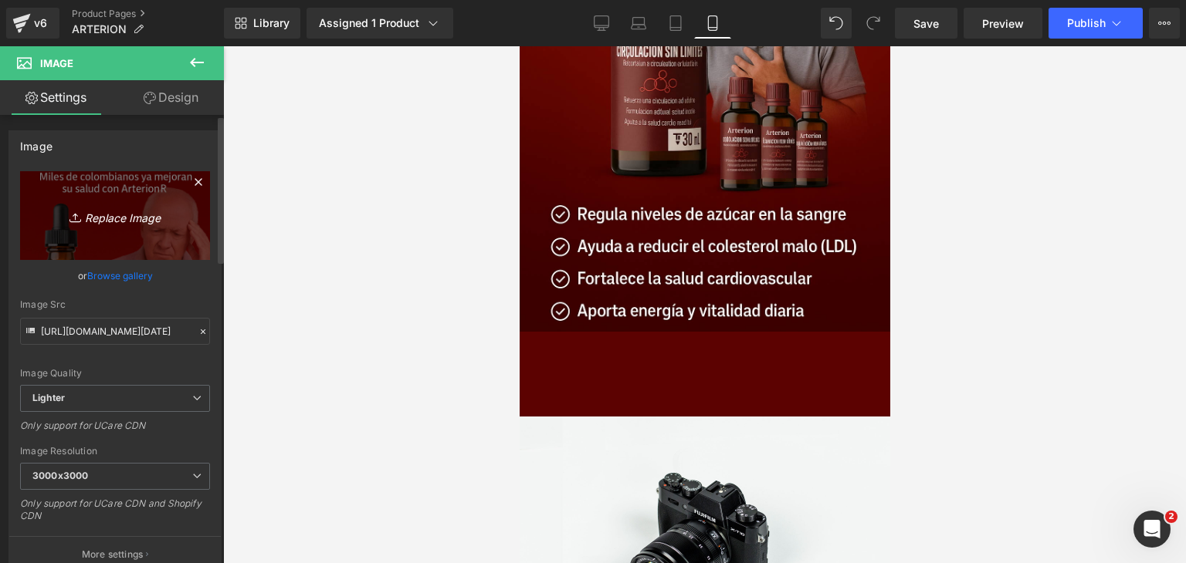
scroll to position [4588, 0]
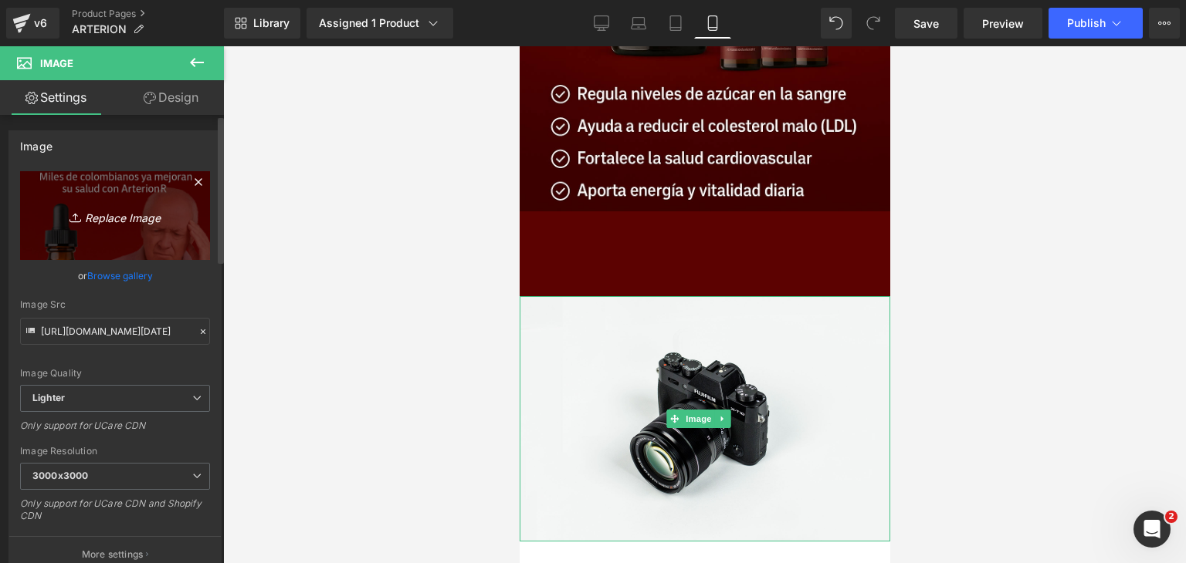
click at [616, 378] on img at bounding box center [704, 418] width 370 height 245
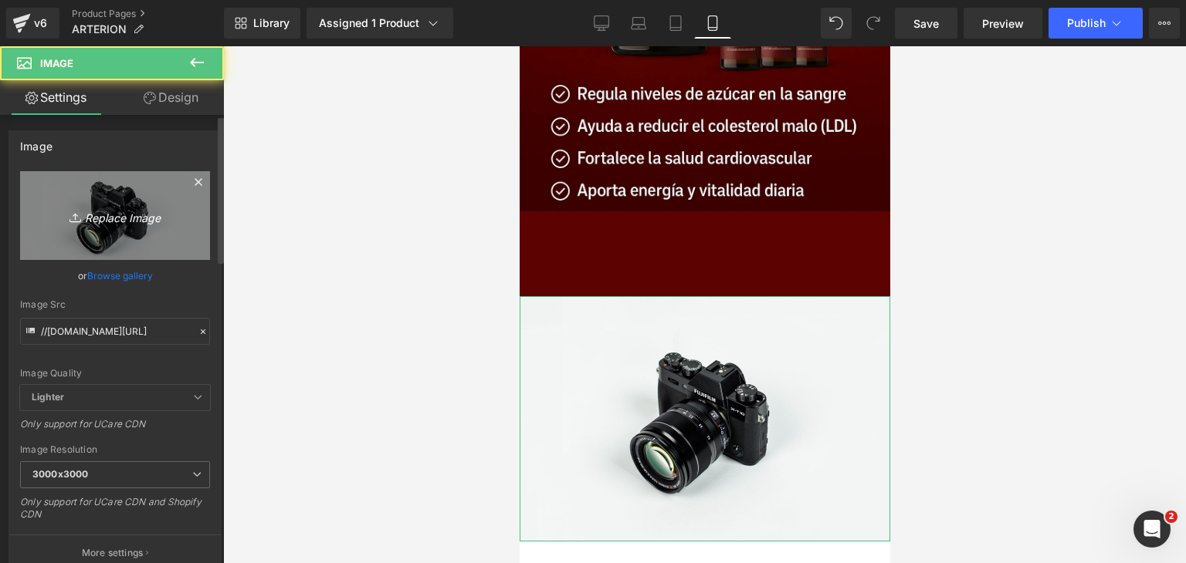
click at [108, 178] on link "Replace Image" at bounding box center [115, 215] width 190 height 89
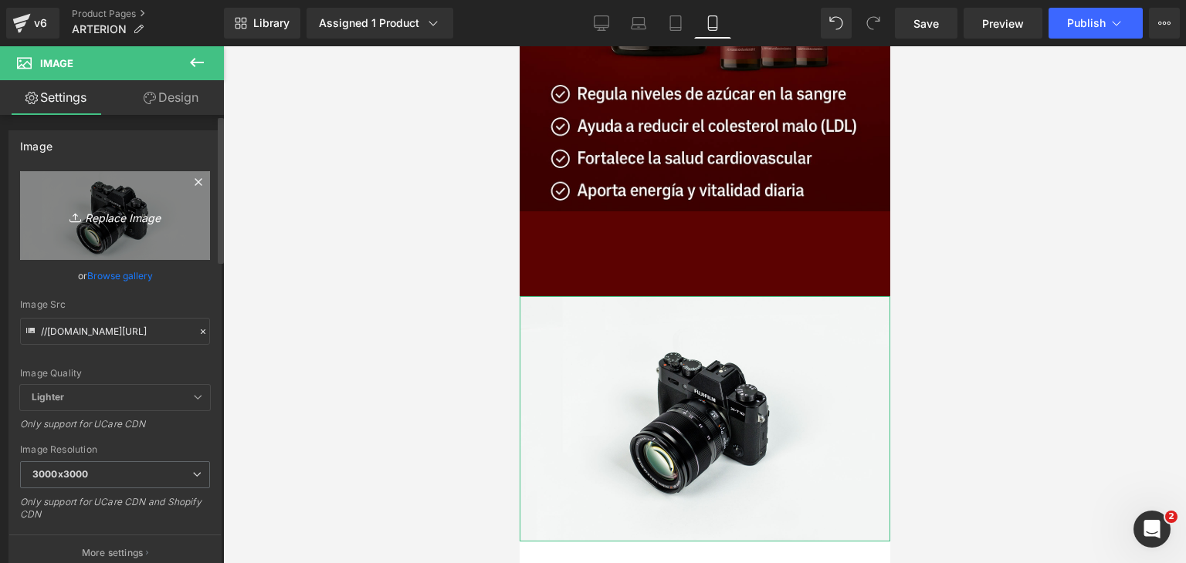
type input "C:\fakepath\ChatGPT Image [DATE], 04_57_47 p.m..png"
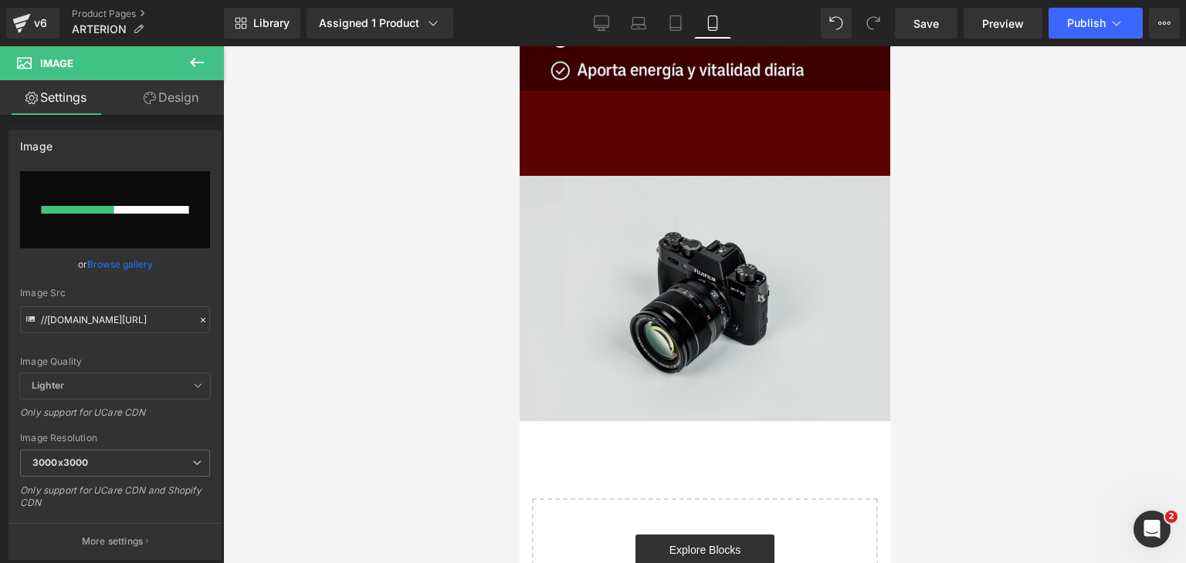
scroll to position [4704, 0]
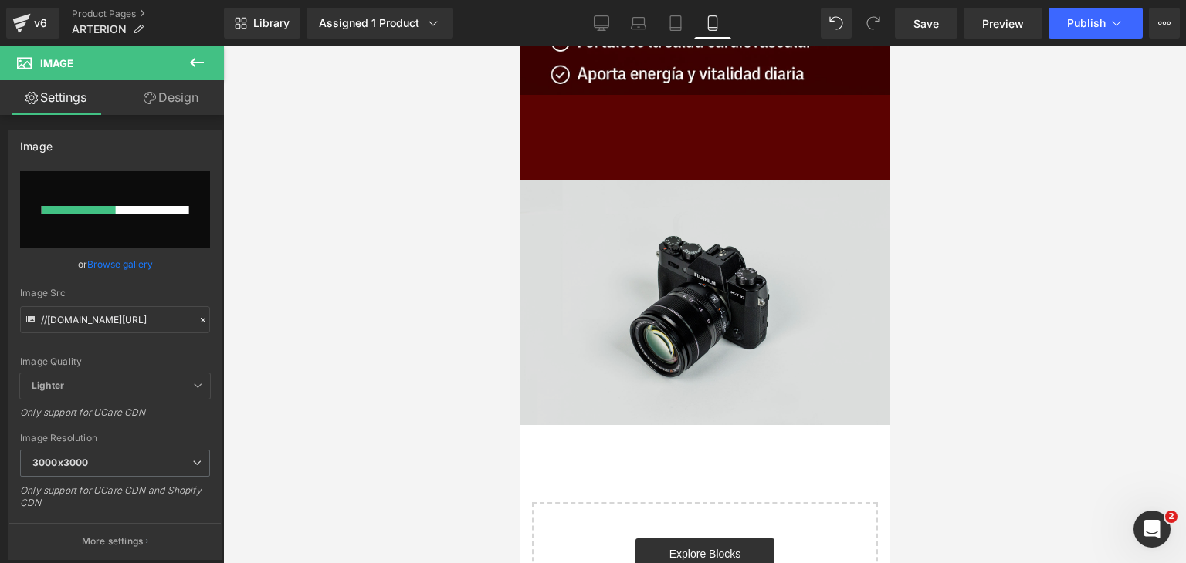
click at [615, 225] on img at bounding box center [704, 302] width 370 height 245
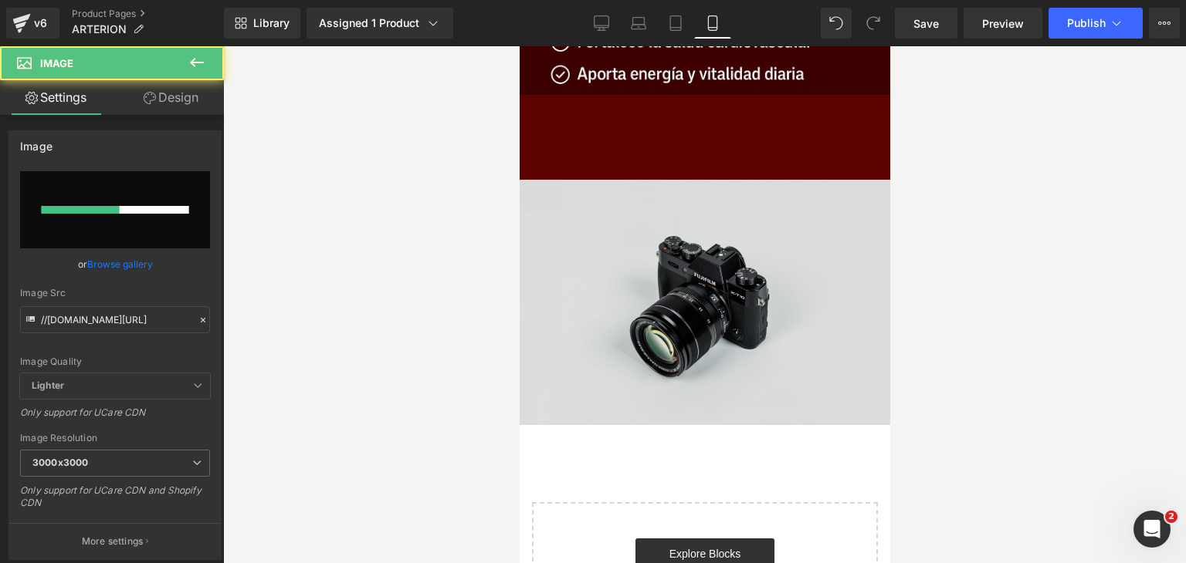
click at [584, 201] on img at bounding box center [704, 302] width 370 height 245
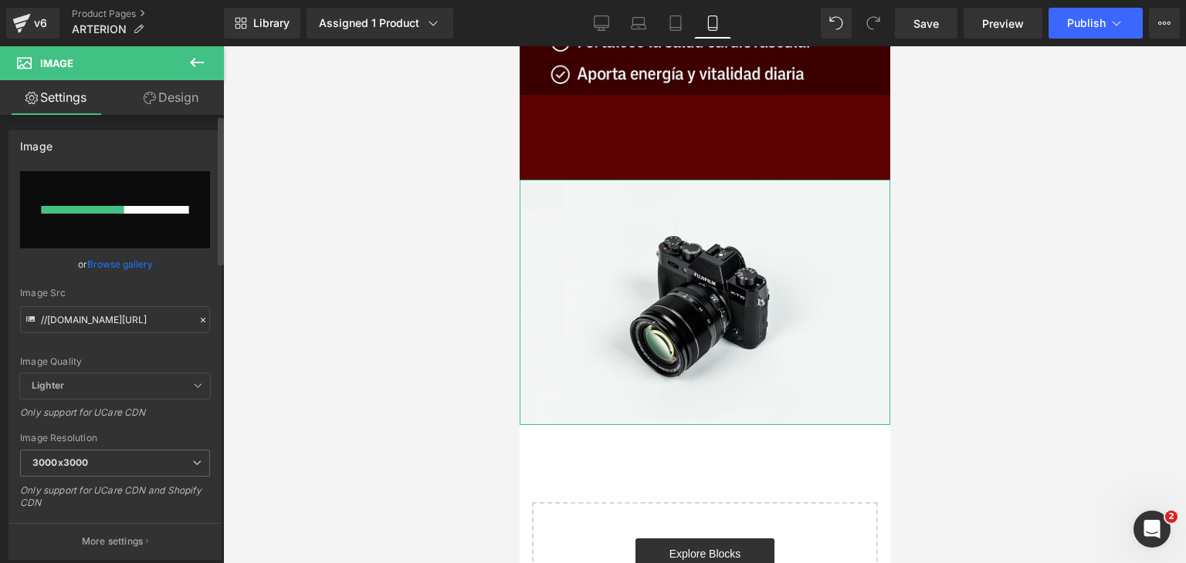
click at [203, 213] on input "file" at bounding box center [115, 209] width 190 height 77
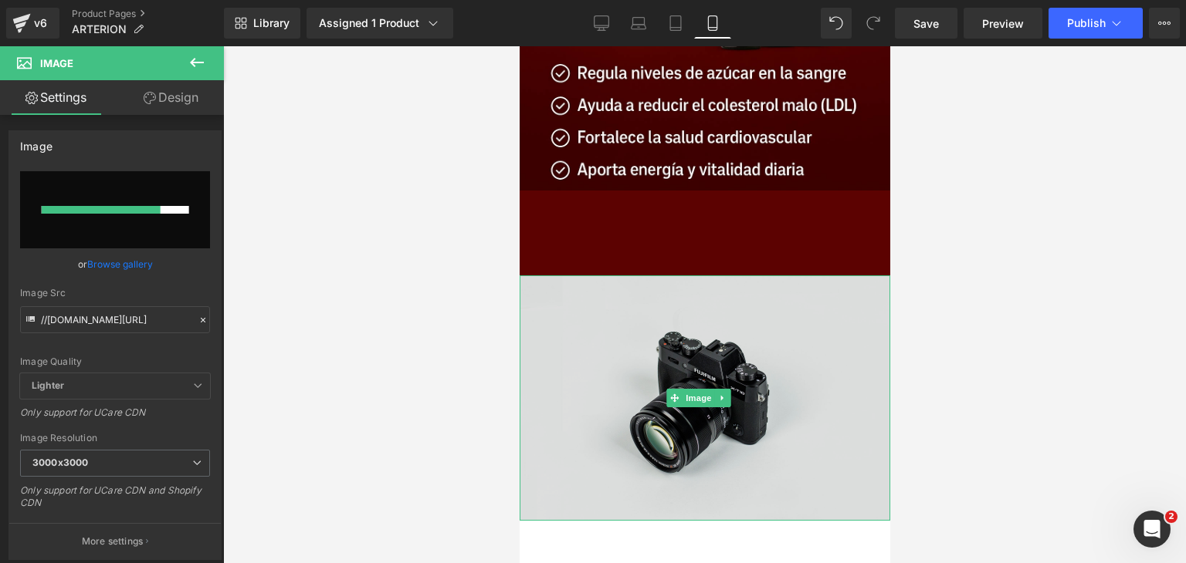
scroll to position [4599, 0]
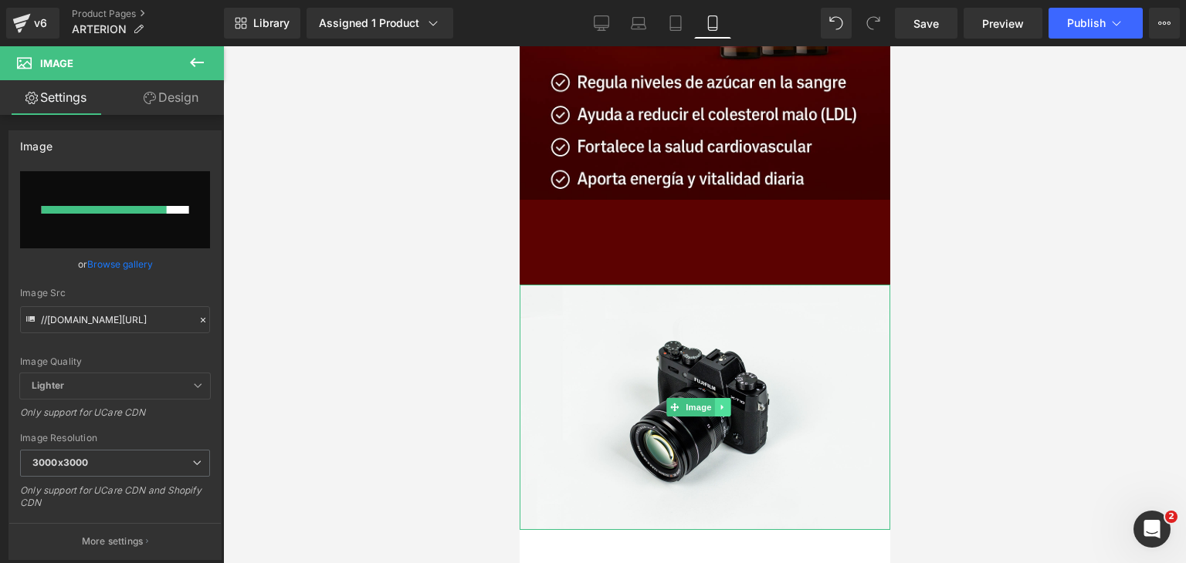
click at [727, 398] on link at bounding box center [722, 407] width 16 height 19
click at [735, 398] on link at bounding box center [730, 407] width 16 height 19
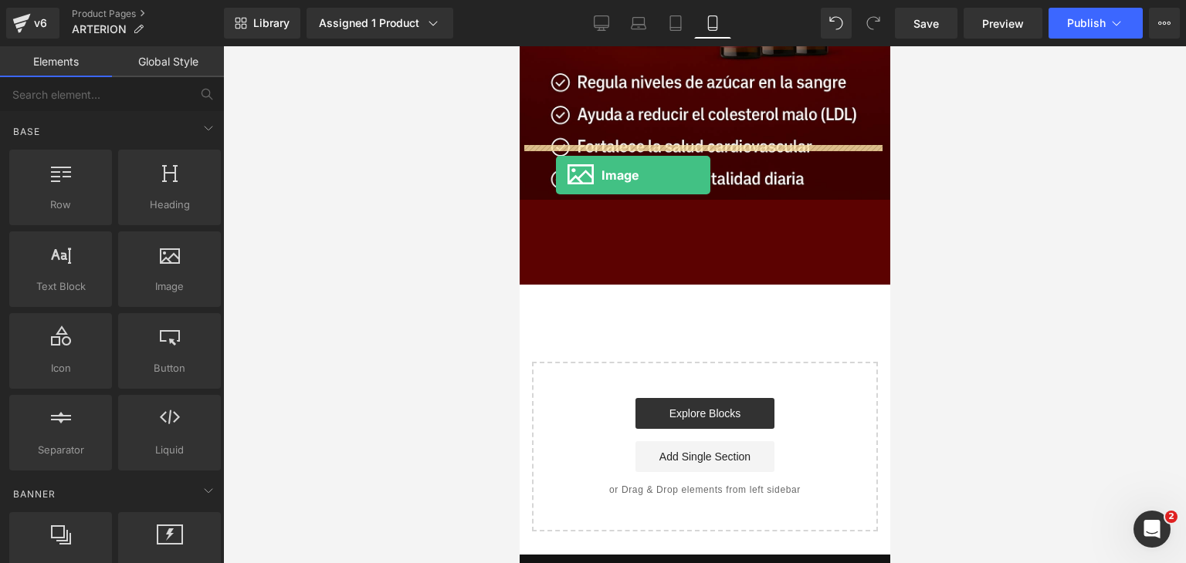
drag, startPoint x: 718, startPoint y: 300, endPoint x: 554, endPoint y: 174, distance: 206.9
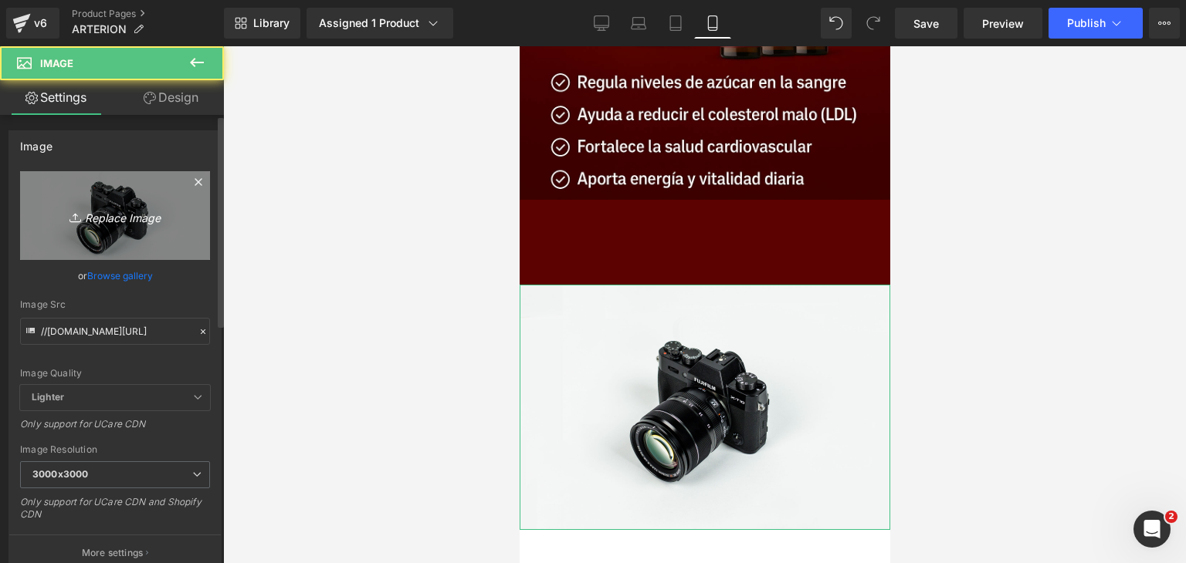
click at [138, 218] on icon "Replace Image" at bounding box center [114, 215] width 123 height 19
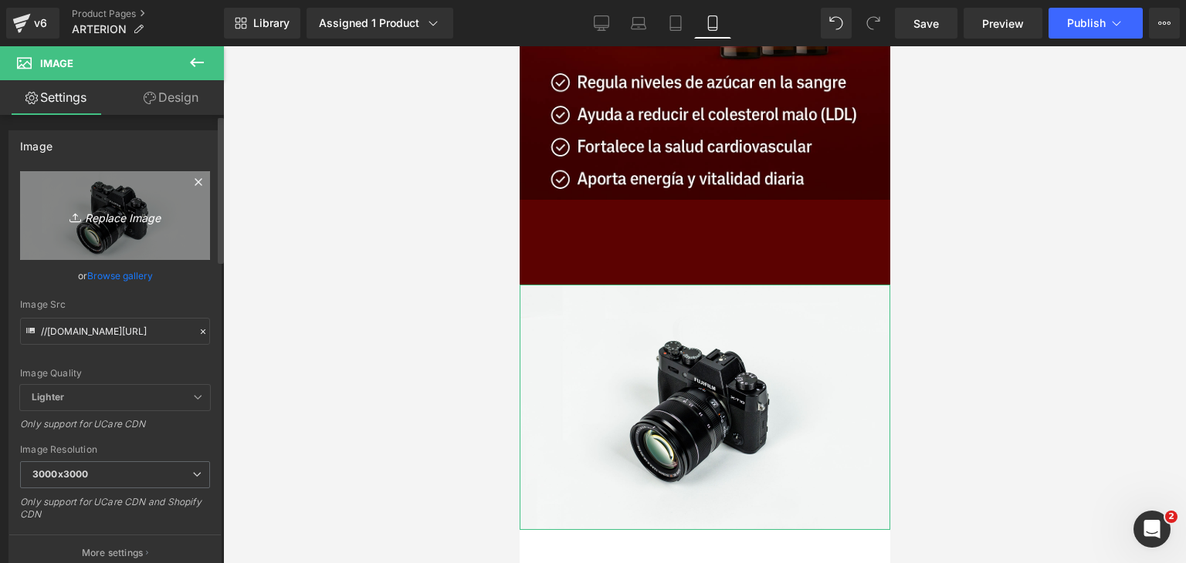
type input "C:\fakepath\WhatsApp Image [DATE] 5.04.05 PM.jpeg"
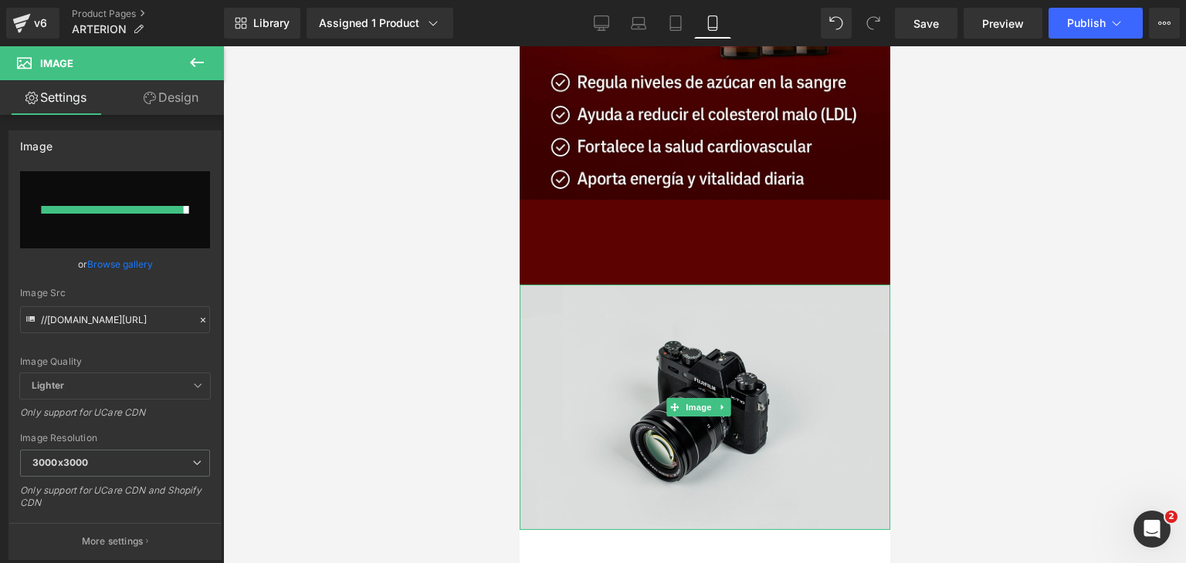
type input "https://ucarecdn.com/7e130b63-c898-4424-8d88-683779d685b5/-/format/auto/-/previ…"
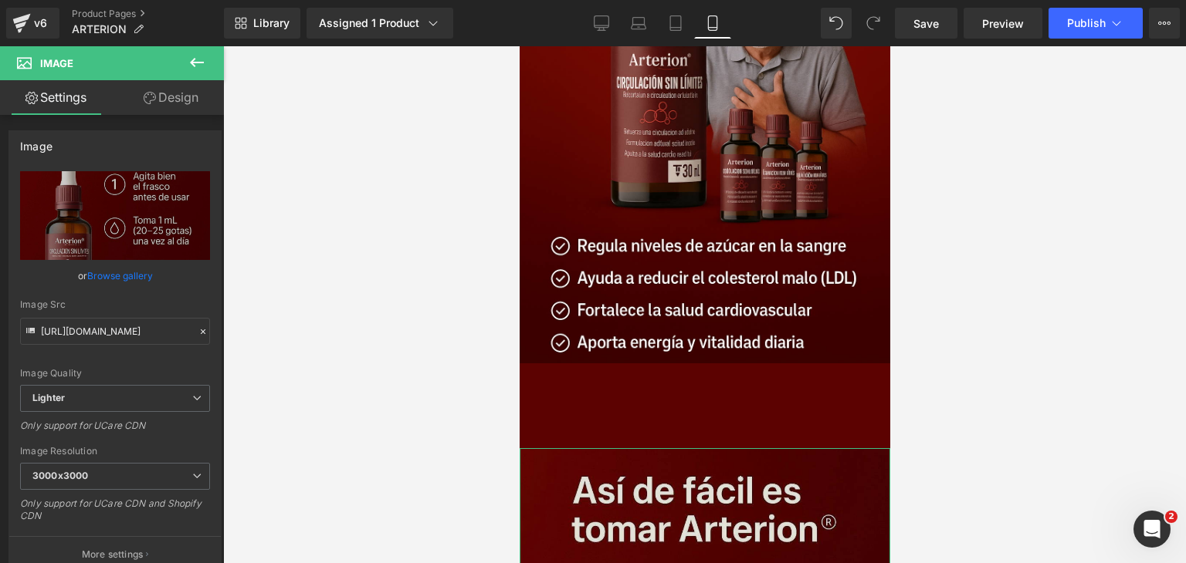
scroll to position [4437, 0]
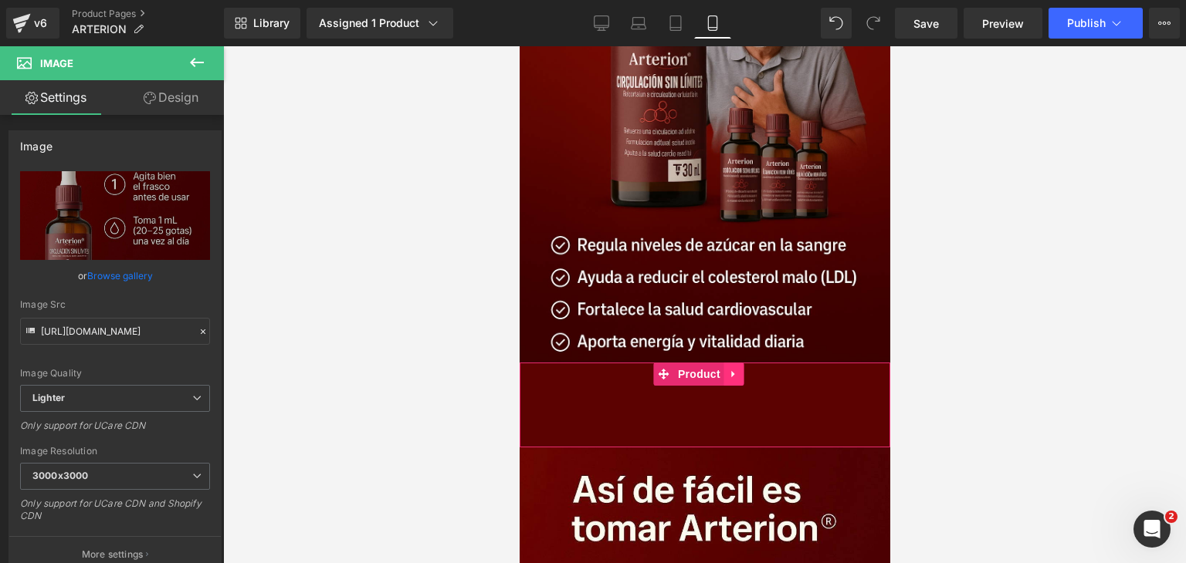
click at [728, 369] on icon at bounding box center [733, 375] width 11 height 12
click at [723, 369] on icon at bounding box center [723, 374] width 11 height 11
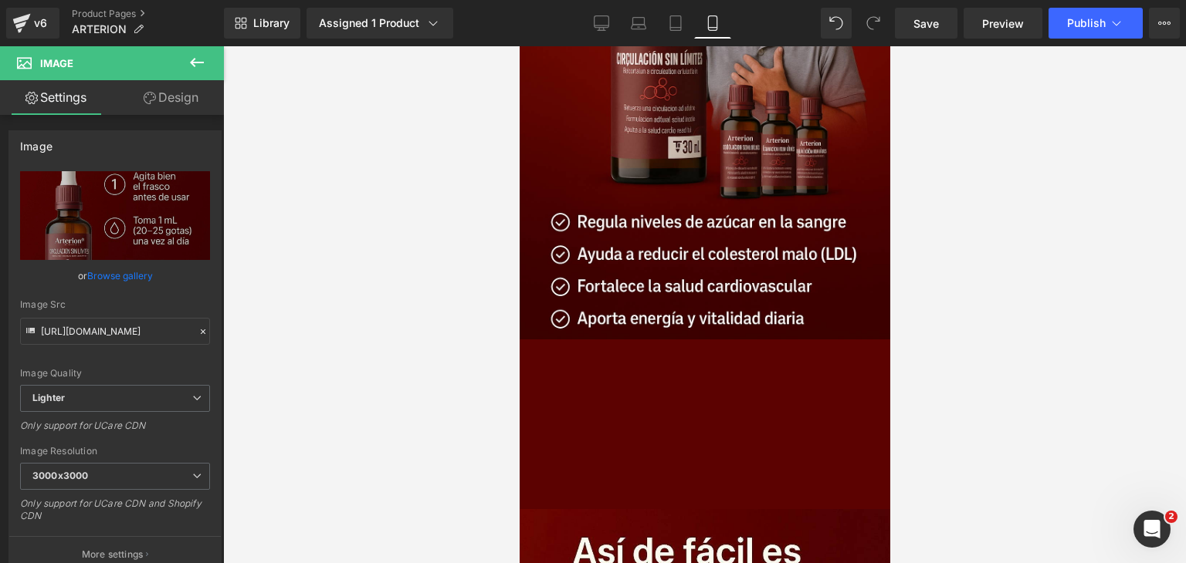
scroll to position [4461, 0]
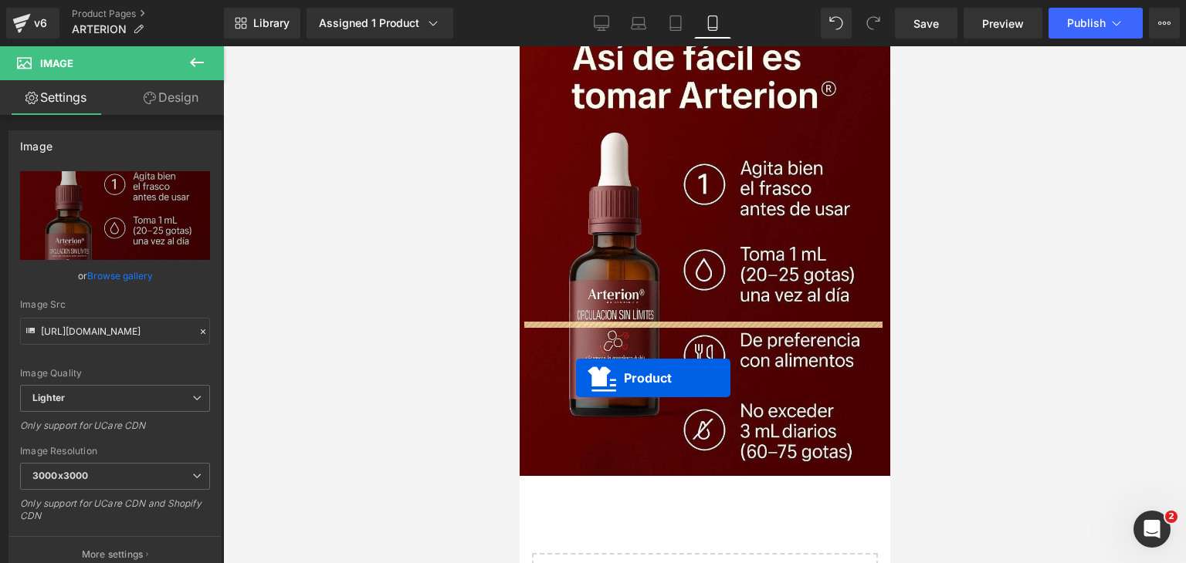
drag, startPoint x: 665, startPoint y: 297, endPoint x: 573, endPoint y: 374, distance: 120.0
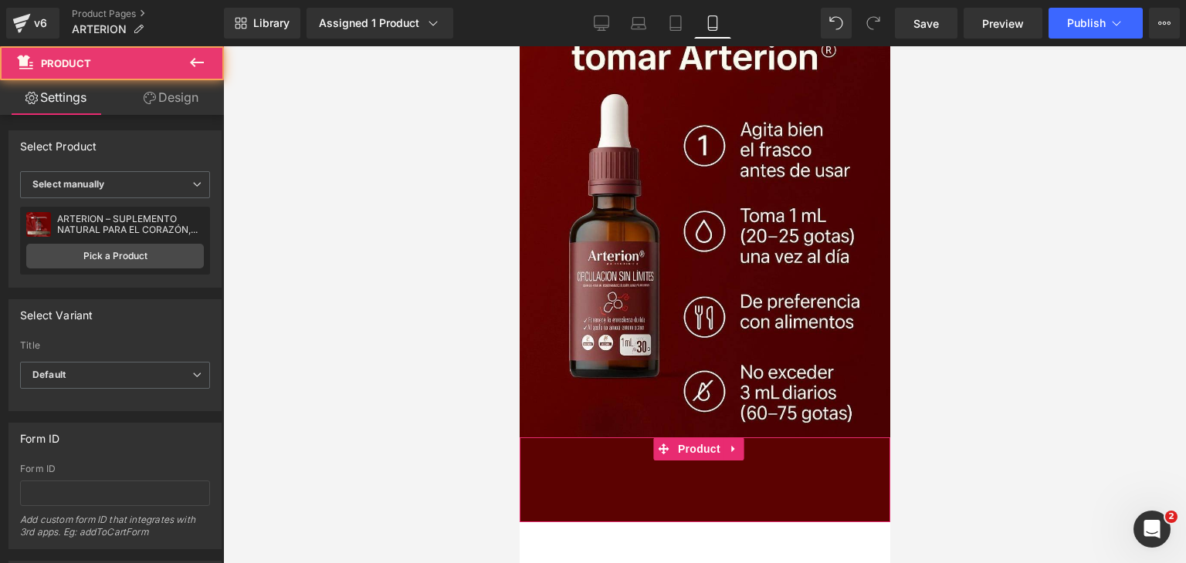
scroll to position [4870, 0]
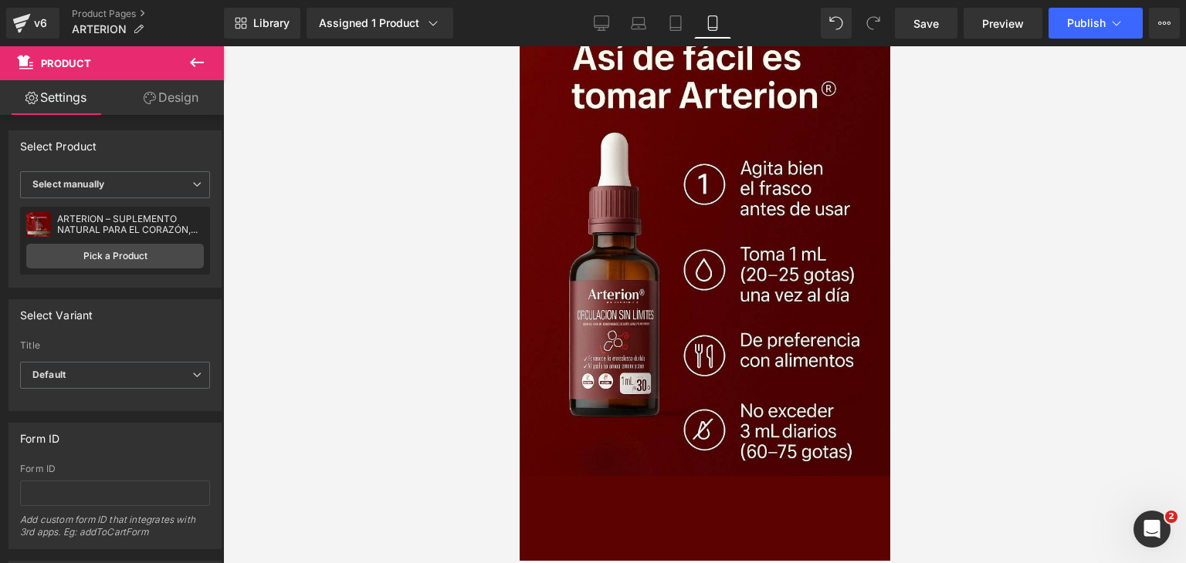
click at [198, 62] on icon at bounding box center [197, 62] width 14 height 9
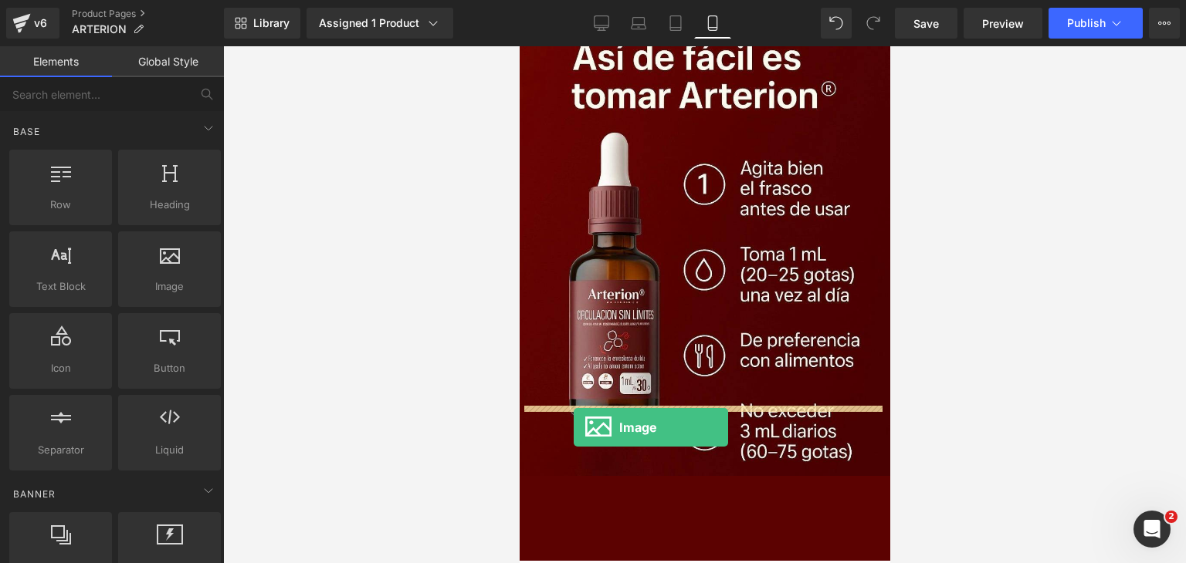
drag, startPoint x: 705, startPoint y: 299, endPoint x: 573, endPoint y: 428, distance: 185.0
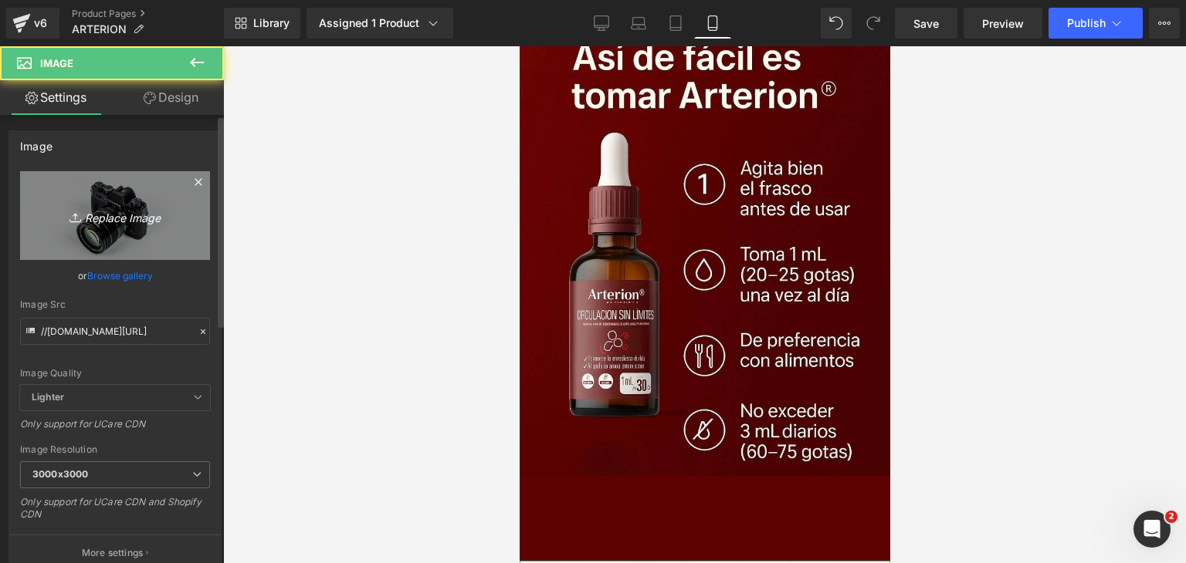
click at [108, 202] on link "Replace Image" at bounding box center [115, 215] width 190 height 89
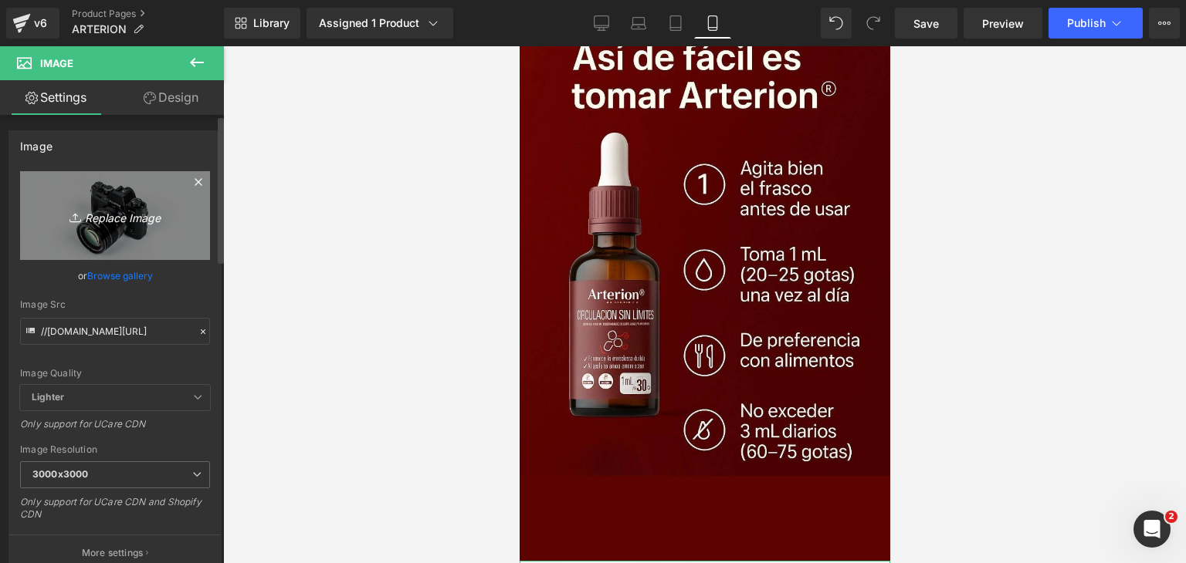
type input "C:\fakepath\ChatGPT Image 26 sept 2025, 04_57_30 p.m..png"
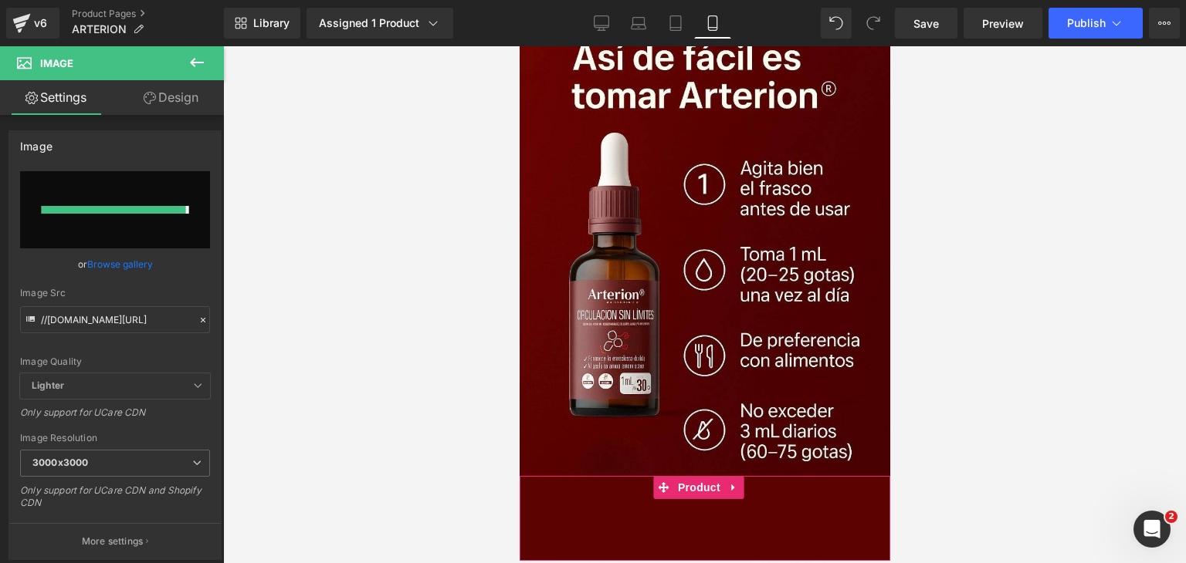
type input "https://ucarecdn.com/aa51c91b-729a-45a8-ad6f-0e12ef2035a6/-/format/auto/-/previ…"
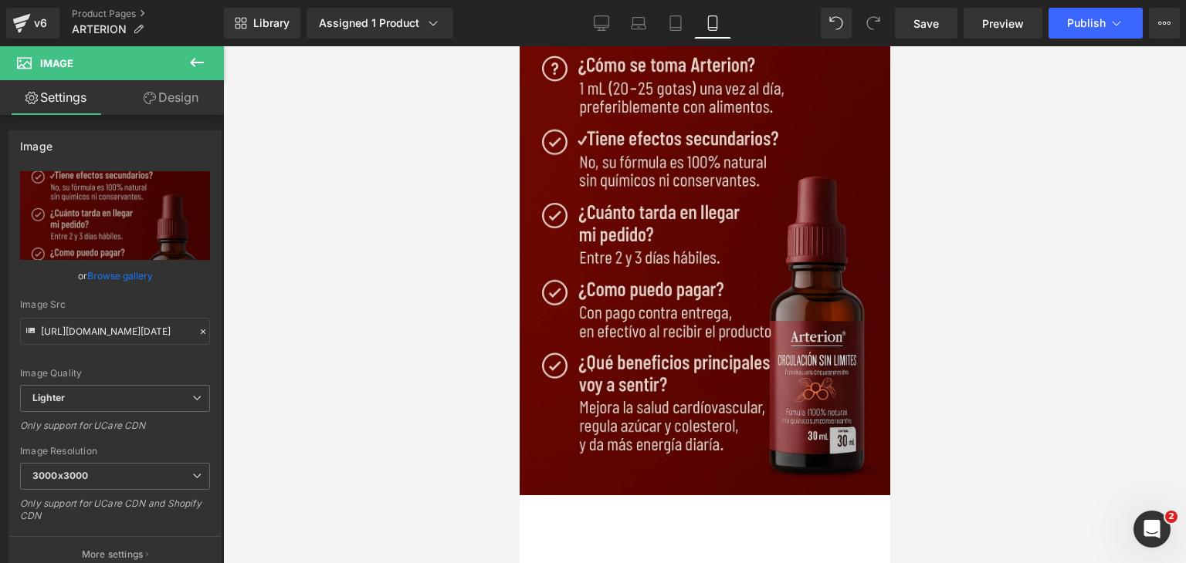
scroll to position [5492, 0]
click at [199, 58] on icon at bounding box center [197, 62] width 19 height 19
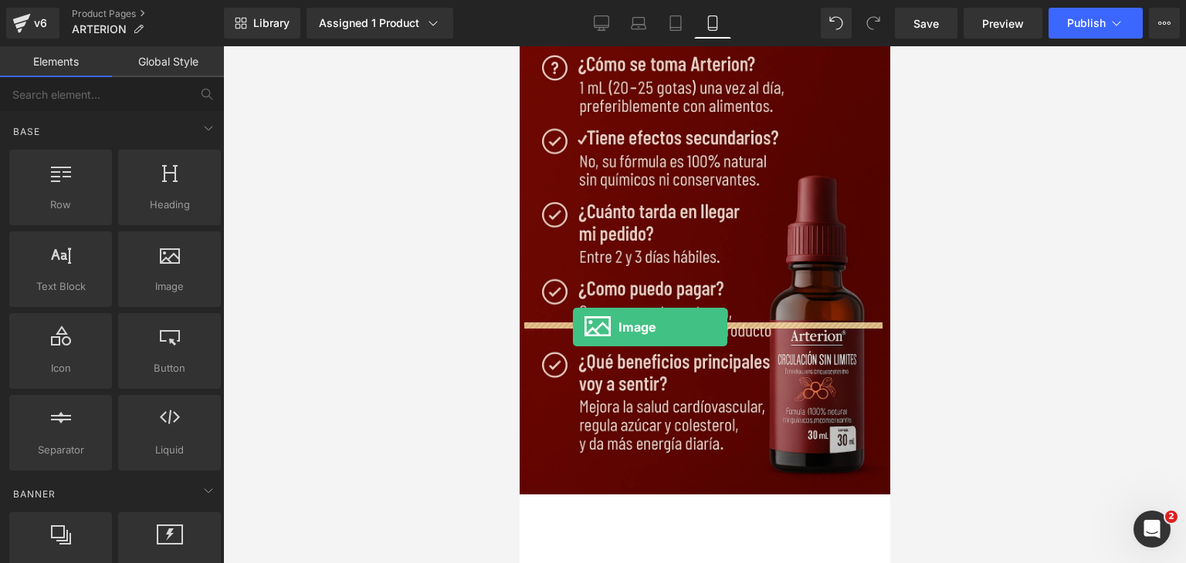
drag, startPoint x: 702, startPoint y: 313, endPoint x: 572, endPoint y: 327, distance: 131.2
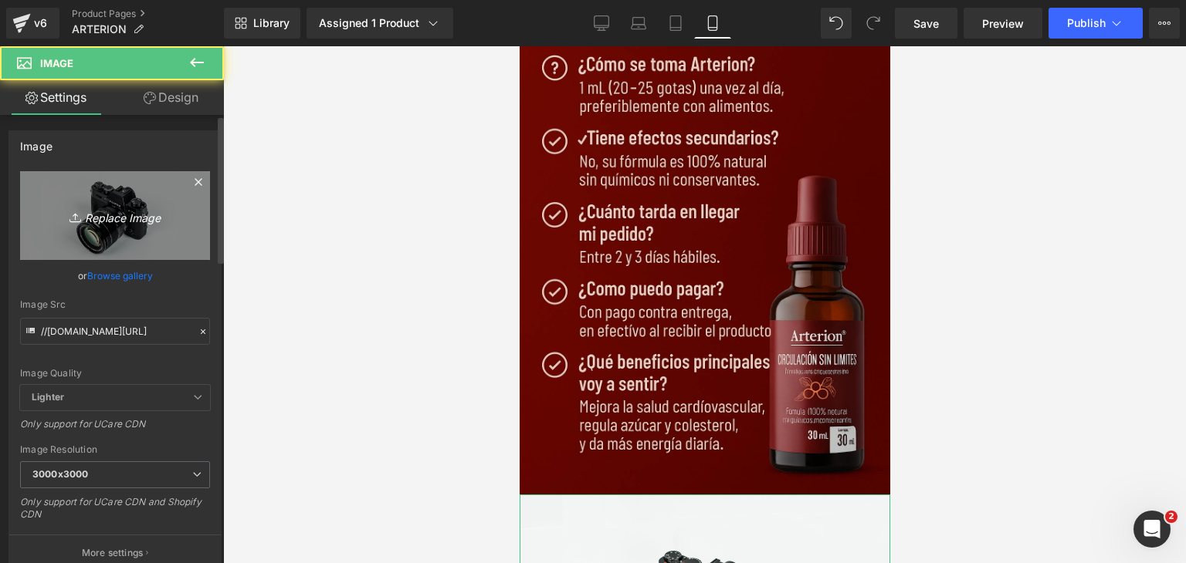
click at [117, 205] on link "Replace Image" at bounding box center [115, 215] width 190 height 89
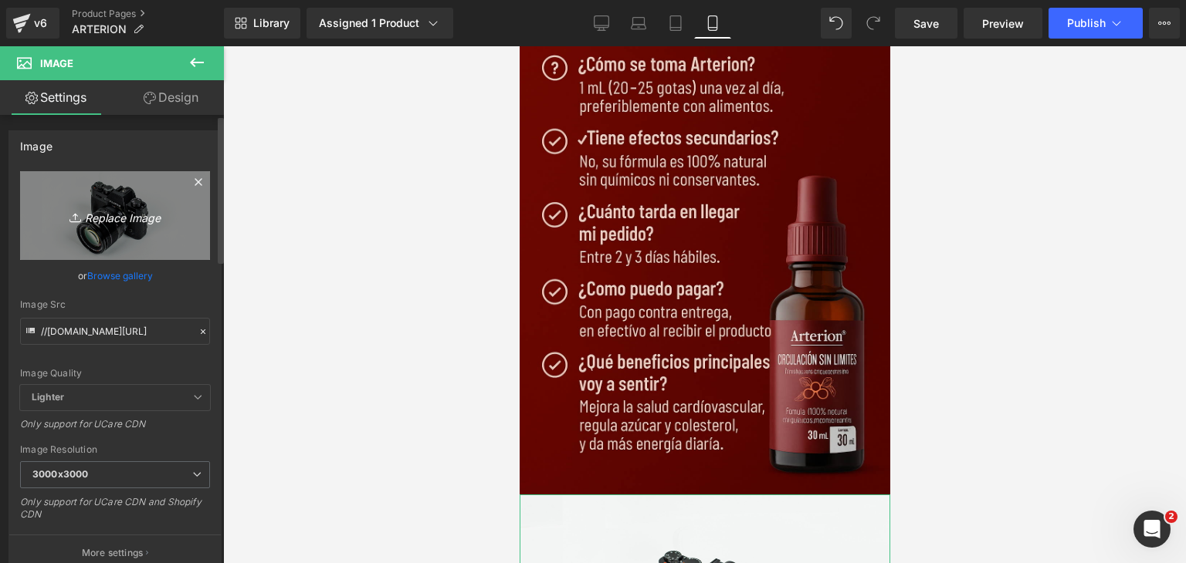
type input "C:\fakepath\ChatGPT Image 26 sept 2025, 04_57_26 p.m. (1).png"
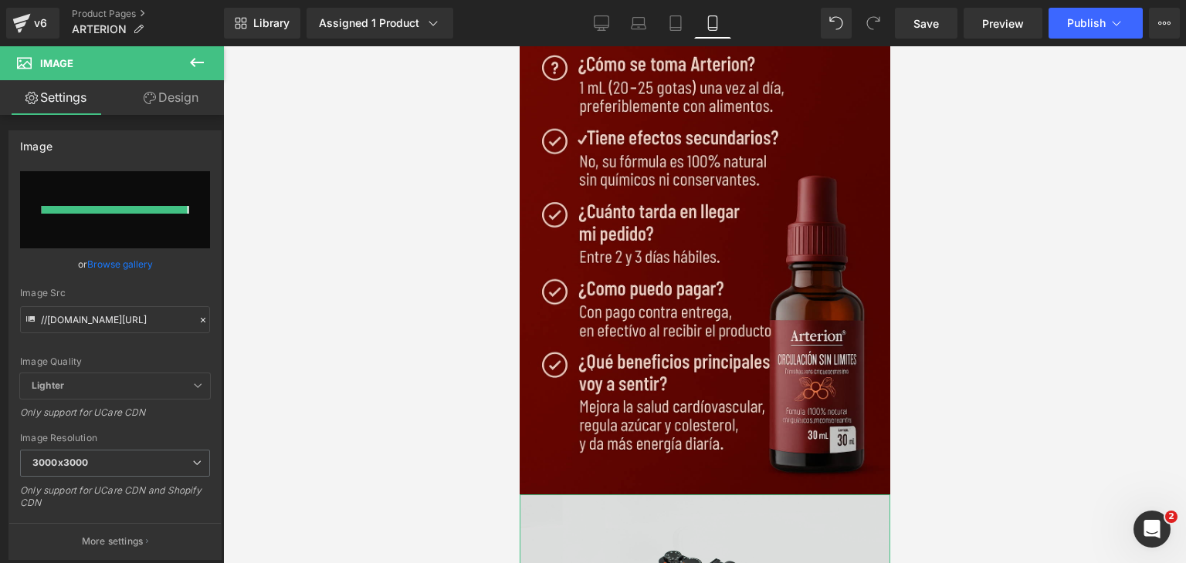
type input "https://ucarecdn.com/961ae31c-f0b1-48e3-8ac7-e98feb2aa50f/-/format/auto/-/previ…"
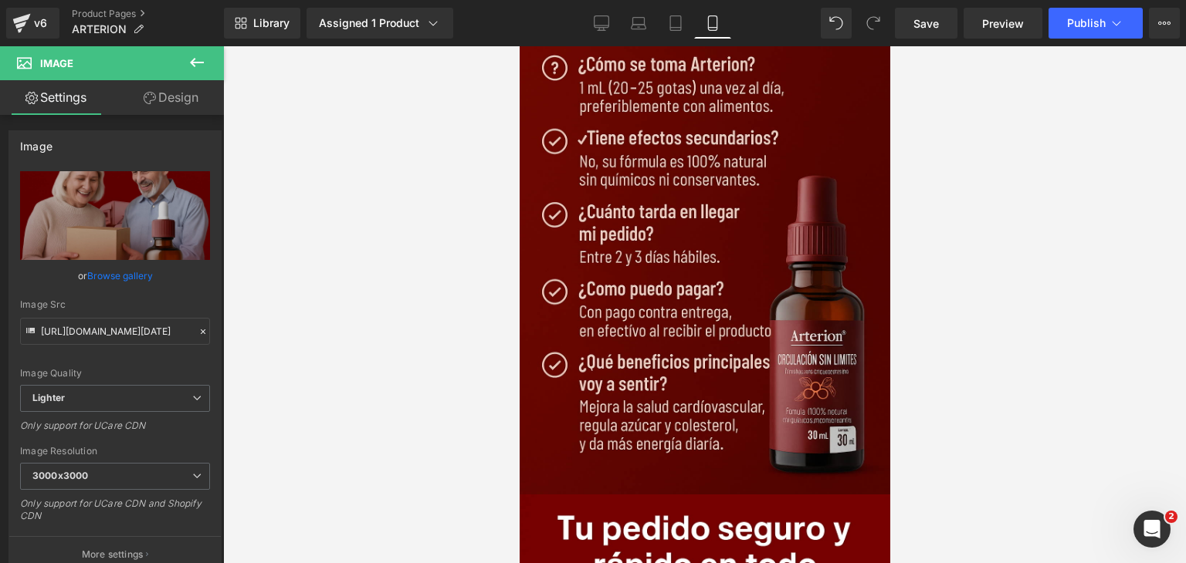
click at [217, 67] on button at bounding box center [197, 63] width 54 height 34
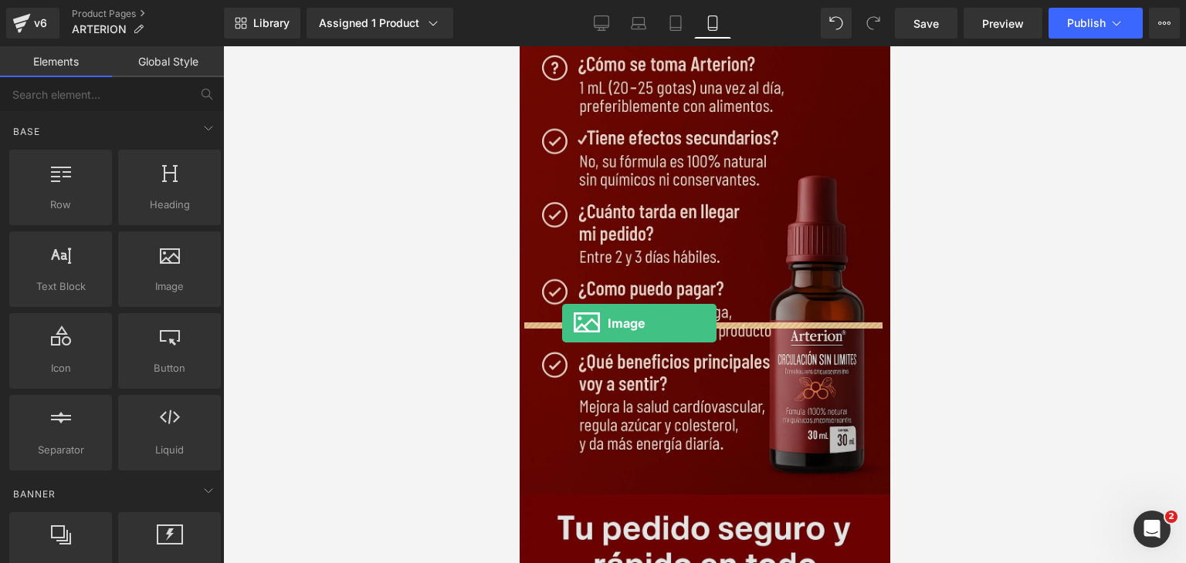
drag, startPoint x: 707, startPoint y: 324, endPoint x: 563, endPoint y: 324, distance: 144.3
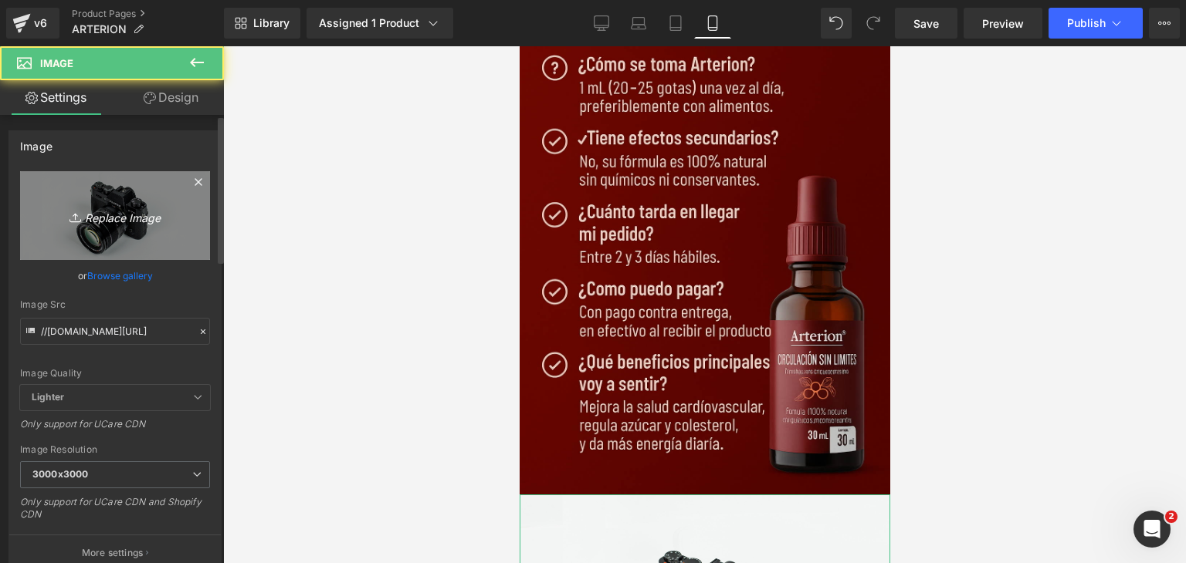
click at [76, 193] on link "Replace Image" at bounding box center [115, 215] width 190 height 89
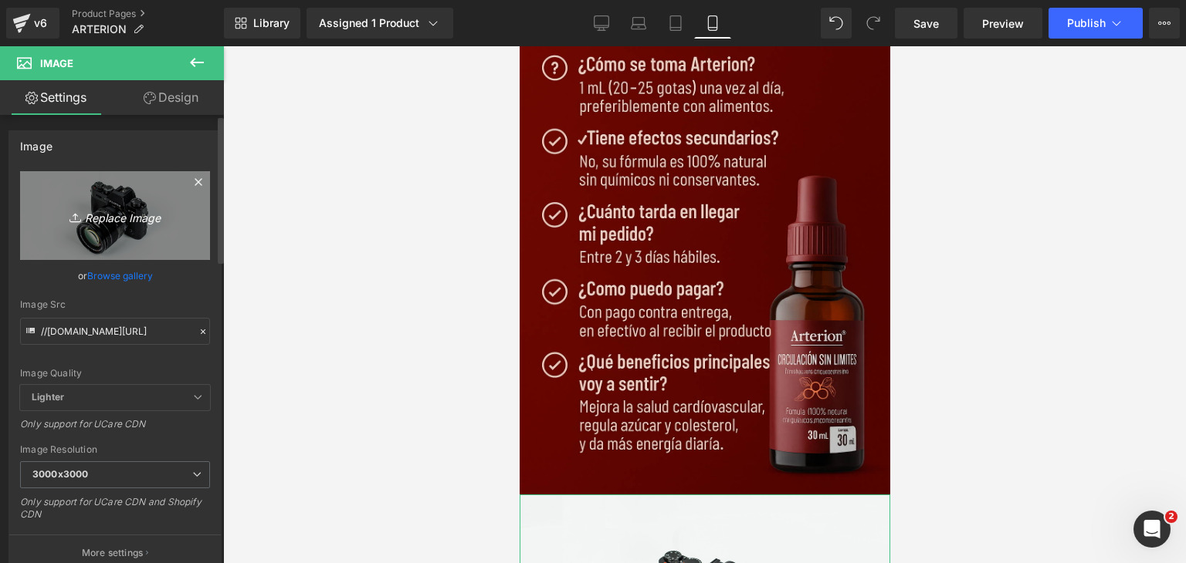
type input "C:\fakepath\ChatGPT Image 26 sept 2025, 05_04_29 p.m..png"
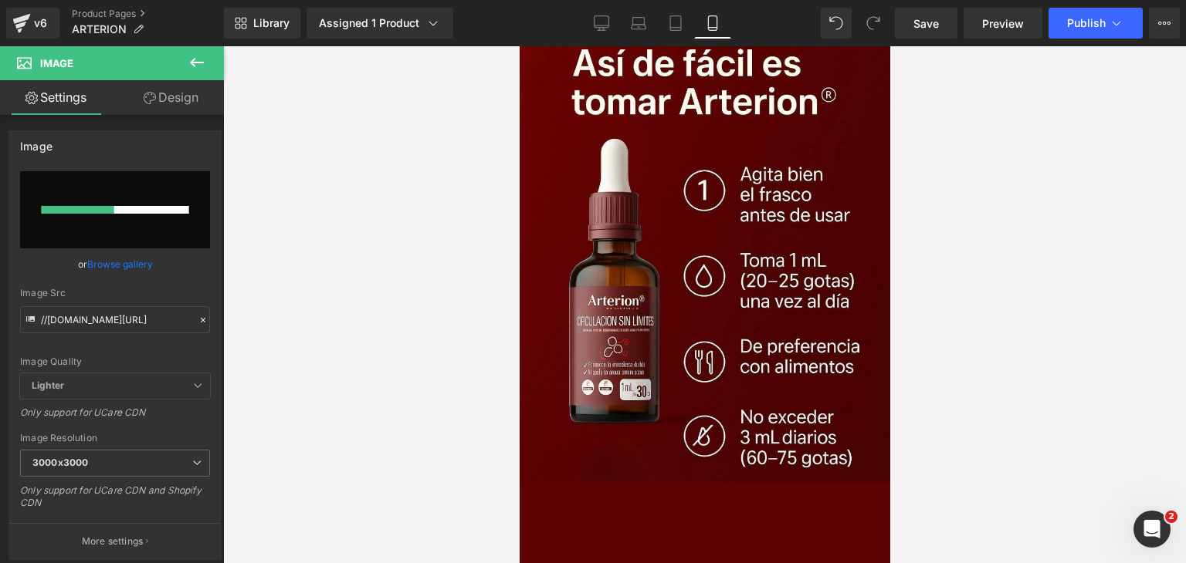
scroll to position [4864, 0]
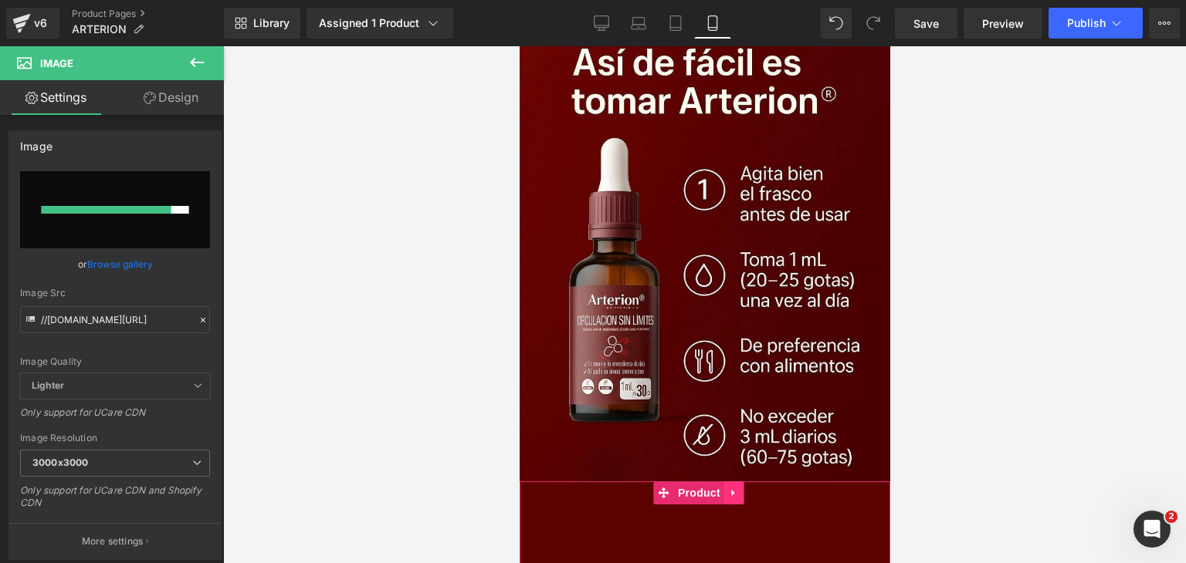
click at [733, 489] on icon at bounding box center [732, 492] width 3 height 7
click at [720, 488] on icon at bounding box center [723, 493] width 11 height 11
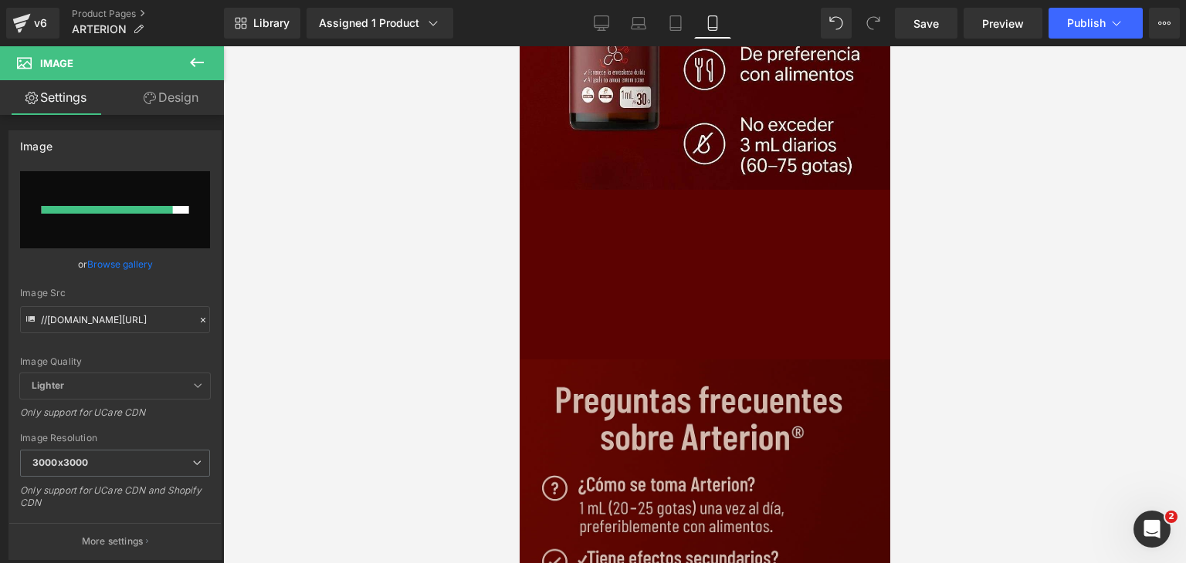
scroll to position [5168, 0]
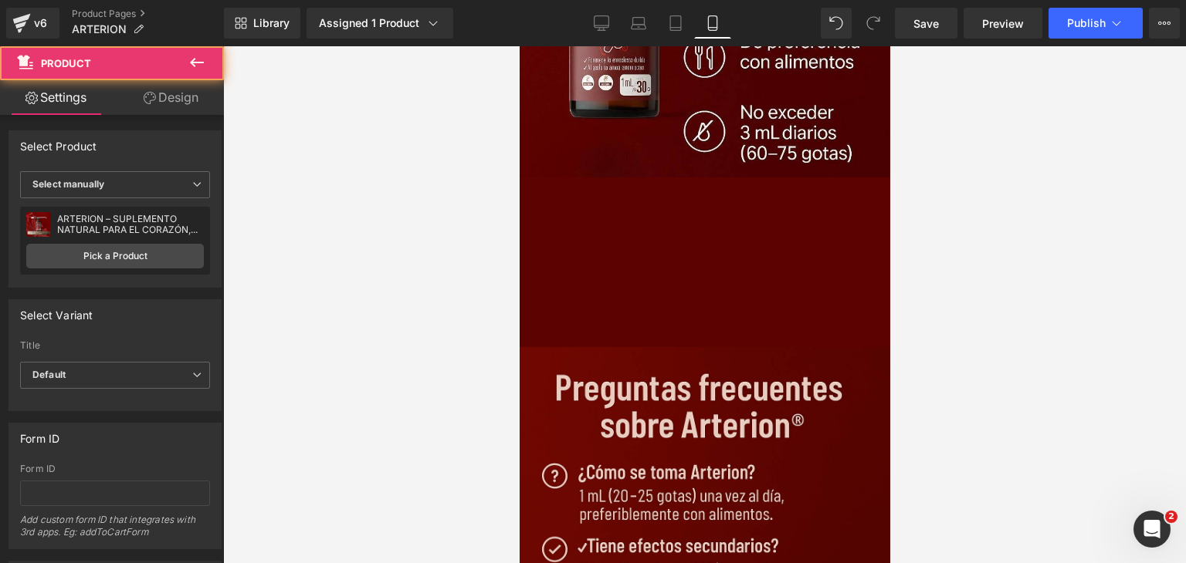
click at [633, 286] on div "Add To Cart (P) Cart Button" at bounding box center [703, 305] width 355 height 39
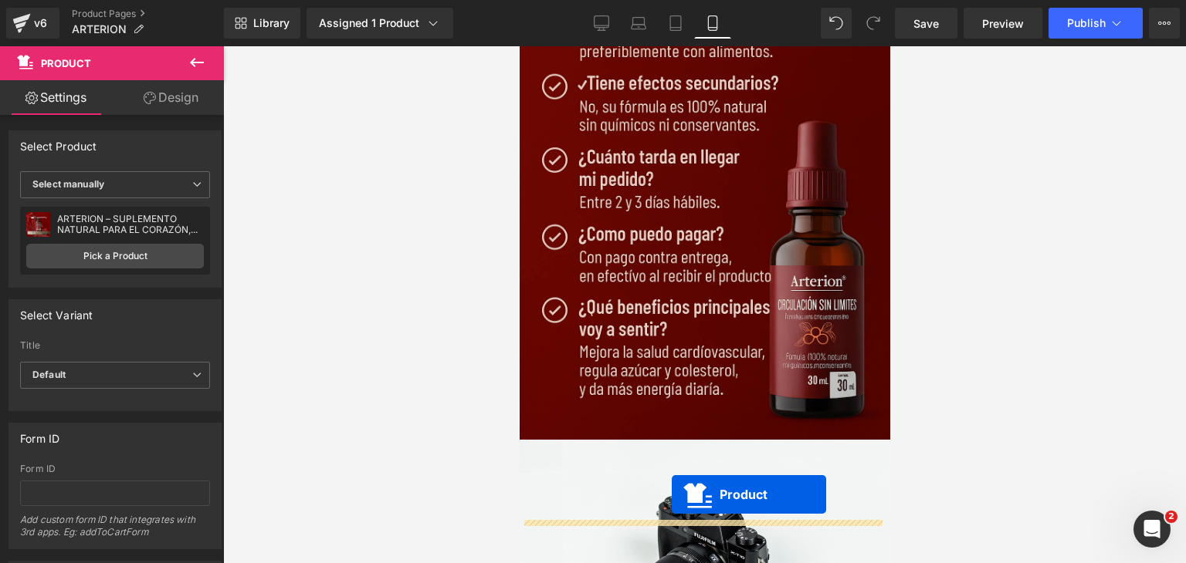
scroll to position [5616, 0]
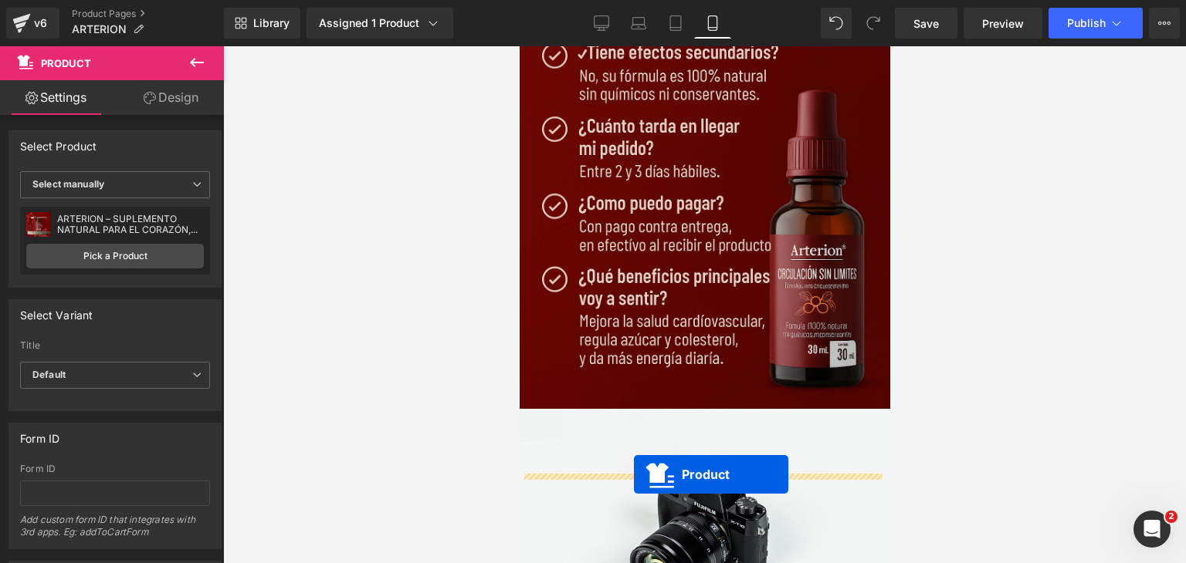
drag, startPoint x: 660, startPoint y: 122, endPoint x: 633, endPoint y: 475, distance: 353.8
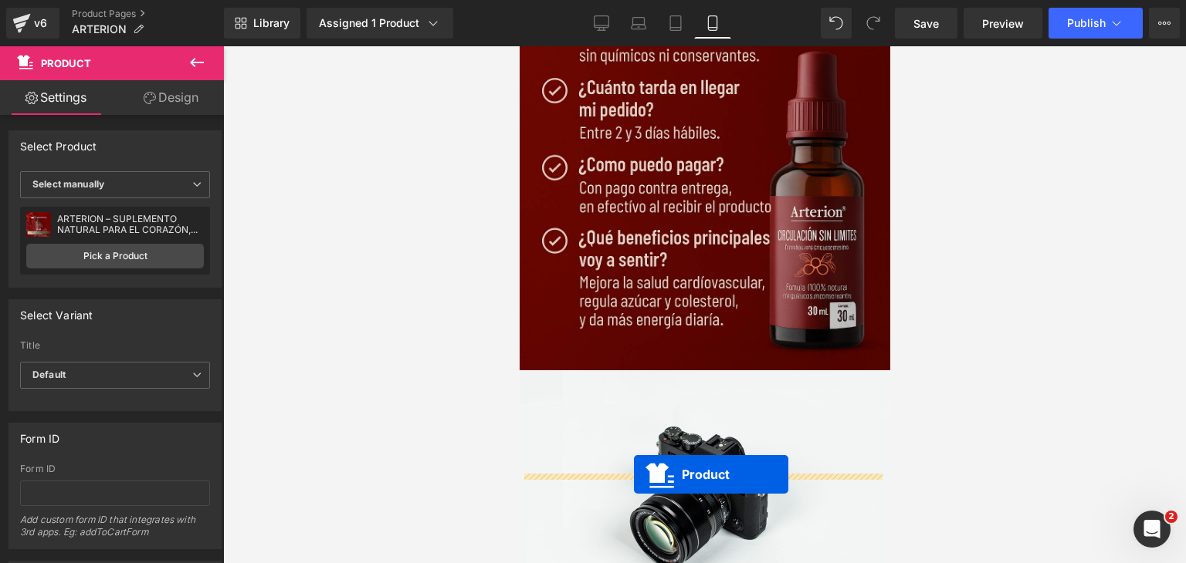
scroll to position [5578, 0]
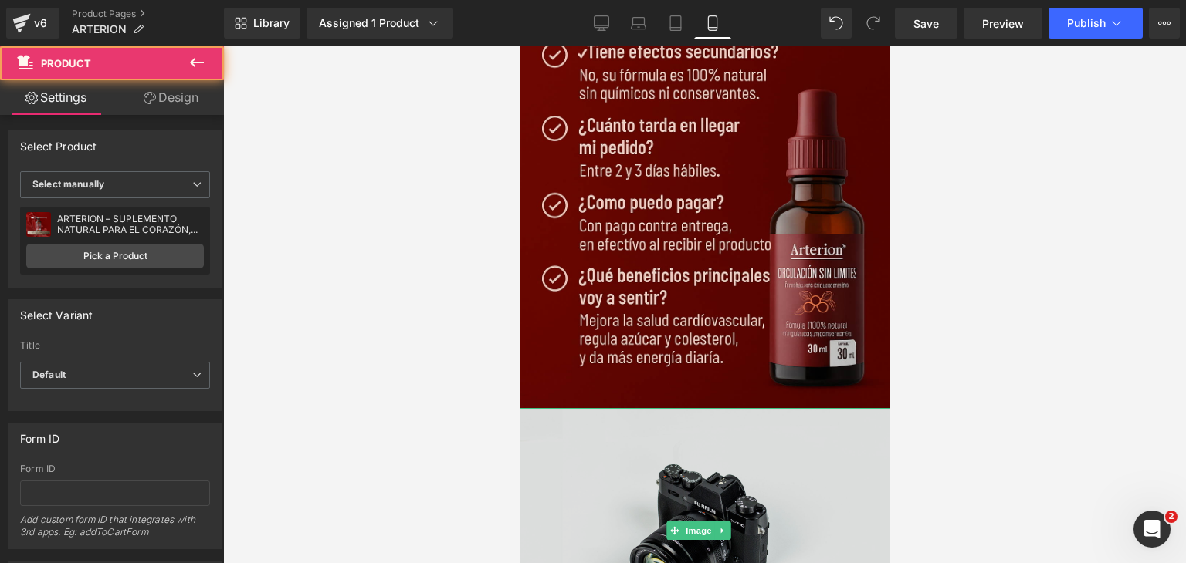
click at [628, 408] on img at bounding box center [704, 530] width 370 height 245
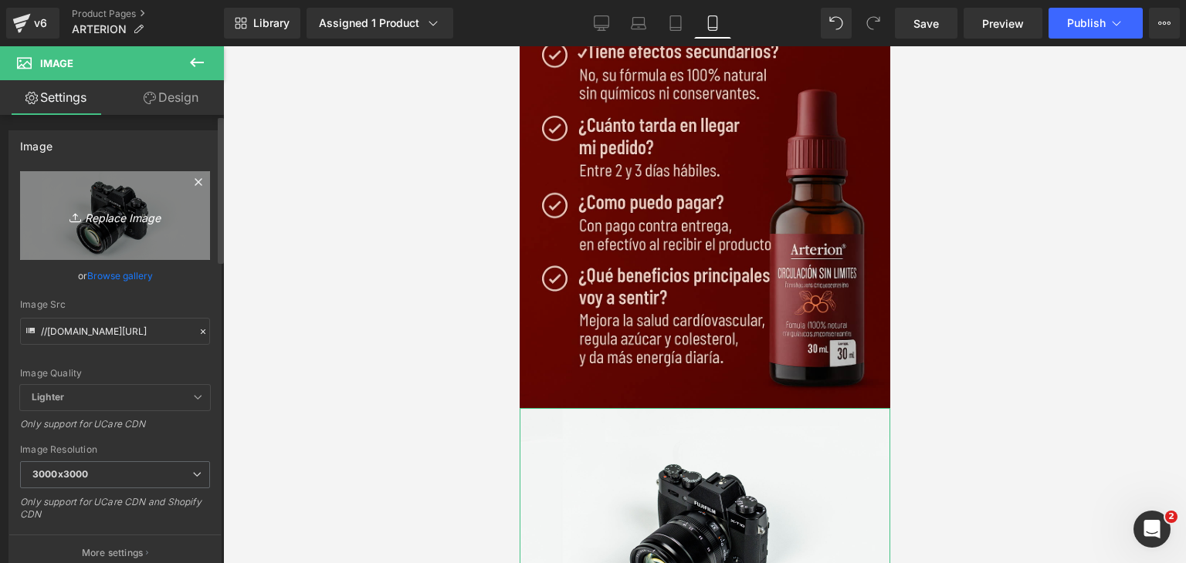
click at [164, 208] on icon "Replace Image" at bounding box center [114, 215] width 123 height 19
type input "C:\fakepath\ChatGPT Image 26 sept 2025, 05_04_29 p.m..png"
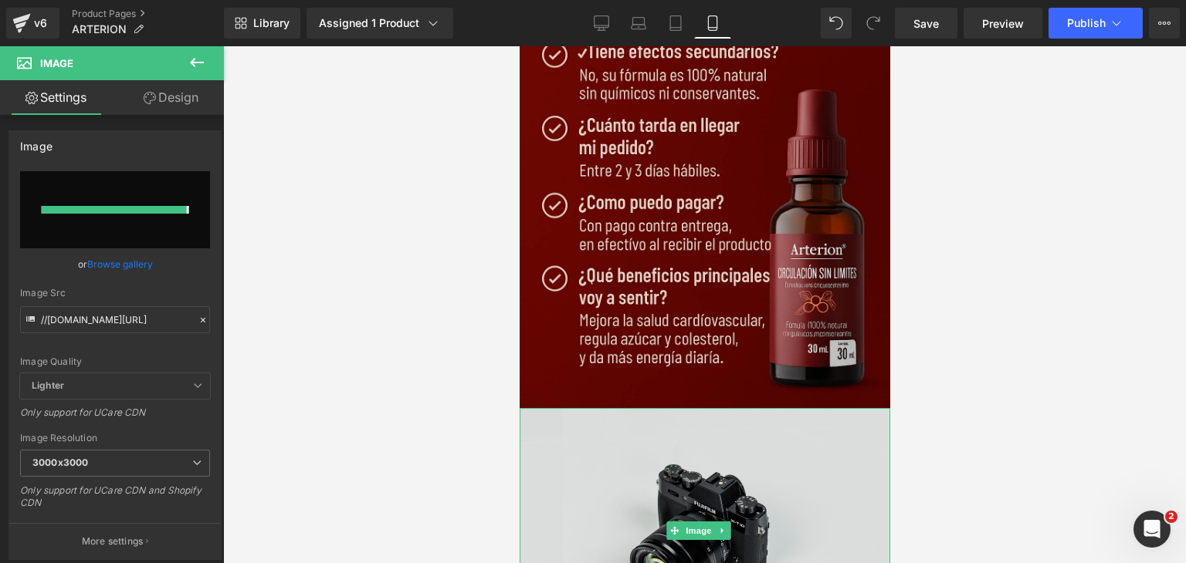
type input "https://ucarecdn.com/f0d7ab49-9fe4-4bed-b3a5-09a3160bb3dd/-/format/auto/-/previ…"
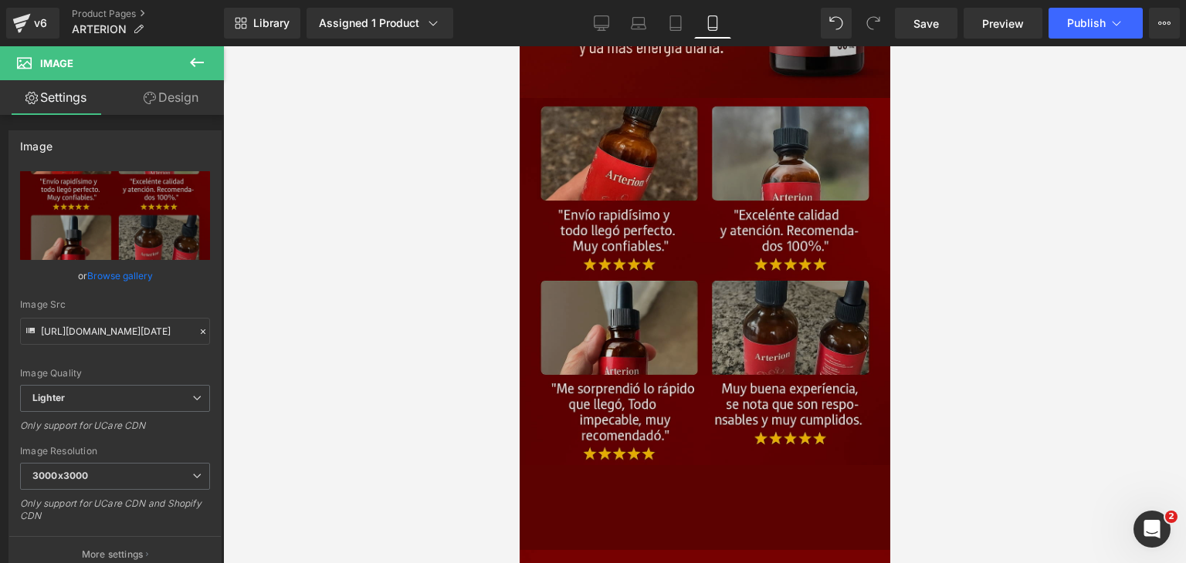
scroll to position [5902, 0]
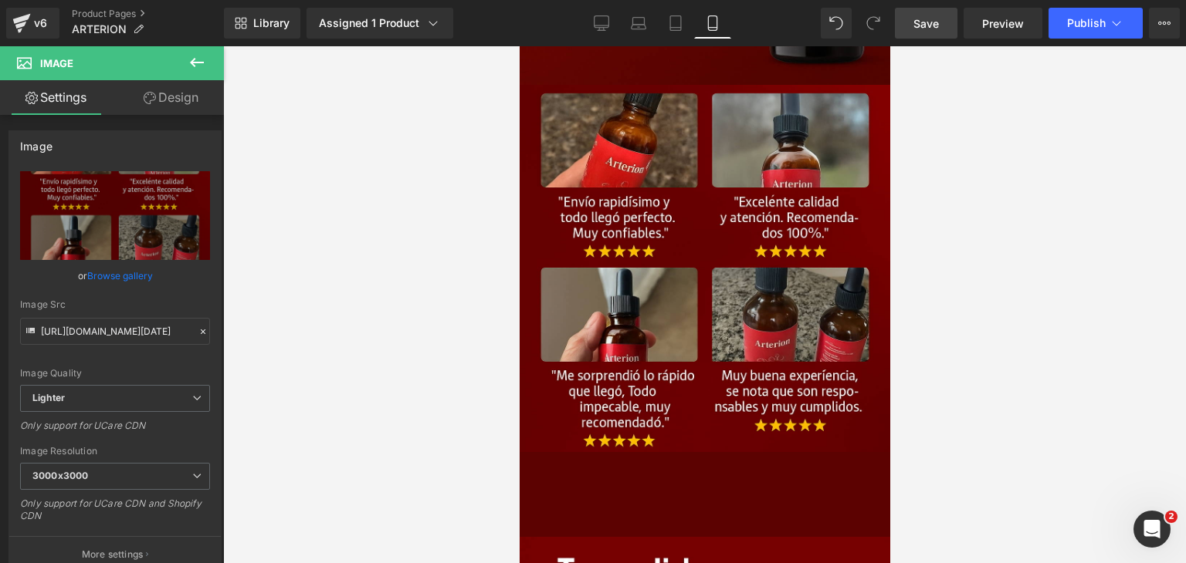
click at [932, 25] on span "Save" at bounding box center [925, 23] width 25 height 16
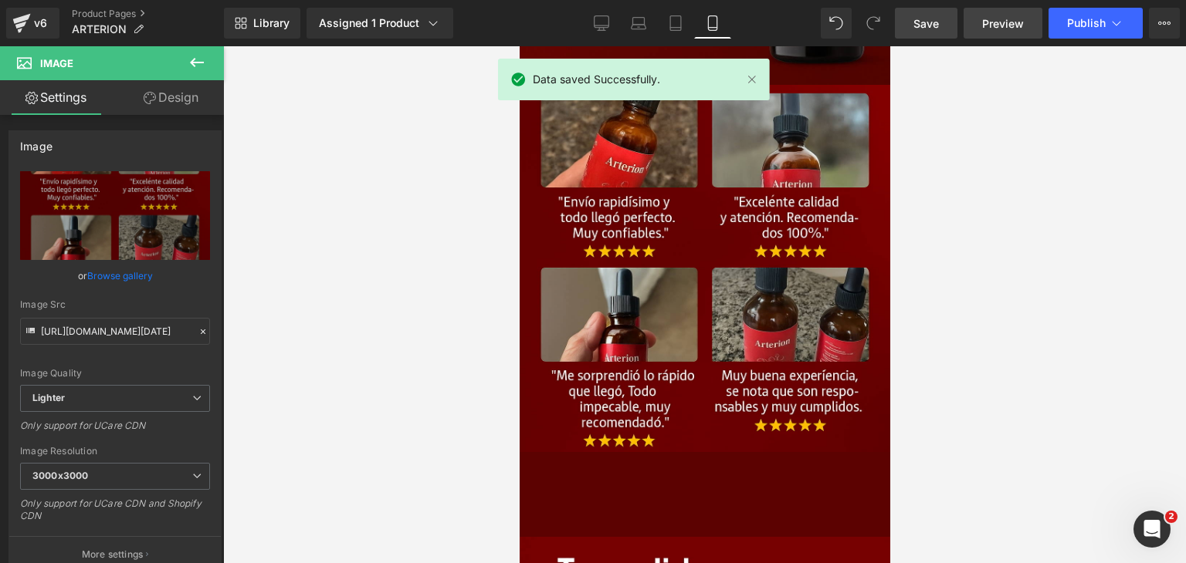
click at [1007, 23] on span "Preview" at bounding box center [1003, 23] width 42 height 16
